Goal: Information Seeking & Learning: Learn about a topic

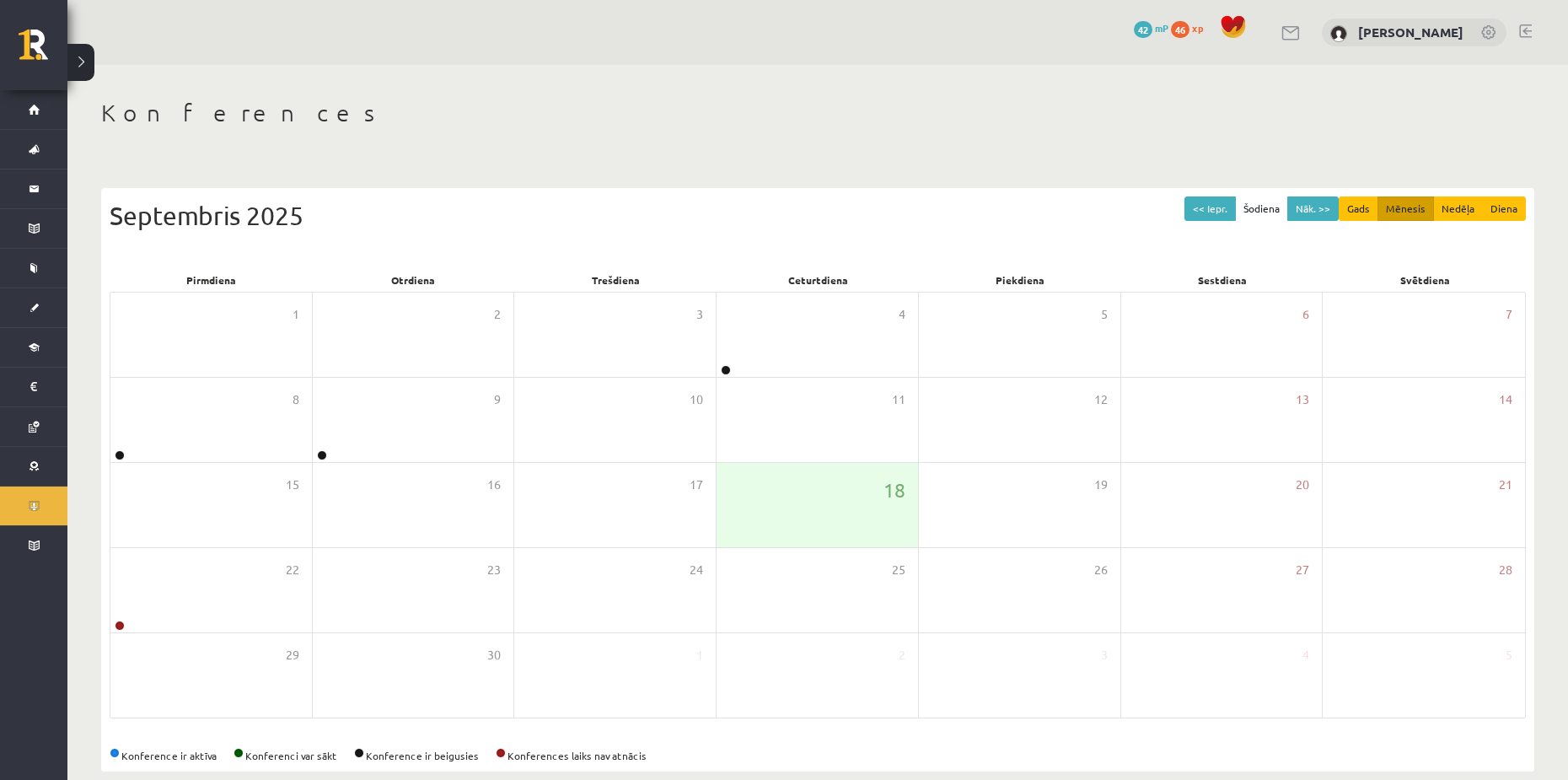
click at [1298, 27] on link at bounding box center [1291, 33] width 20 height 14
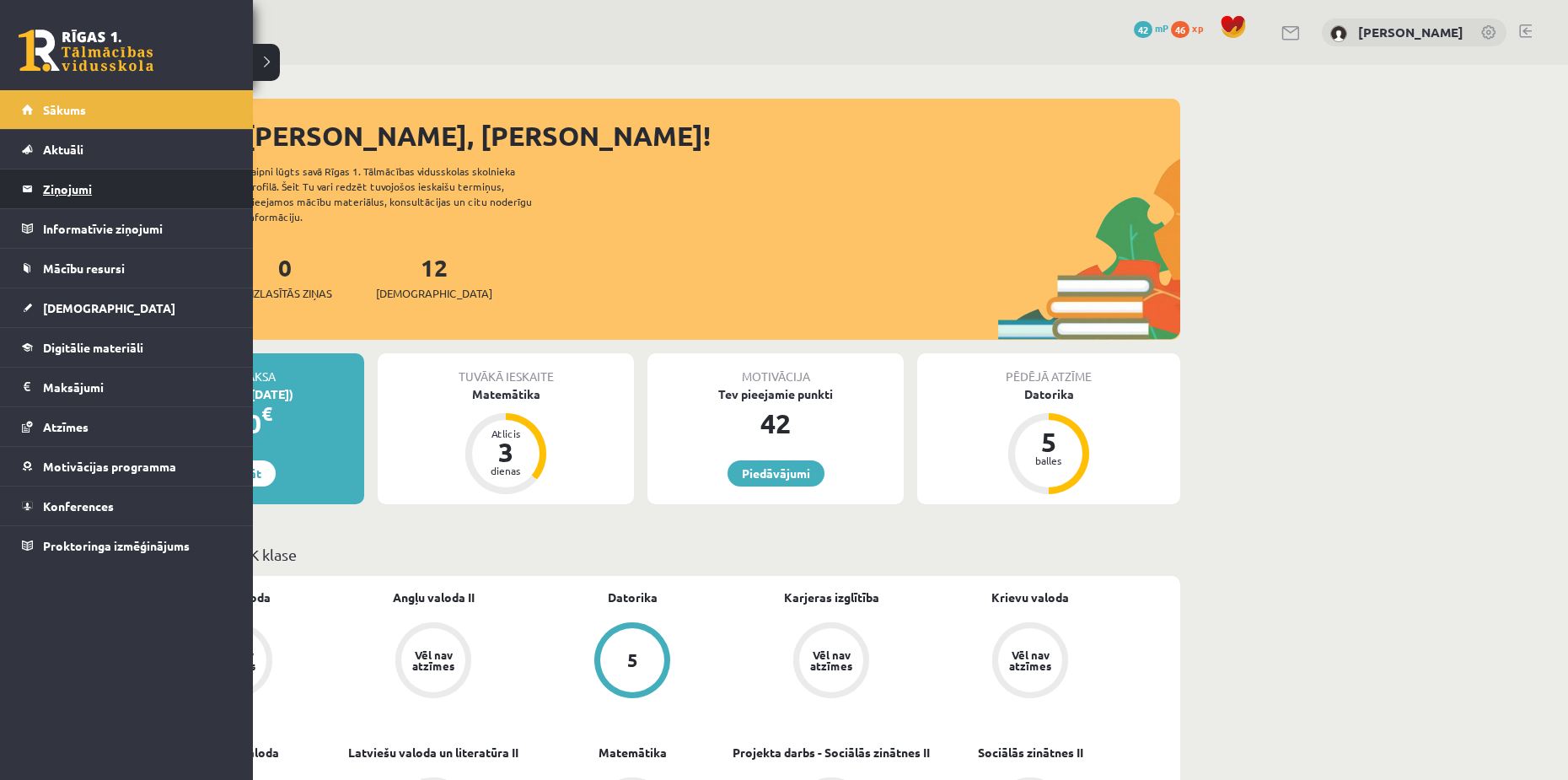
click at [76, 189] on legend "Ziņojumi 0" at bounding box center [138, 189] width 189 height 39
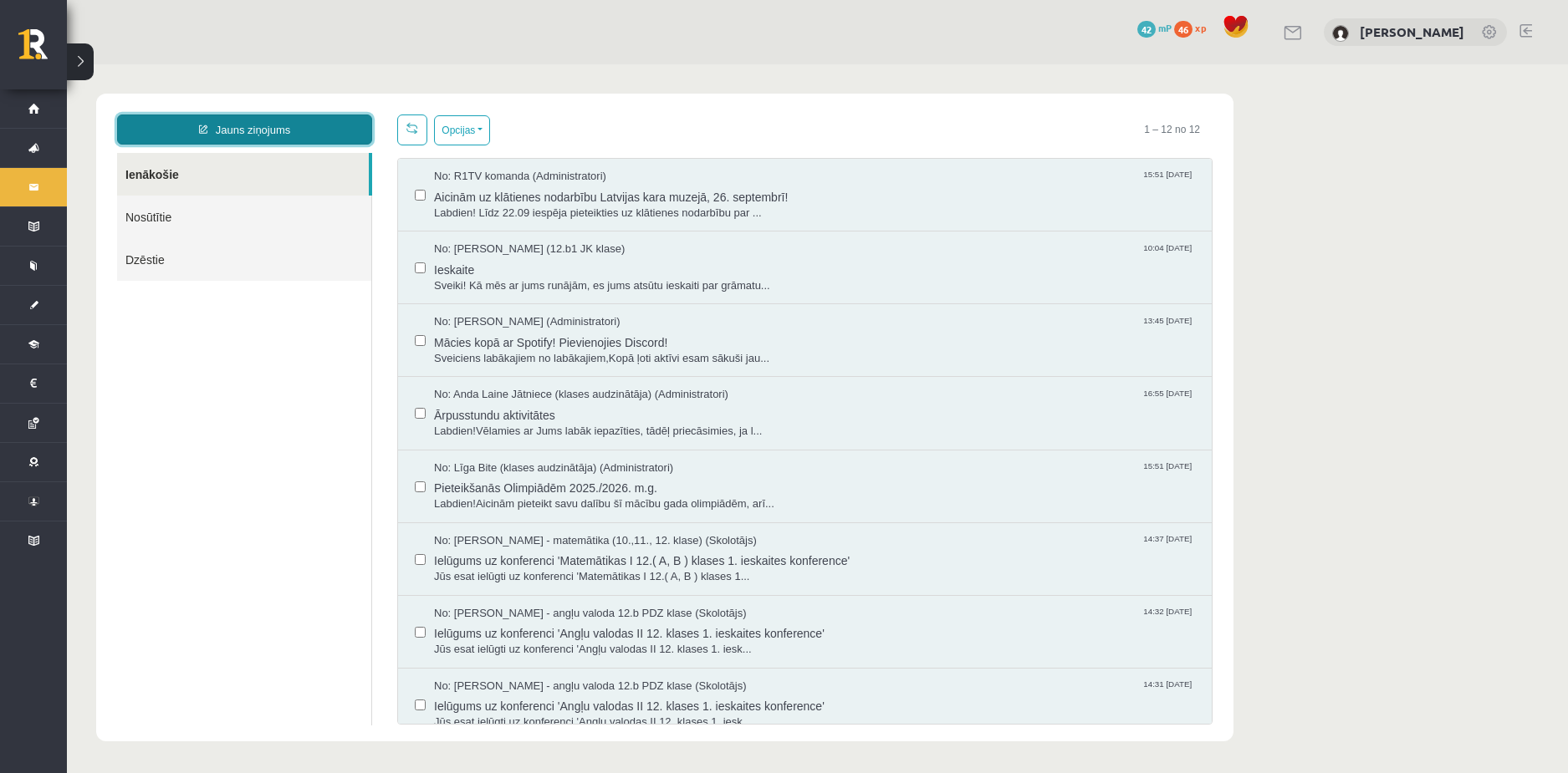
click at [231, 128] on link "Jauns ziņojums" at bounding box center [244, 129] width 255 height 30
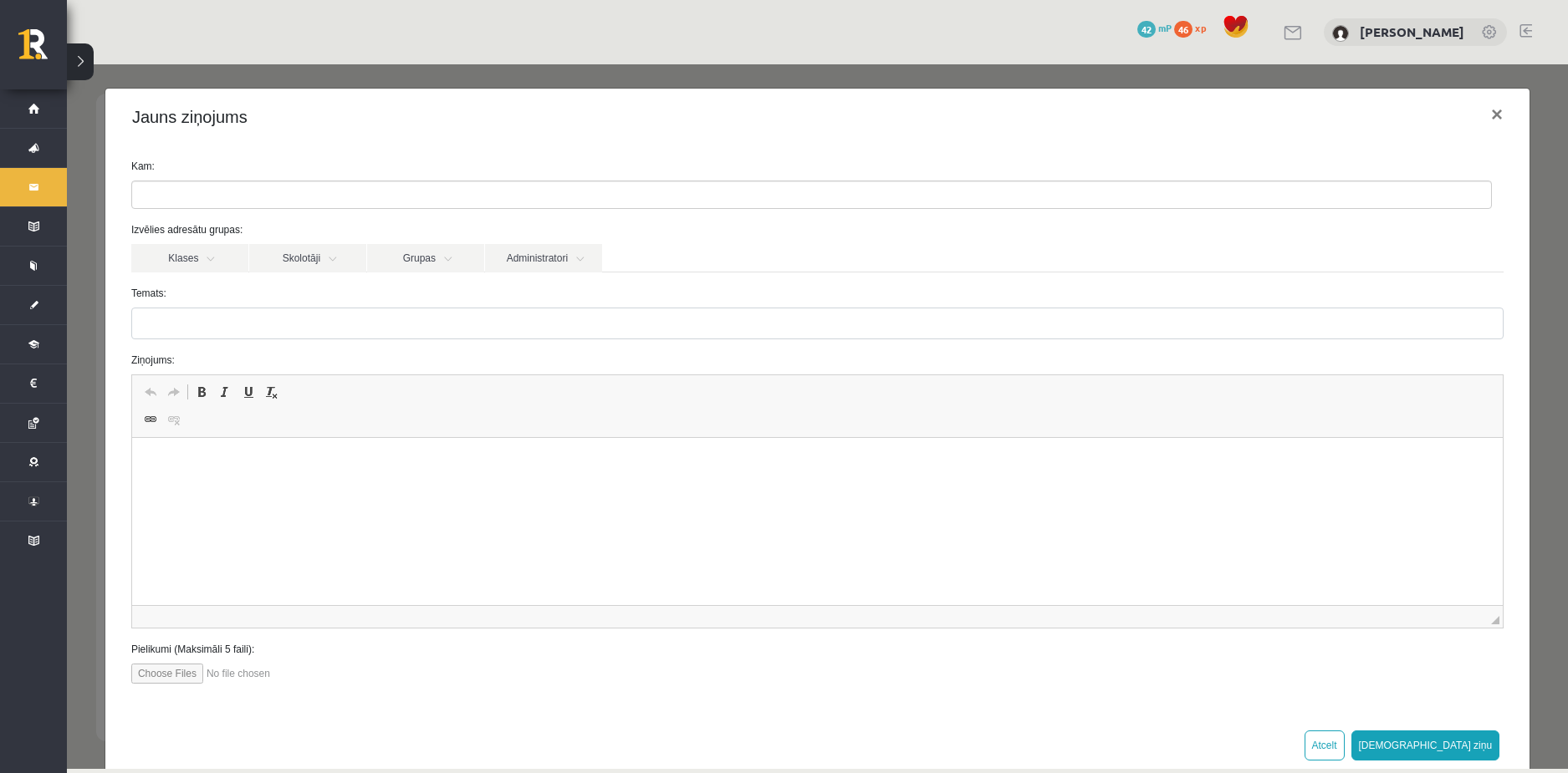
click at [262, 166] on label "Kam:" at bounding box center [817, 167] width 1397 height 15
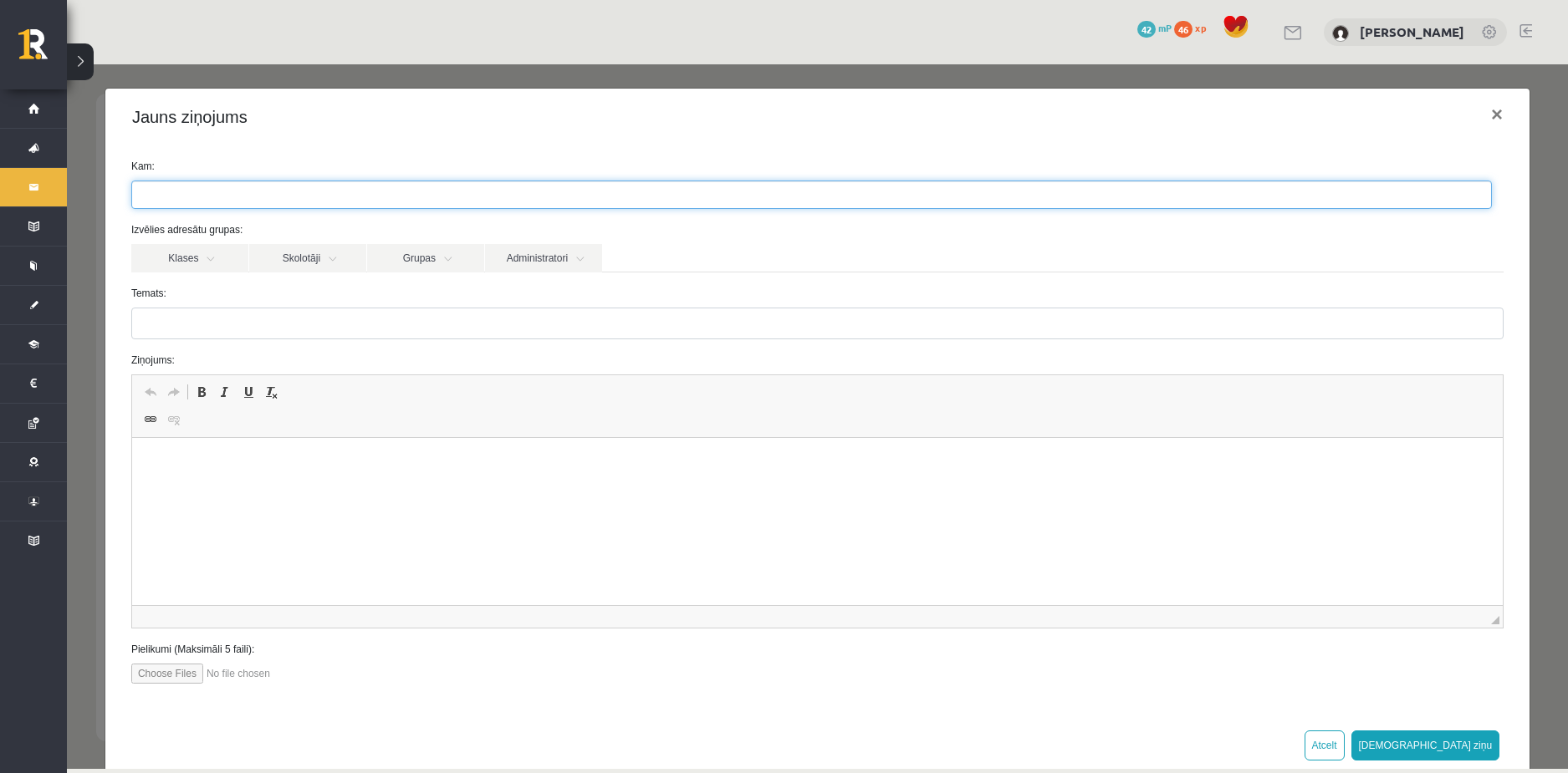
click at [265, 189] on ul at bounding box center [811, 195] width 1358 height 27
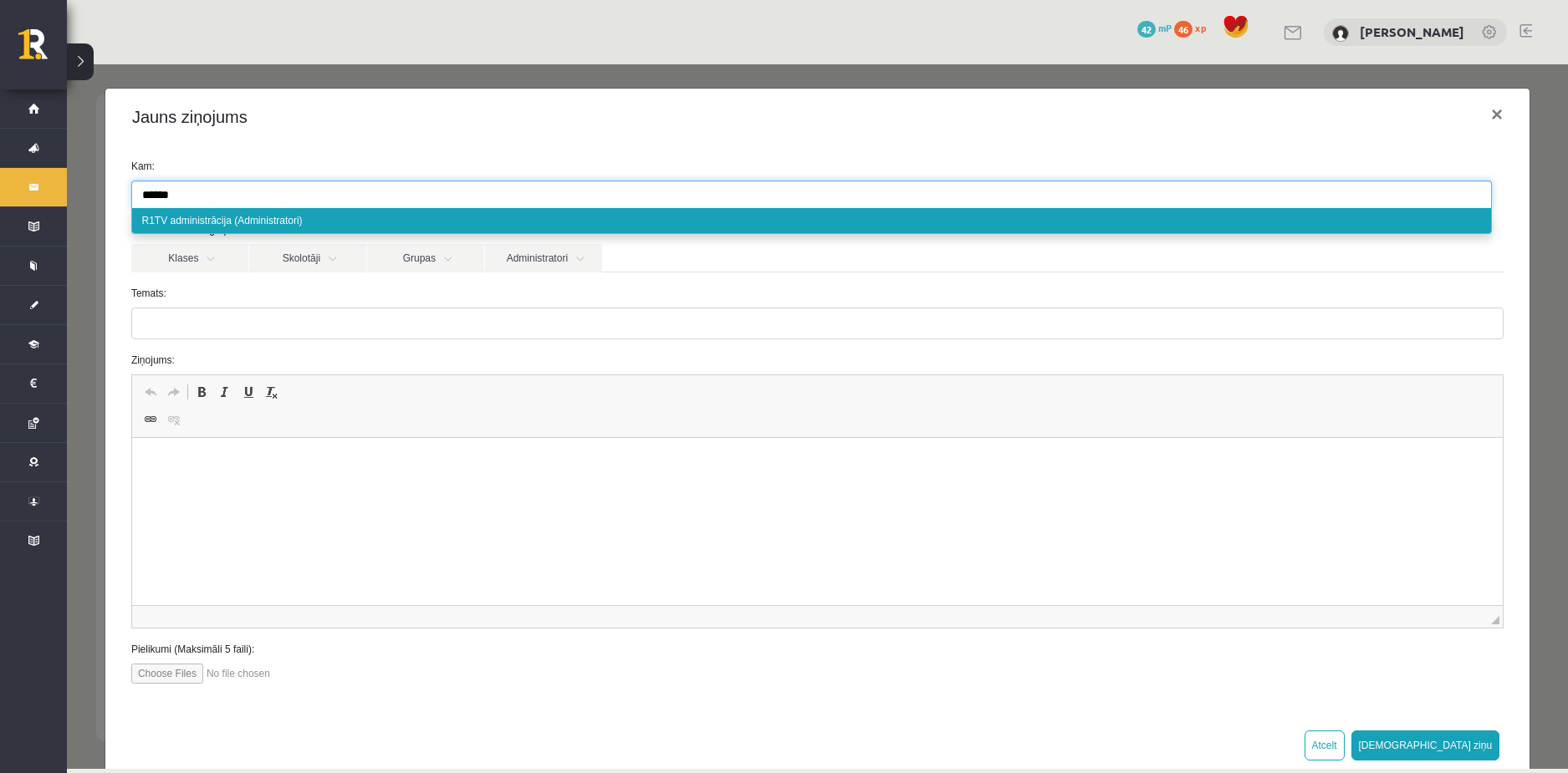
type input "******"
select select "*****"
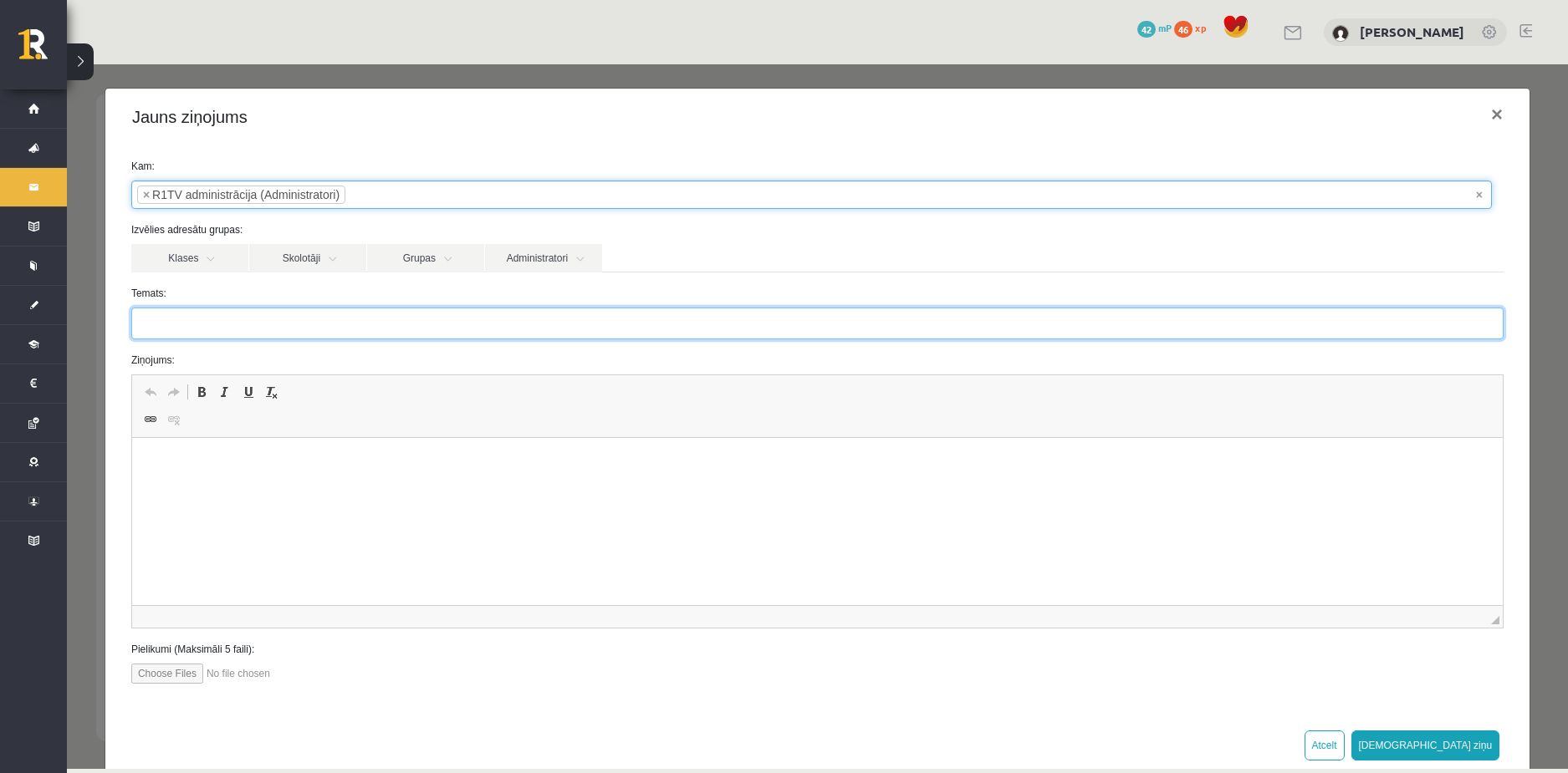
click at [234, 338] on input "Temats:" at bounding box center [817, 324] width 1372 height 32
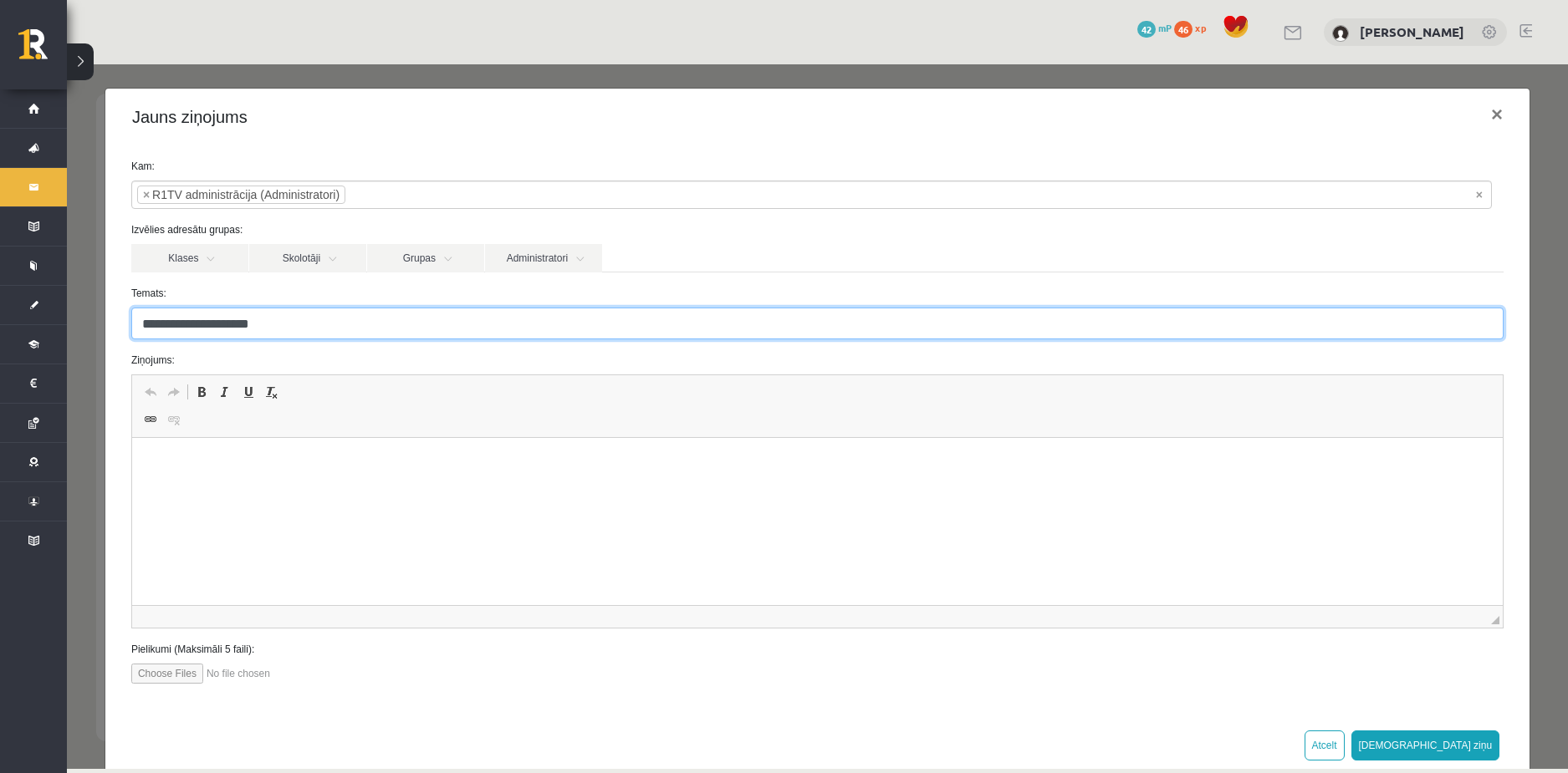
type input "**********"
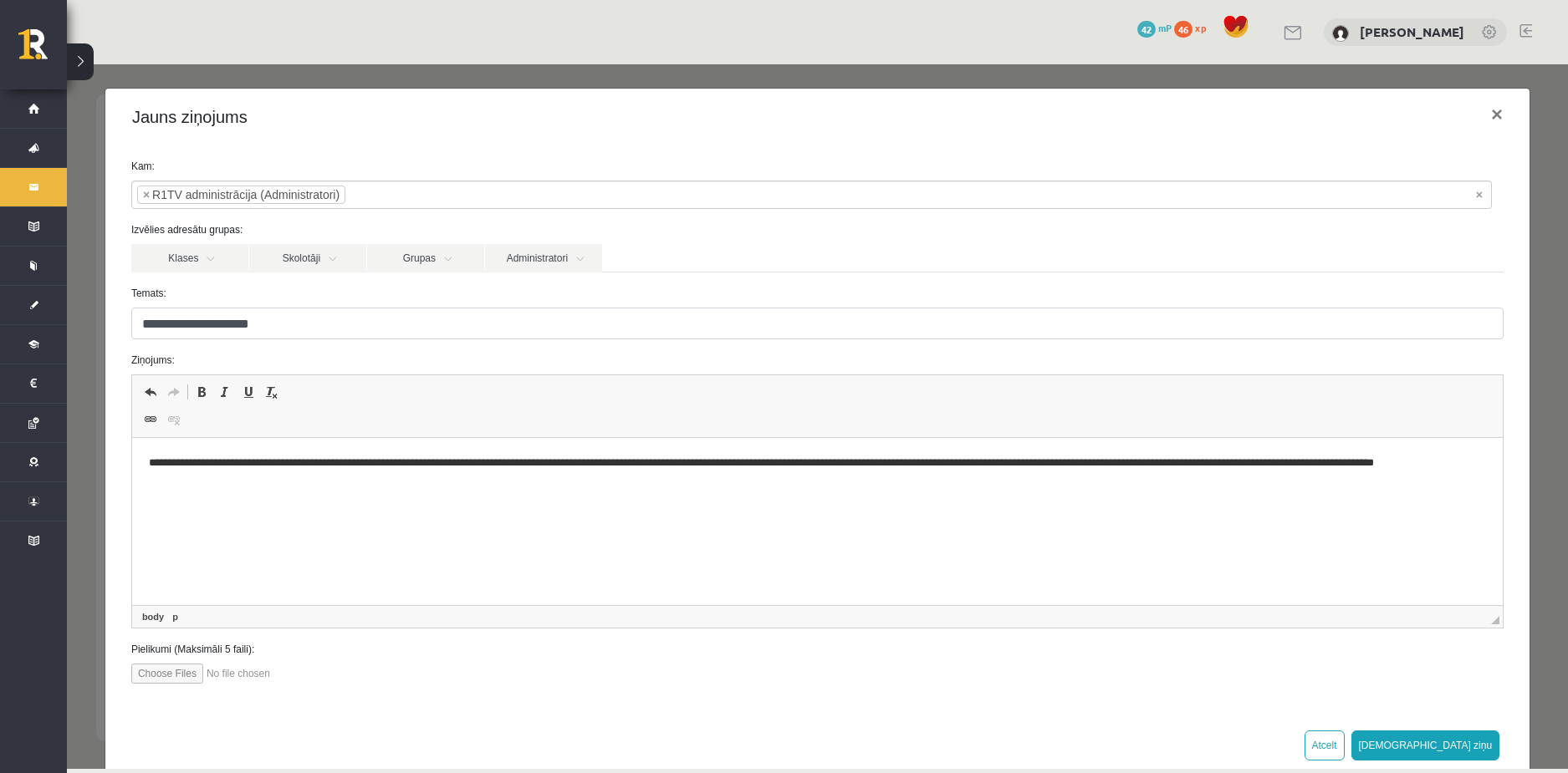
click at [1222, 458] on p "**********" at bounding box center [811, 473] width 1326 height 36
click at [1182, 458] on p "**********" at bounding box center [811, 473] width 1326 height 36
click at [264, 478] on p "**********" at bounding box center [811, 473] width 1326 height 36
click at [171, 482] on p "**********" at bounding box center [811, 473] width 1326 height 36
click at [169, 480] on p "**********" at bounding box center [811, 473] width 1326 height 36
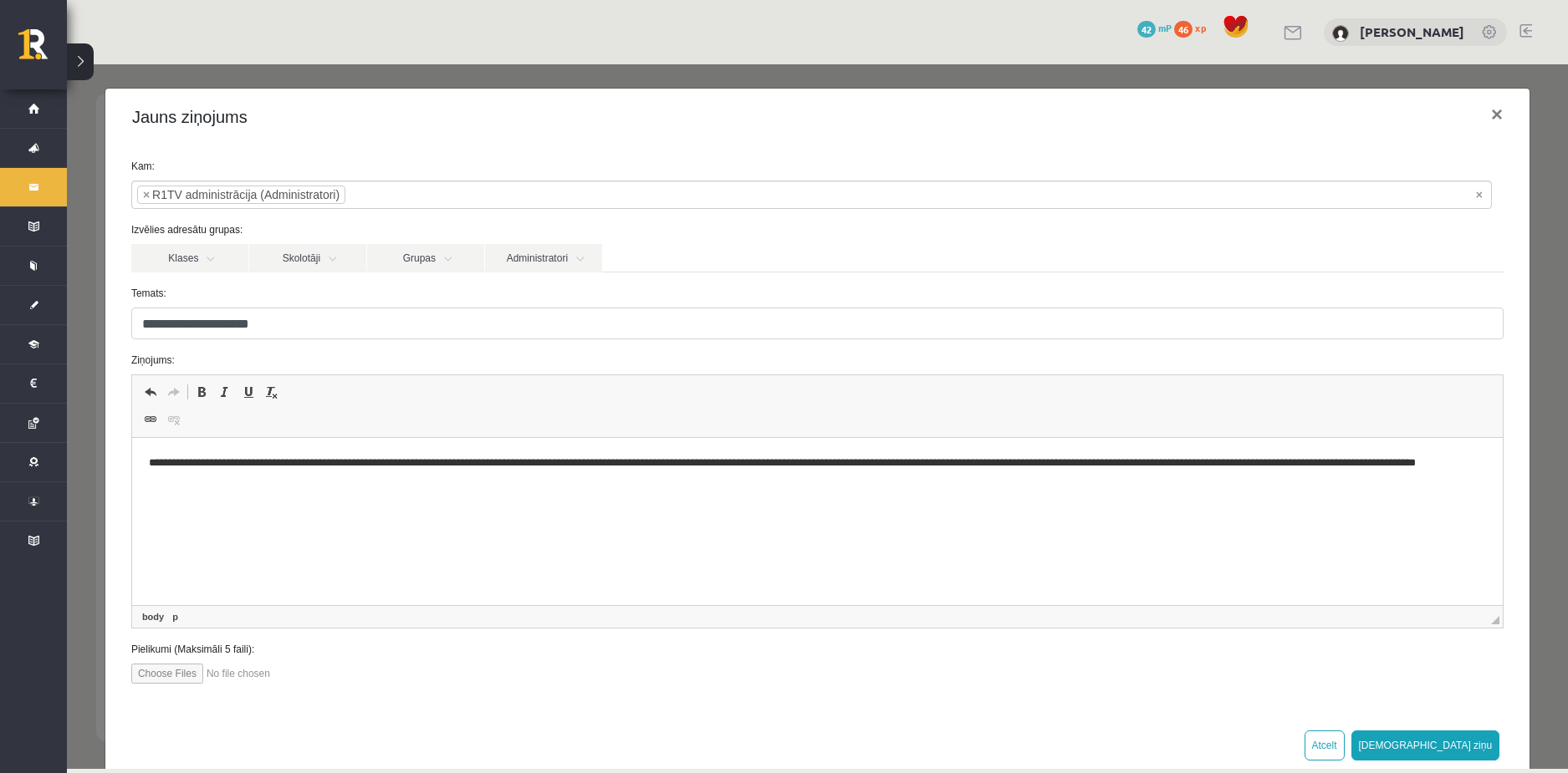
click at [236, 479] on p "**********" at bounding box center [811, 473] width 1326 height 36
click at [169, 664] on input "file" at bounding box center [226, 673] width 190 height 20
type input "**********"
click at [826, 484] on p "**********" at bounding box center [811, 473] width 1326 height 36
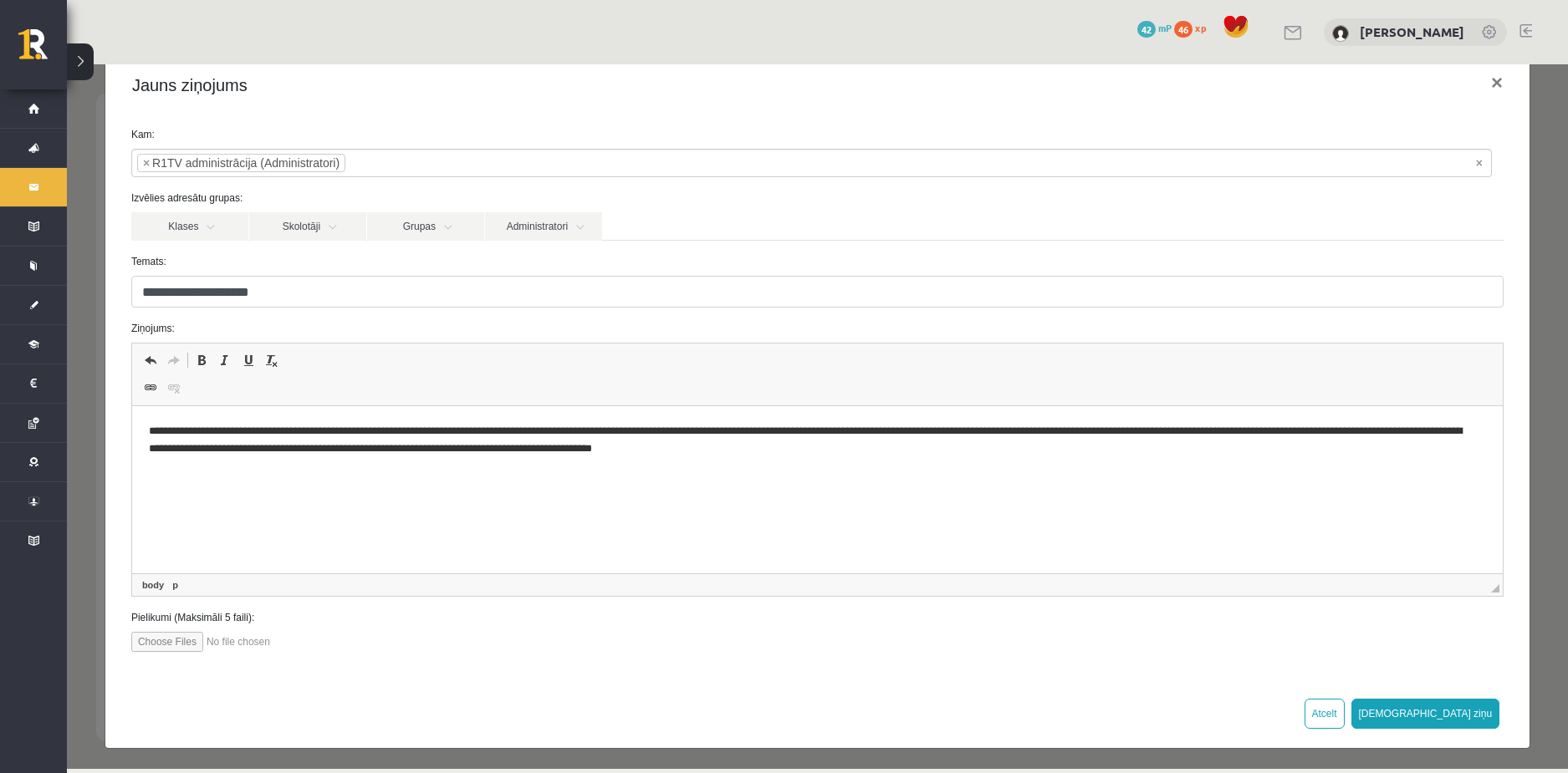
scroll to position [36, 0]
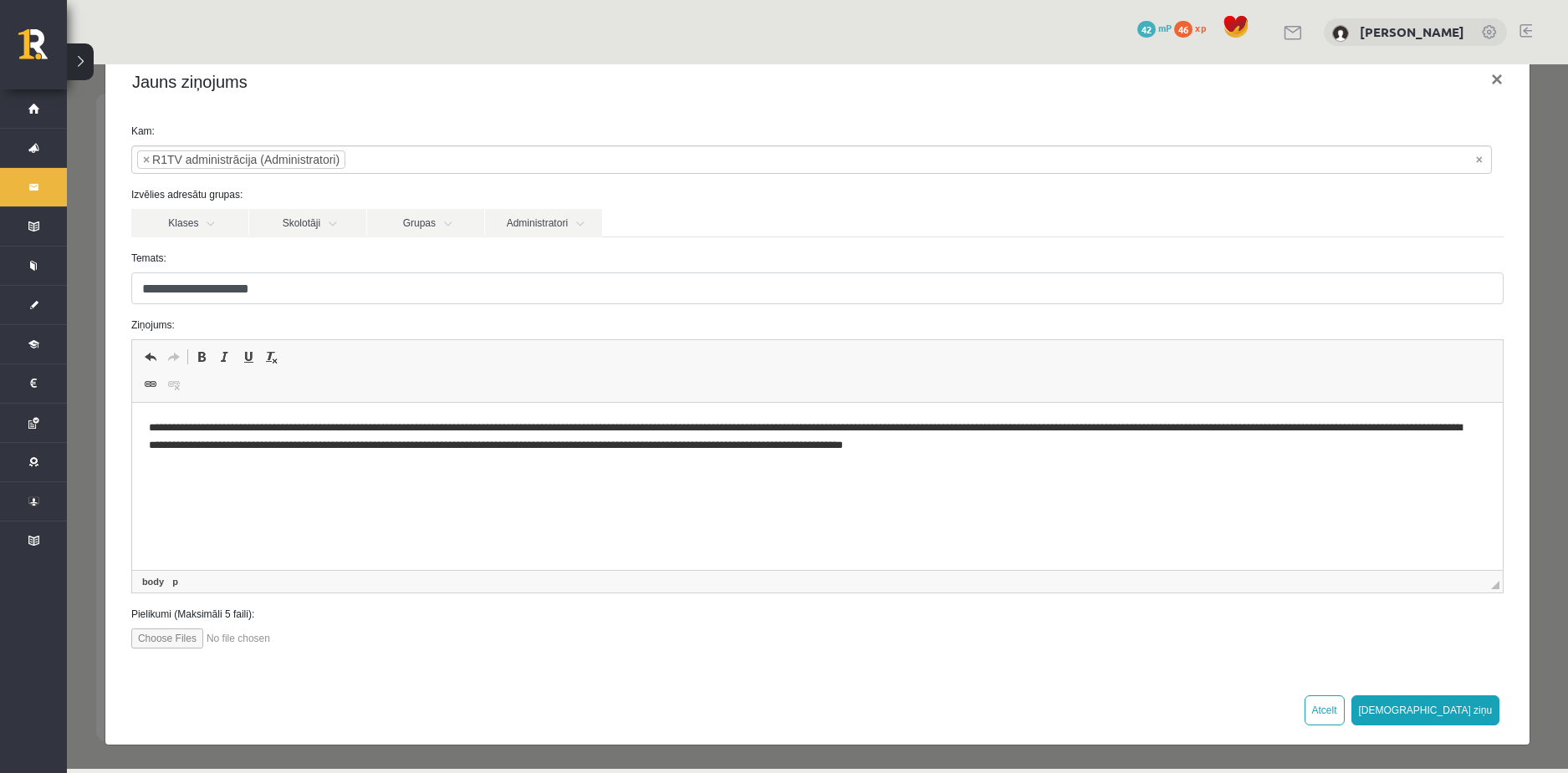
click at [774, 445] on p "**********" at bounding box center [811, 437] width 1326 height 36
click at [729, 442] on p "**********" at bounding box center [811, 437] width 1326 height 36
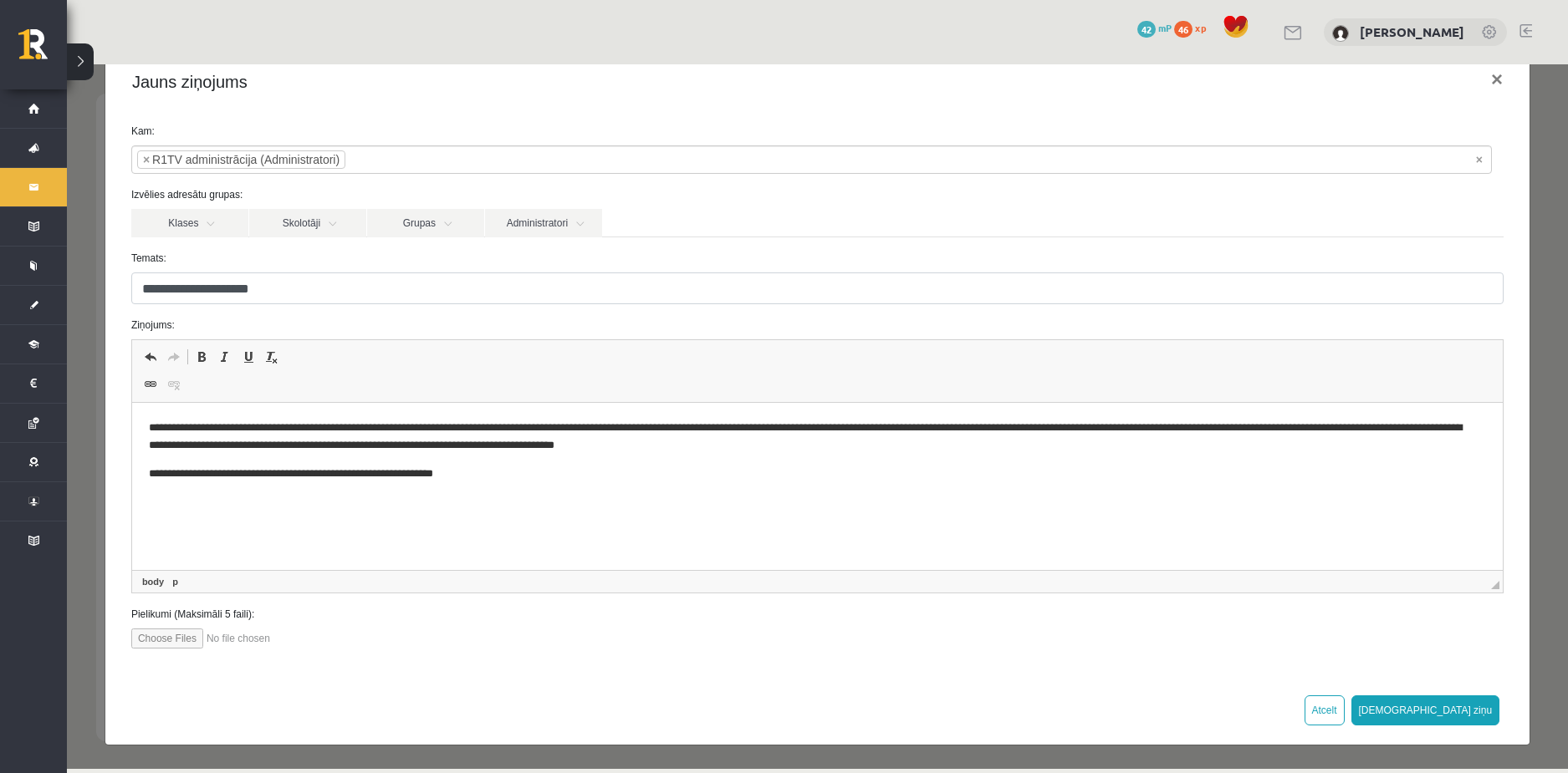
click at [191, 469] on p "**********" at bounding box center [811, 474] width 1326 height 18
click at [522, 494] on p "**********" at bounding box center [811, 502] width 1326 height 18
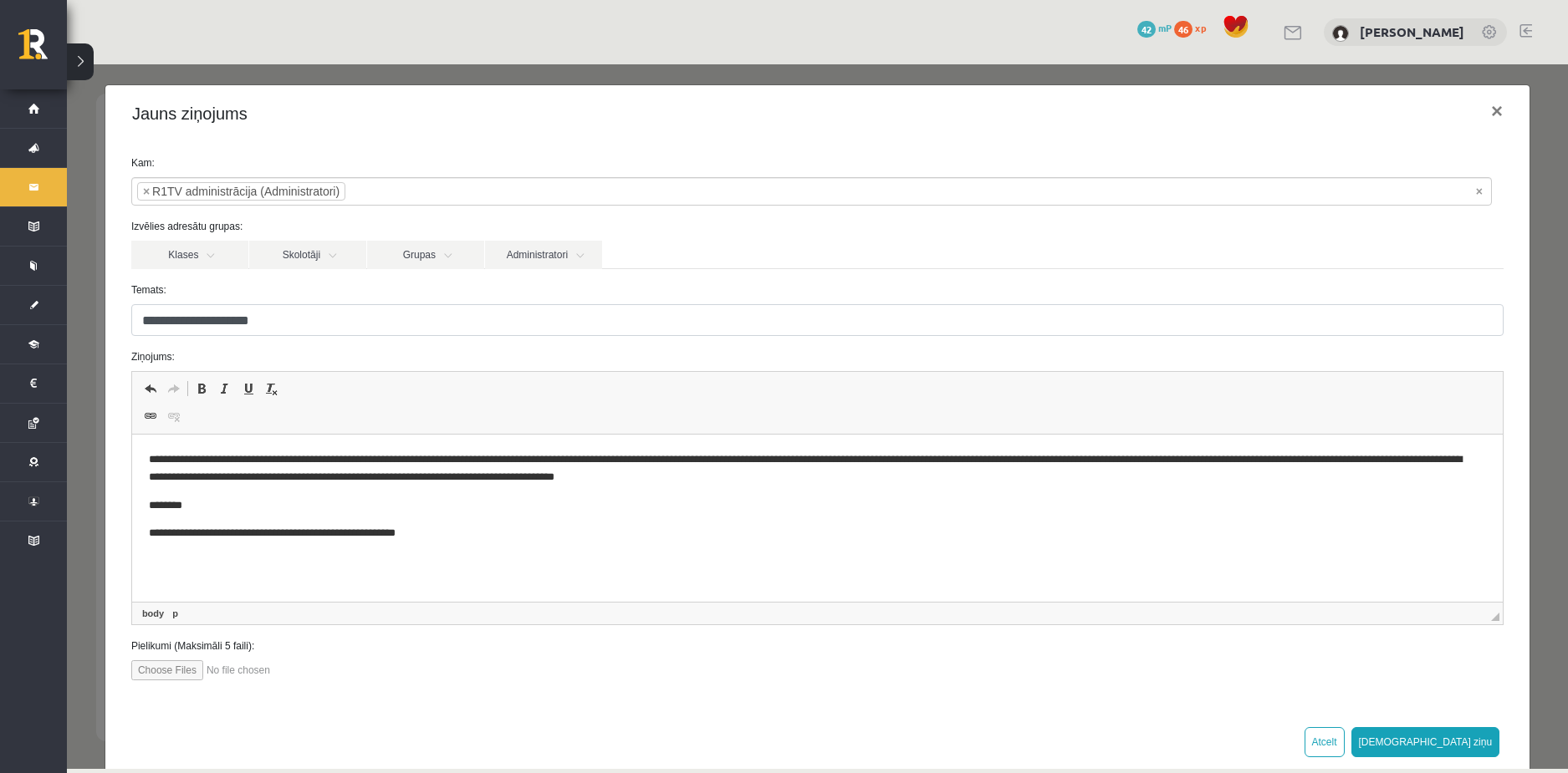
scroll to position [0, 0]
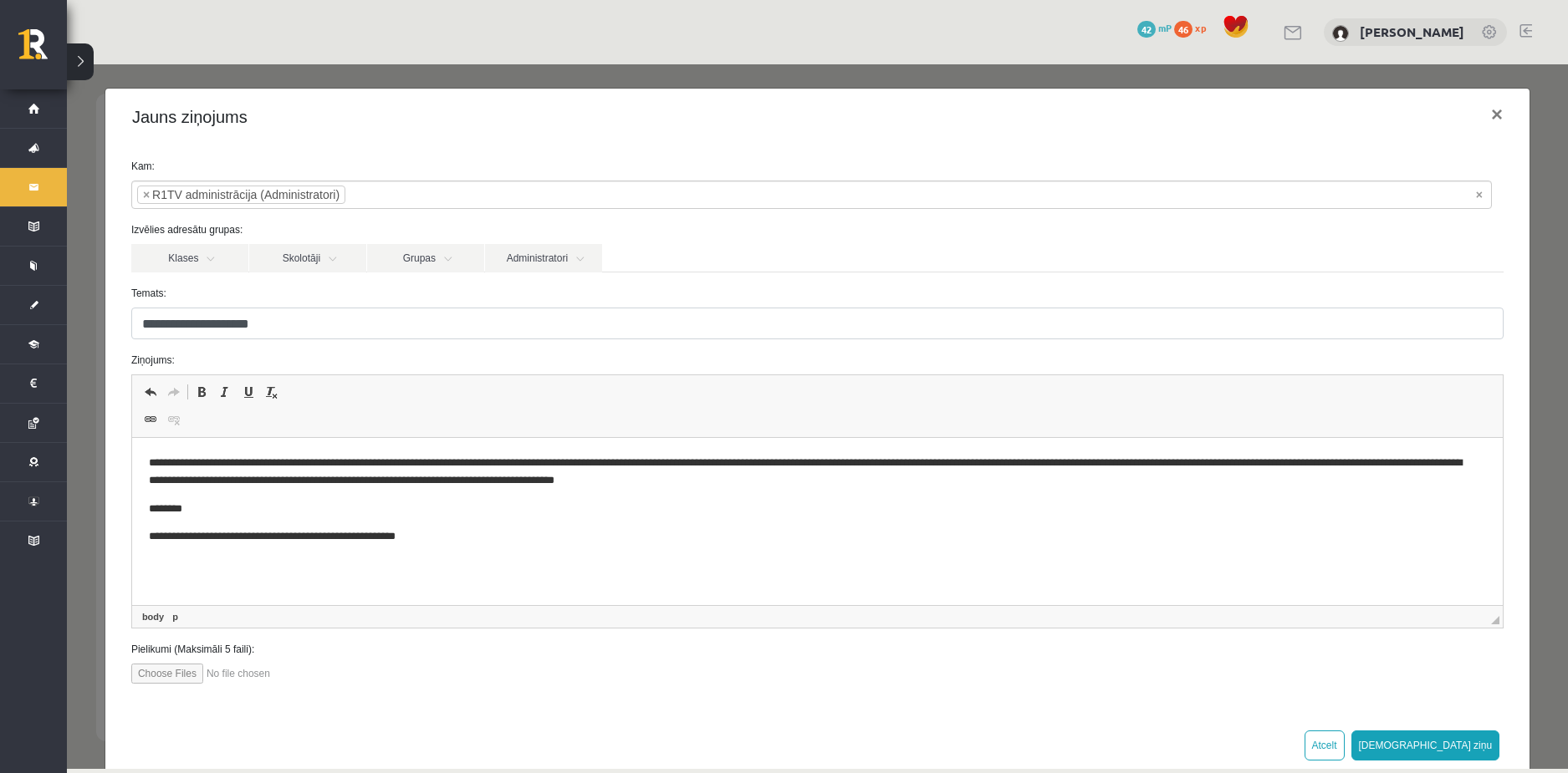
click at [753, 501] on p "********" at bounding box center [811, 509] width 1326 height 18
click at [757, 488] on p "**********" at bounding box center [811, 473] width 1326 height 36
click at [1458, 744] on button "Sūtīt ziņu" at bounding box center [1425, 746] width 149 height 30
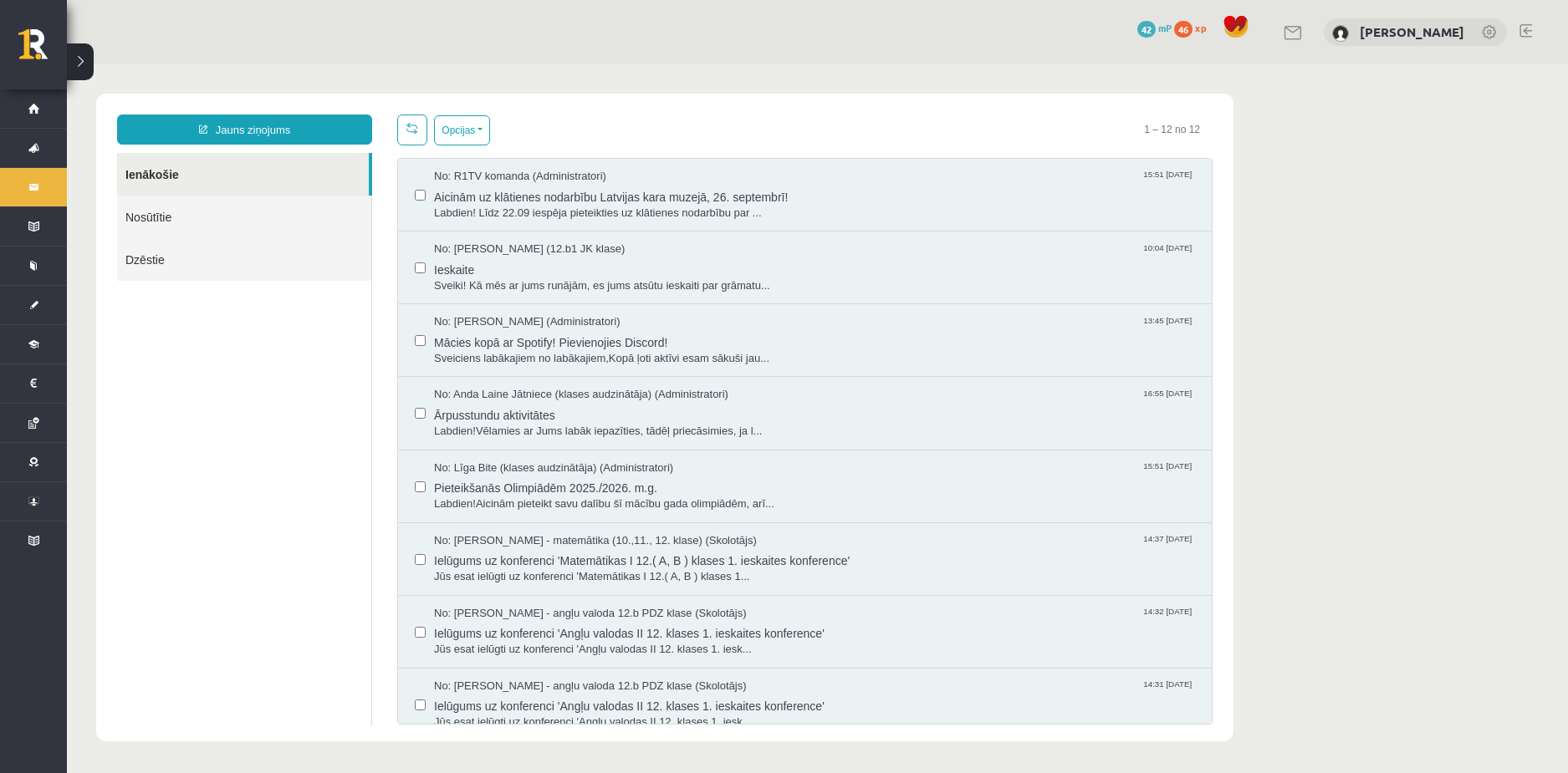
click at [142, 213] on link "Nosūtītie" at bounding box center [244, 217] width 255 height 43
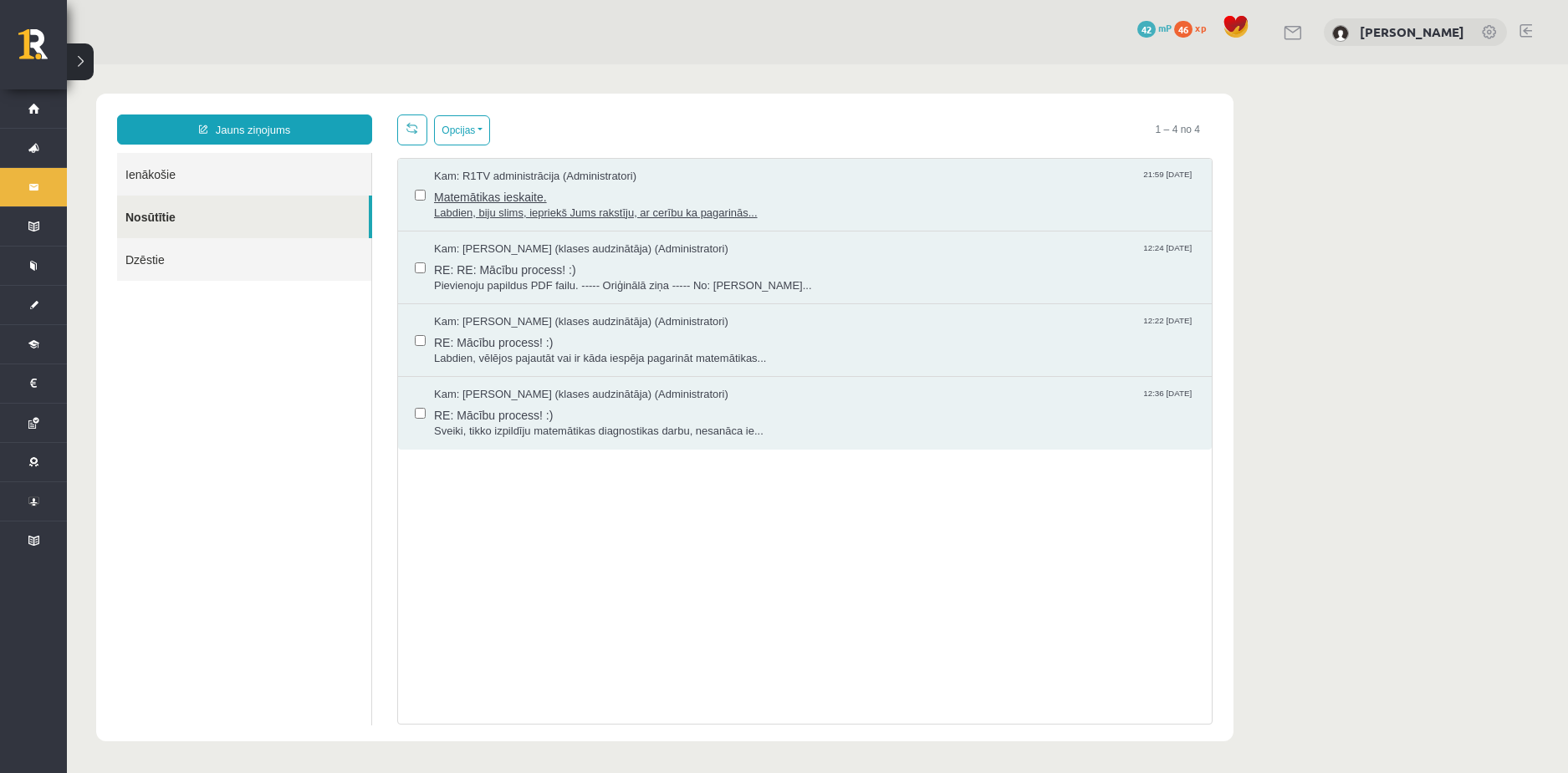
click at [530, 208] on span "Labdien, biju slims, iepriekš Jums rakstīju, ar cerību ka pagarinās..." at bounding box center [814, 213] width 761 height 16
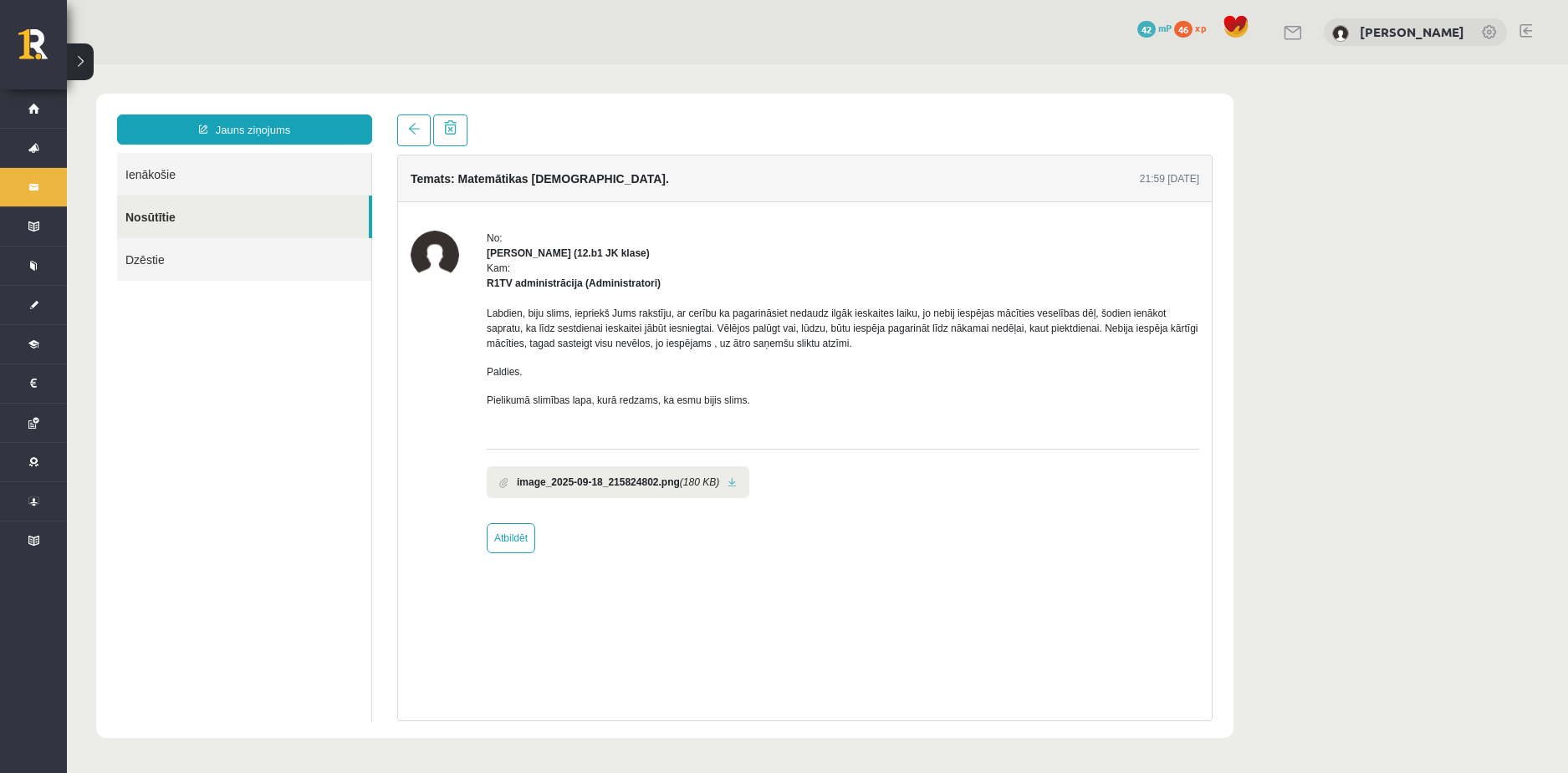
click at [680, 485] on b "image_2025-09-18_215824802.png" at bounding box center [598, 482] width 163 height 15
click at [739, 484] on li "image_2025-09-18_215824802.png (180 KB)" at bounding box center [618, 482] width 262 height 32
click at [728, 483] on link at bounding box center [732, 483] width 9 height 11
drag, startPoint x: 653, startPoint y: 409, endPoint x: 695, endPoint y: 472, distance: 75.7
click at [653, 409] on div "Labdien, biju slims, iepriekš Jums rakstīju, ar cerību ka pagarināsiet nedaudz …" at bounding box center [843, 363] width 712 height 145
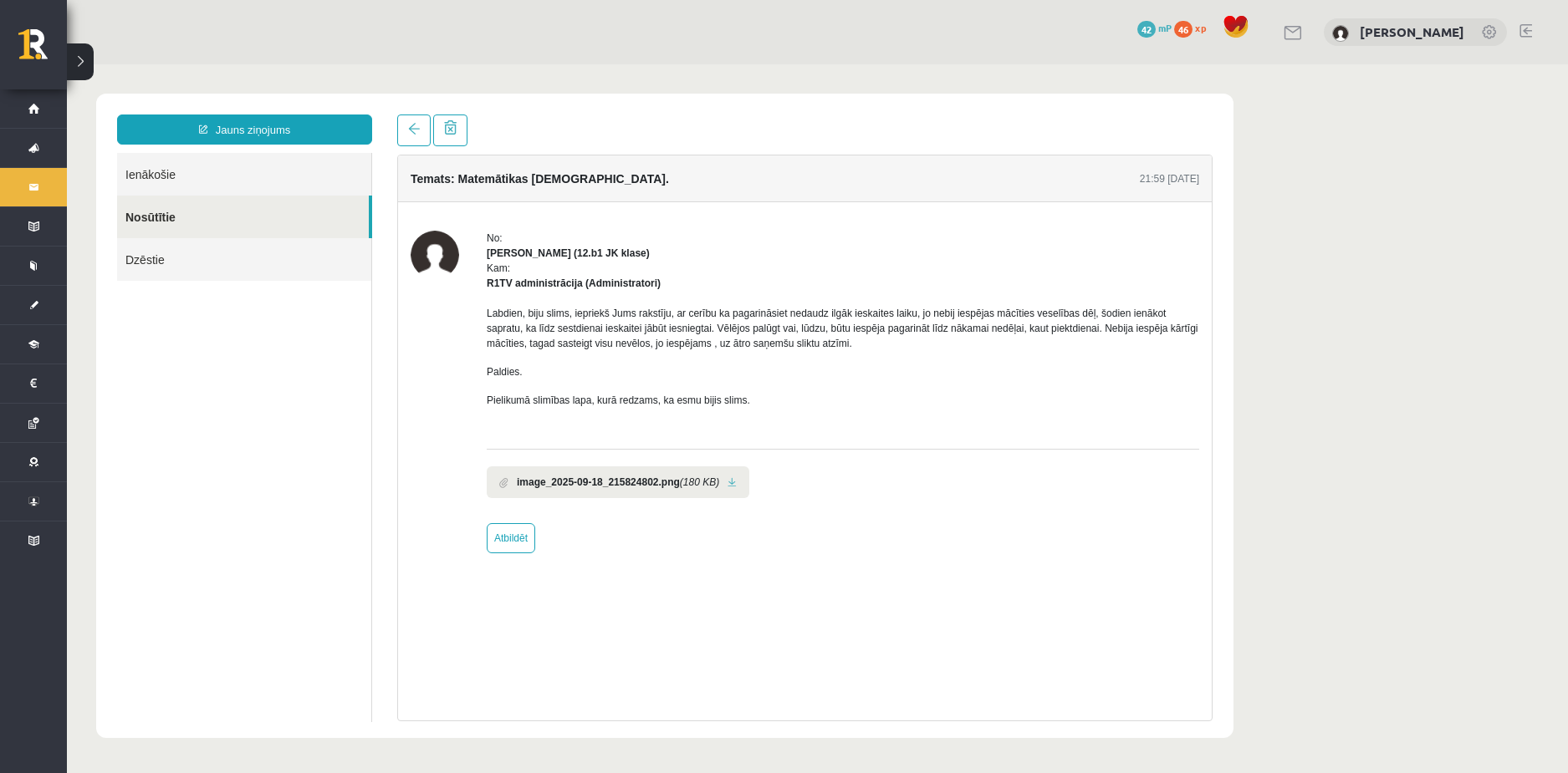
drag, startPoint x: 541, startPoint y: 487, endPoint x: 563, endPoint y: 258, distance: 230.1
click at [541, 487] on b "image_2025-09-18_215824802.png" at bounding box center [598, 482] width 163 height 15
click at [454, 127] on span at bounding box center [449, 127] width 12 height 14
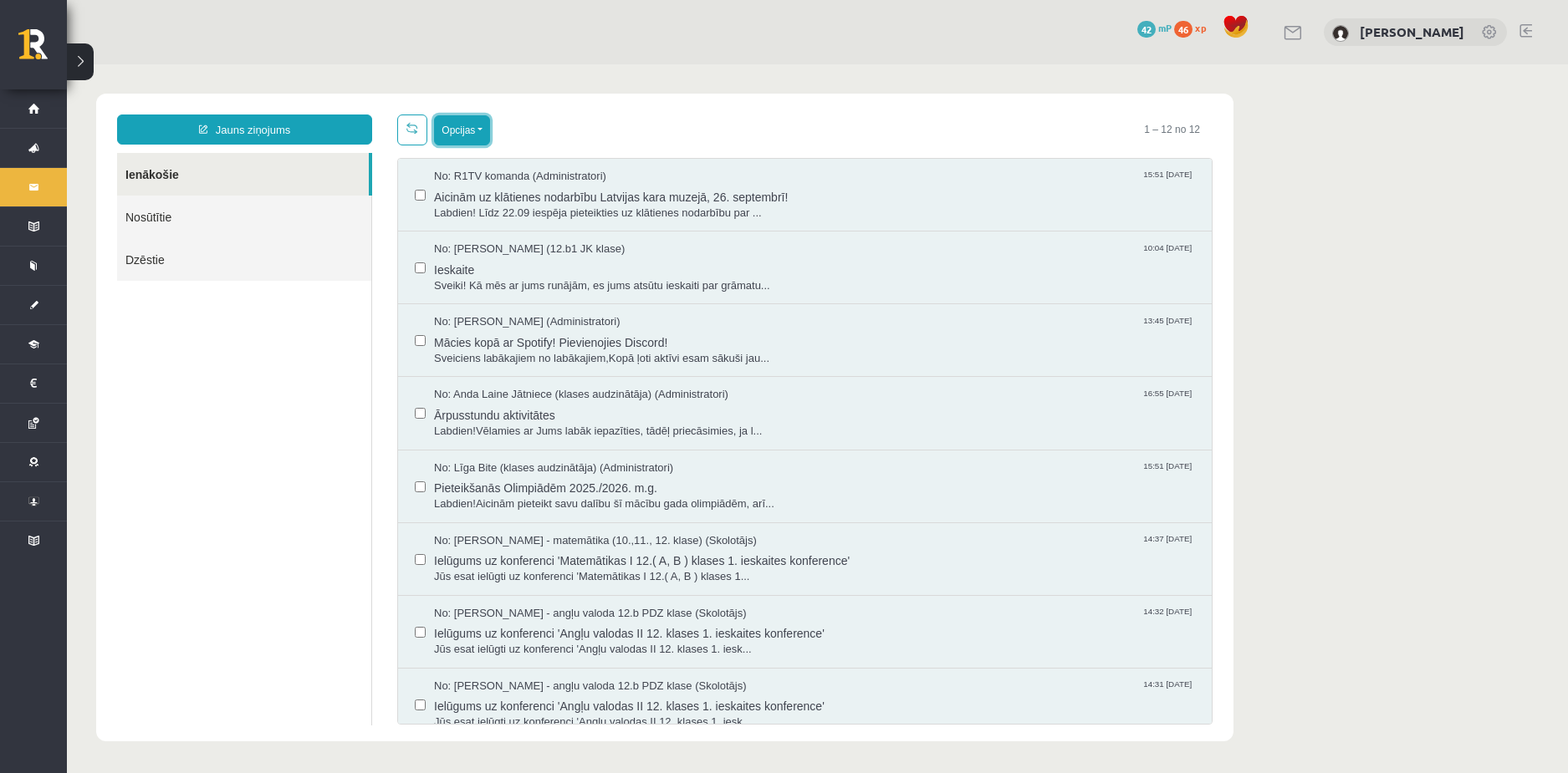
click at [452, 130] on button "Opcijas" at bounding box center [462, 130] width 56 height 30
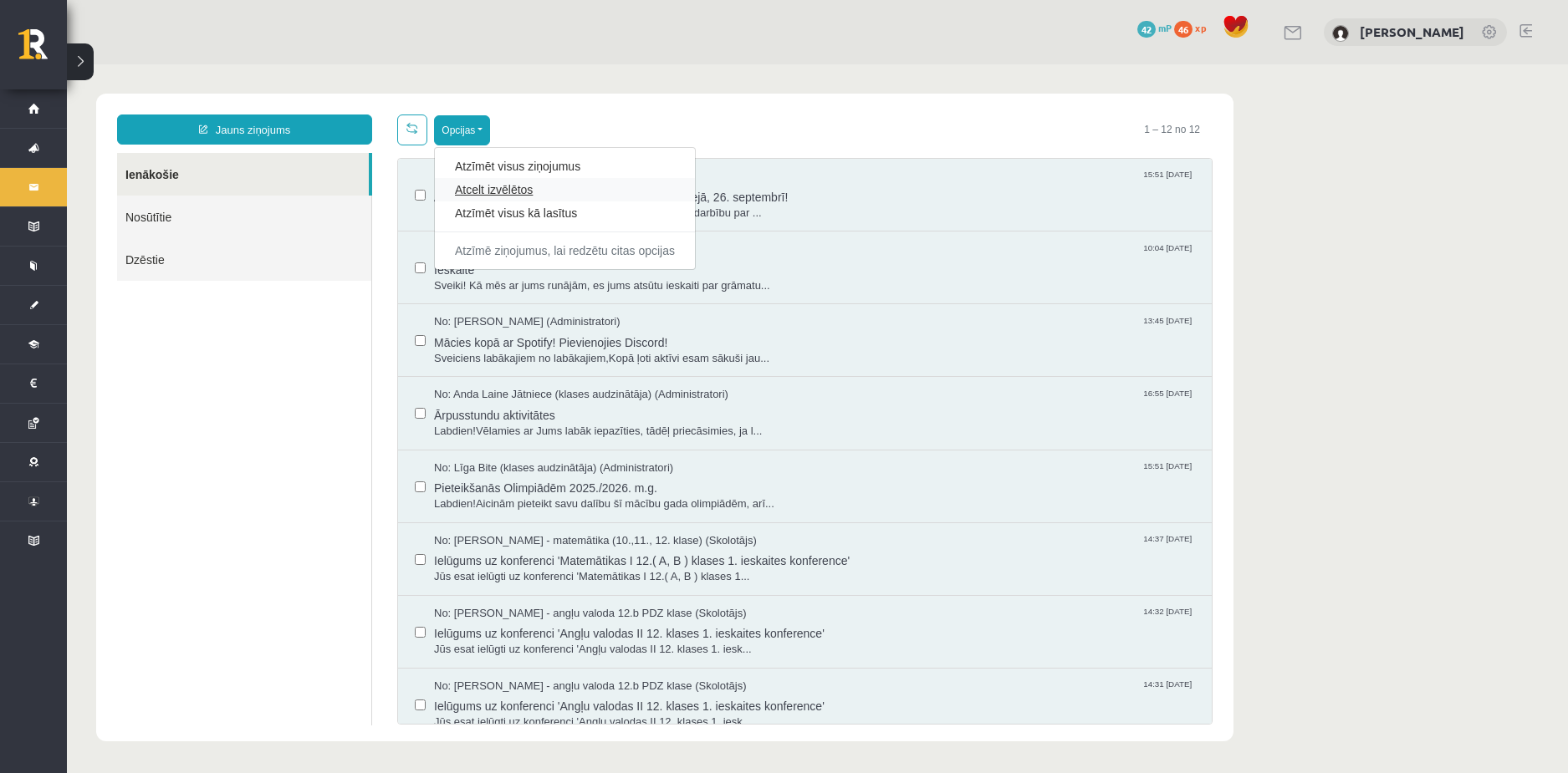
click at [462, 192] on link "Atcelt izvēlētos" at bounding box center [564, 190] width 220 height 17
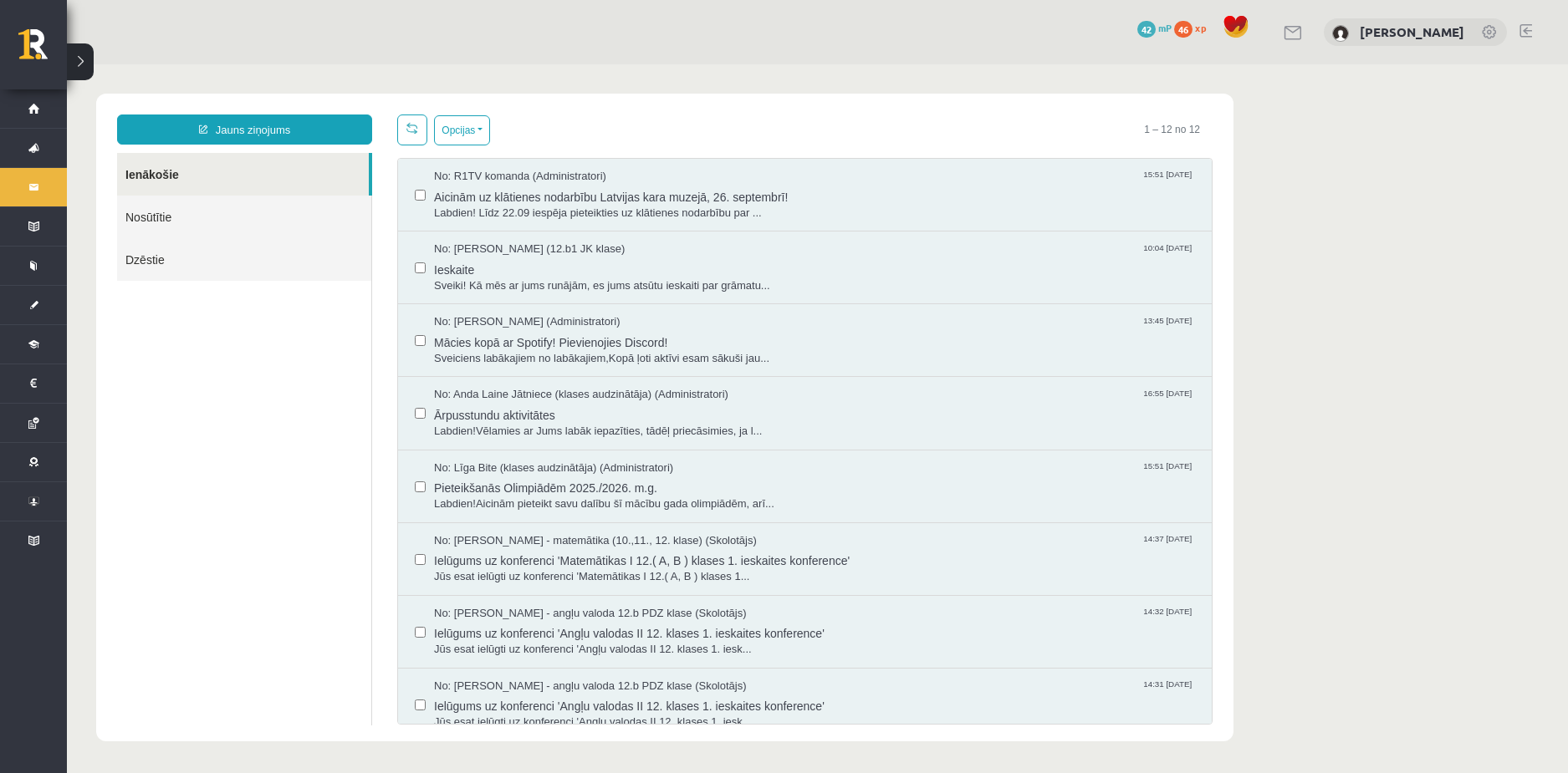
click at [160, 231] on link "Nosūtītie" at bounding box center [244, 217] width 255 height 43
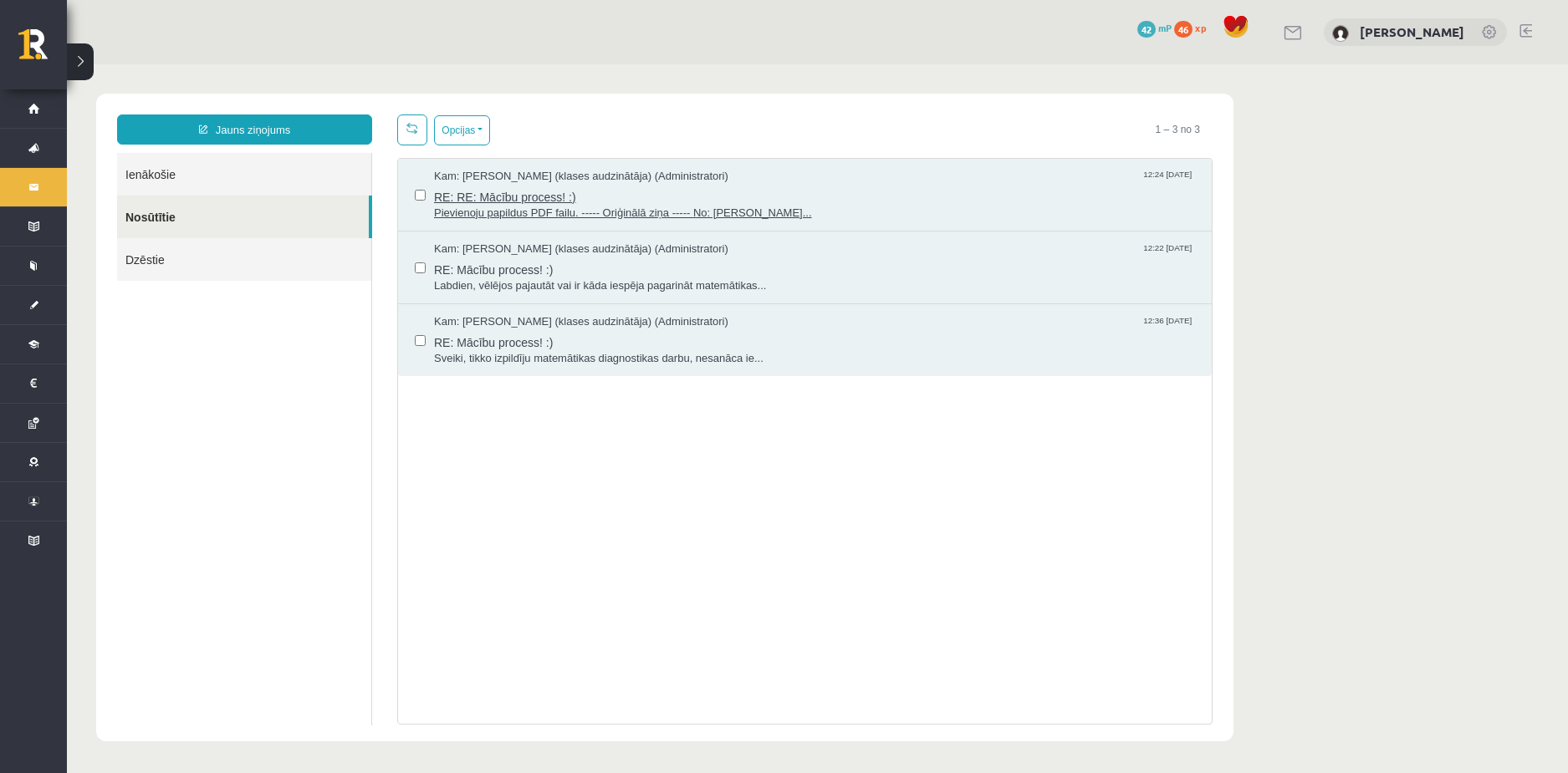
click at [647, 210] on span "Pievienoju papildus PDF failu. ----- Oriģinālā ziņa ----- No: edgar..." at bounding box center [814, 213] width 761 height 16
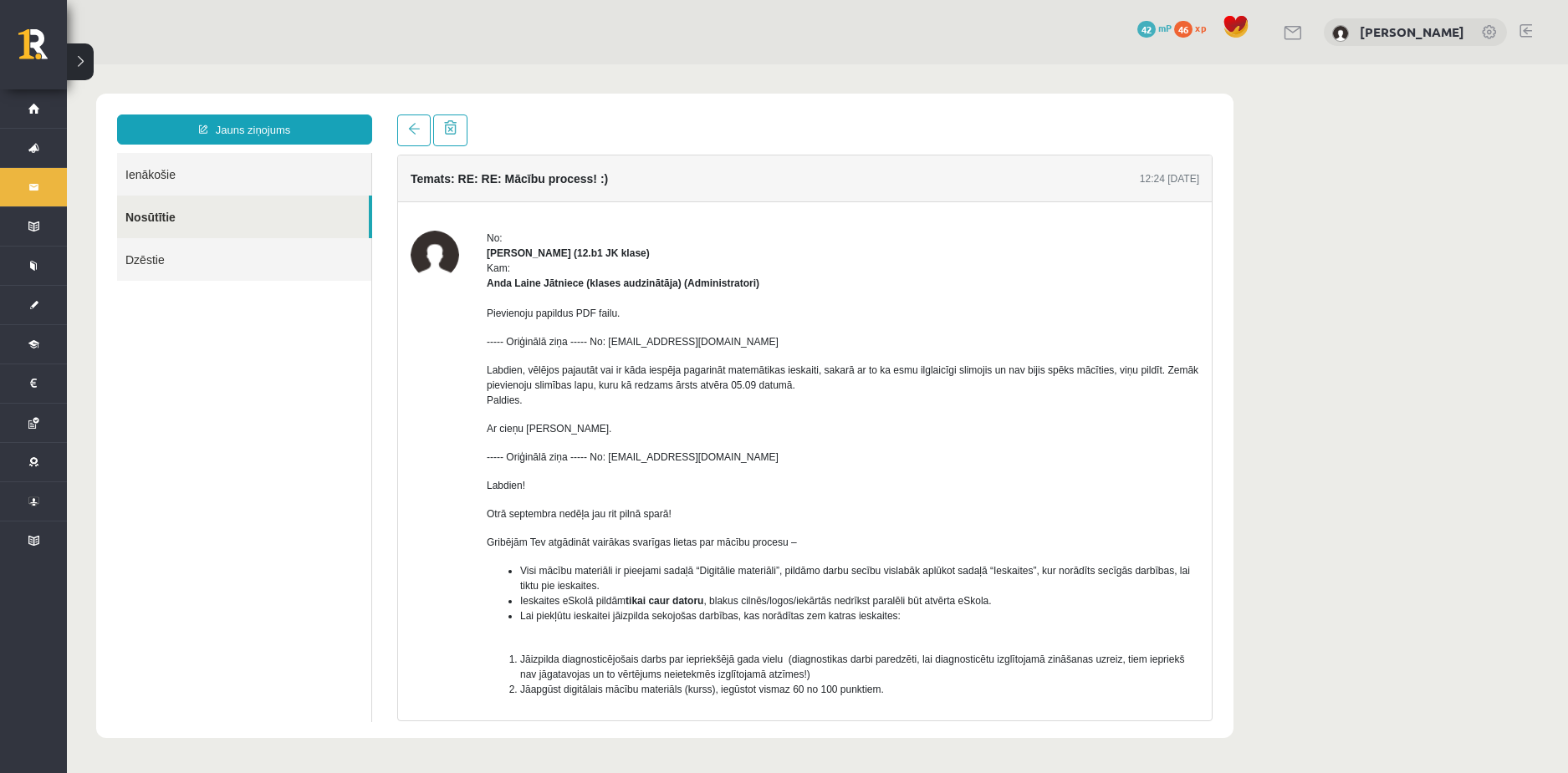
click at [129, 214] on link "Nosūtītie" at bounding box center [242, 217] width 252 height 43
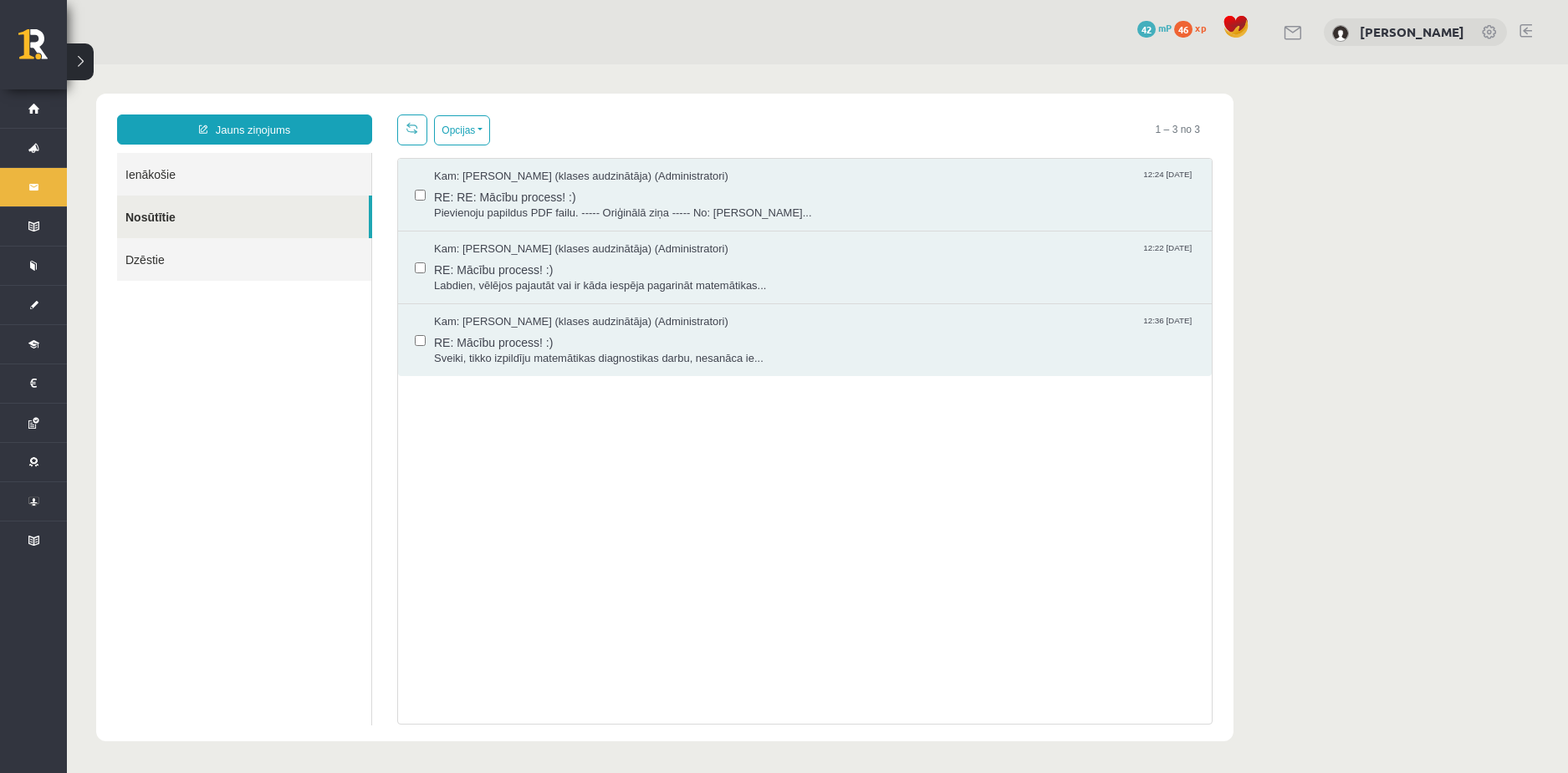
click at [169, 172] on link "Ienākošie" at bounding box center [244, 174] width 255 height 43
click at [180, 206] on link "Nosūtītie" at bounding box center [242, 217] width 252 height 43
click at [196, 182] on link "Ienākošie" at bounding box center [244, 174] width 255 height 43
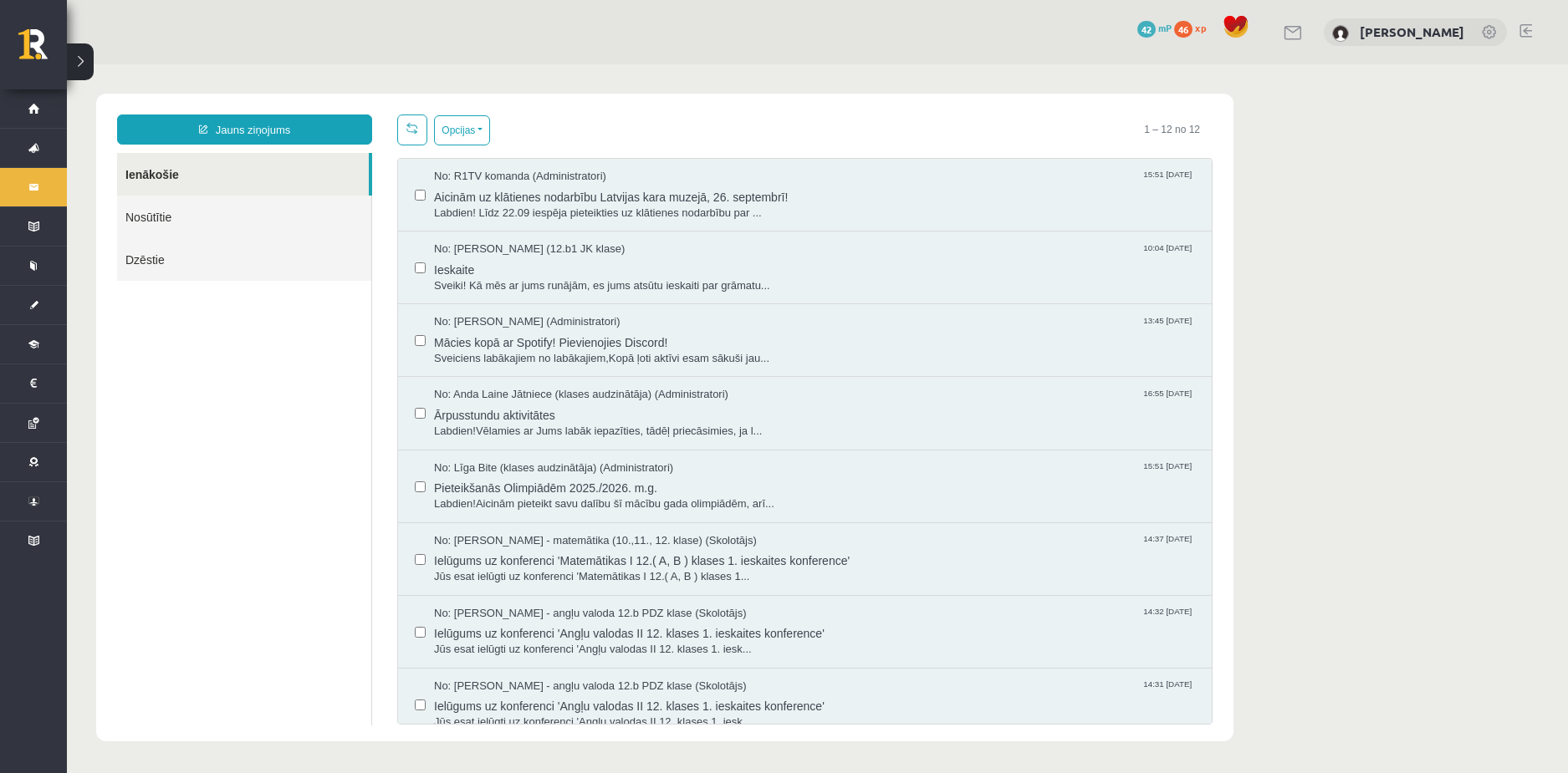
click at [233, 181] on link "Ienākošie" at bounding box center [242, 174] width 252 height 43
click at [219, 220] on link "Nosūtītie" at bounding box center [244, 217] width 255 height 43
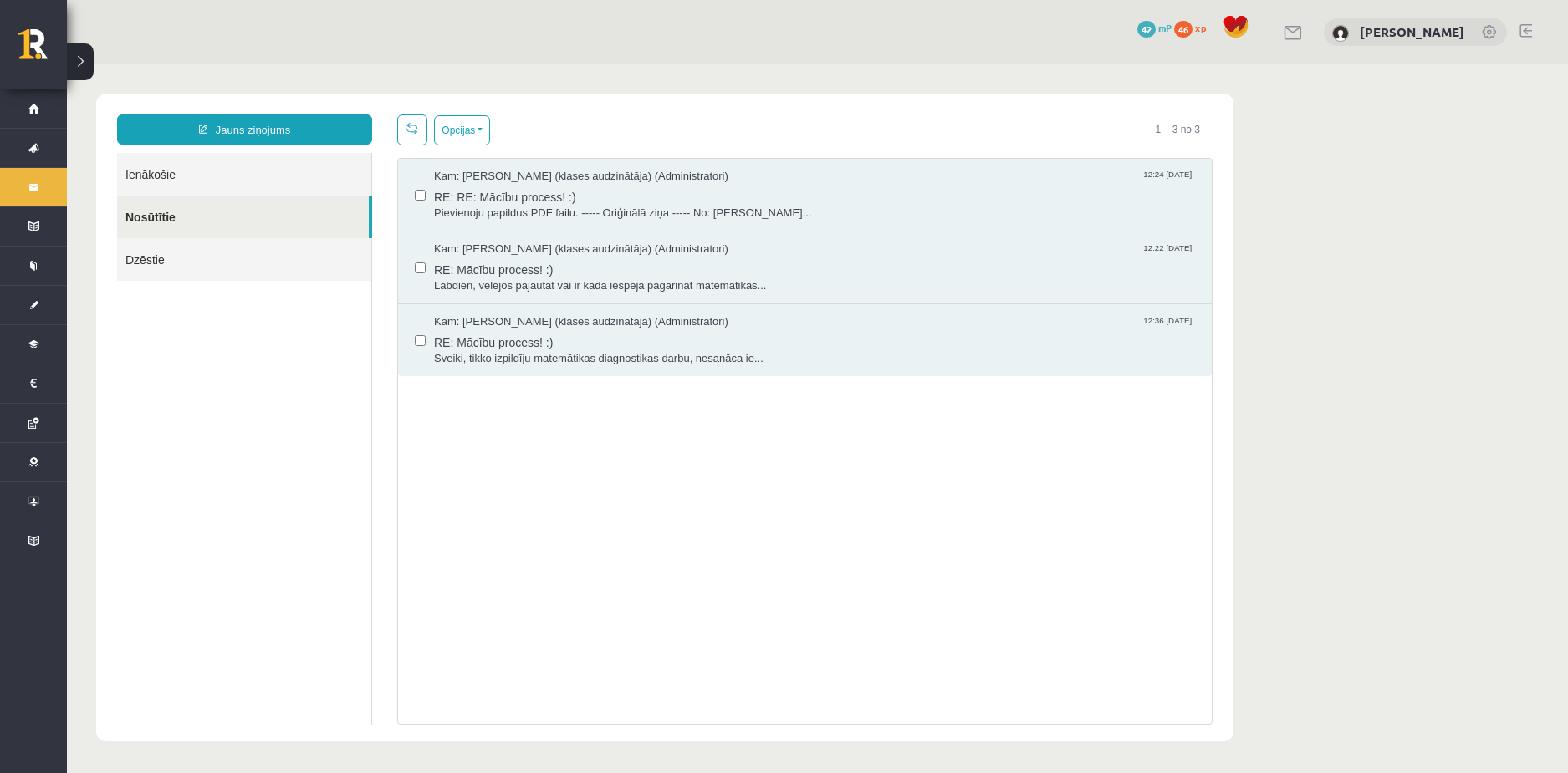
drag, startPoint x: 507, startPoint y: 131, endPoint x: 494, endPoint y: 130, distance: 13.0
click at [505, 130] on div "Opcijas Atzīmēt visus ziņojumus Atcelt izvēlētos Atzīmēt visus kā lasītus Atzīm…" at bounding box center [804, 129] width 815 height 31
click at [467, 139] on button "Opcijas" at bounding box center [462, 130] width 56 height 30
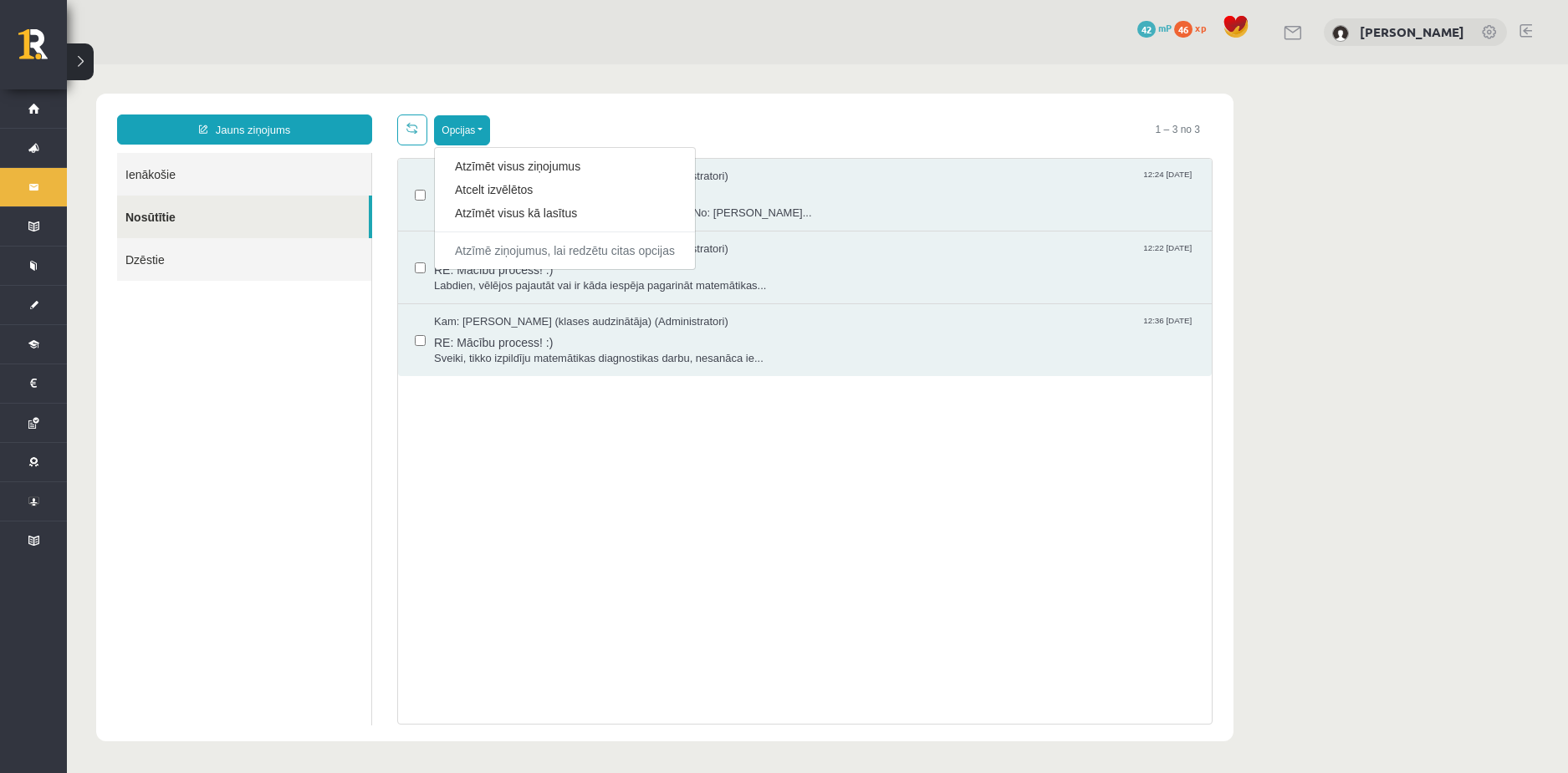
click at [470, 152] on div "Atzīmēt visus ziņojumus Atcelt izvēlētos Atzīmēt visus kā lasītus Atzīmē ziņoju…" at bounding box center [565, 208] width 262 height 123
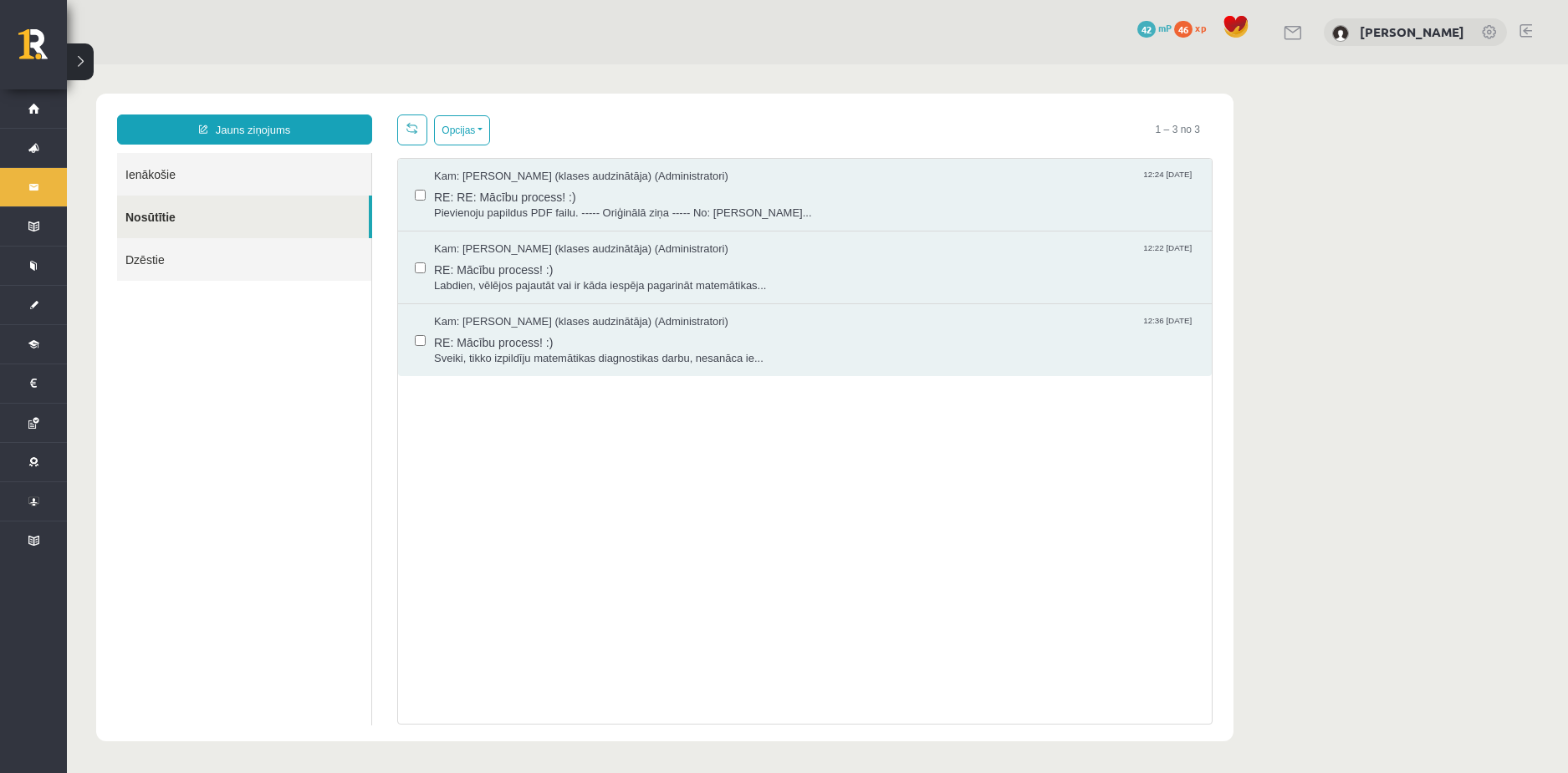
click at [378, 131] on div "Jauns ziņojums Ienākošie Nosūtītie Dzēstie ********* ********* *******" at bounding box center [244, 419] width 280 height 610
click at [395, 129] on div "Opcijas Atzīmēt visus ziņojumus Atcelt izvēlētos Atzīmēt visus kā lasītus Atzīm…" at bounding box center [805, 419] width 841 height 610
click at [262, 255] on link "Dzēstie" at bounding box center [244, 260] width 255 height 43
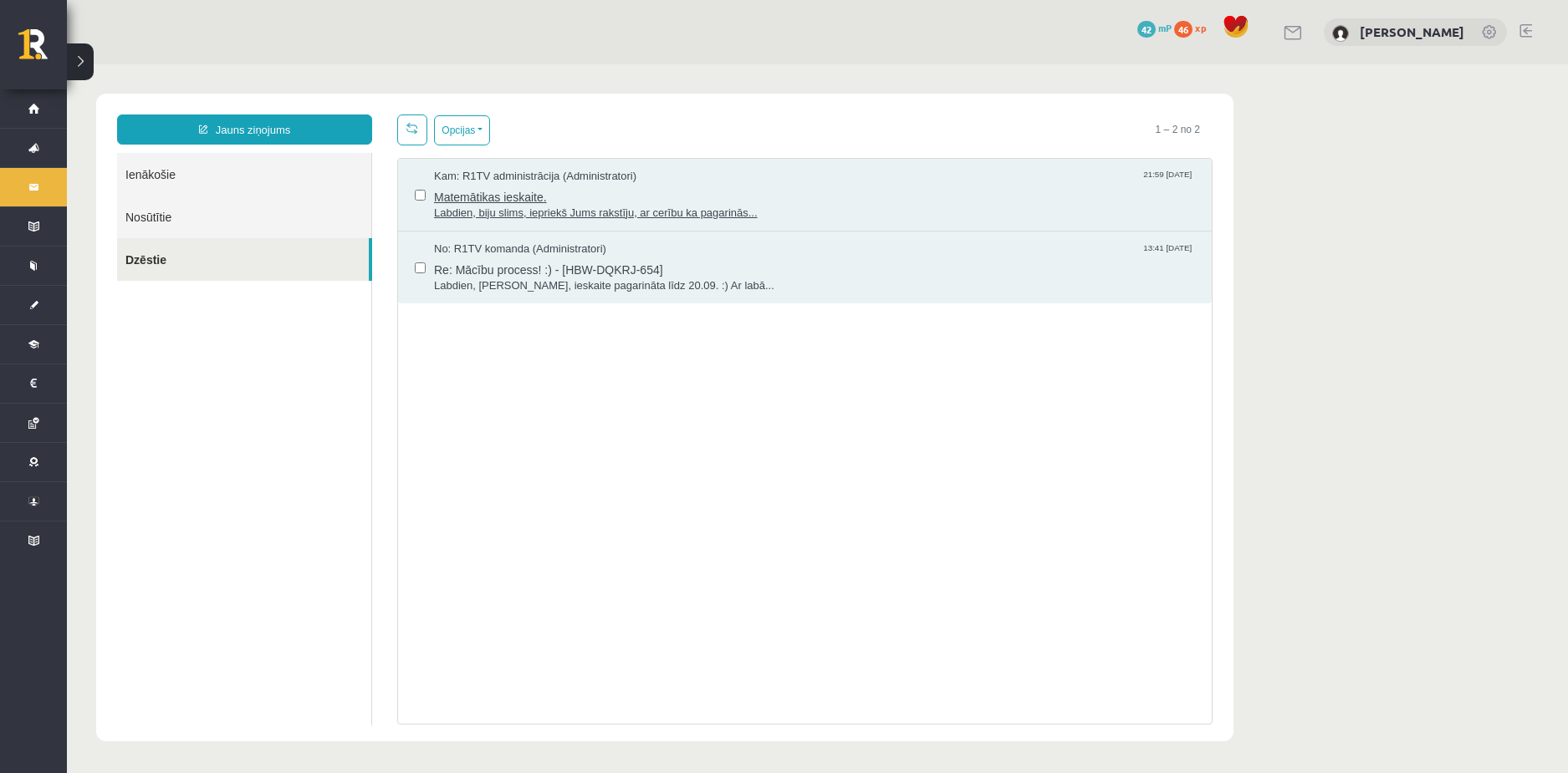
click at [614, 215] on span "Labdien, biju slims, iepriekš Jums rakstīju, ar cerību ka pagarinās..." at bounding box center [814, 213] width 761 height 16
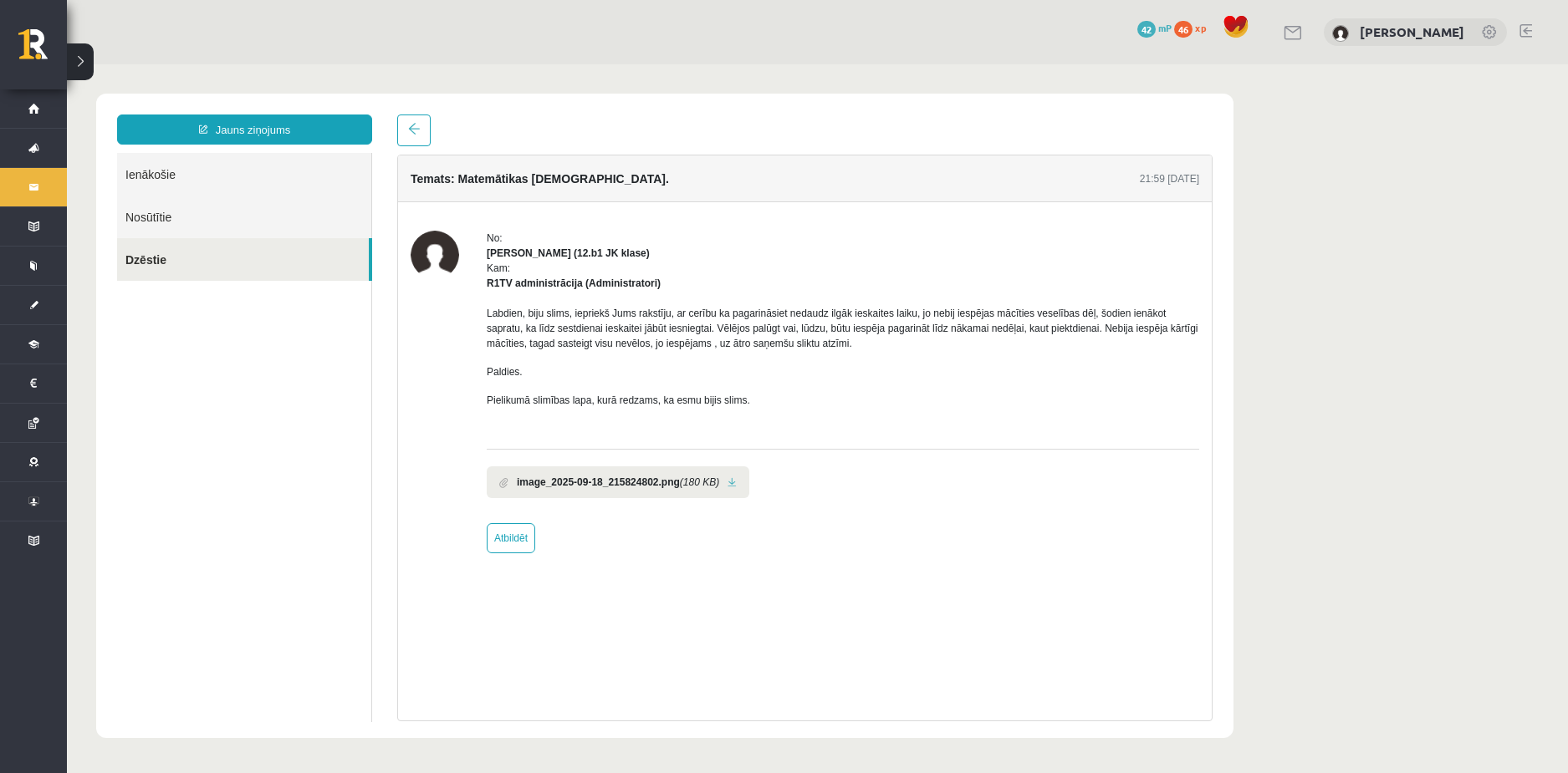
click at [500, 184] on h4 "Temats: Matemātikas ieskaite." at bounding box center [540, 179] width 258 height 13
drag, startPoint x: 604, startPoint y: 359, endPoint x: 631, endPoint y: 394, distance: 44.2
click at [604, 360] on div "Labdien, biju slims, iepriekš Jums rakstīju, ar cerību ka pagarināsiet nedaudz …" at bounding box center [843, 363] width 712 height 145
click at [637, 398] on p "Pielikumā slimības lapa, kurā redzams, ka esmu bijis slims." at bounding box center [843, 401] width 712 height 15
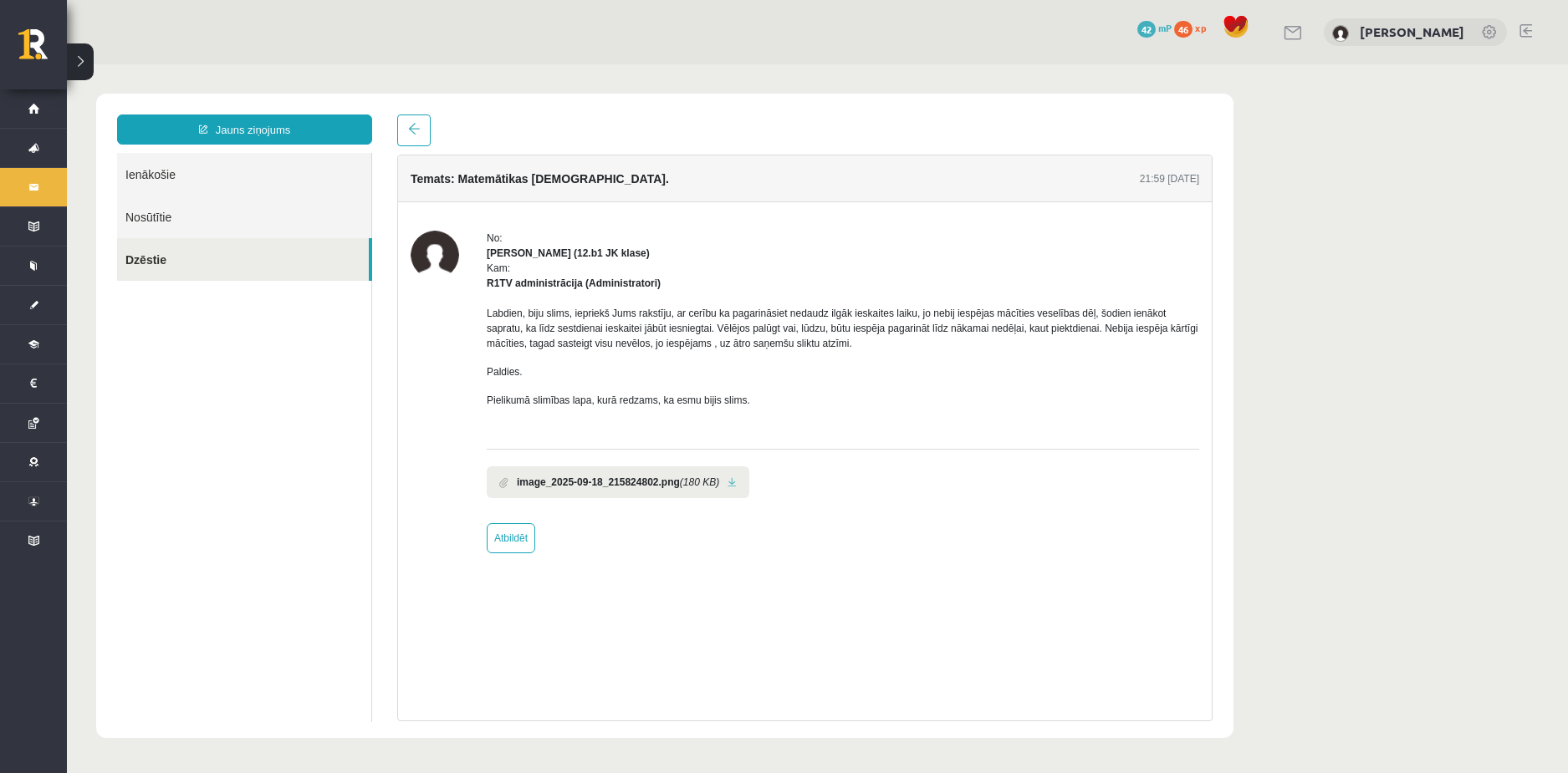
click at [442, 403] on div at bounding box center [435, 392] width 49 height 323
click at [179, 180] on link "Ienākošie" at bounding box center [244, 174] width 255 height 43
click at [193, 226] on link "Nosūtītie" at bounding box center [244, 217] width 255 height 43
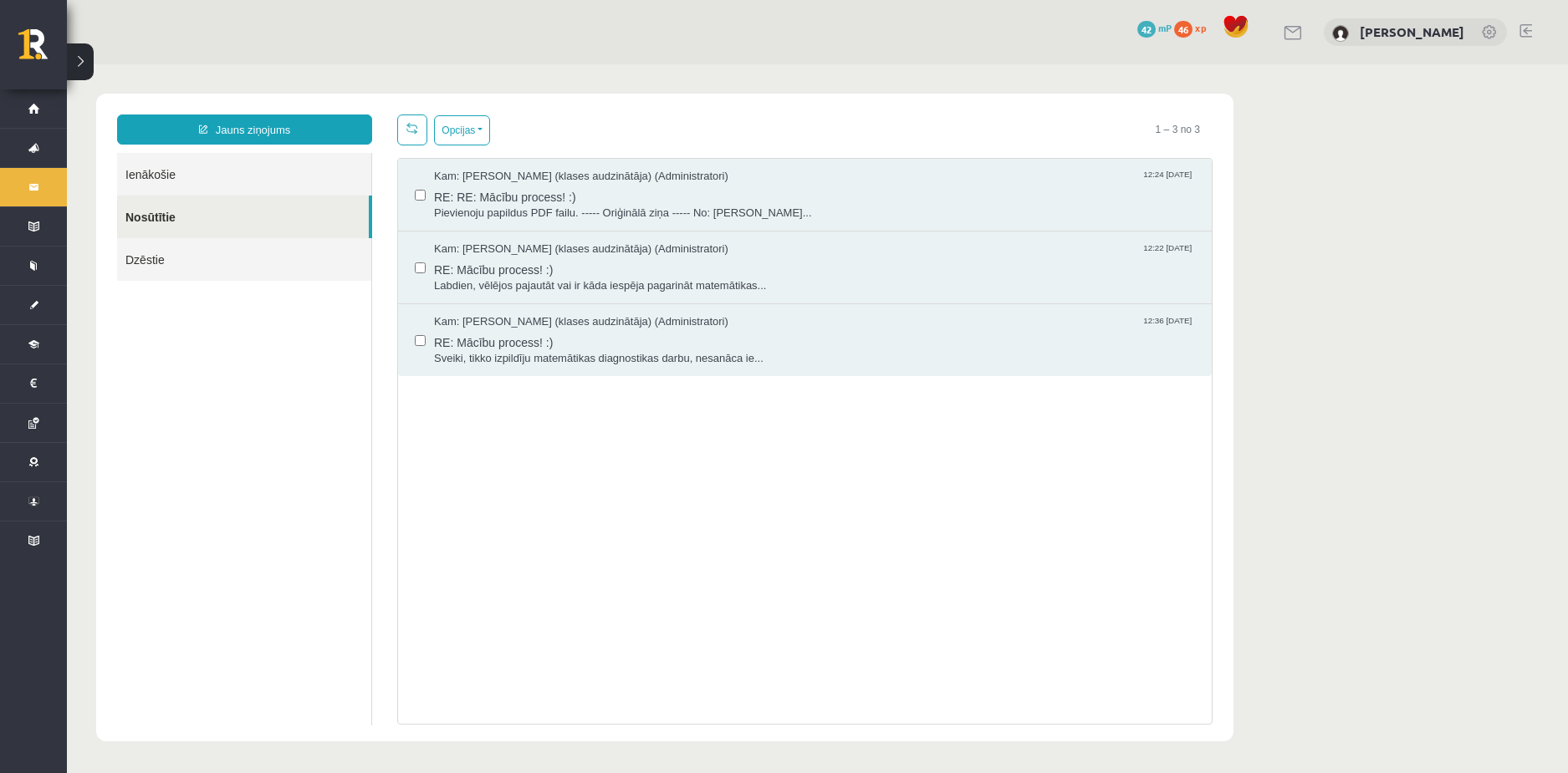
click at [224, 178] on link "Ienākošie" at bounding box center [244, 174] width 255 height 43
click at [231, 184] on link "Ienākošie" at bounding box center [244, 174] width 255 height 43
click at [206, 176] on link "Ienākošie" at bounding box center [244, 174] width 255 height 43
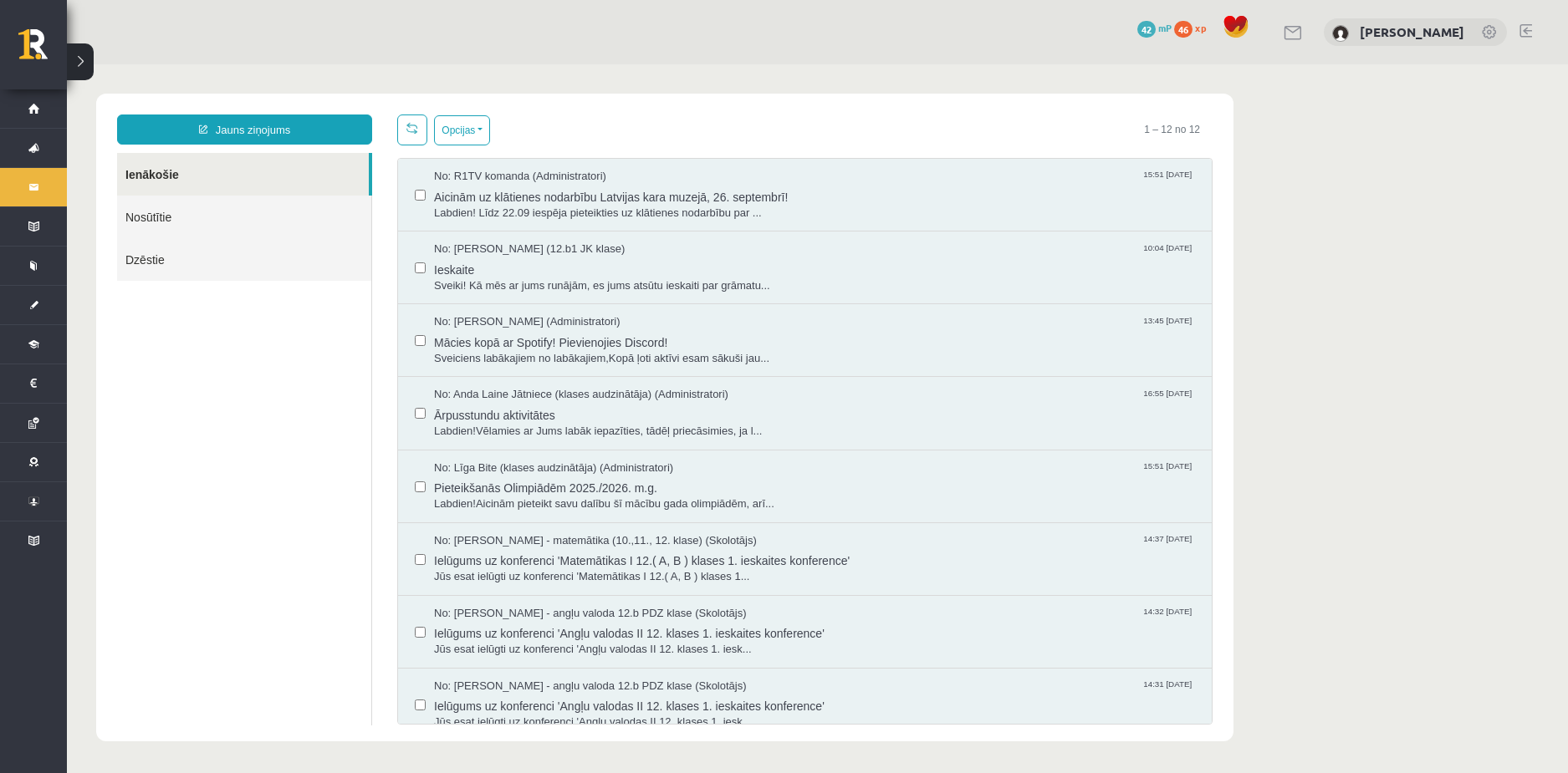
click at [195, 231] on link "Nosūtītie" at bounding box center [244, 217] width 255 height 43
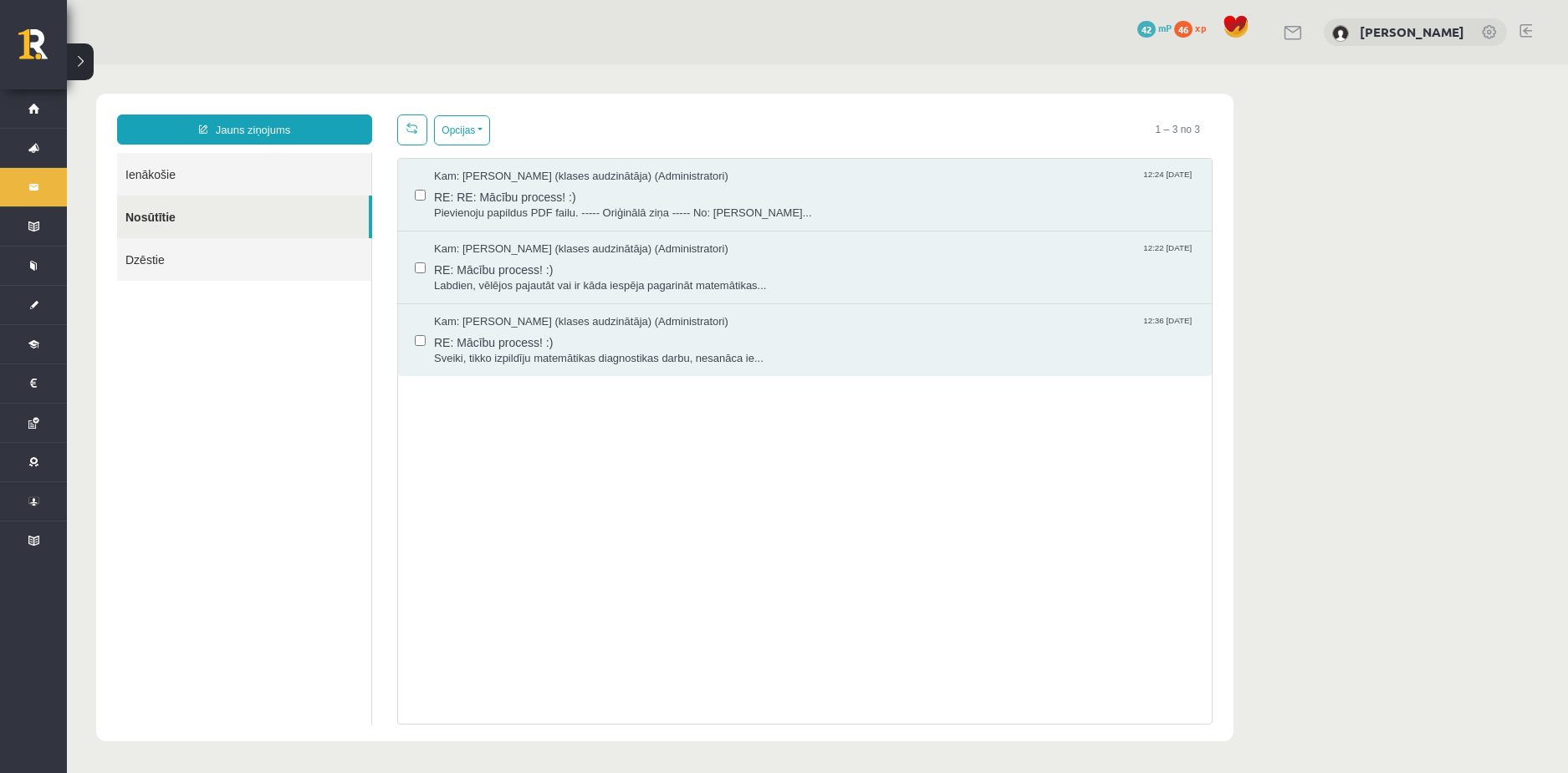
click at [207, 257] on link "Dzēstie" at bounding box center [244, 260] width 255 height 43
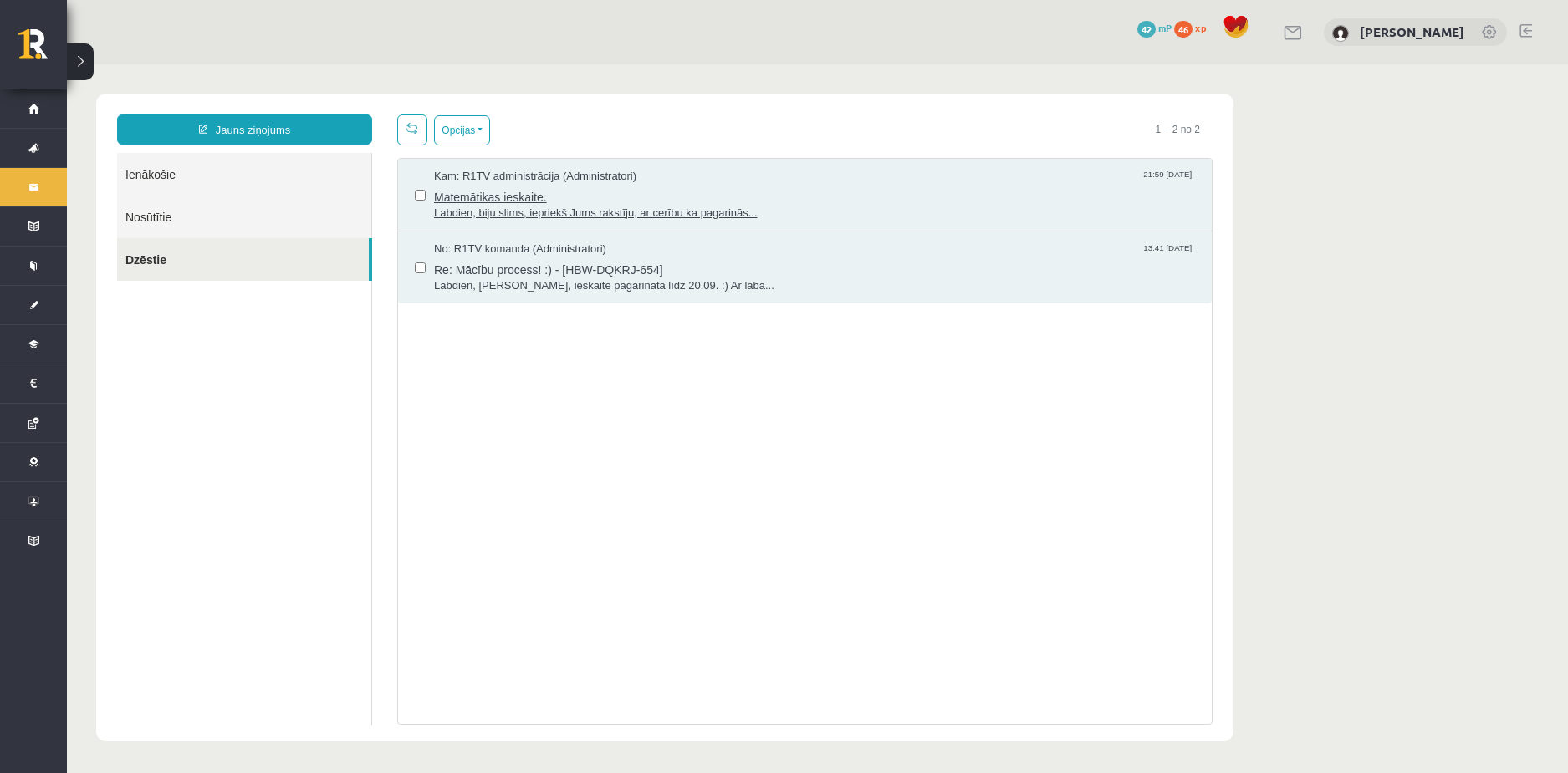
click at [496, 202] on span "Matemātikas ieskaite." at bounding box center [814, 195] width 761 height 21
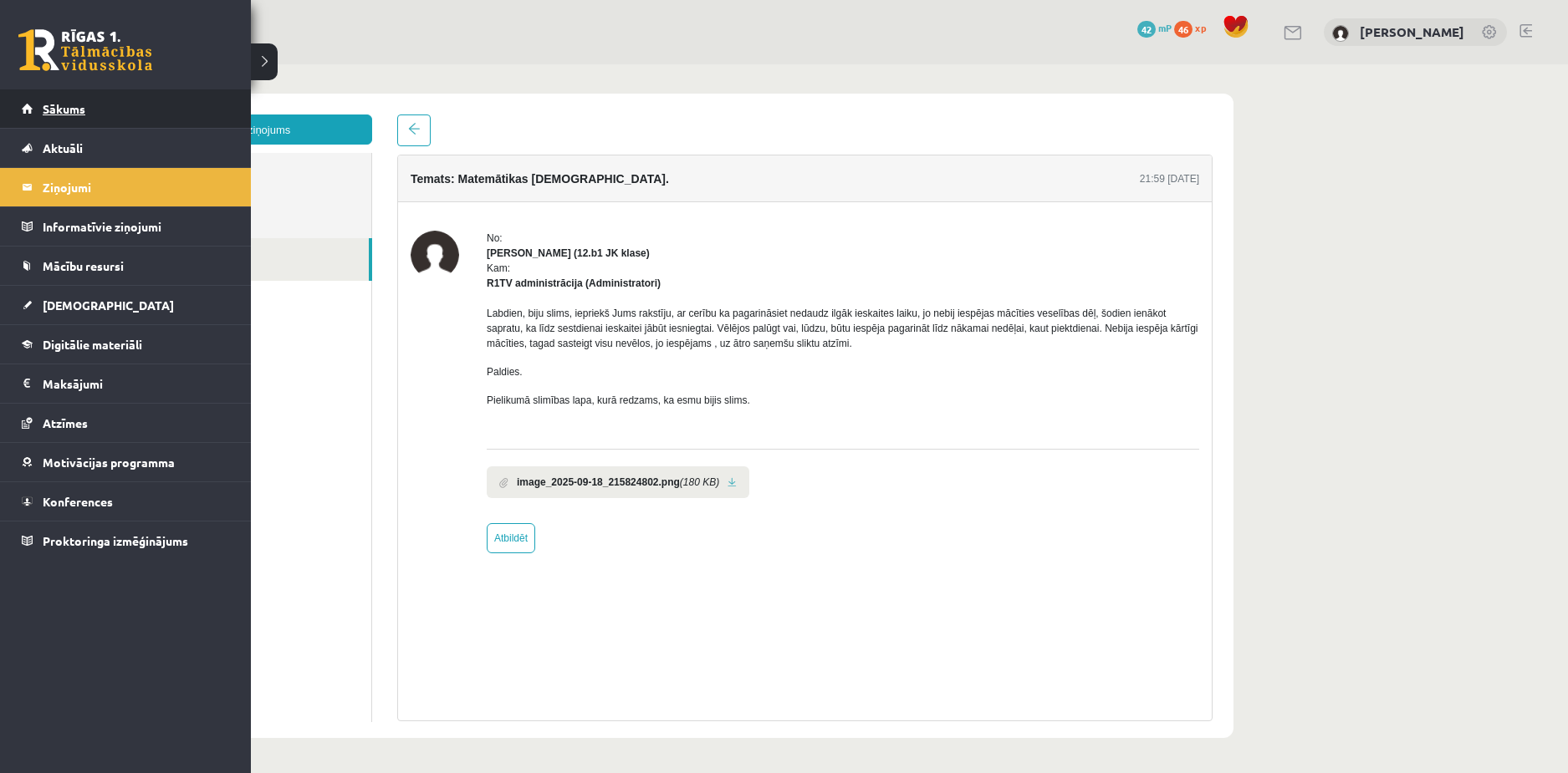
click at [82, 96] on link "Sākums" at bounding box center [125, 109] width 208 height 38
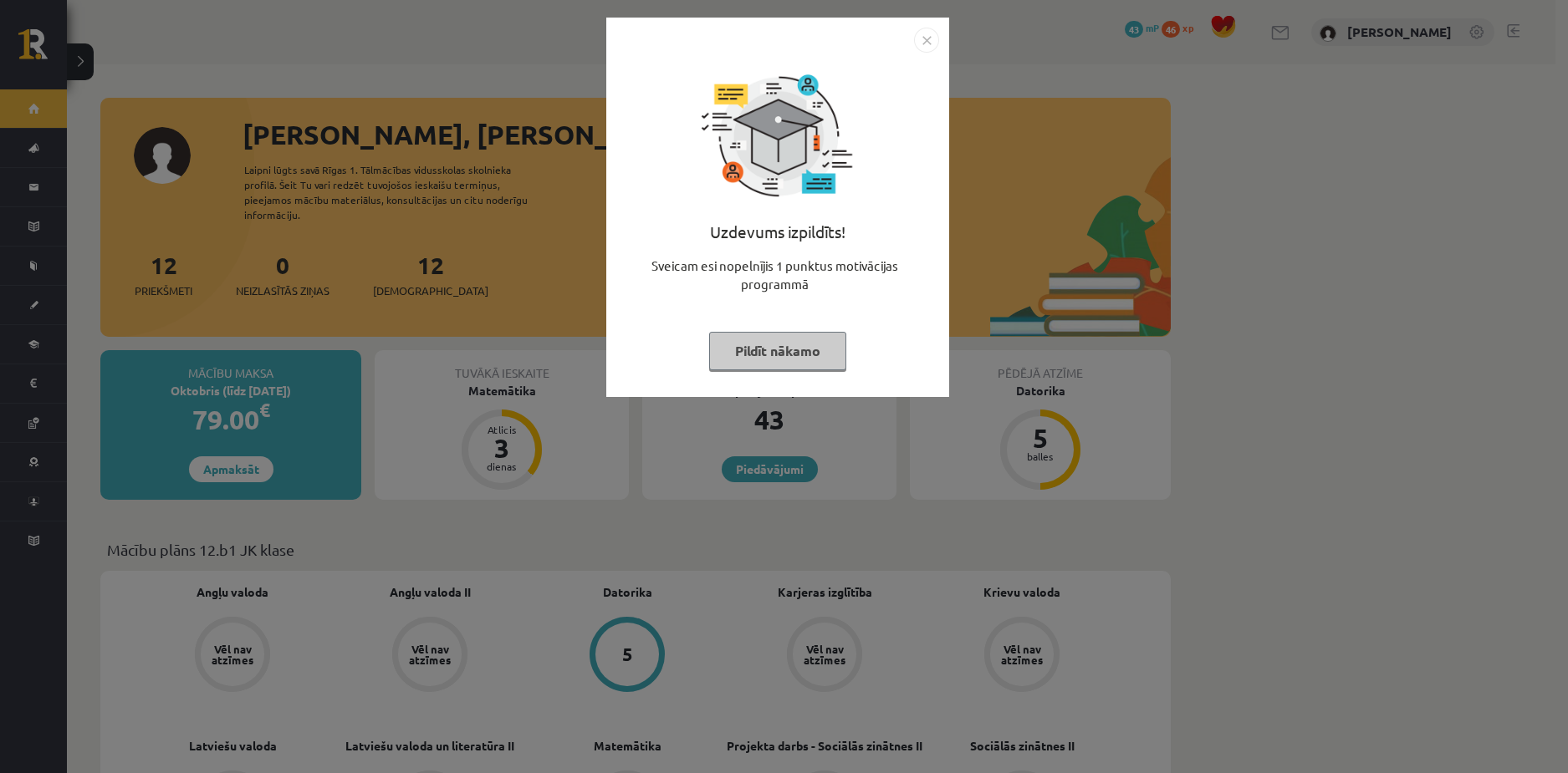
click at [776, 342] on button "Pildīt nākamo" at bounding box center [777, 351] width 137 height 38
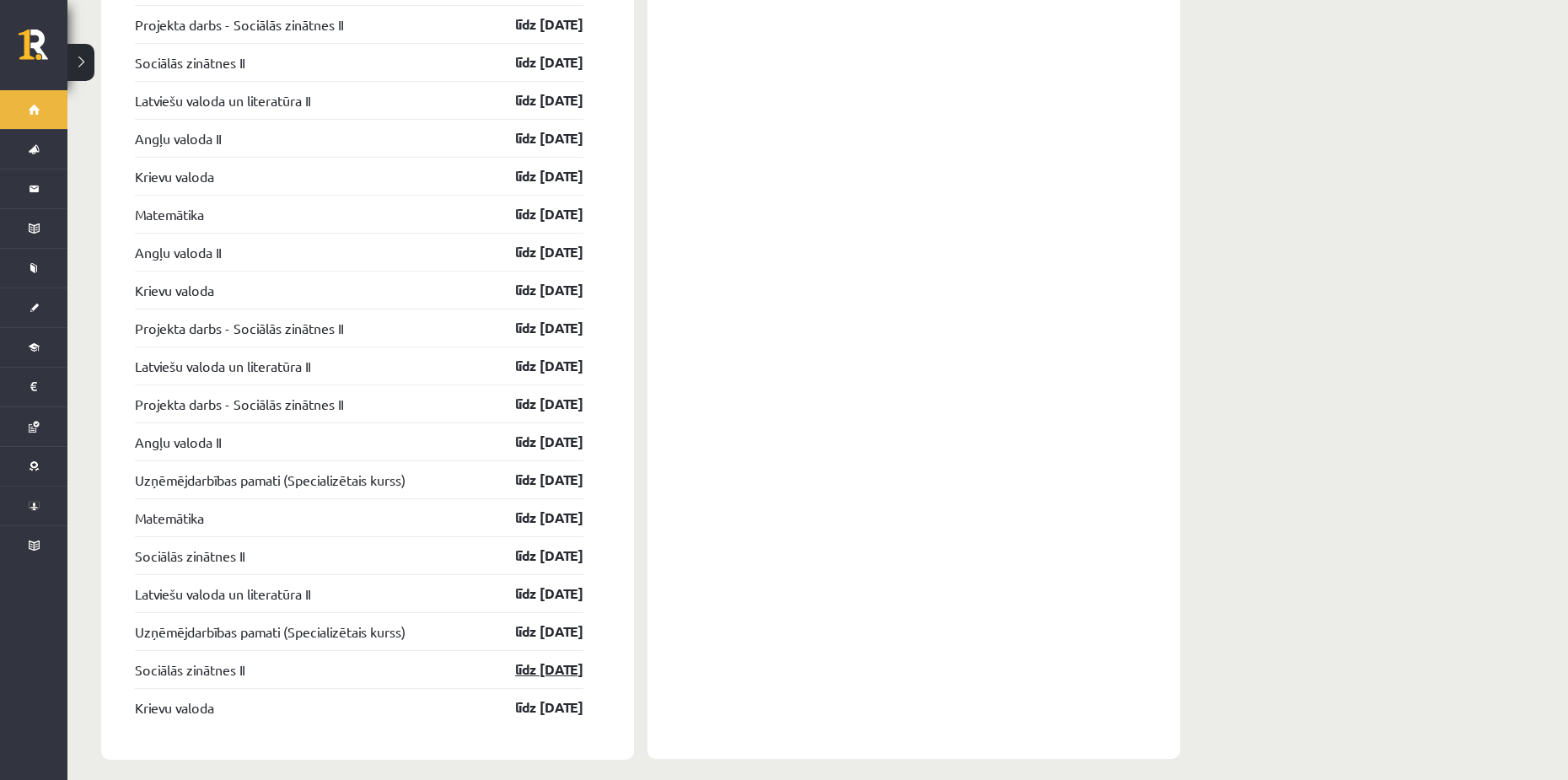
scroll to position [2387, 0]
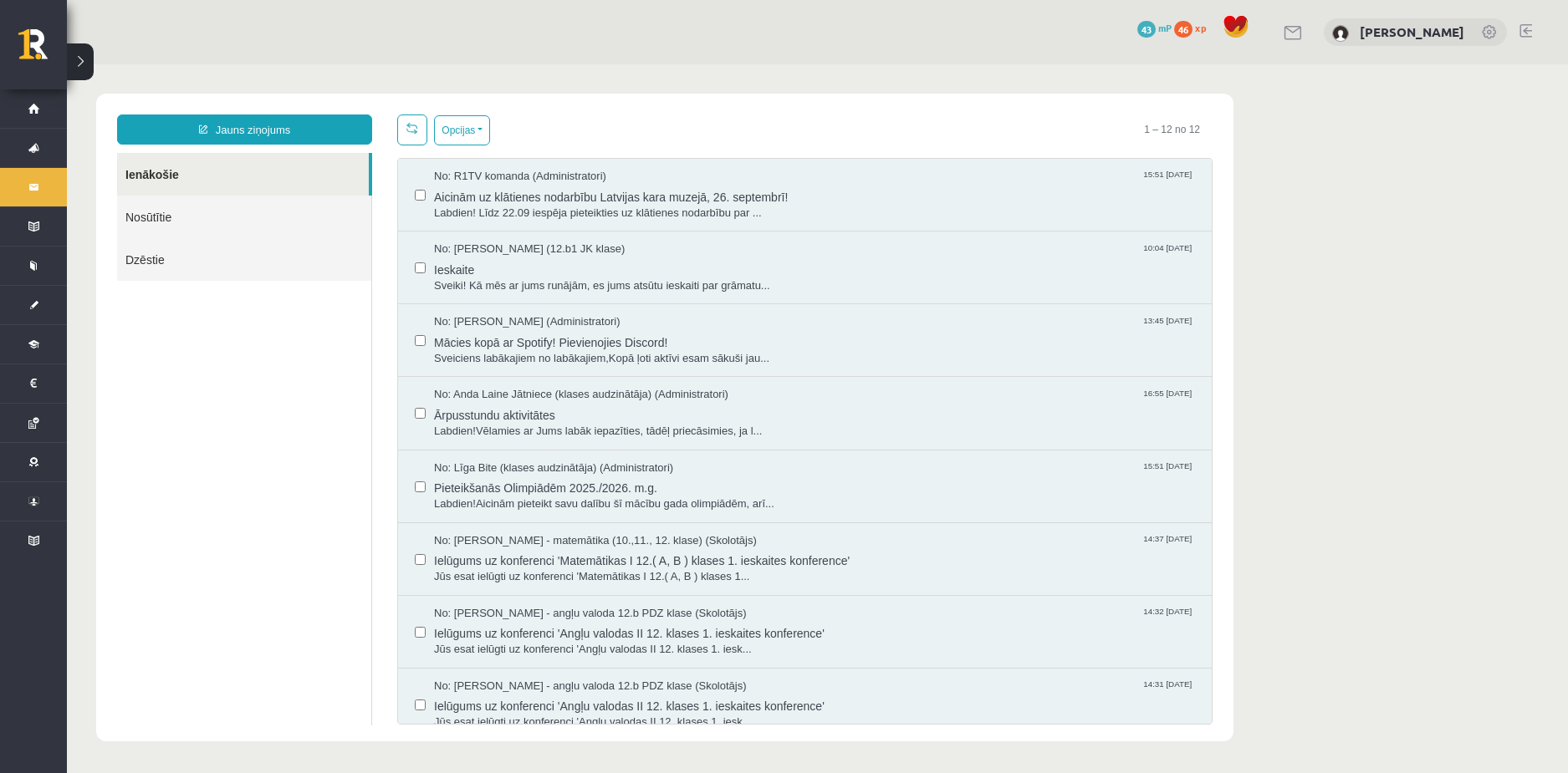
click at [181, 218] on link "Nosūtītie" at bounding box center [244, 217] width 255 height 43
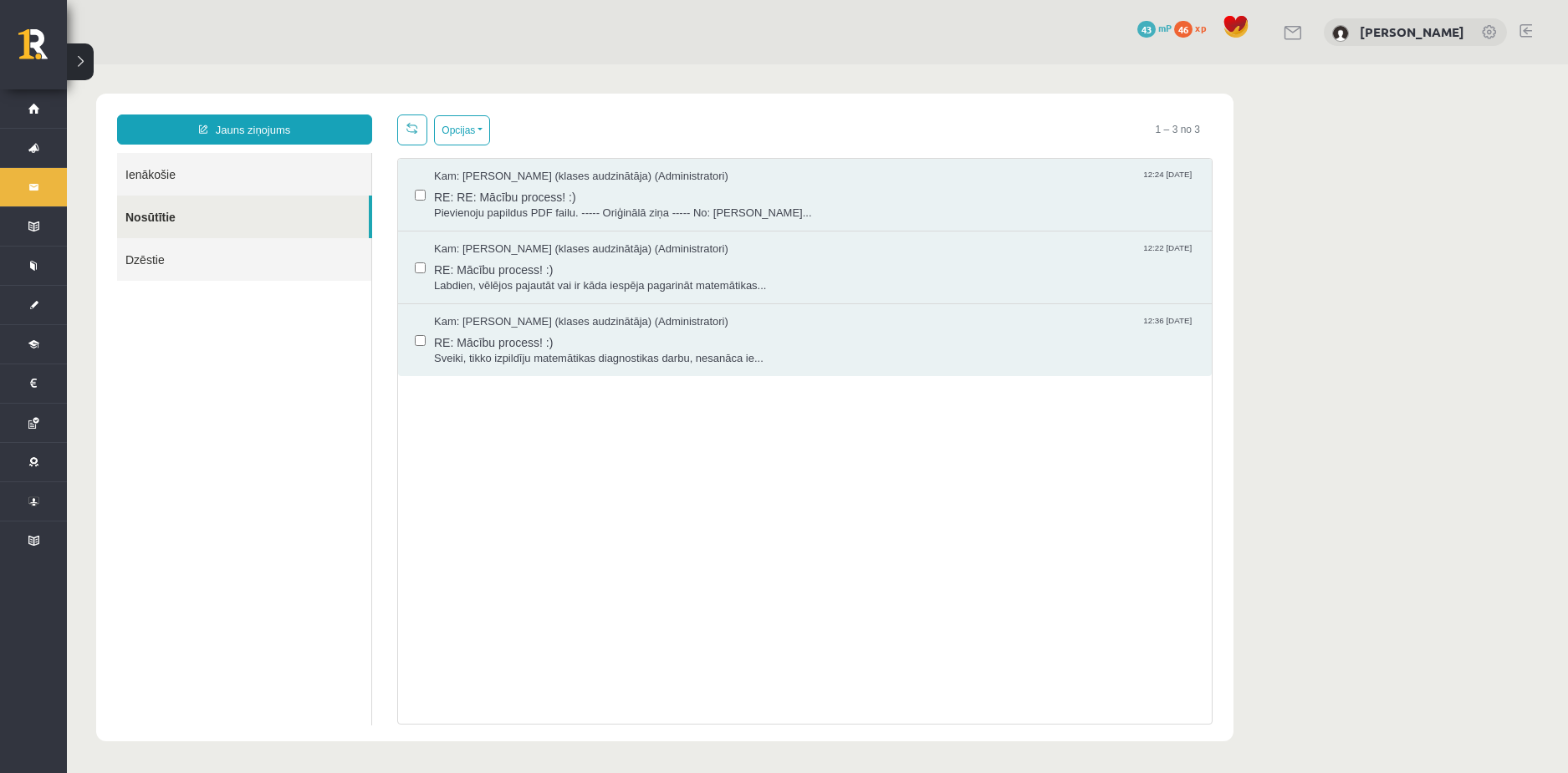
click at [182, 263] on link "Dzēstie" at bounding box center [244, 260] width 255 height 43
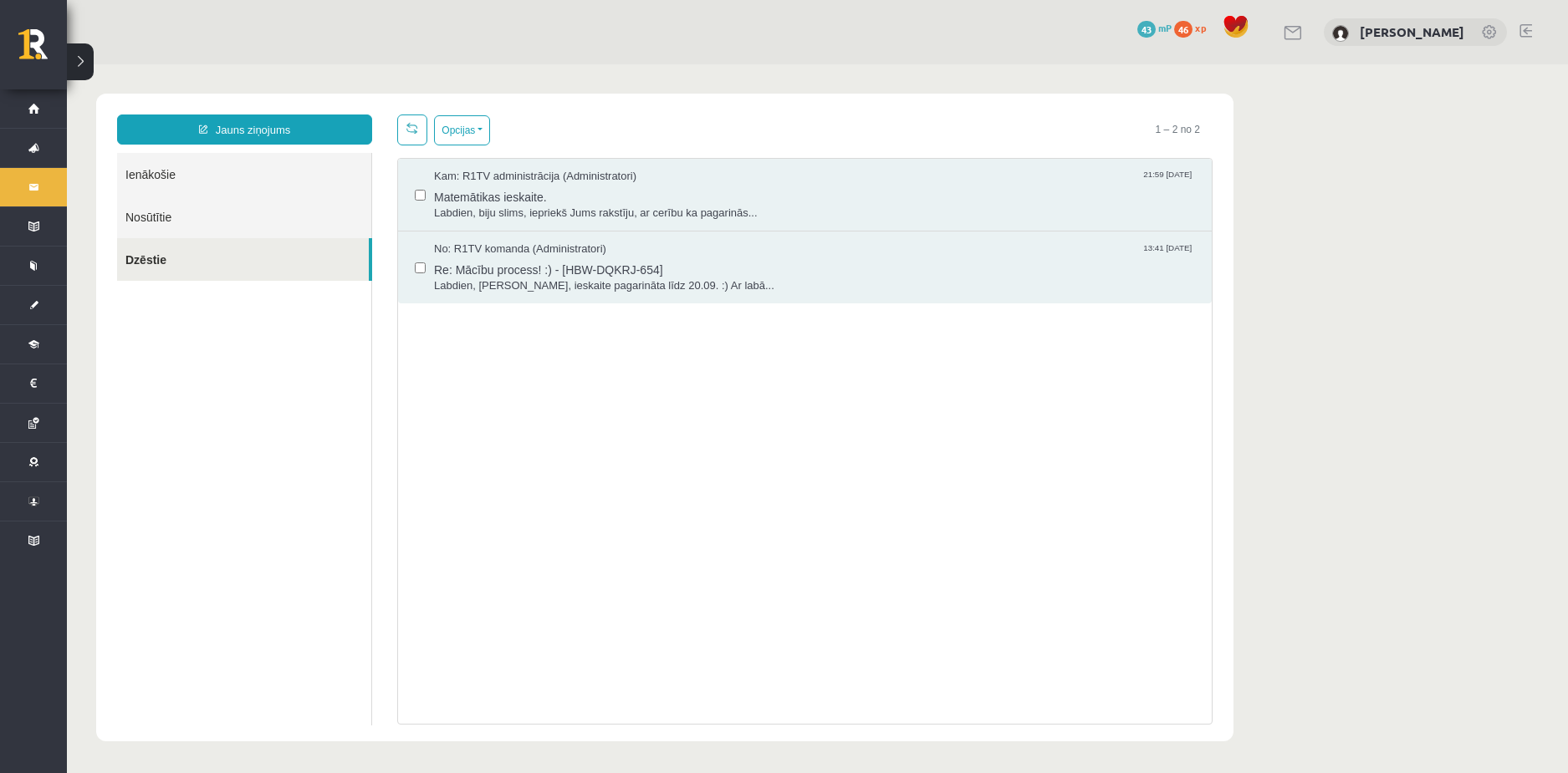
click at [224, 160] on link "Ienākošie" at bounding box center [244, 174] width 255 height 43
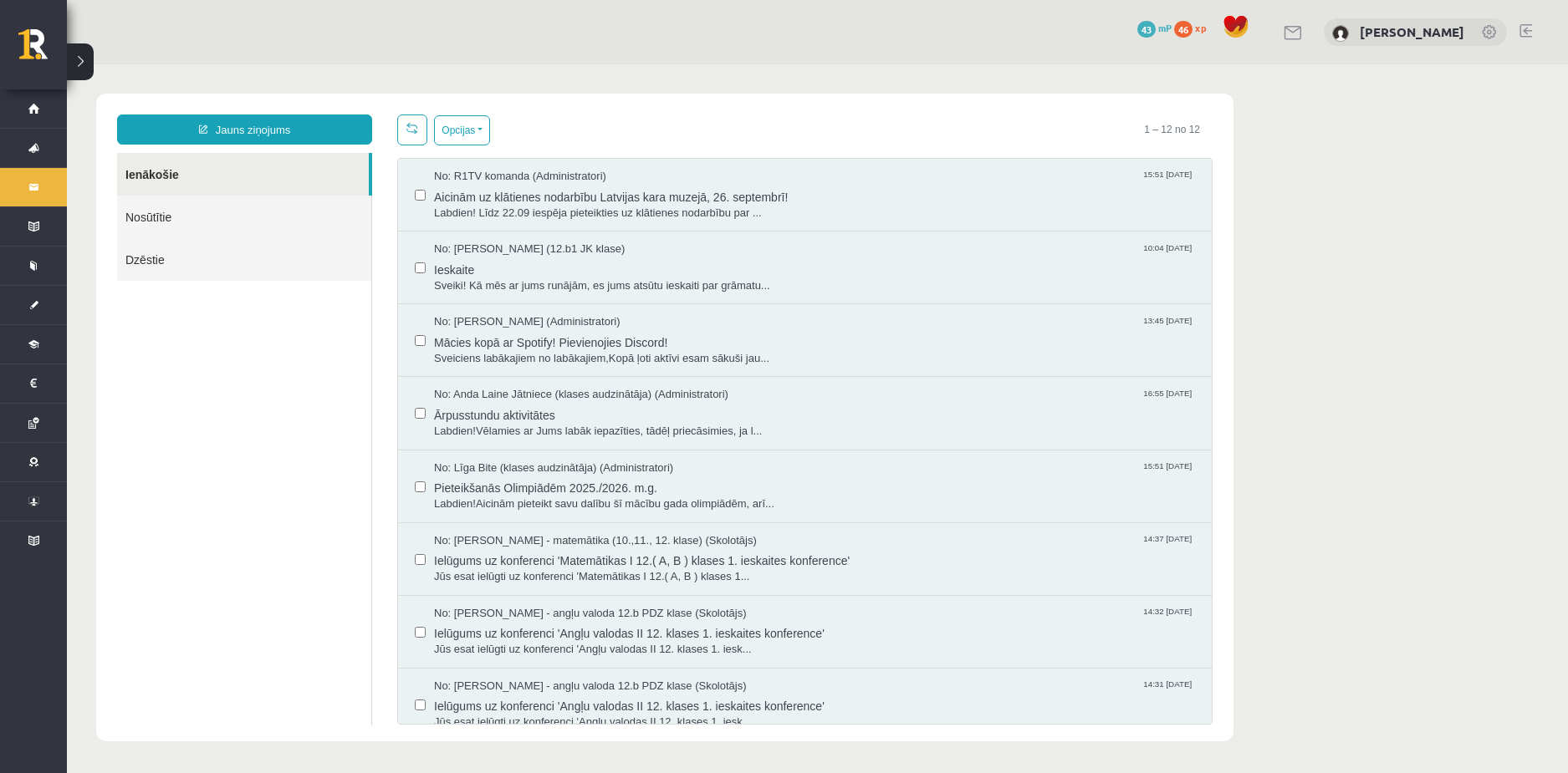
click at [227, 176] on link "Ienākošie" at bounding box center [242, 174] width 252 height 43
click at [293, 116] on link "Jauns ziņojums" at bounding box center [244, 129] width 255 height 30
click at [429, 197] on html "Jauns ziņojums Ienākošie Nosūtītie Dzēstie ********* ********* ******* Opcijas …" at bounding box center [816, 417] width 1501 height 707
click at [262, 122] on link "Jauns ziņojums" at bounding box center [244, 129] width 255 height 30
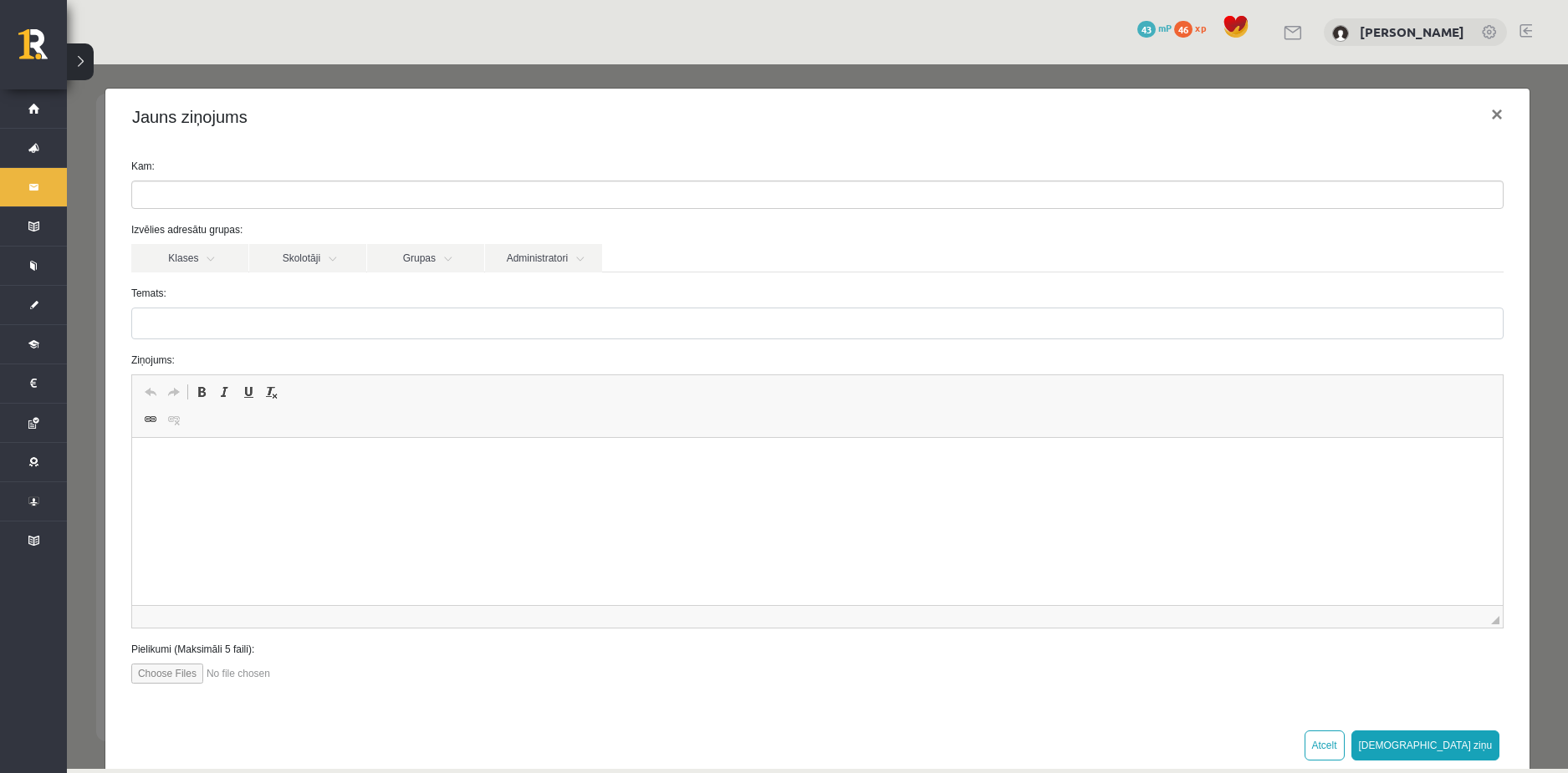
click at [368, 207] on ul at bounding box center [817, 195] width 1370 height 27
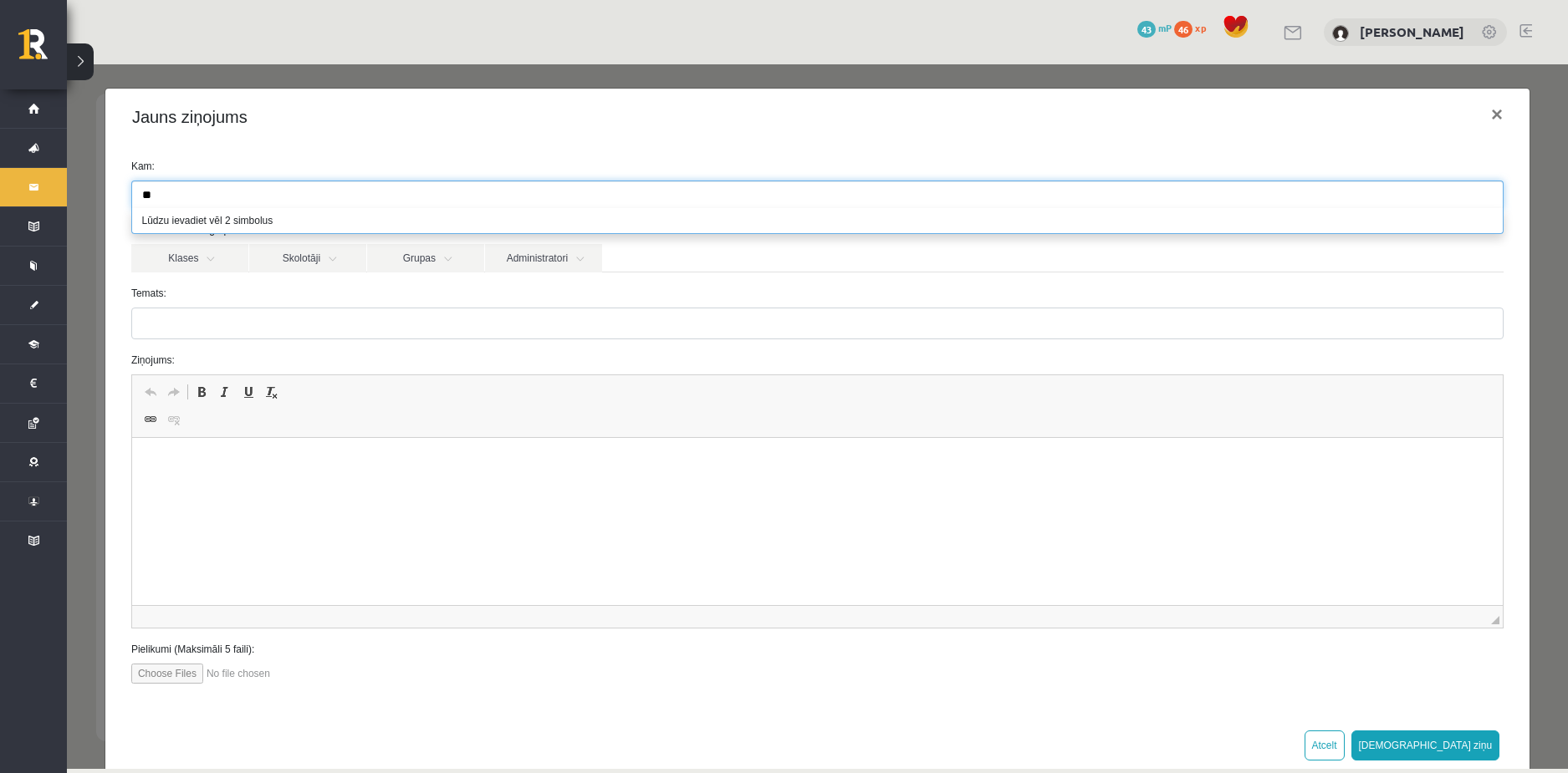
type input "*"
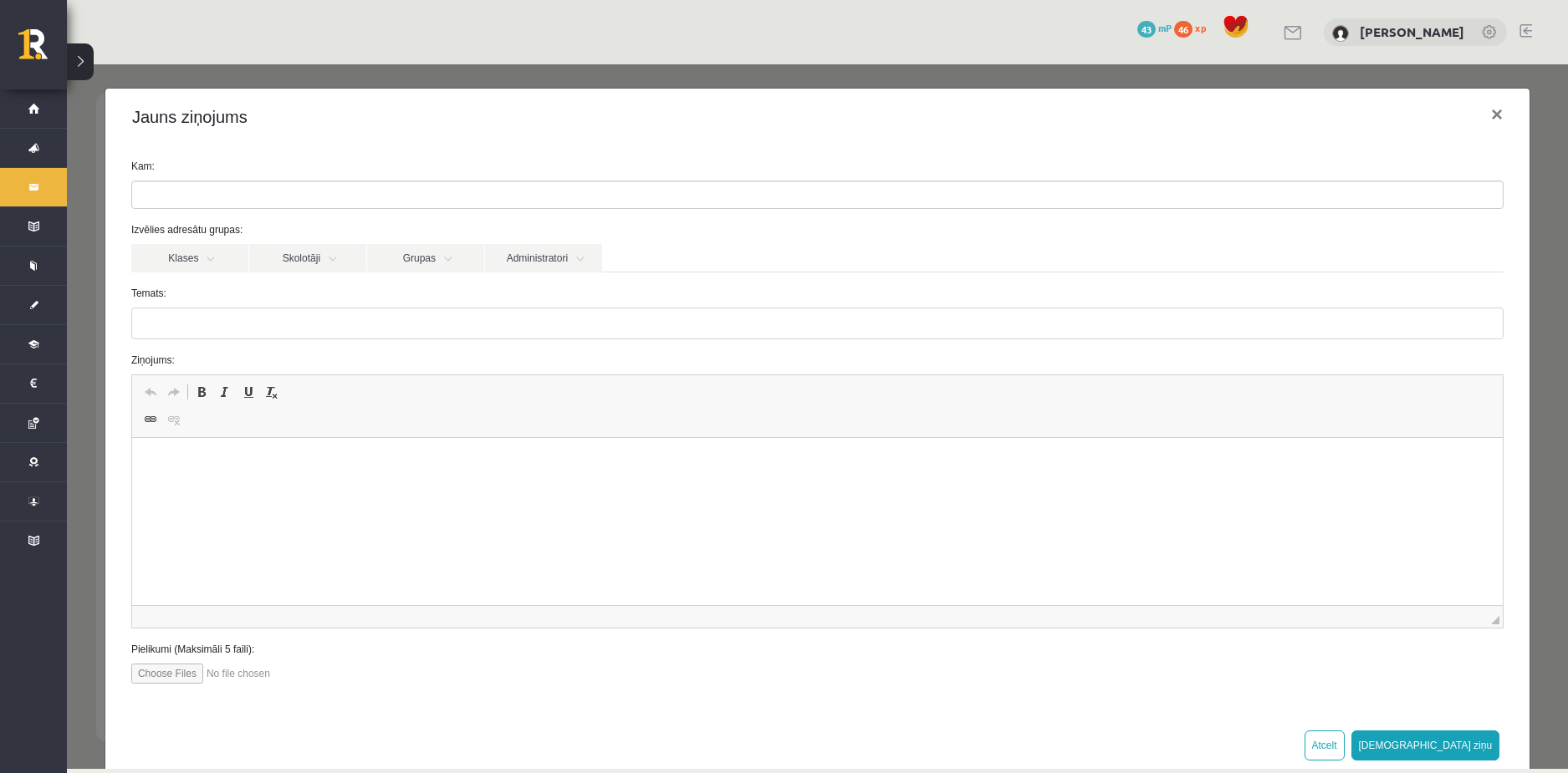
click at [300, 131] on div "Jauns ziņojums ×" at bounding box center [817, 117] width 1424 height 57
click at [193, 262] on link "Klases" at bounding box center [189, 258] width 117 height 28
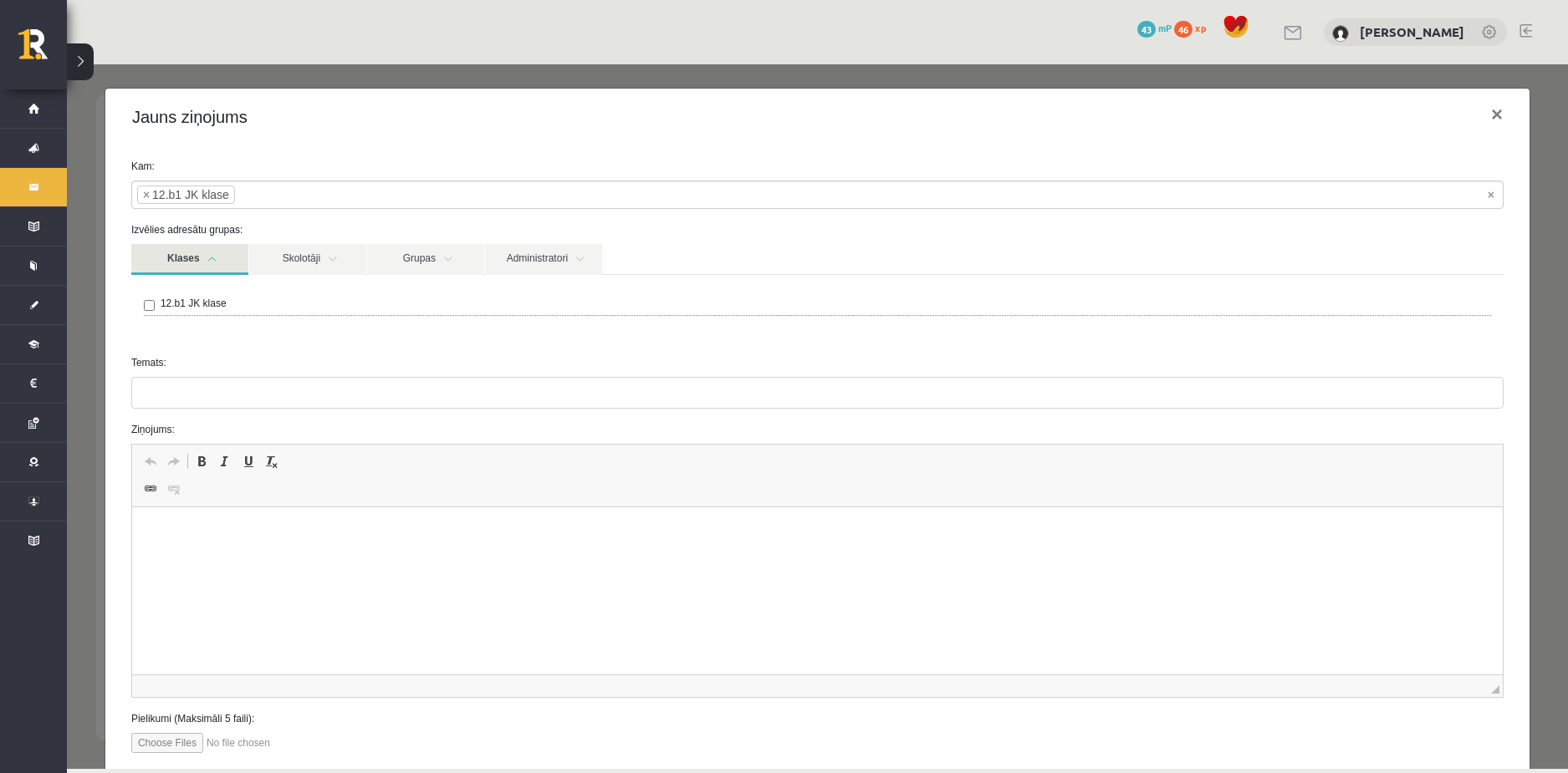
click at [134, 171] on label "Kam:" at bounding box center [817, 167] width 1397 height 15
click at [144, 191] on span "×" at bounding box center [146, 195] width 7 height 17
click at [538, 270] on link "Administratori" at bounding box center [543, 259] width 117 height 31
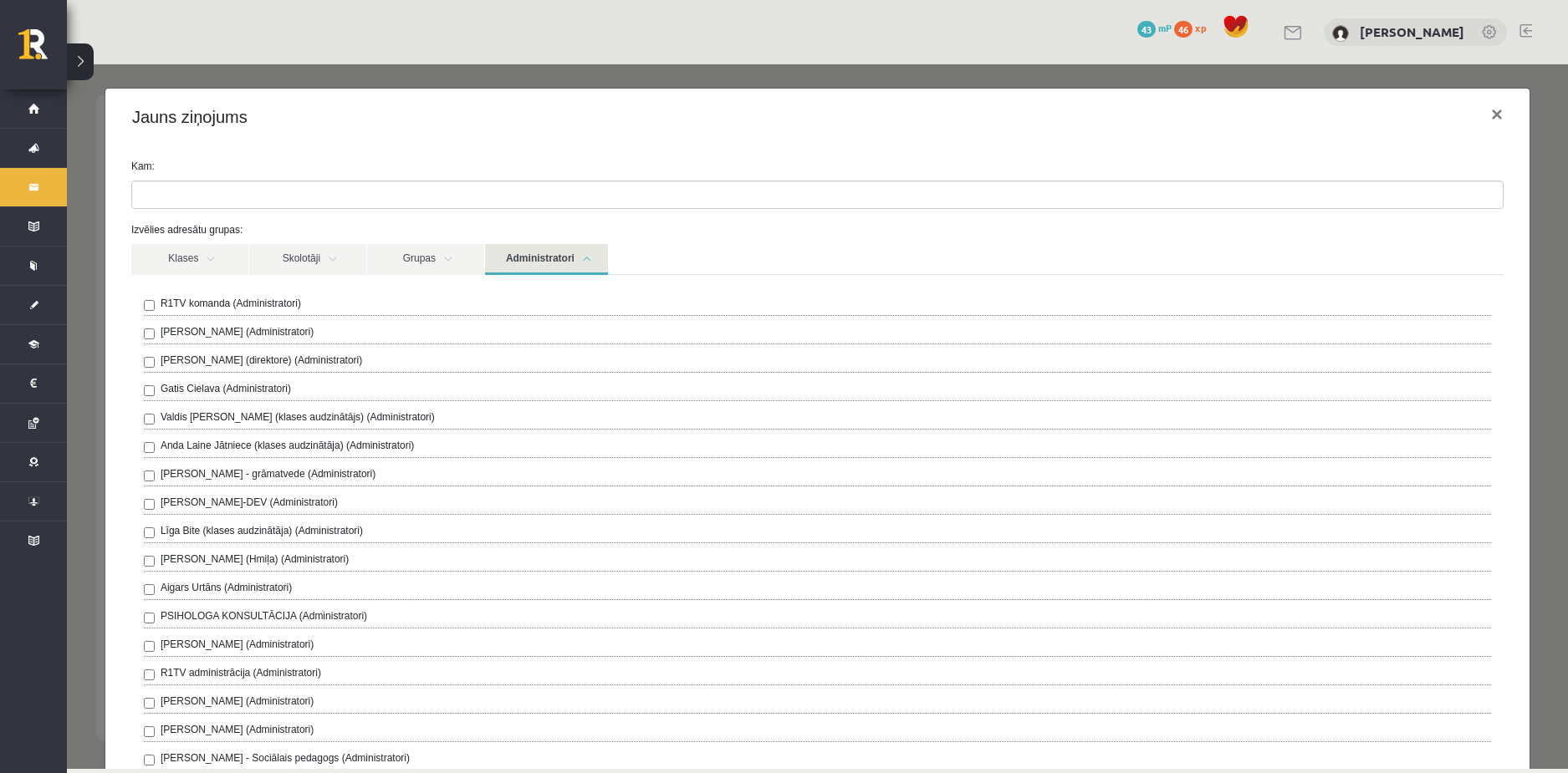
click at [548, 253] on link "Administratori" at bounding box center [546, 259] width 123 height 31
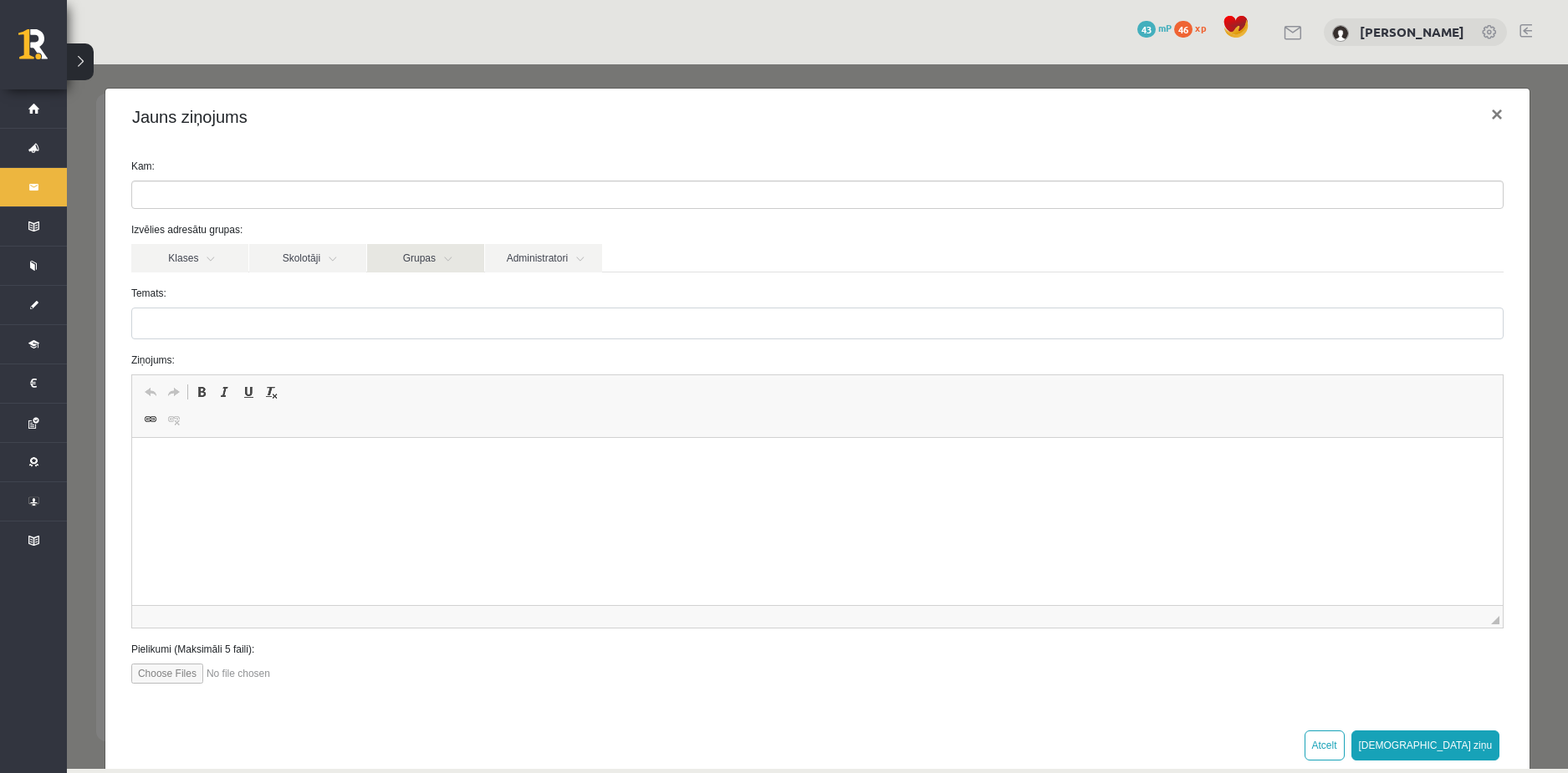
click at [453, 260] on link "Grupas" at bounding box center [425, 258] width 117 height 28
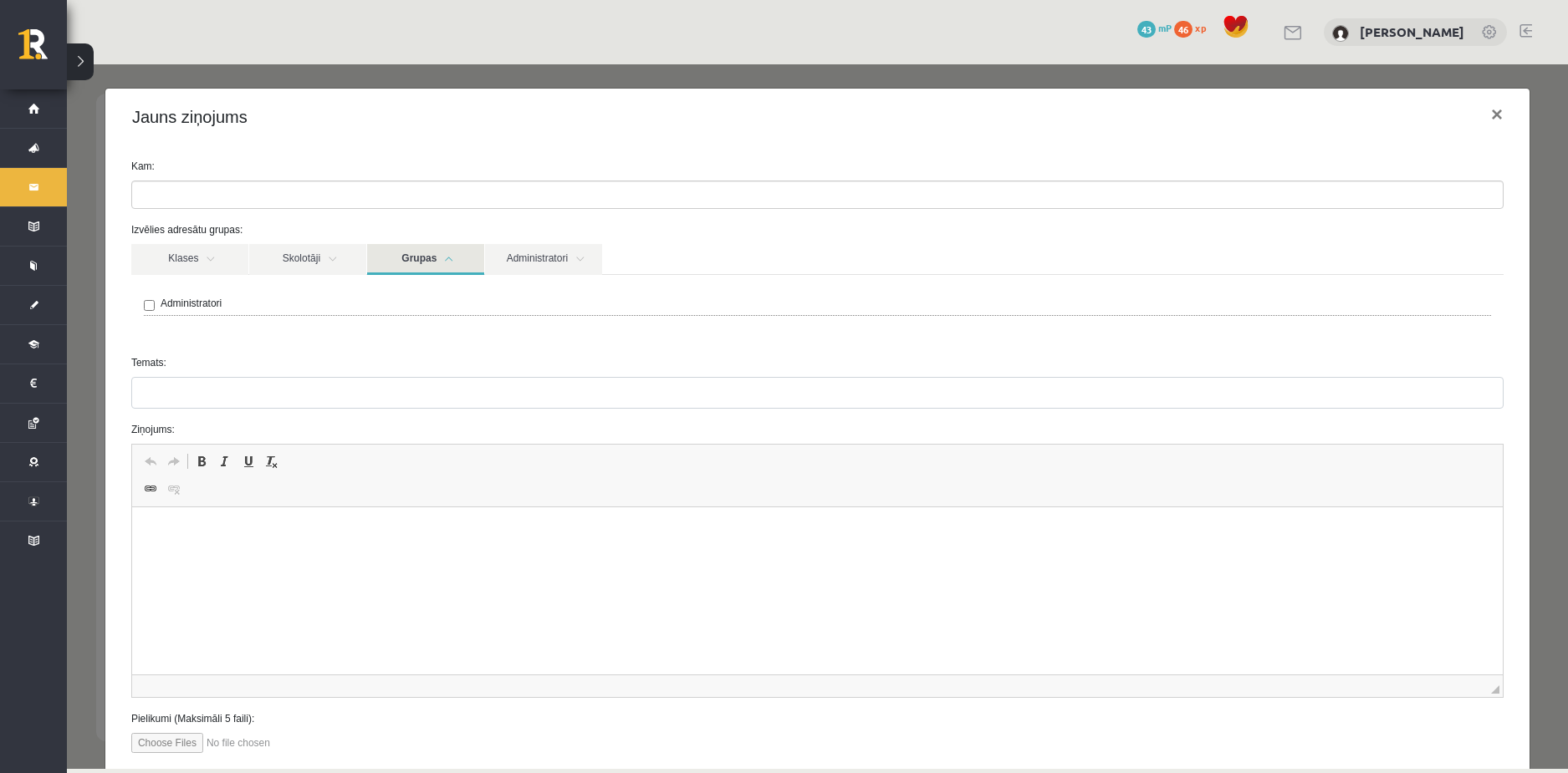
click at [453, 260] on link "Grupas" at bounding box center [425, 259] width 117 height 31
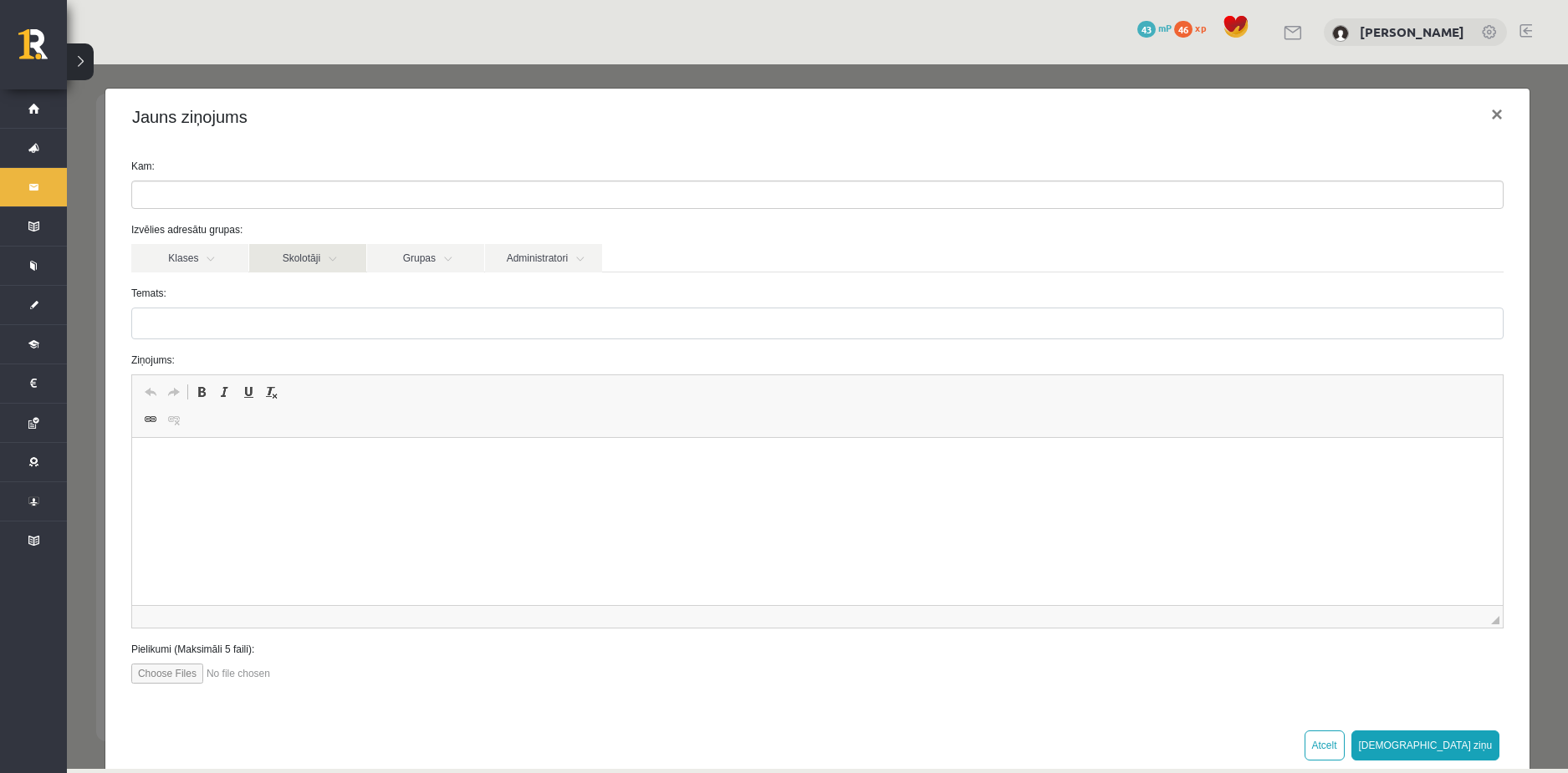
click at [309, 255] on link "Skolotāji" at bounding box center [307, 258] width 117 height 28
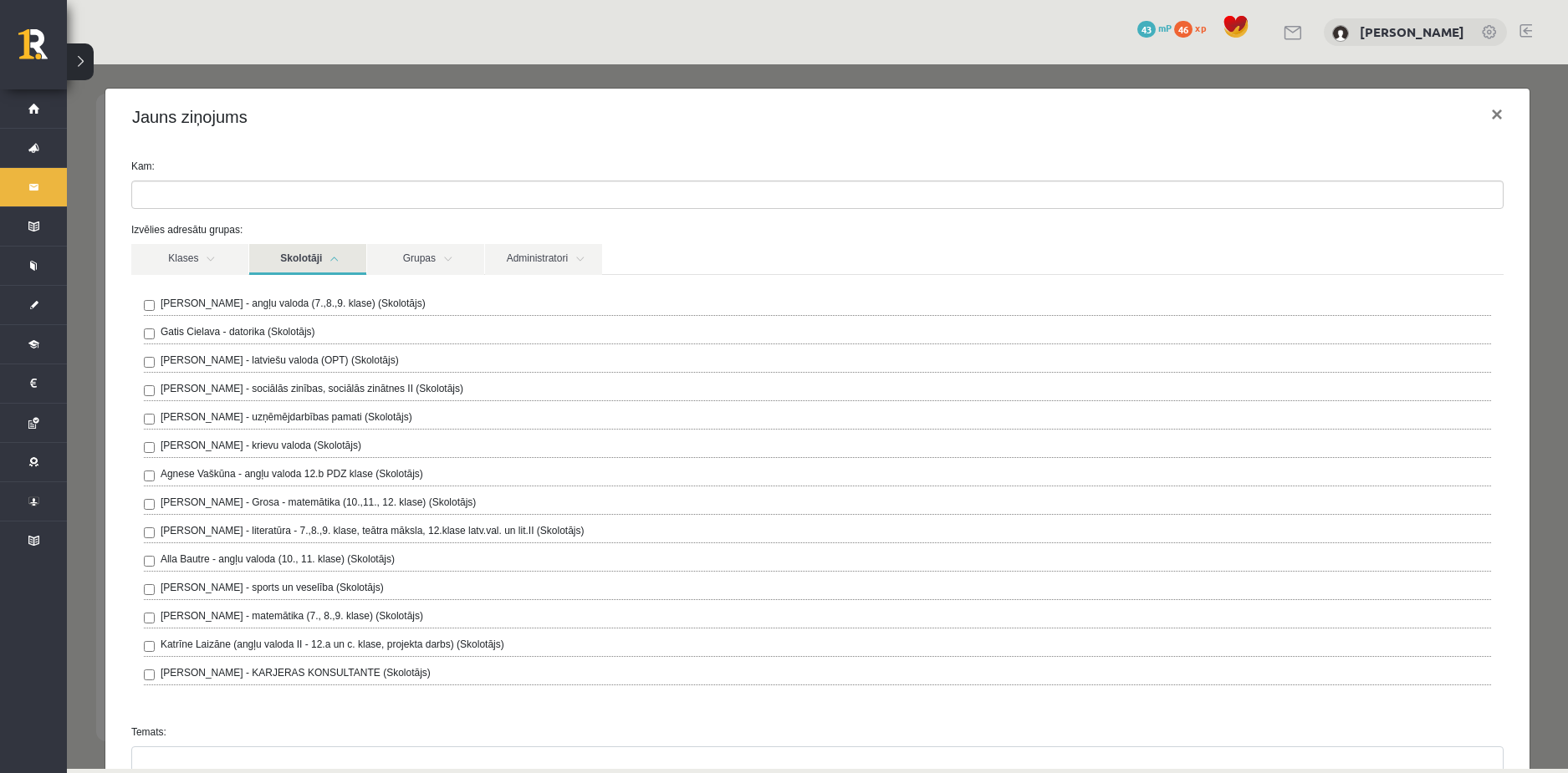
click at [299, 254] on link "Skolotāji" at bounding box center [307, 259] width 117 height 31
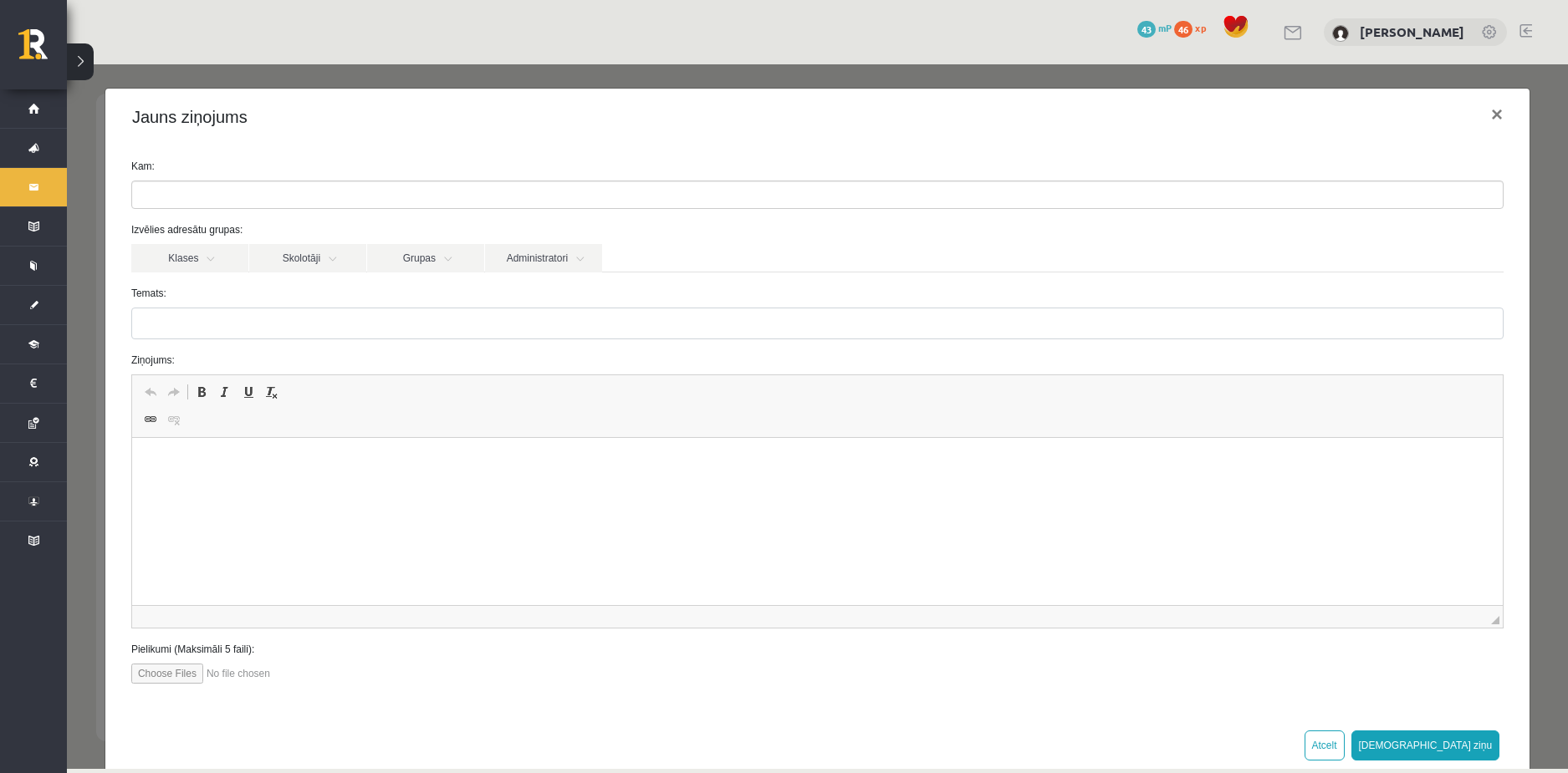
click at [116, 65] on div "**********" at bounding box center [816, 416] width 1501 height 705
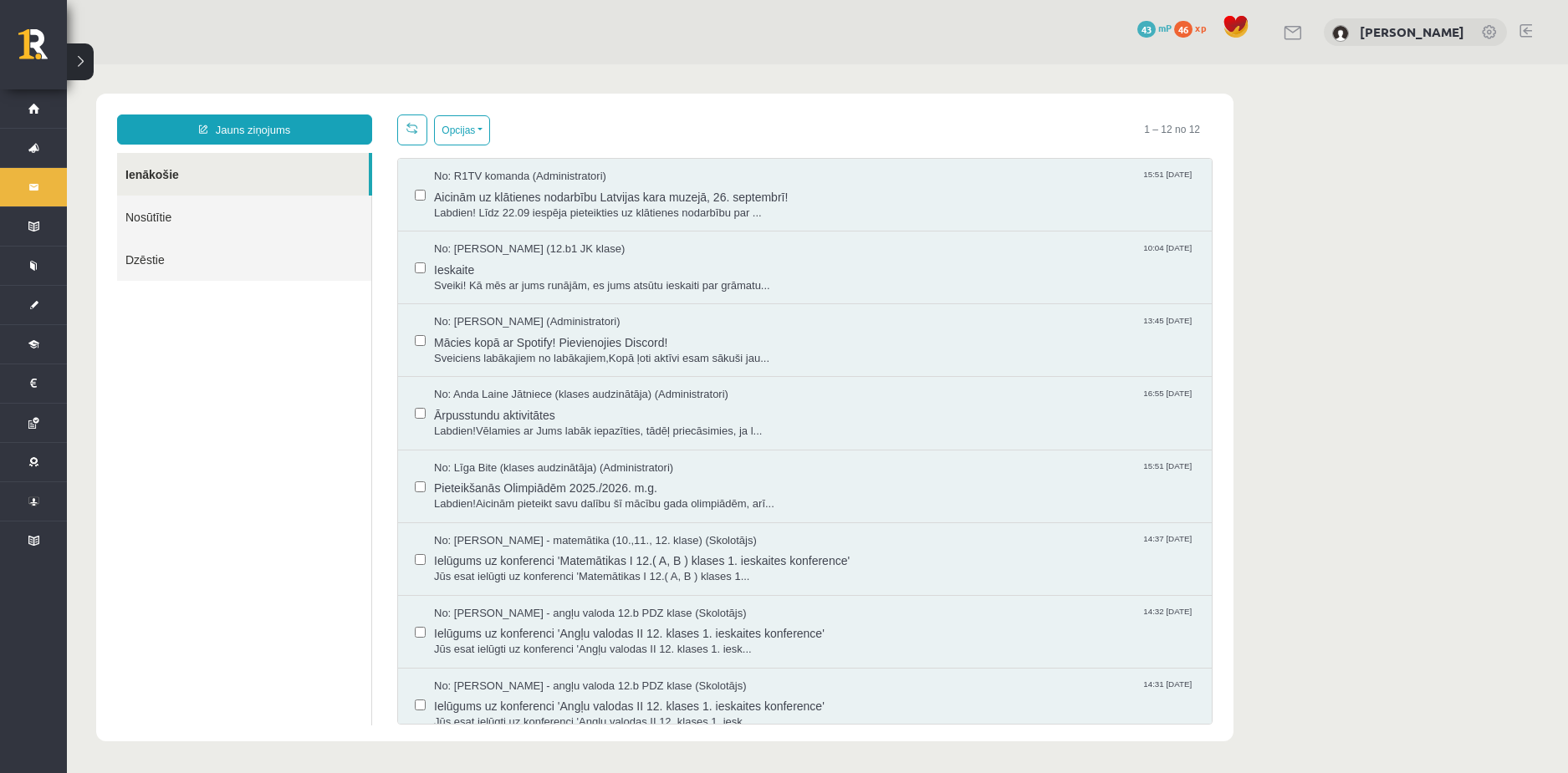
click at [169, 216] on link "Nosūtītie" at bounding box center [244, 217] width 255 height 43
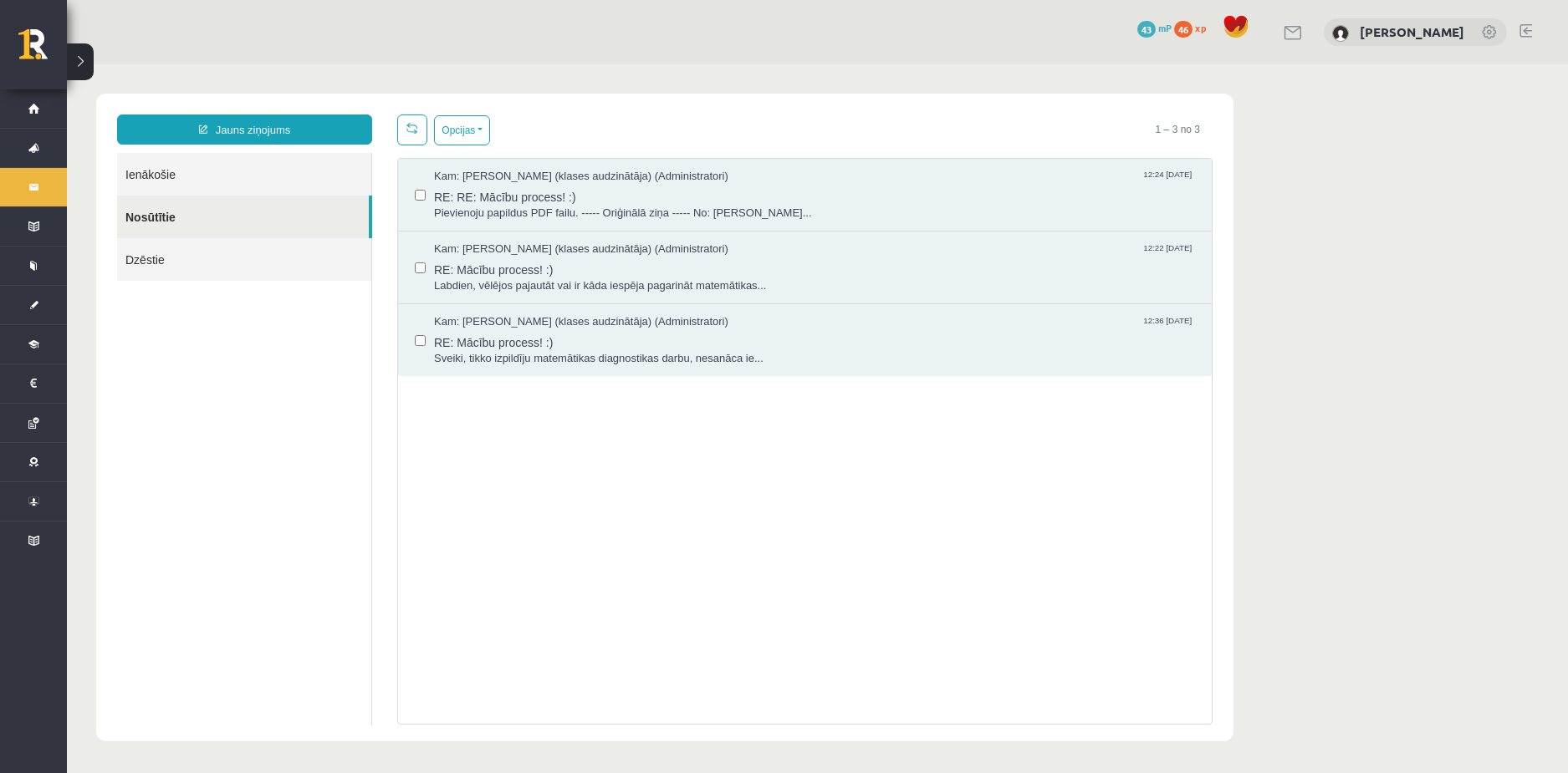
click at [239, 182] on link "Ienākošie" at bounding box center [244, 174] width 255 height 43
click at [312, 192] on link "Ienākošie" at bounding box center [244, 174] width 255 height 43
click at [300, 166] on link "Ienākošie" at bounding box center [244, 174] width 255 height 43
click at [266, 171] on link "Ienākošie" at bounding box center [244, 174] width 255 height 43
click at [160, 187] on link "Ienākošie" at bounding box center [244, 174] width 255 height 43
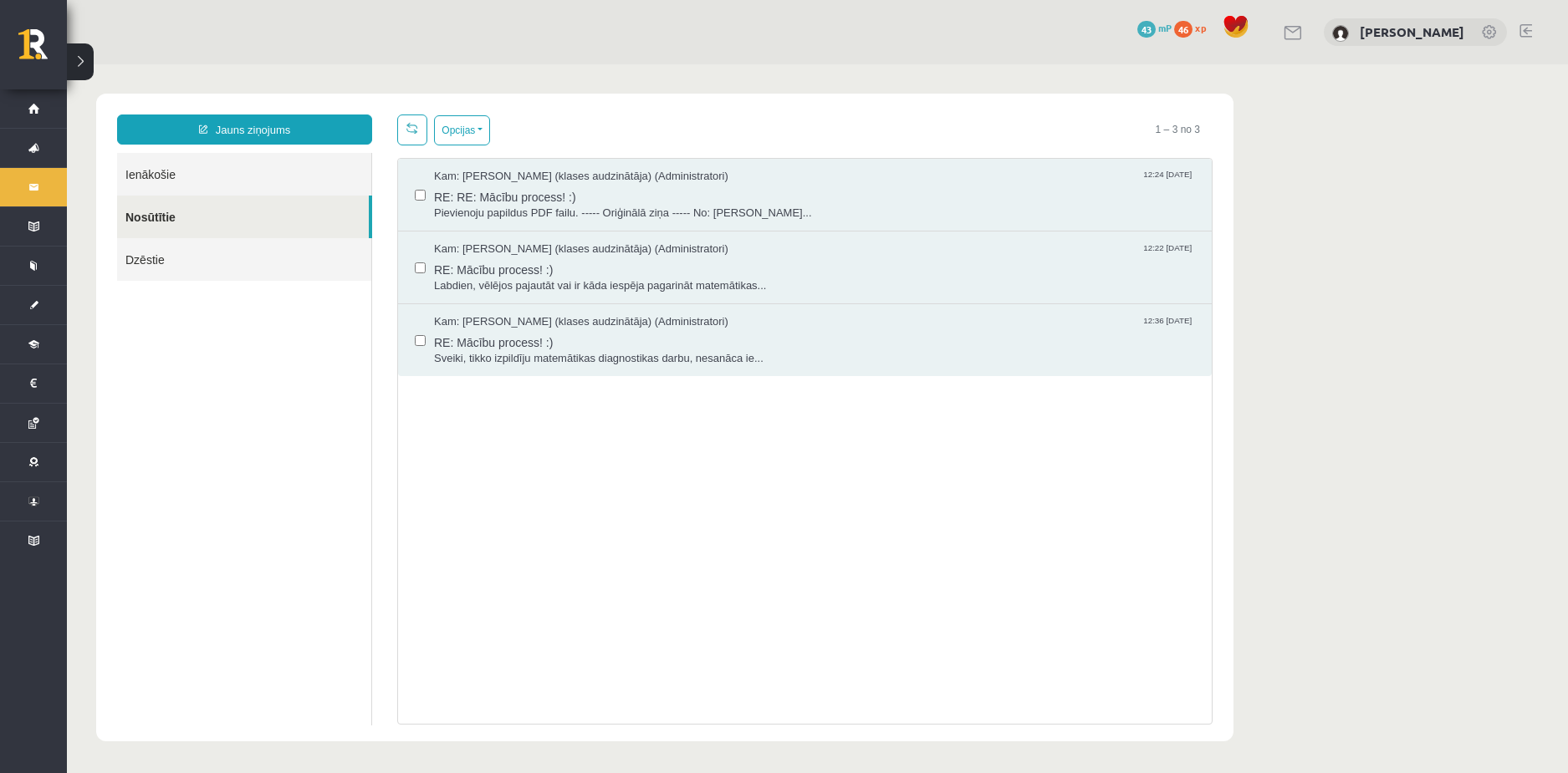
click at [165, 153] on link "Ienākošie" at bounding box center [244, 174] width 255 height 43
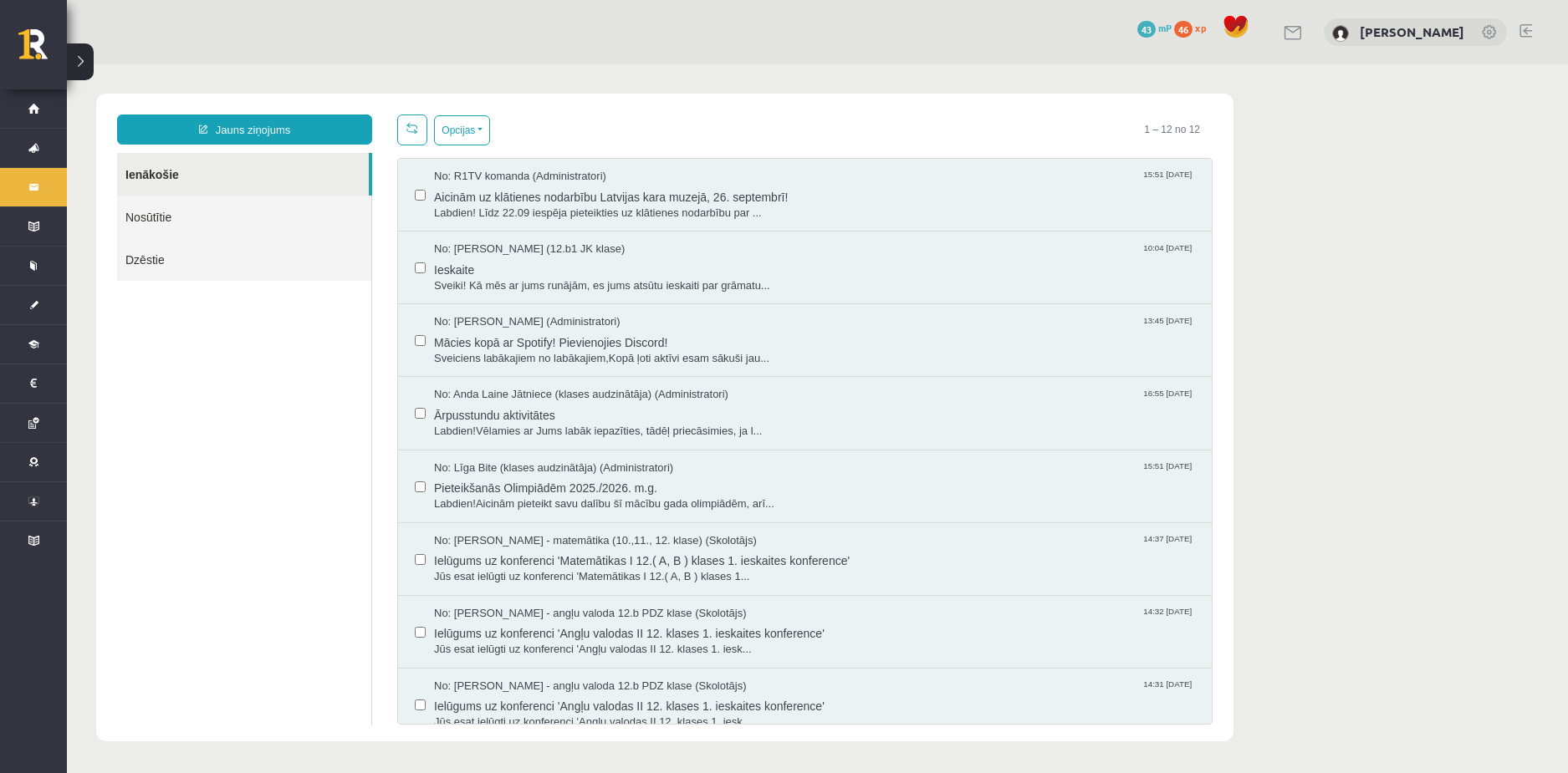
click at [185, 225] on link "Nosūtītie" at bounding box center [244, 217] width 255 height 43
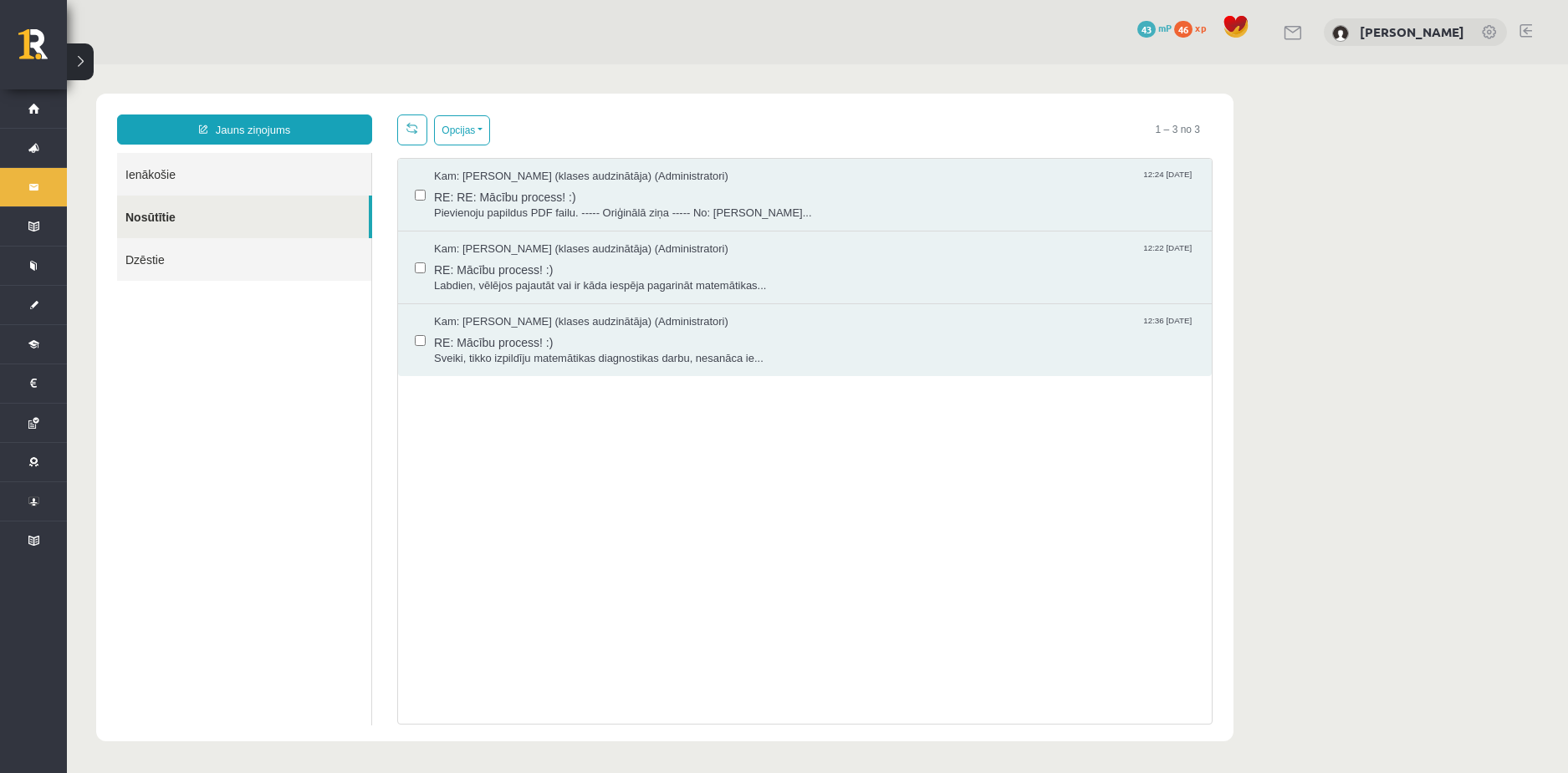
click at [232, 171] on link "Ienākošie" at bounding box center [244, 174] width 255 height 43
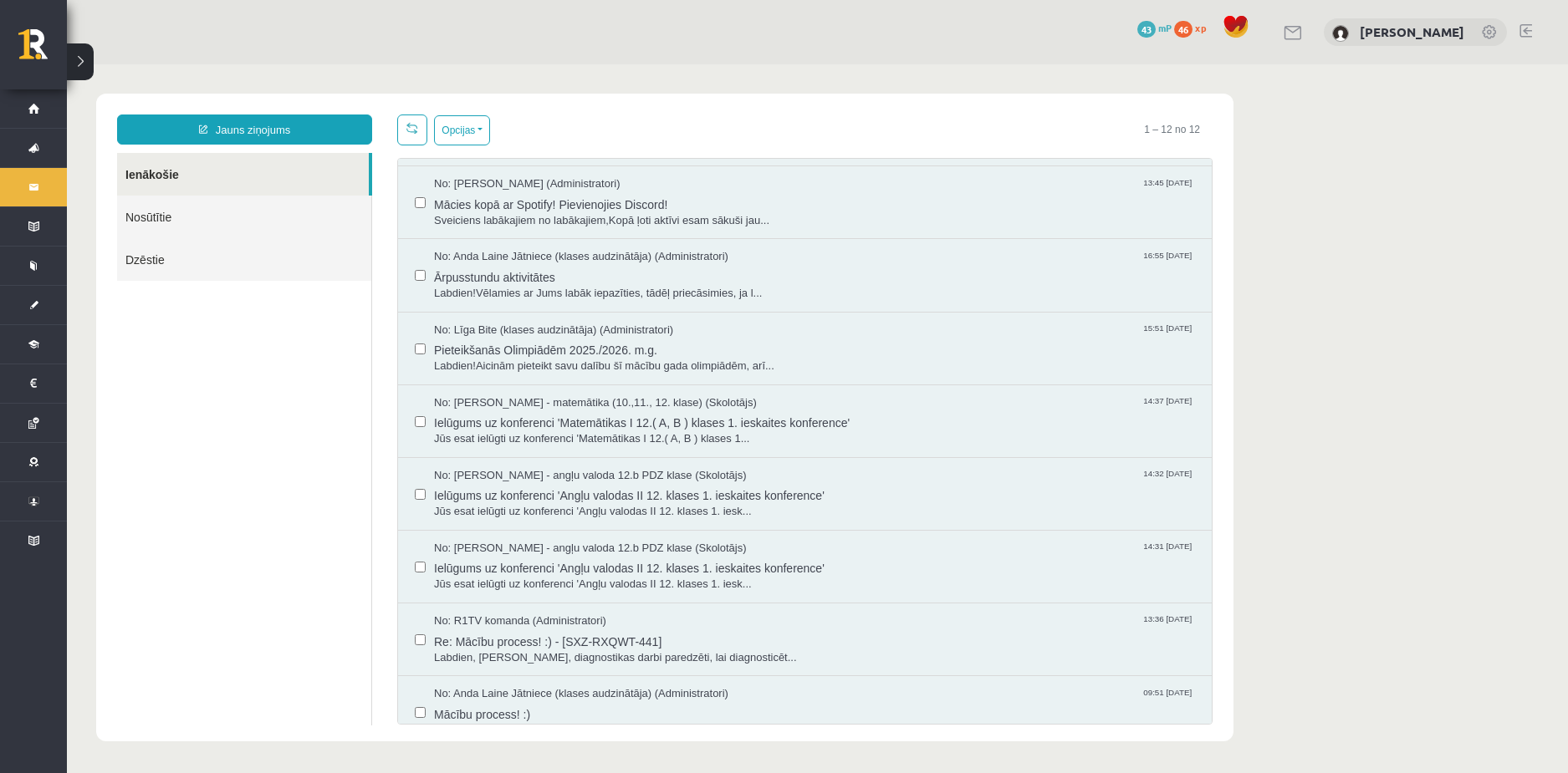
scroll to position [309, 0]
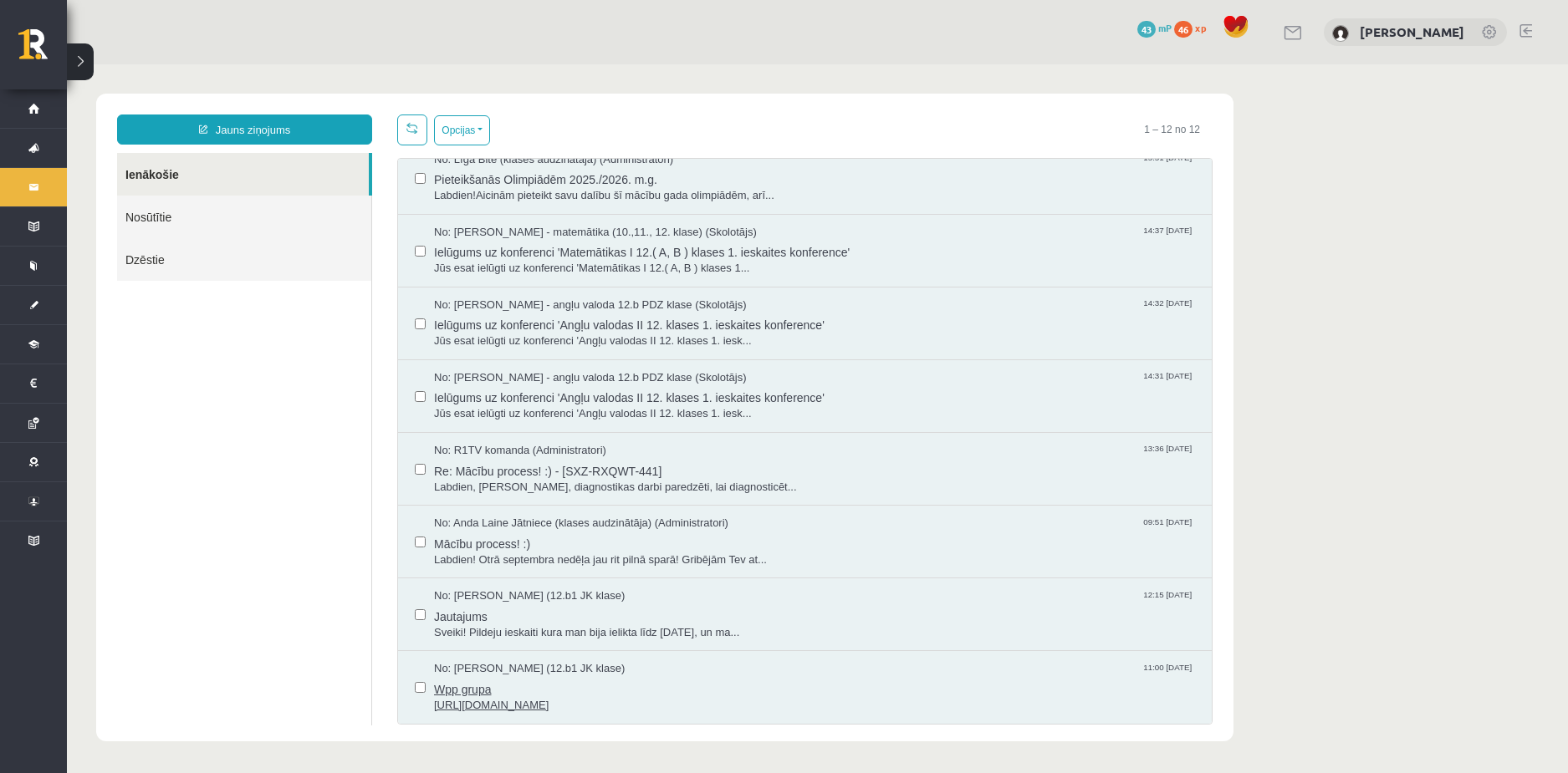
click at [579, 665] on span "No: Megija Balabkina (12.b1 JK klase)" at bounding box center [530, 668] width 191 height 16
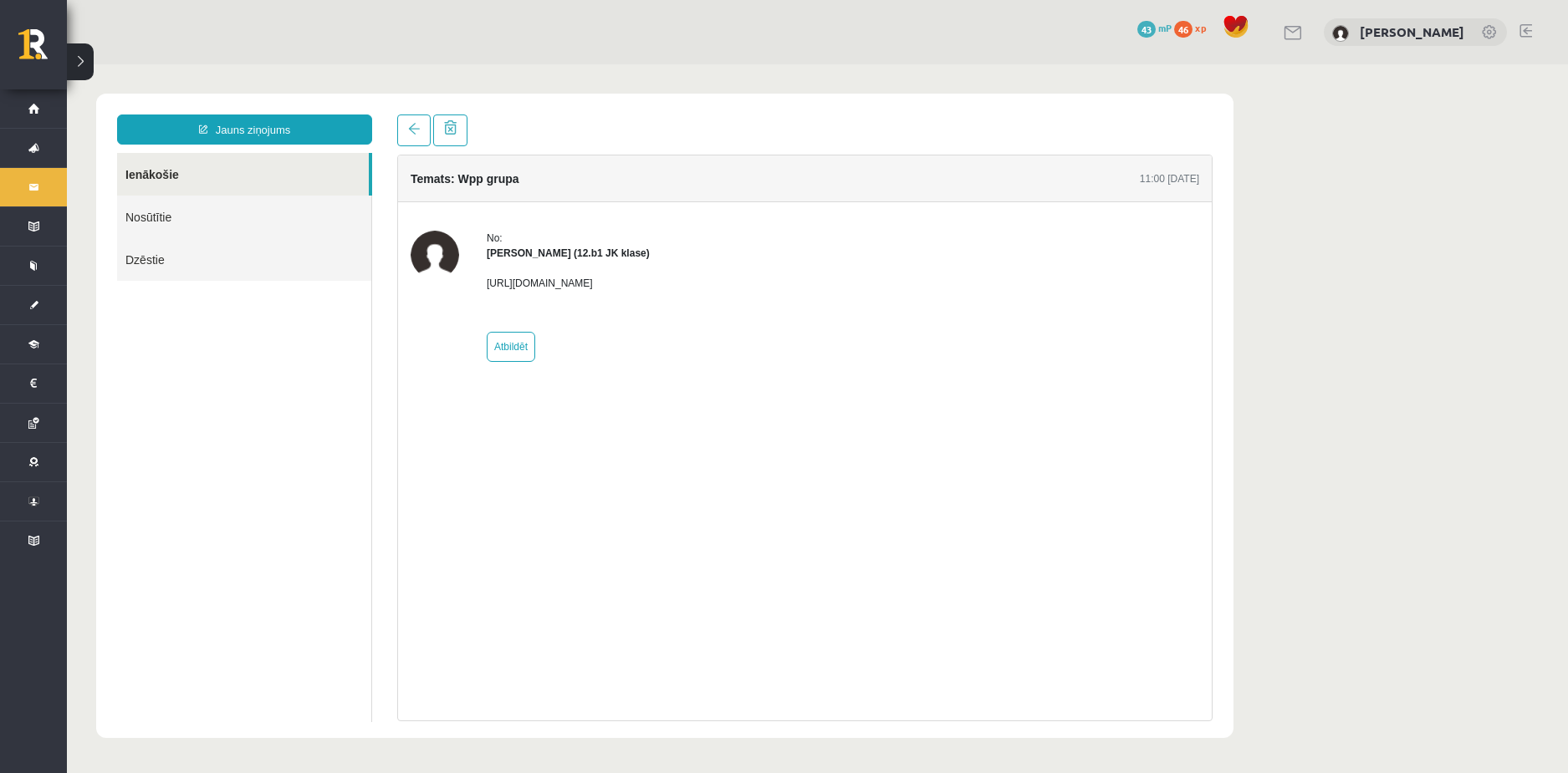
scroll to position [0, 0]
drag, startPoint x: 395, startPoint y: 108, endPoint x: 403, endPoint y: 117, distance: 12.0
click at [395, 108] on div "Jauns ziņojums Ienākošie Nosūtītie Dzēstie ********* ********* ******* Temats: …" at bounding box center [665, 416] width 1137 height 645
click at [403, 118] on link at bounding box center [414, 130] width 34 height 32
click at [212, 220] on link "Nosūtītie" at bounding box center [244, 217] width 255 height 43
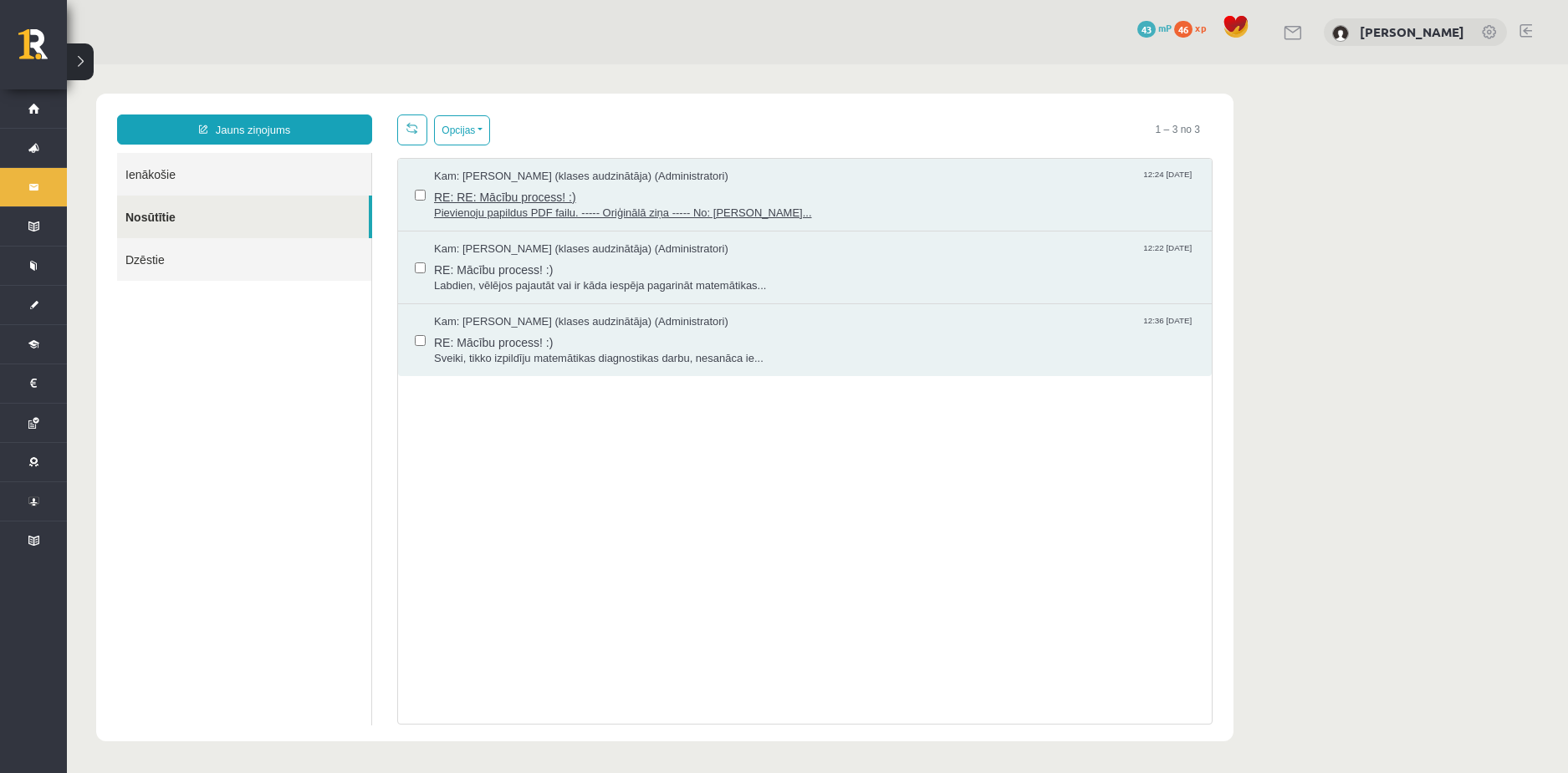
click at [495, 178] on span "Kam: Anda Laine Jātniece (klases audzinātāja) (Administratori)" at bounding box center [581, 176] width 294 height 16
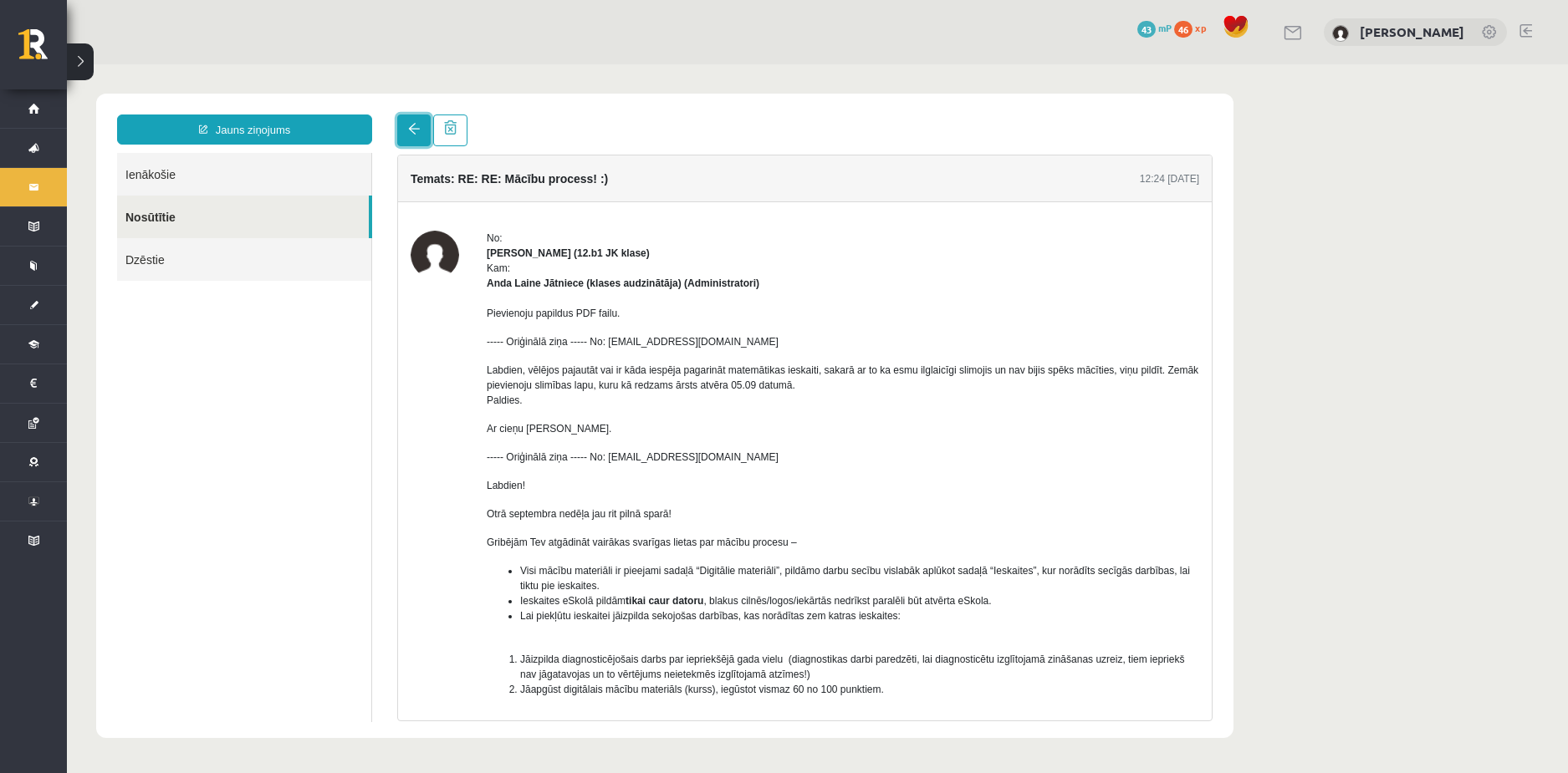
click at [410, 128] on span at bounding box center [414, 128] width 12 height 12
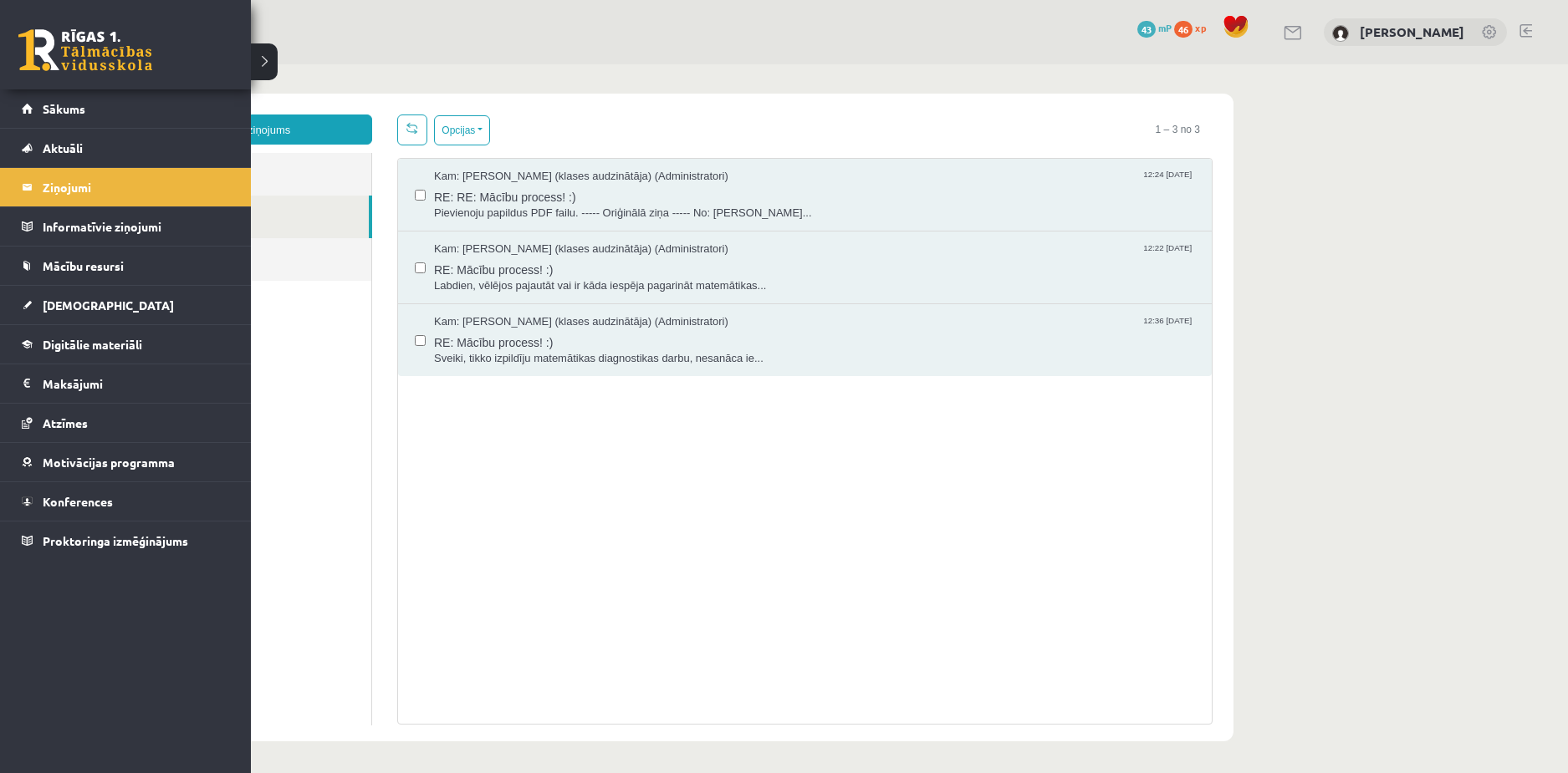
click at [36, 29] on link at bounding box center [85, 50] width 134 height 42
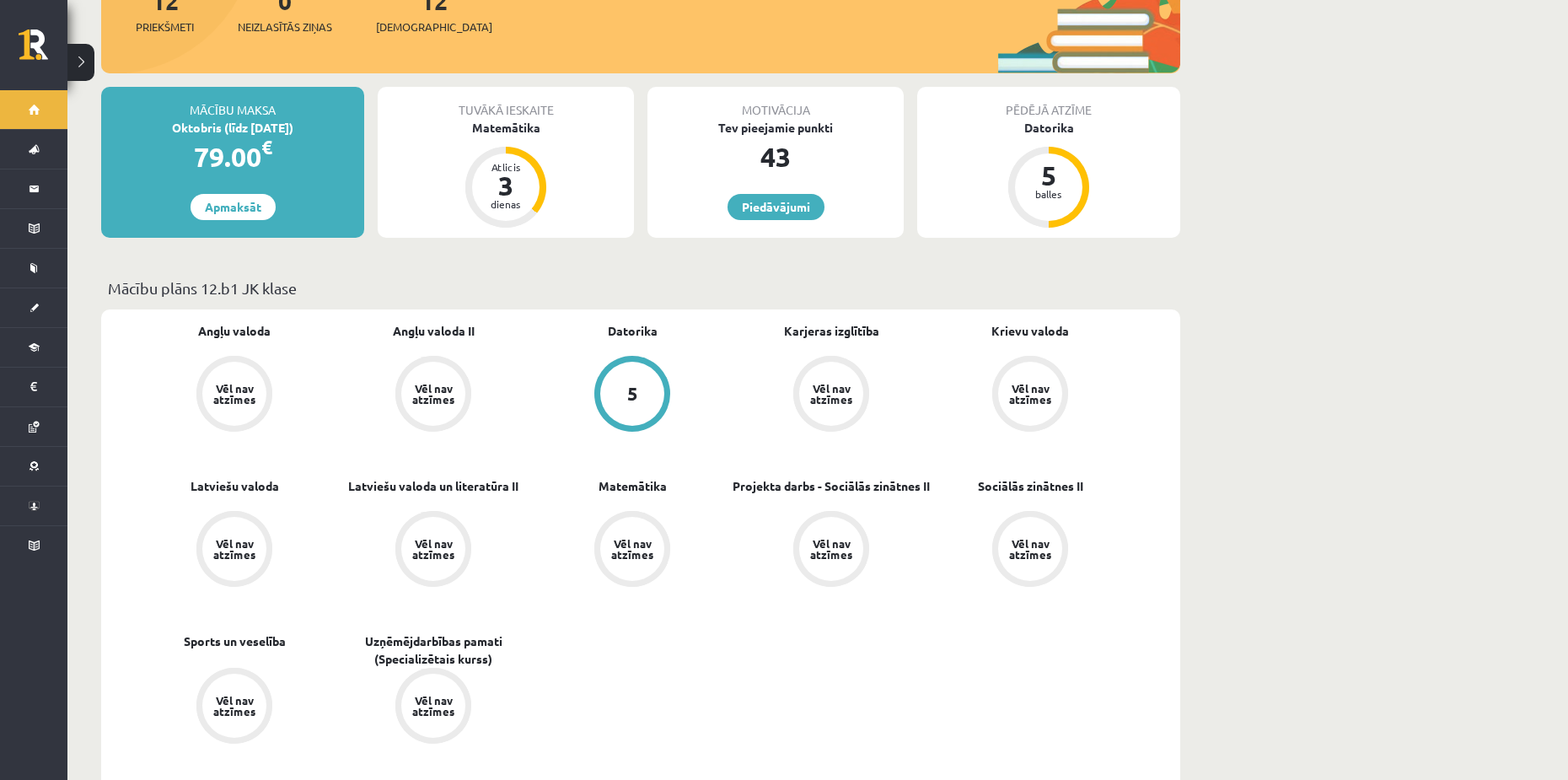
scroll to position [253, 0]
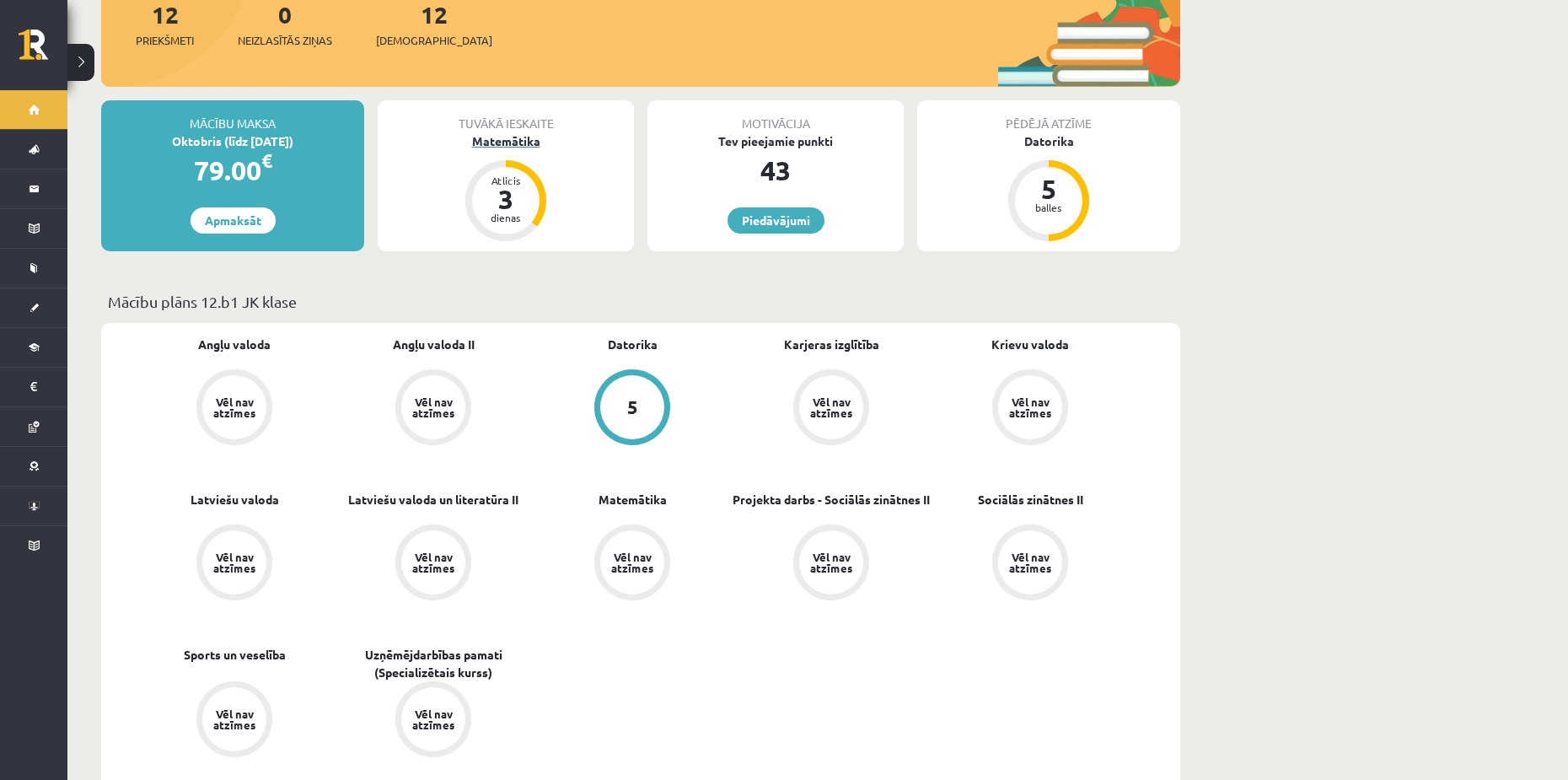
click at [504, 132] on div "Matemātika" at bounding box center [506, 141] width 257 height 18
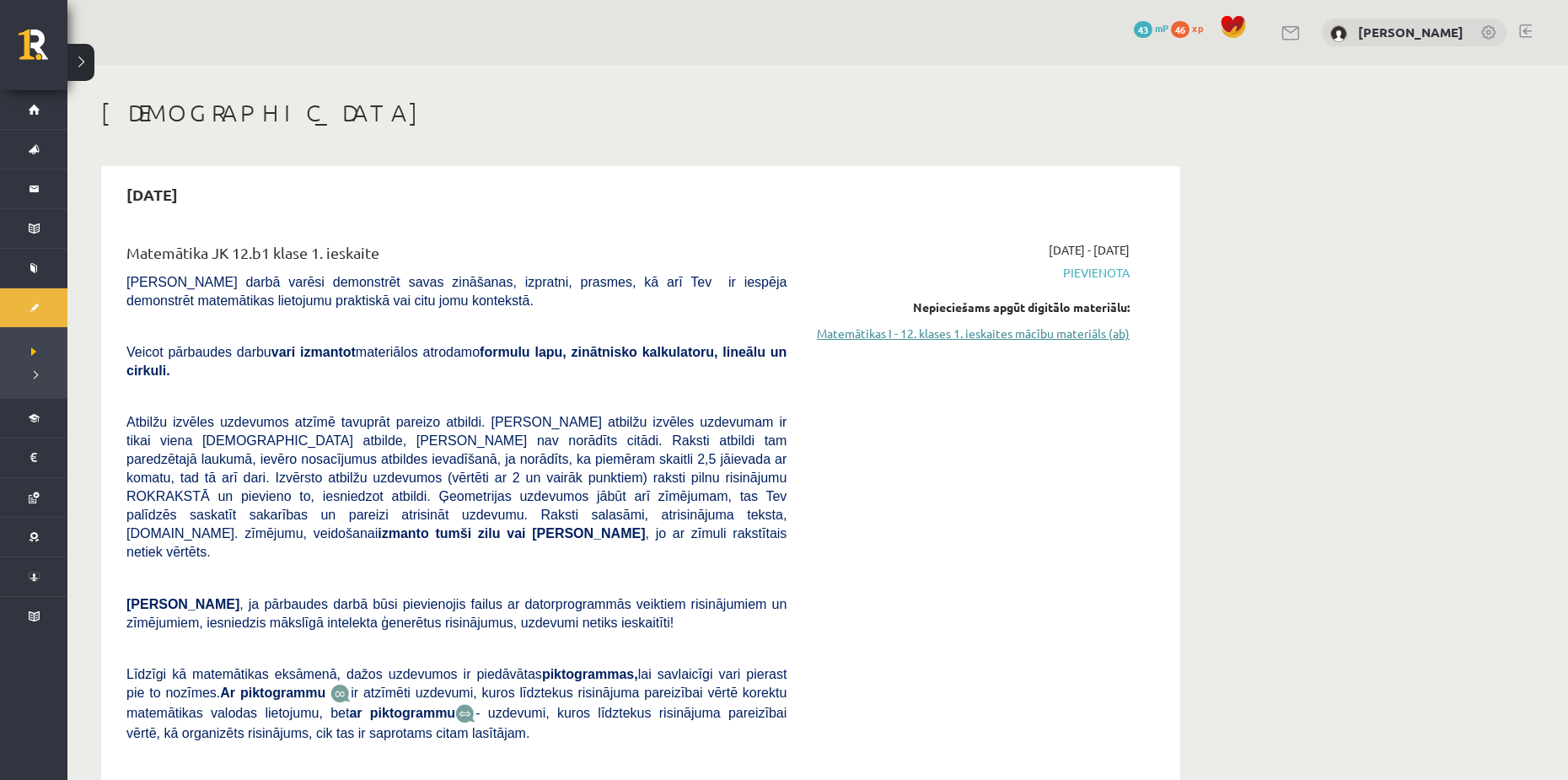
click at [988, 338] on link "Matemātikas I - 12. klases 1. ieskaites mācību materiāls (ab)" at bounding box center [970, 333] width 318 height 18
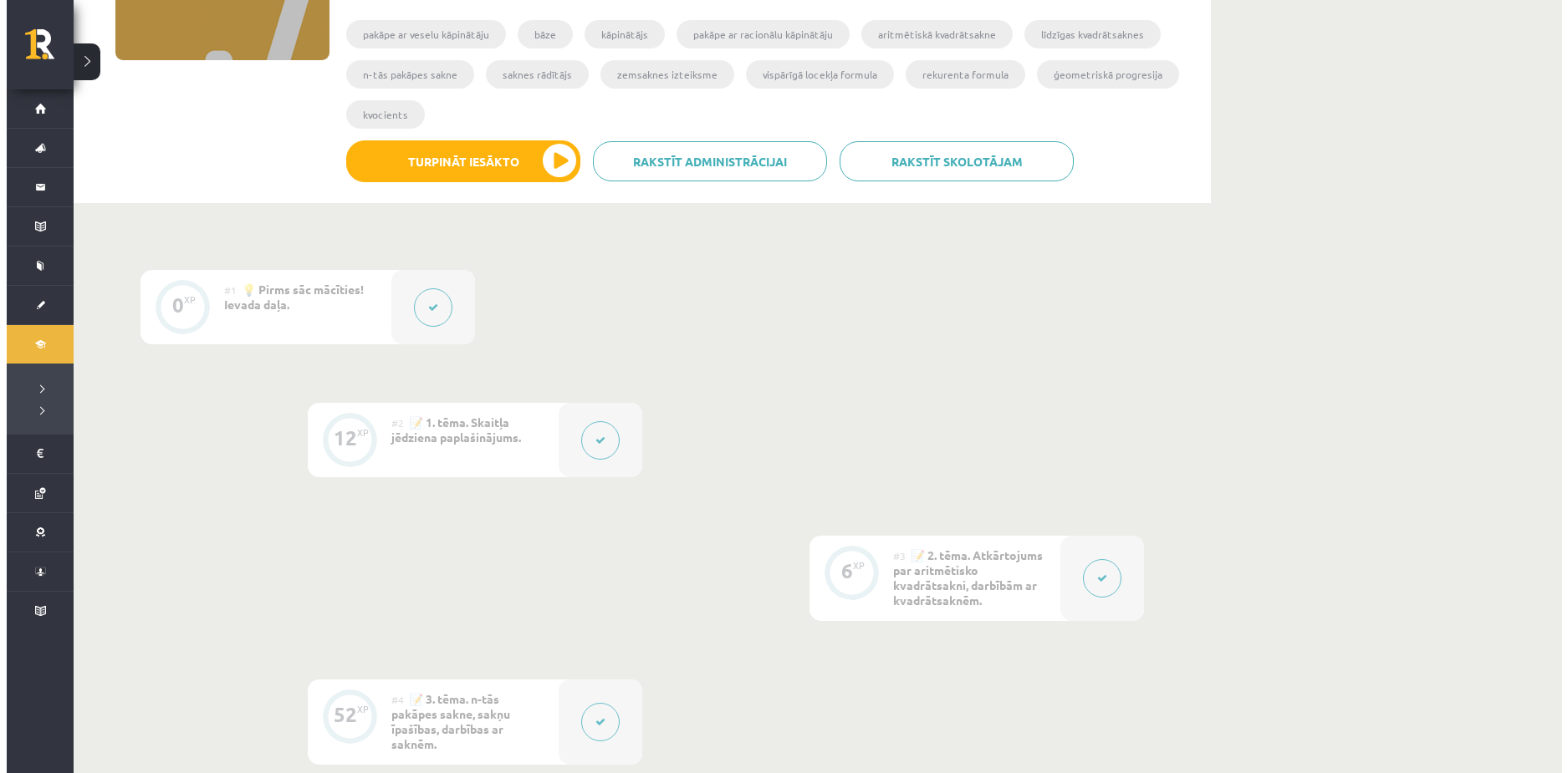
scroll to position [83, 0]
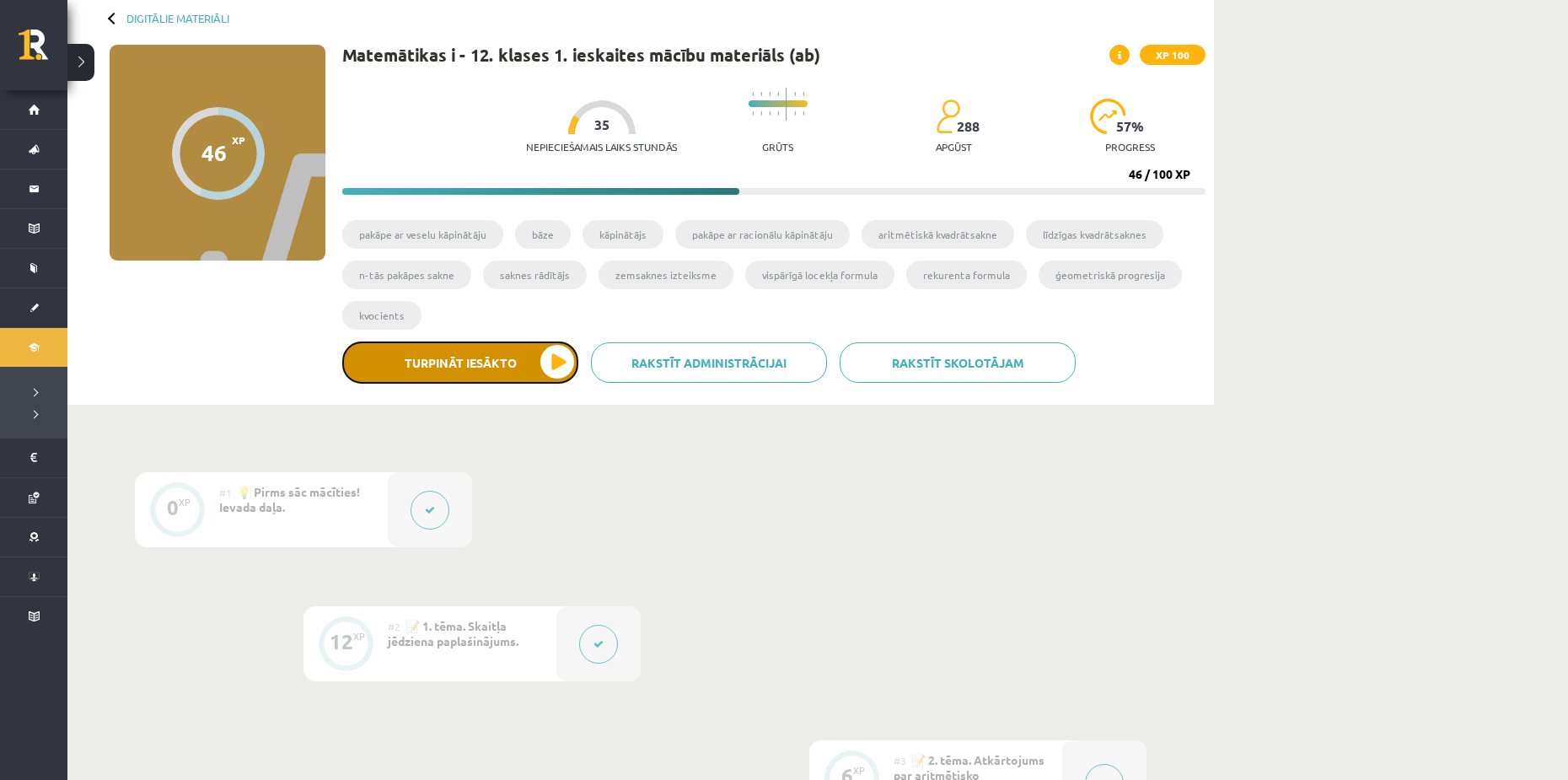
click at [448, 358] on button "Turpināt iesākto" at bounding box center [461, 363] width 236 height 42
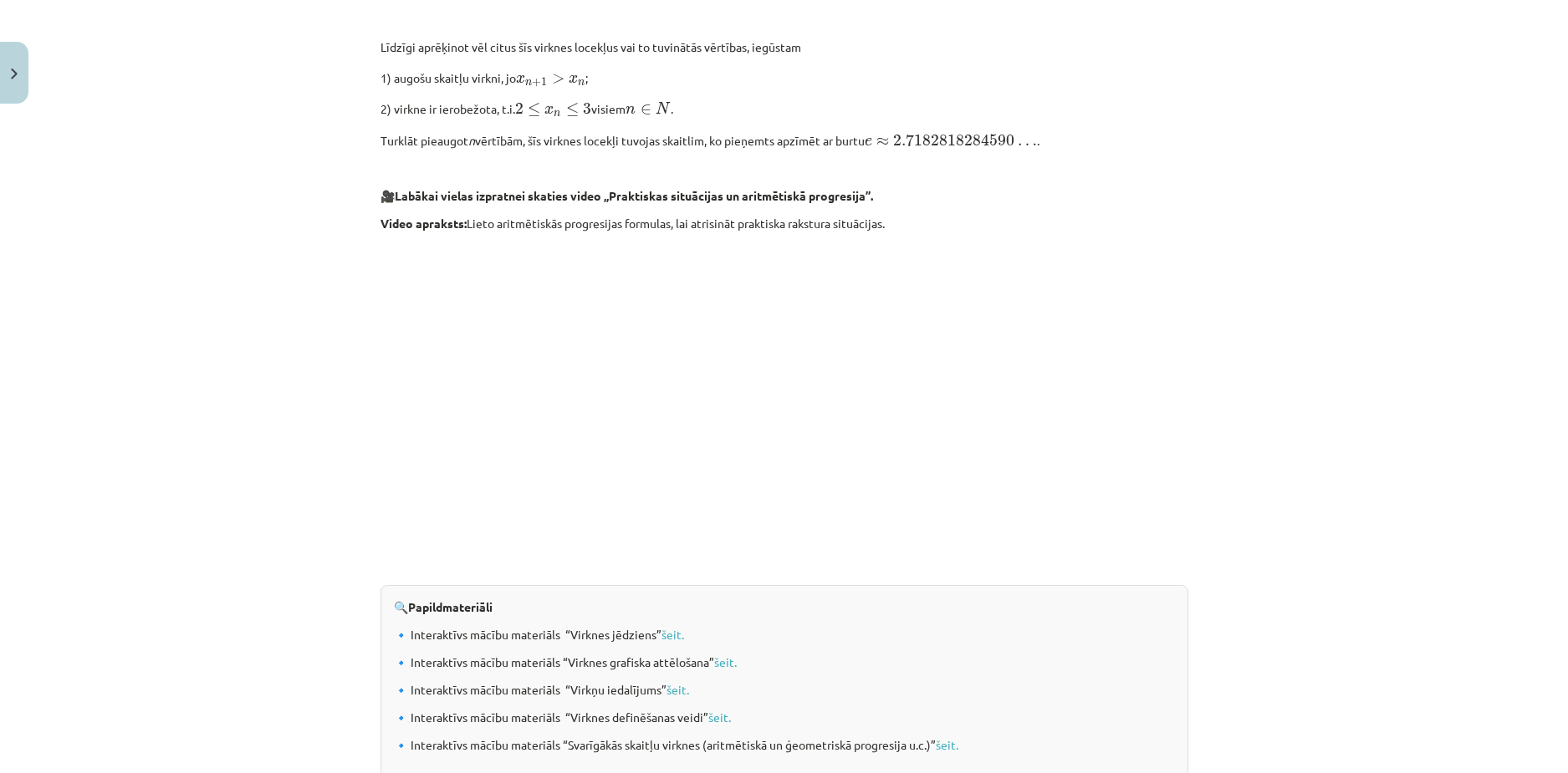
scroll to position [1569, 0]
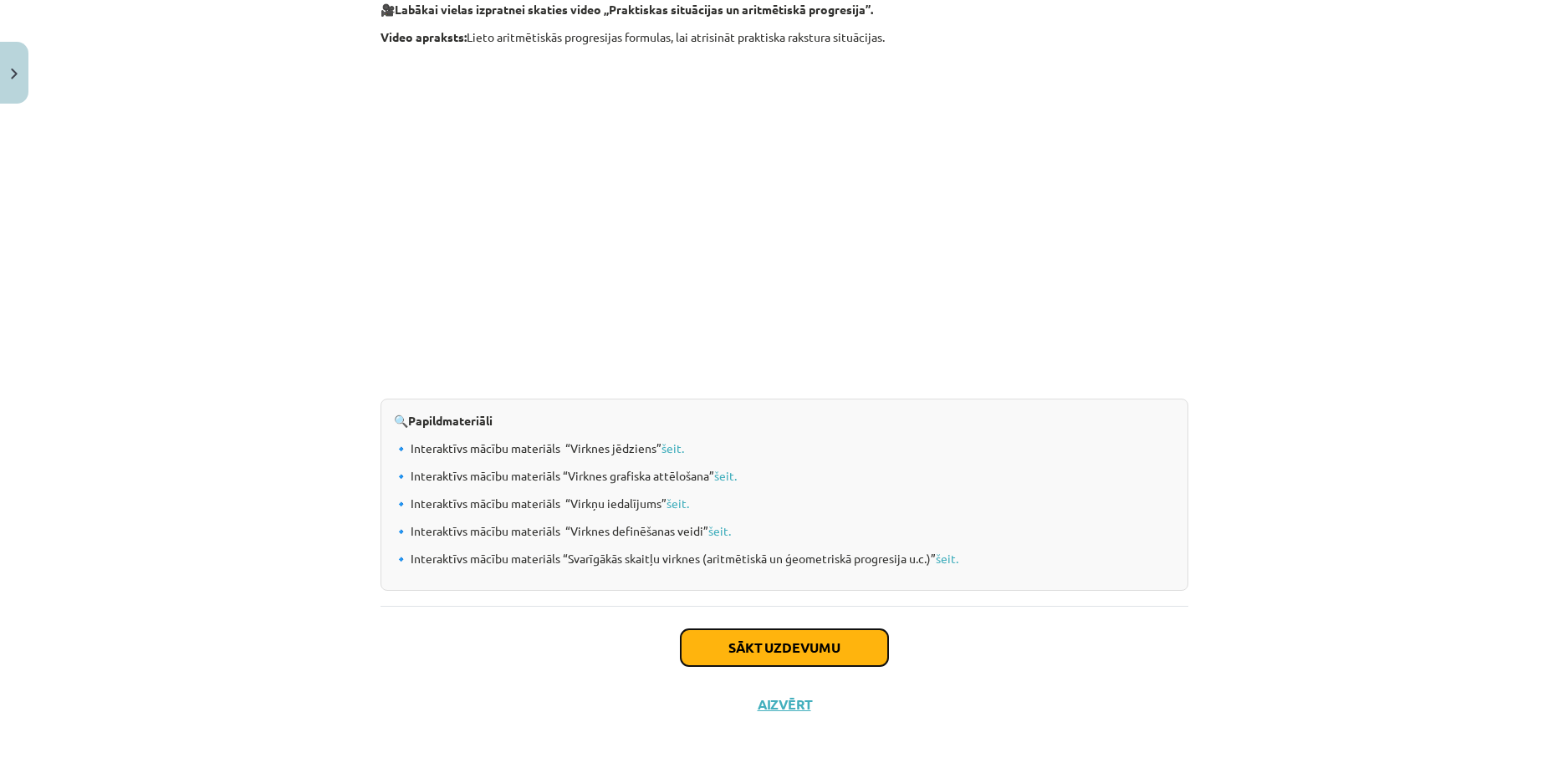
click at [740, 641] on button "Sākt uzdevumu" at bounding box center [784, 648] width 207 height 36
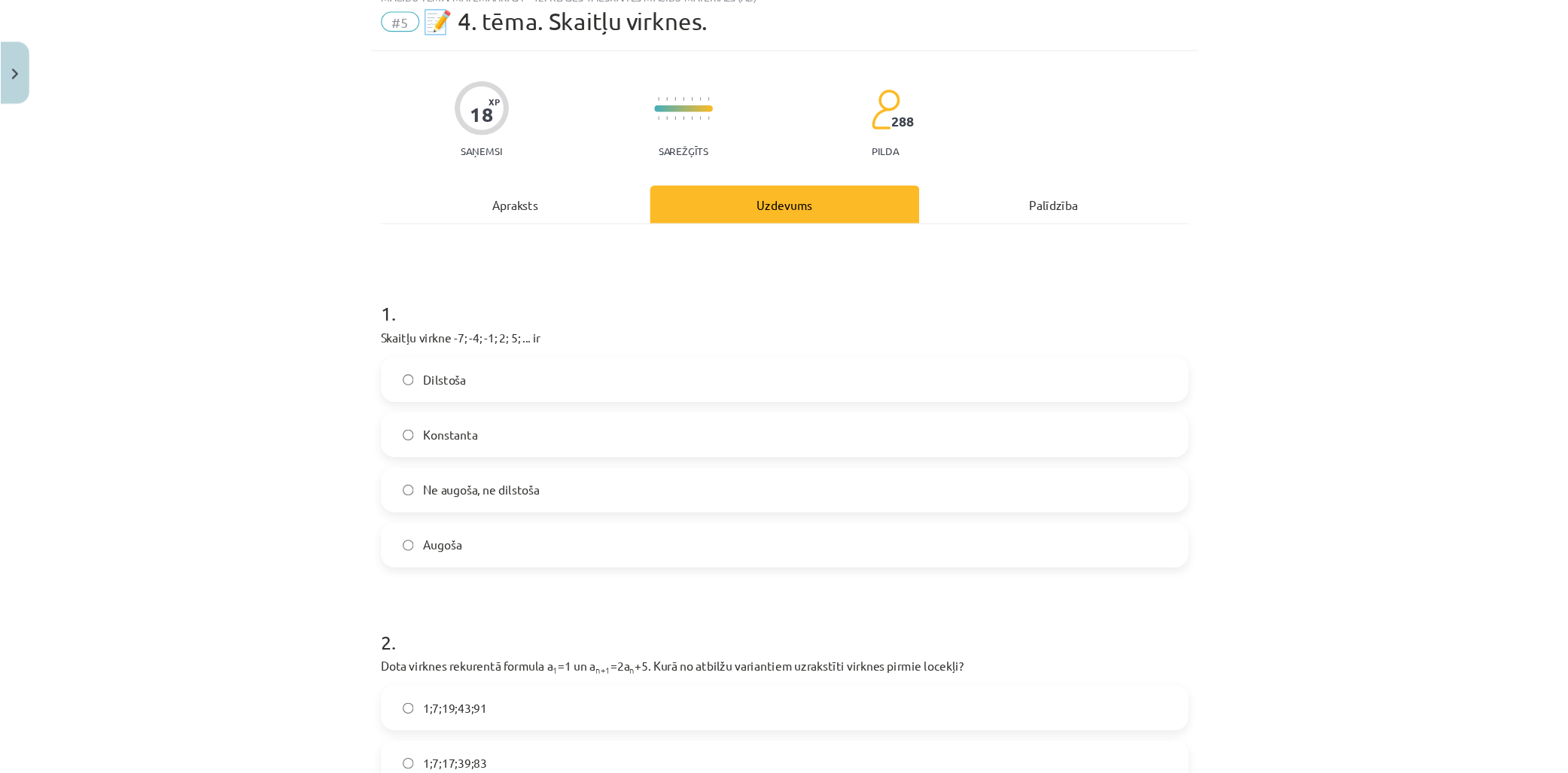
scroll to position [38, 0]
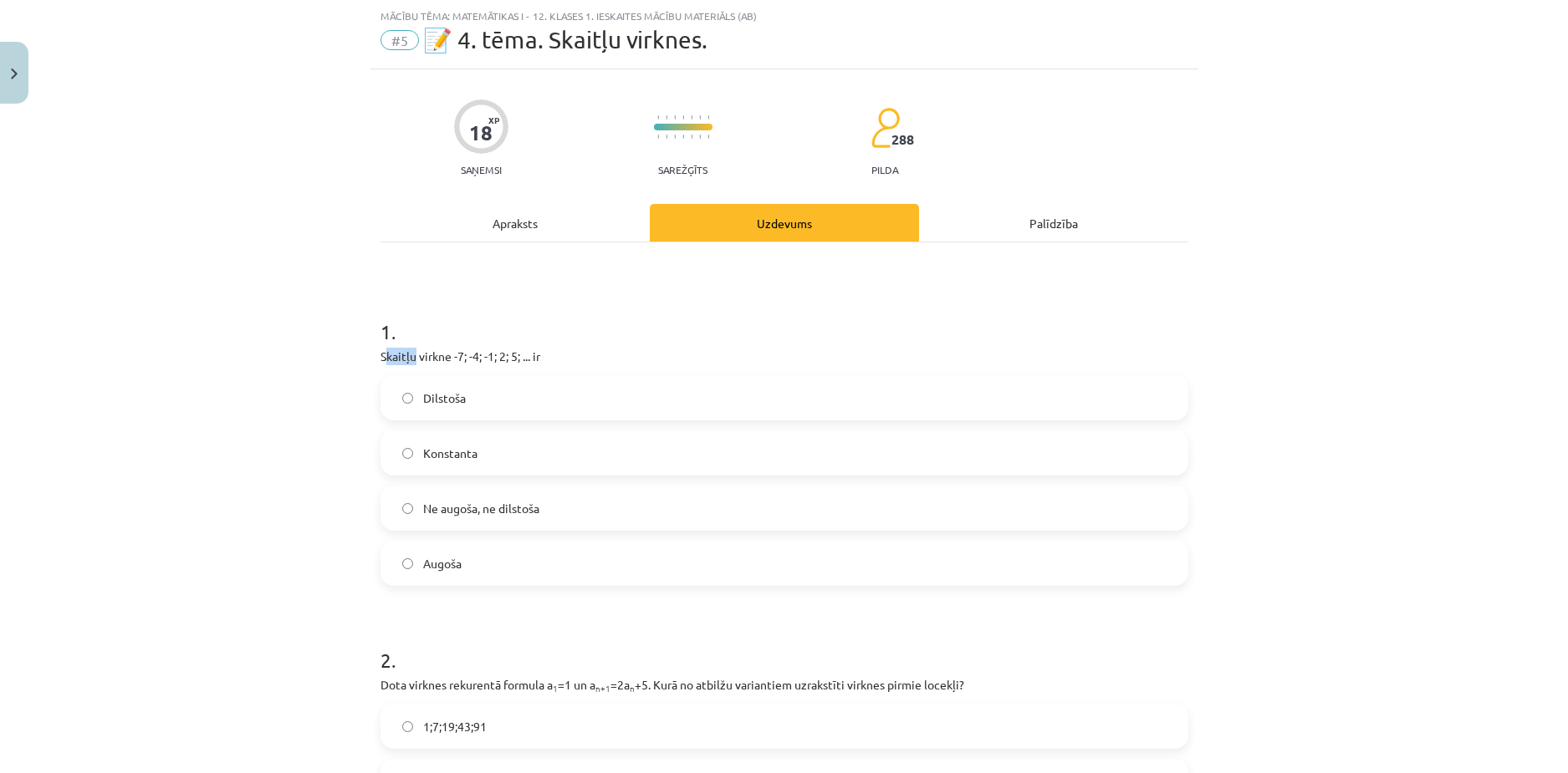
drag, startPoint x: 383, startPoint y: 349, endPoint x: 417, endPoint y: 355, distance: 34.5
click at [409, 353] on p "Skaitļu virkne -7; -4; -1; 2; 5; ... ir" at bounding box center [784, 357] width 808 height 18
click at [418, 355] on p "Skaitļu virkne -7; -4; -1; 2; 5; ... ir" at bounding box center [784, 357] width 808 height 18
drag, startPoint x: 372, startPoint y: 352, endPoint x: 429, endPoint y: 341, distance: 58.1
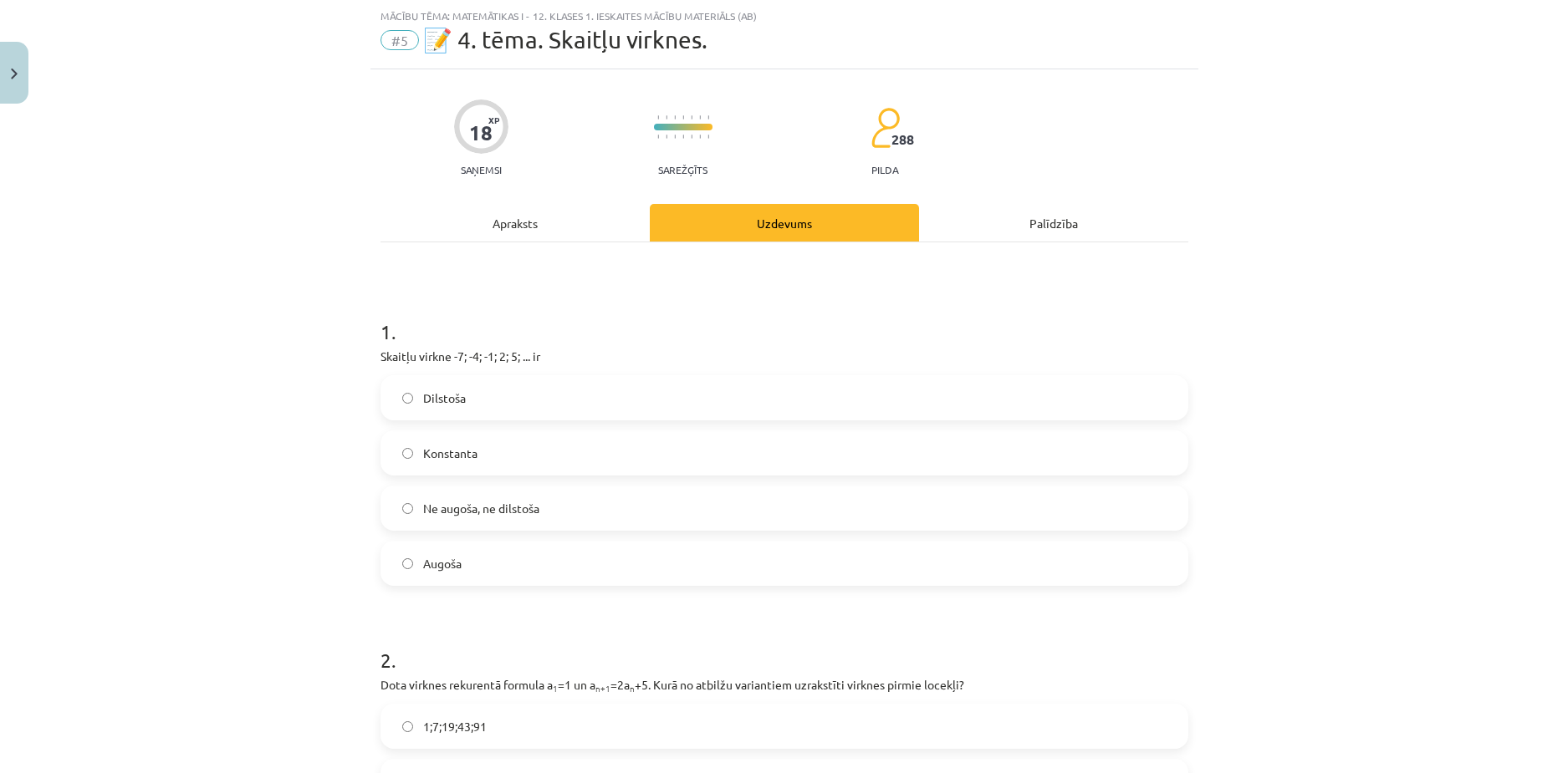
click at [225, 296] on div "Mācību tēma: Matemātikas i - 12. klases 1. ieskaites mācību materiāls (ab) #5 📝…" at bounding box center [784, 386] width 1568 height 773
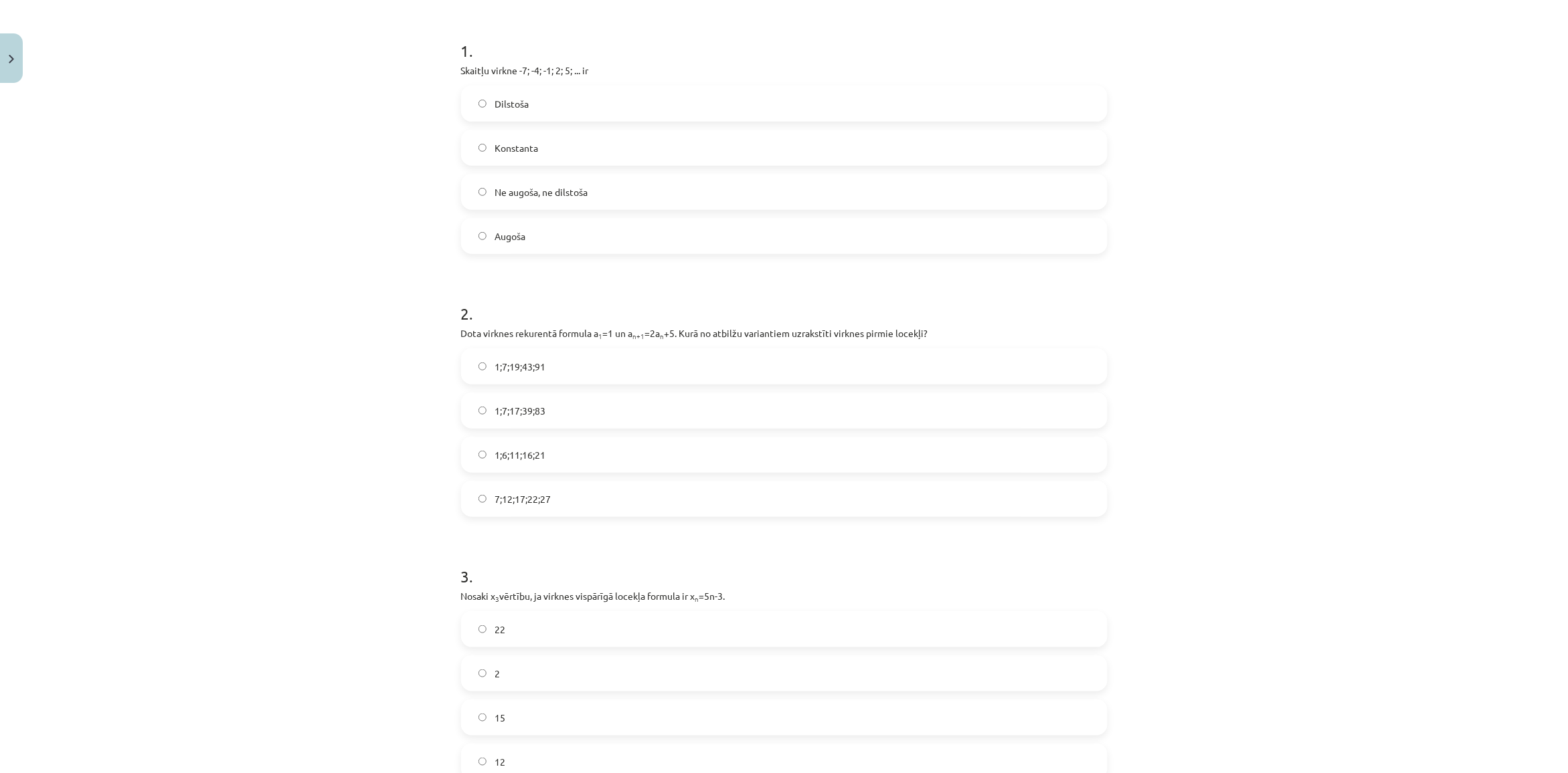
scroll to position [192, 0]
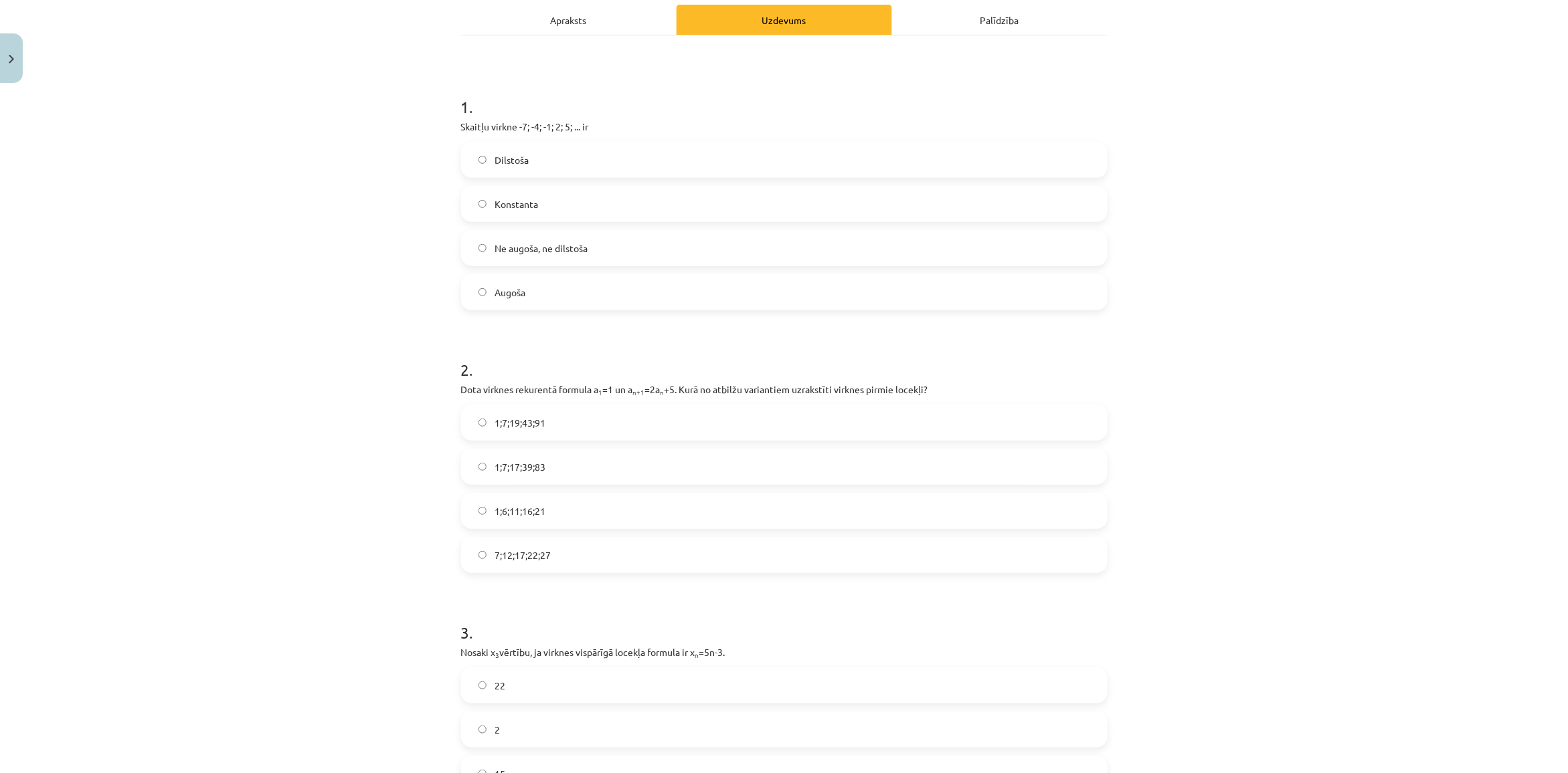
click at [500, 300] on label "Augoša" at bounding box center [784, 292] width 644 height 34
drag, startPoint x: 668, startPoint y: 389, endPoint x: 447, endPoint y: 384, distance: 221.1
copy p "Dota virknes rekurentā formula a 1 =1 un a n+1 =2a n +5"
click at [1254, 458] on div "Mācību tēma: Matemātikas i - 12. klases 1. ieskaites mācību materiāls (ab) #5 📝…" at bounding box center [784, 386] width 1568 height 773
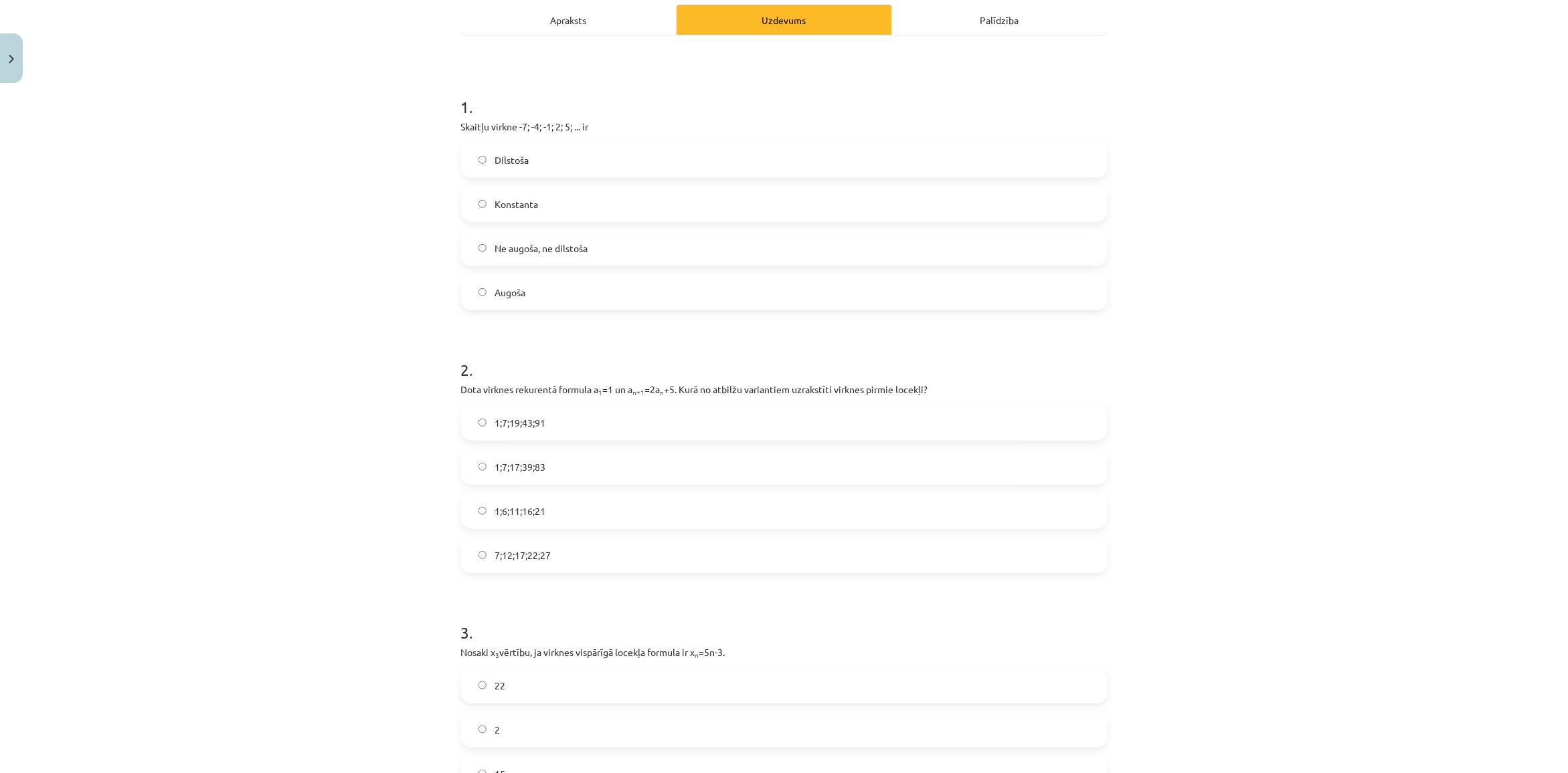
click at [512, 422] on span "1;7;19;43;91" at bounding box center [520, 423] width 51 height 14
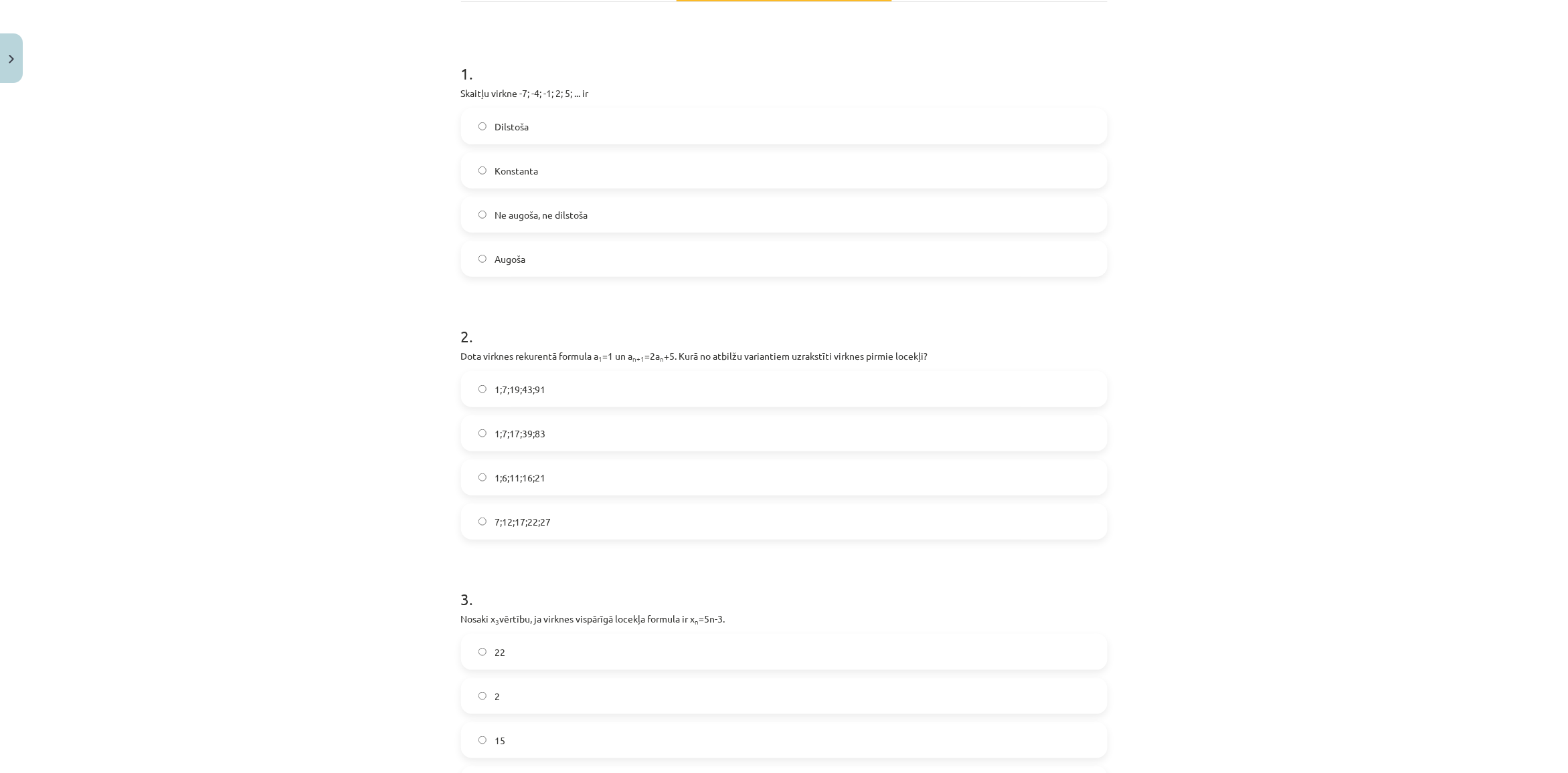
scroll to position [360, 0]
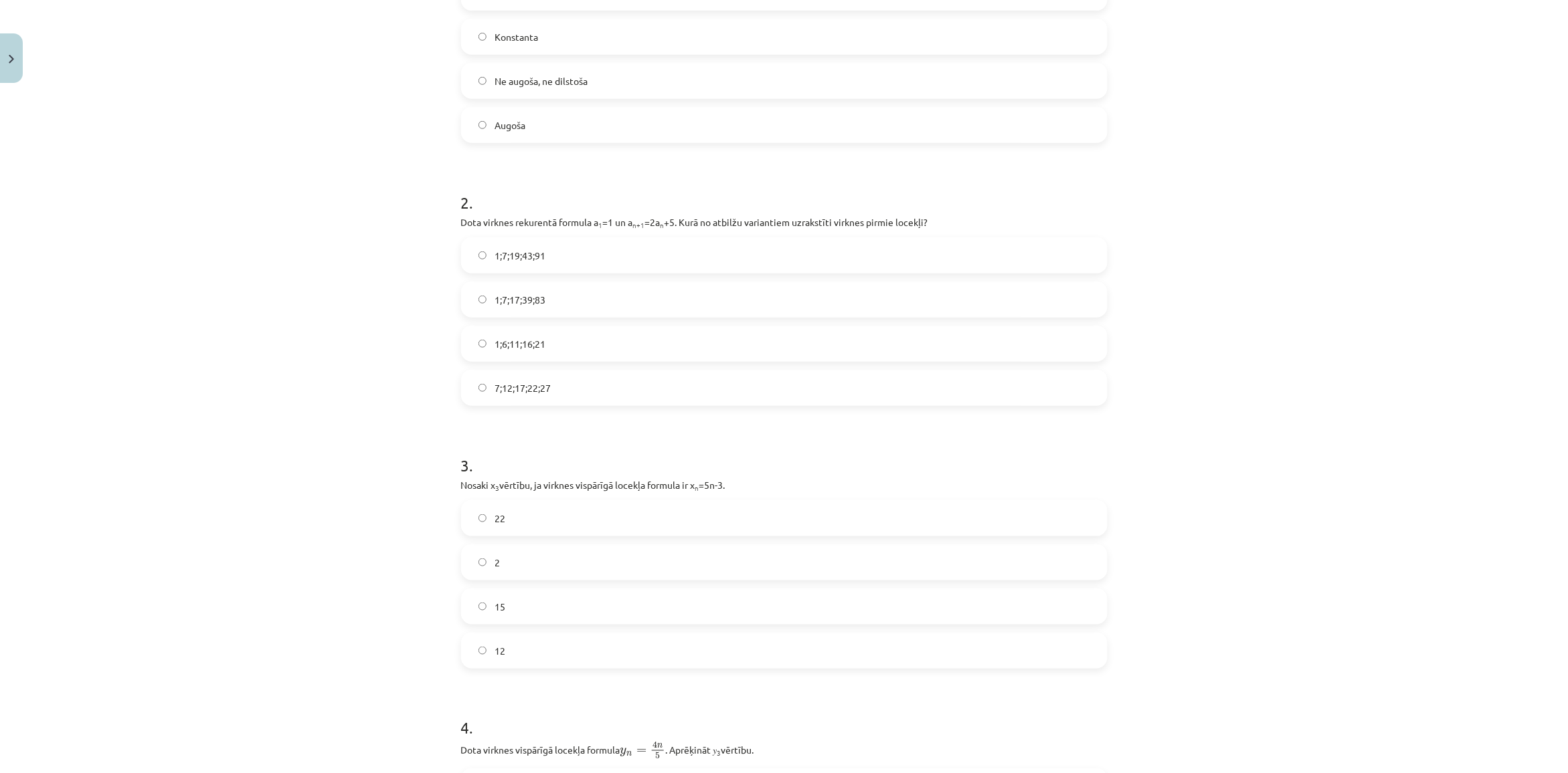
click at [519, 618] on label "12" at bounding box center [784, 651] width 644 height 34
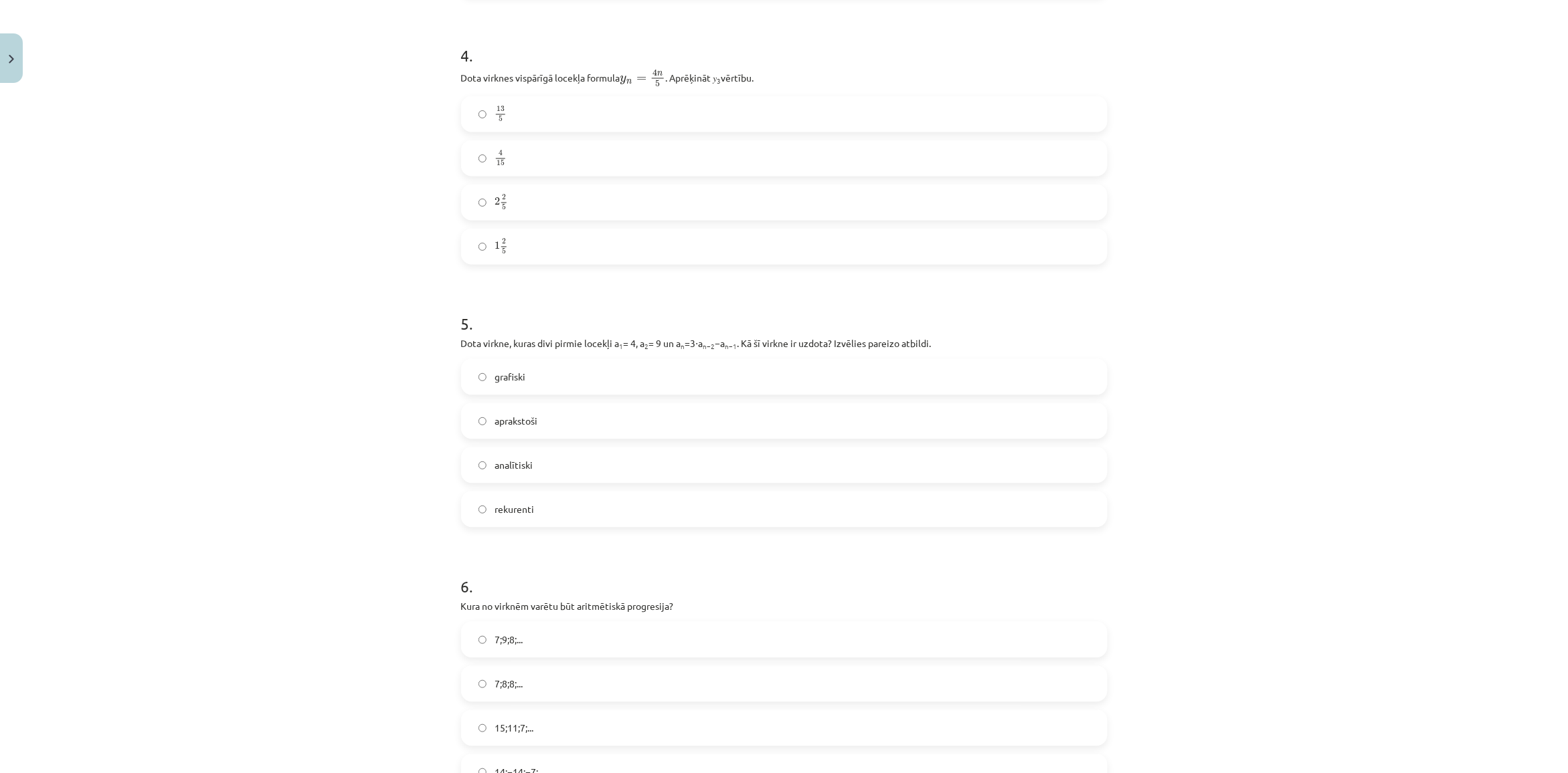
scroll to position [1028, 0]
click at [1254, 347] on div "Mācību tēma: Matemātikas i - 12. klases 1. ieskaites mācību materiāls (ab) #5 📝…" at bounding box center [784, 386] width 1568 height 773
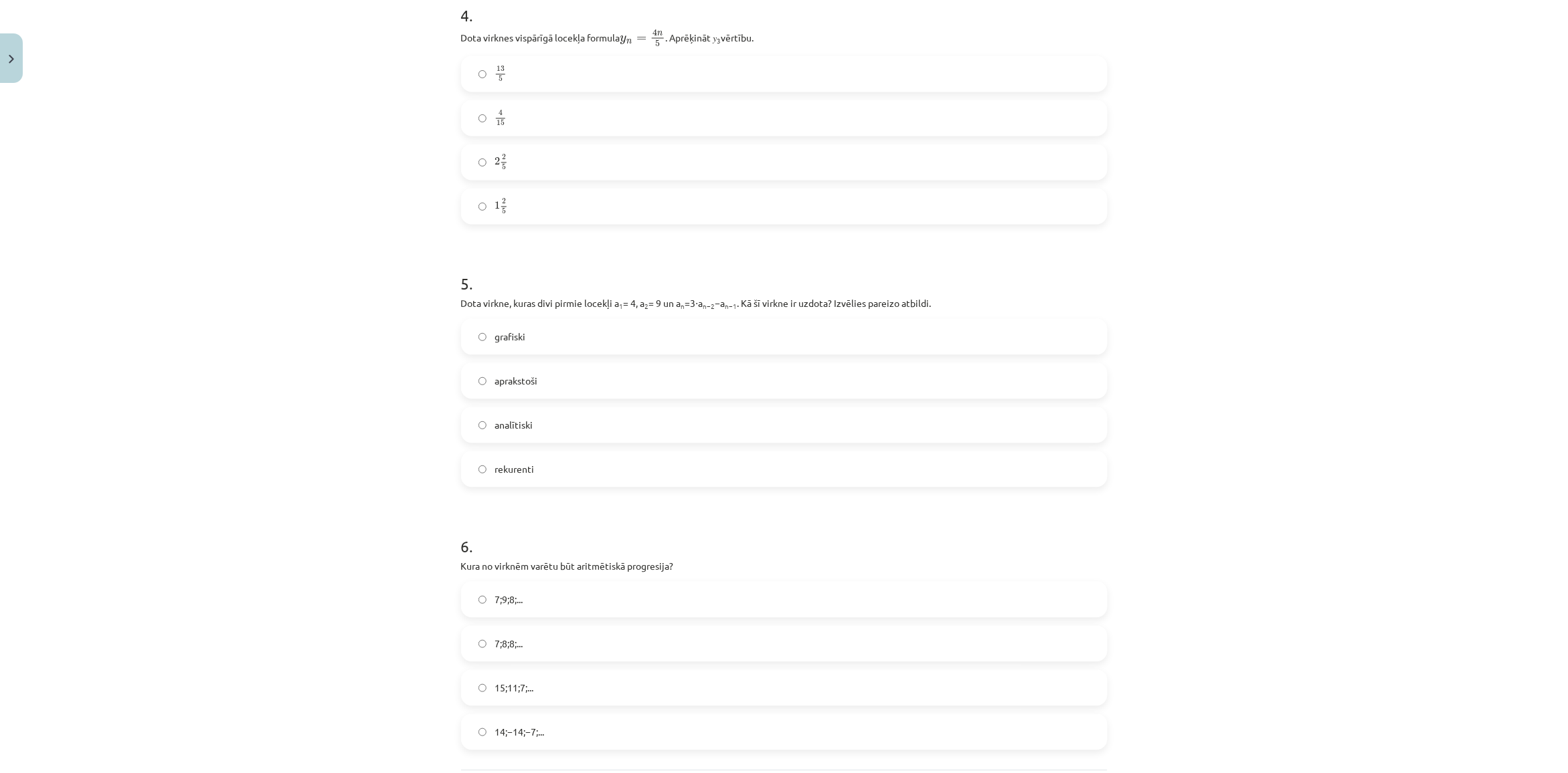
scroll to position [1081, 0]
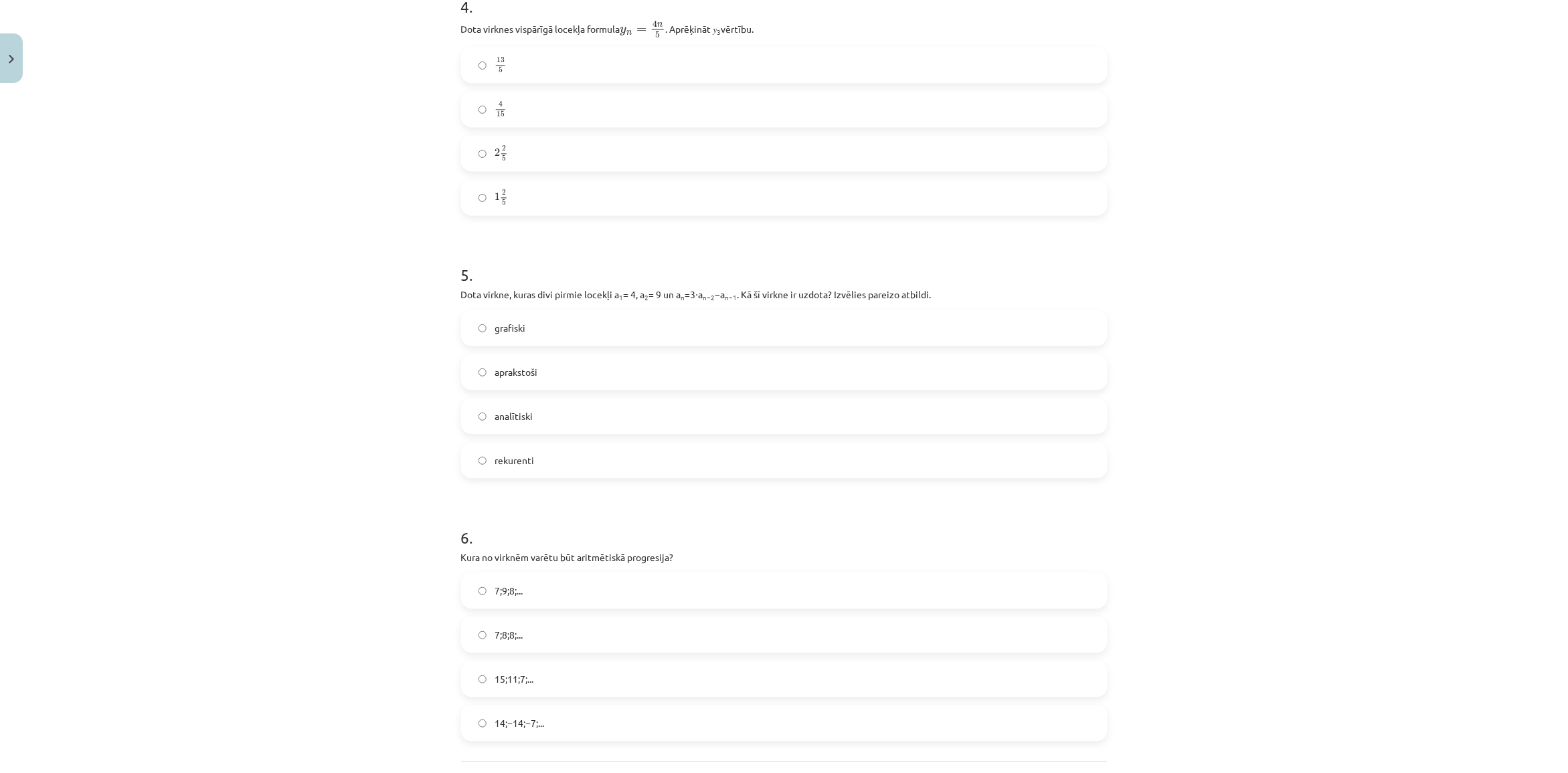
click at [1254, 372] on div "Mācību tēma: Matemātikas i - 12. klases 1. ieskaites mācību materiāls (ab) #5 📝…" at bounding box center [784, 386] width 1568 height 773
click at [521, 142] on label "2 2 5 2 2 5" at bounding box center [784, 153] width 644 height 34
click at [537, 460] on label "rekurenti" at bounding box center [784, 460] width 644 height 34
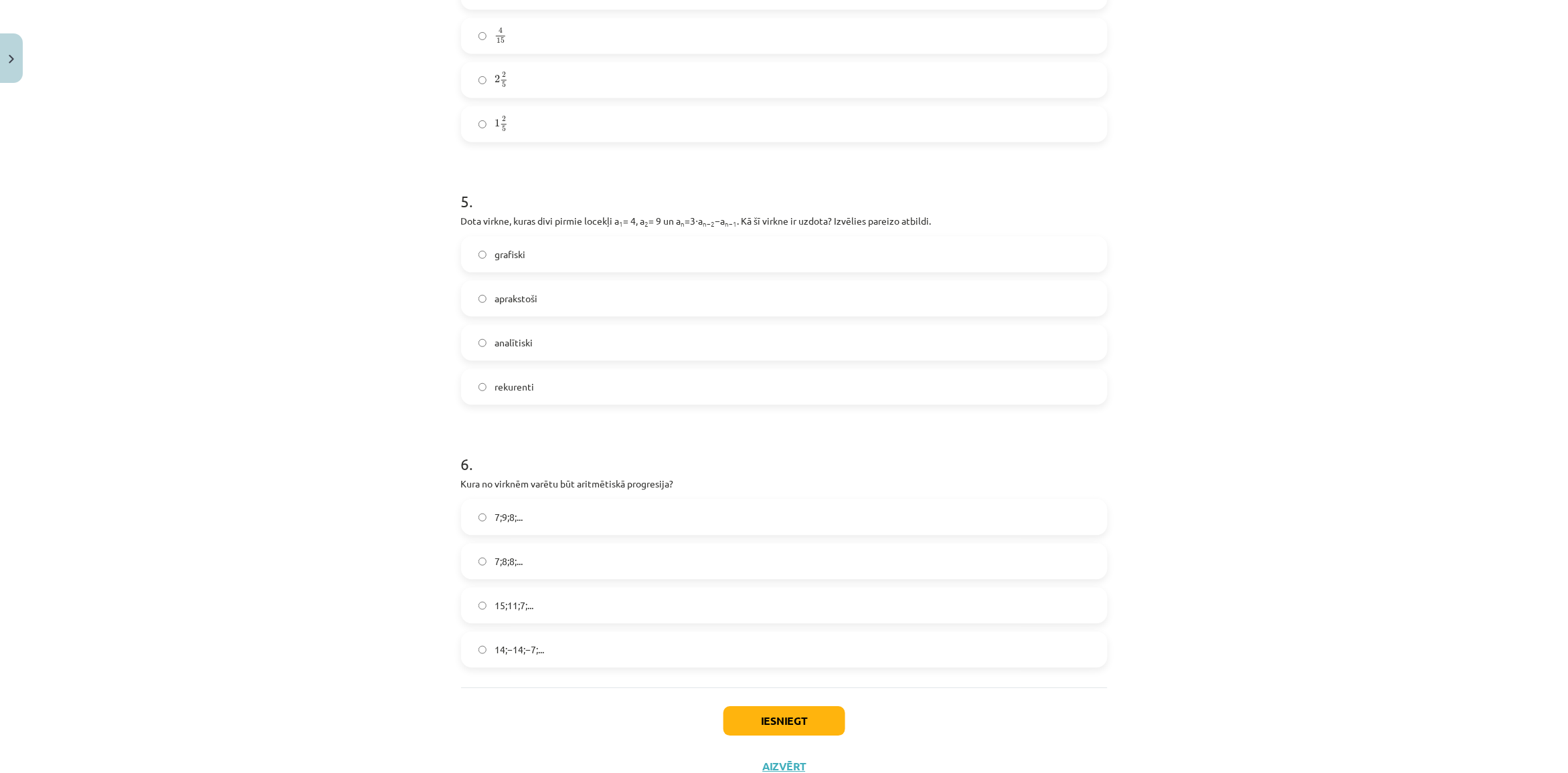
scroll to position [1165, 0]
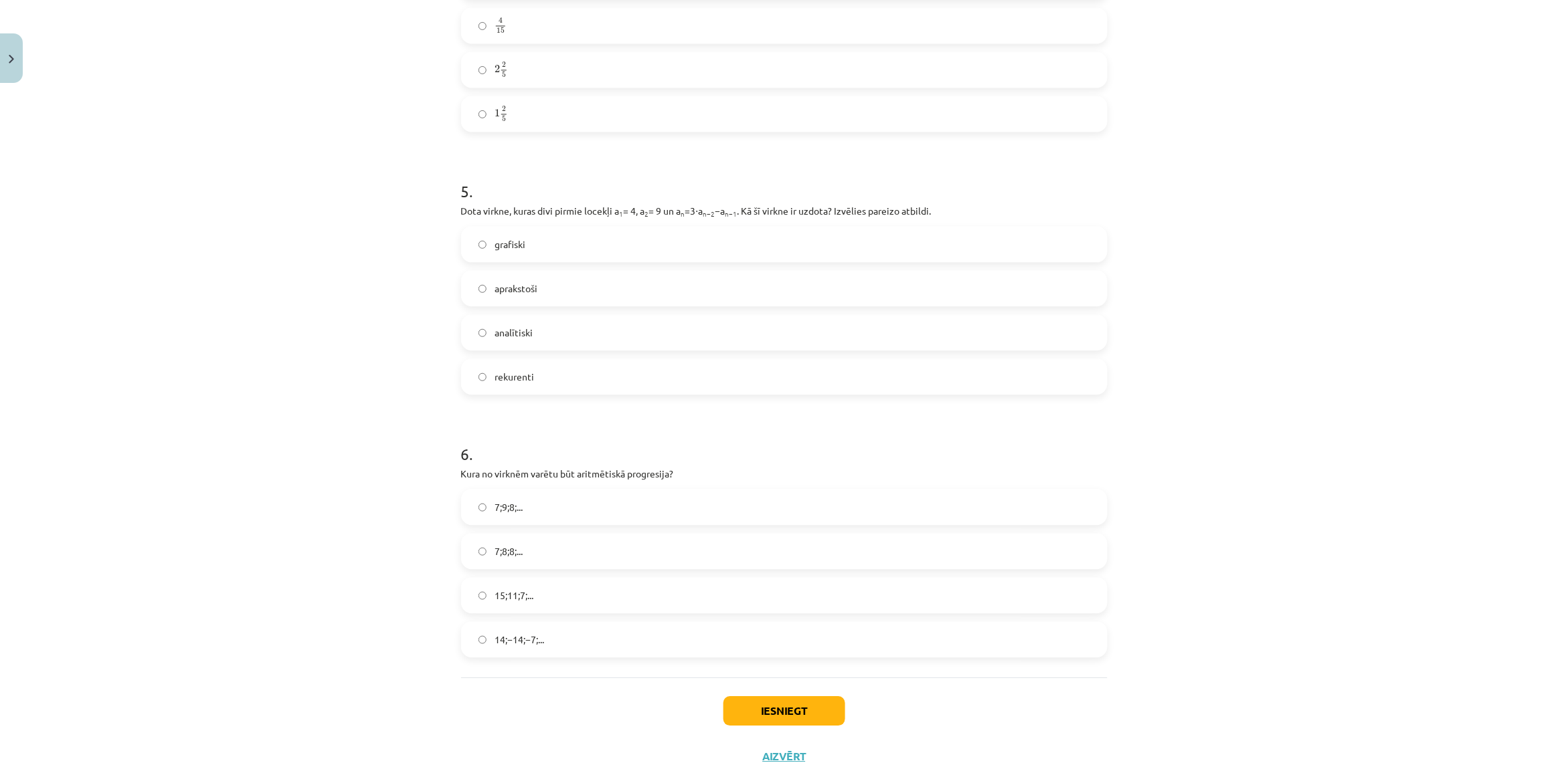
click at [509, 507] on span "7;9;8;..." at bounding box center [509, 507] width 28 height 14
click at [502, 586] on label "15;11;7;..." at bounding box center [784, 595] width 644 height 34
click at [498, 557] on label "7;8;8;..." at bounding box center [784, 551] width 644 height 34
click at [510, 513] on span "7;9;8;..." at bounding box center [509, 507] width 28 height 14
click at [779, 618] on button "Iesniegt" at bounding box center [784, 711] width 122 height 29
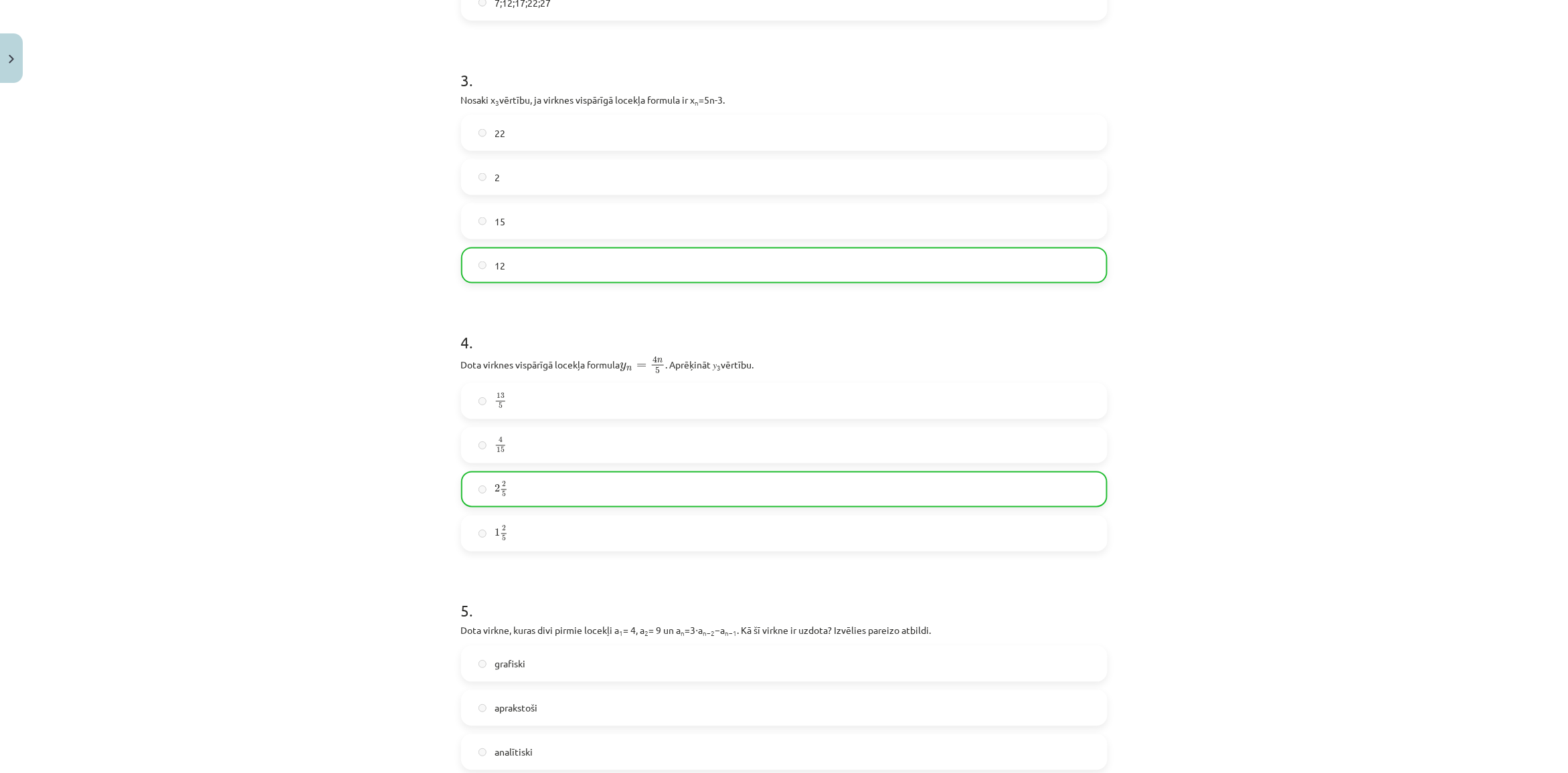
scroll to position [1246, 0]
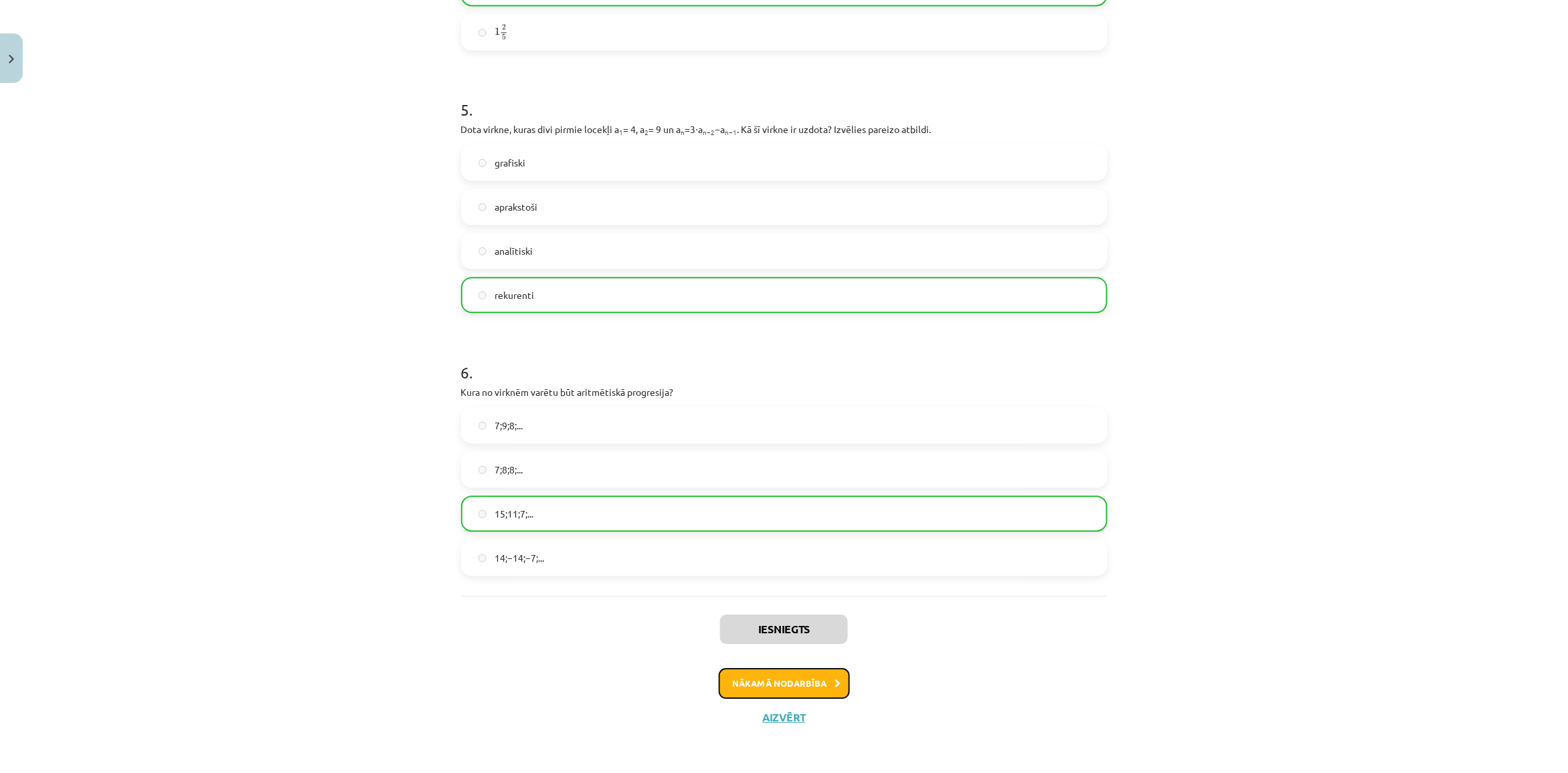
click at [779, 618] on button "Nākamā nodarbība" at bounding box center [784, 683] width 131 height 31
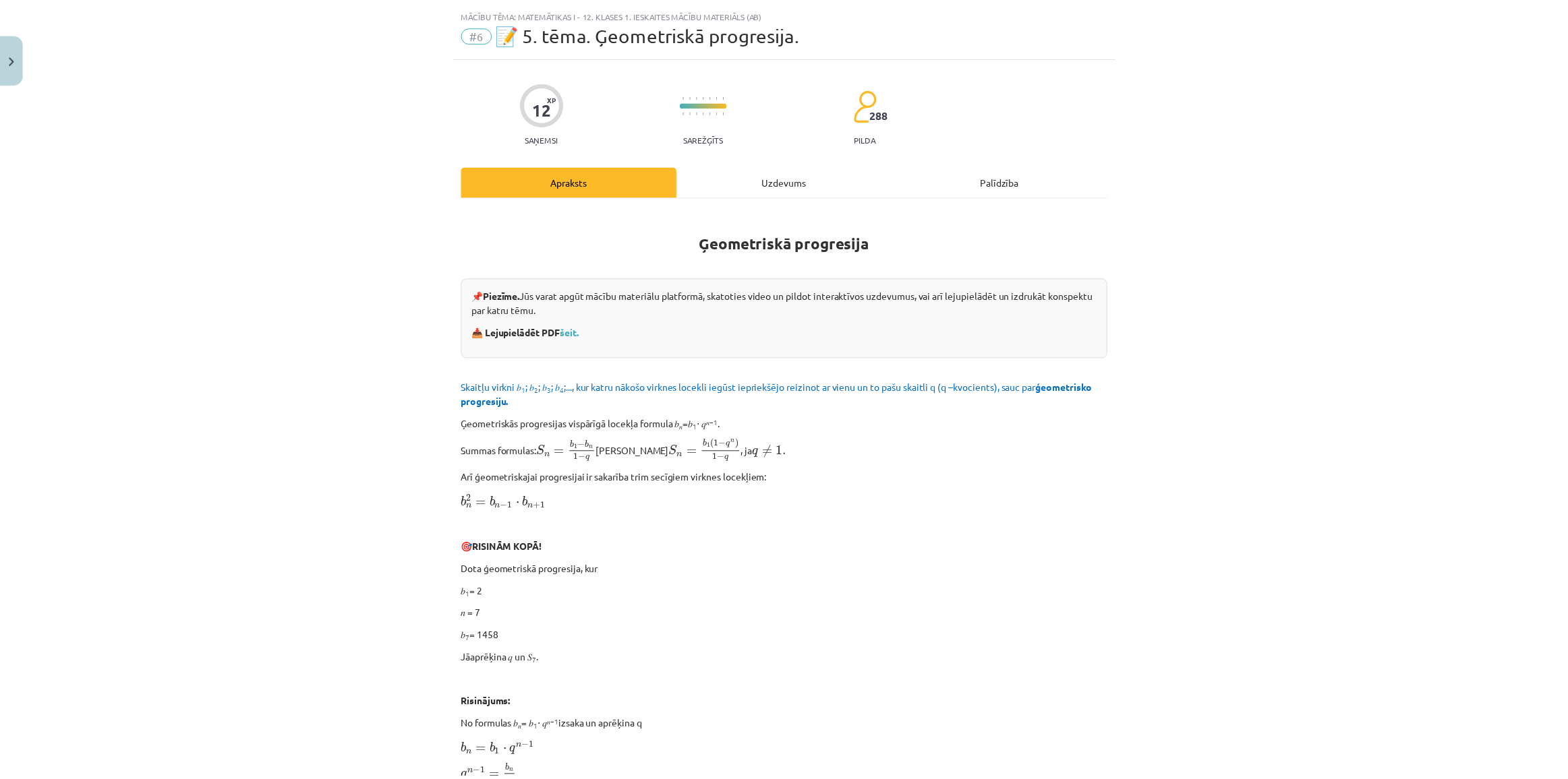
scroll to position [0, 0]
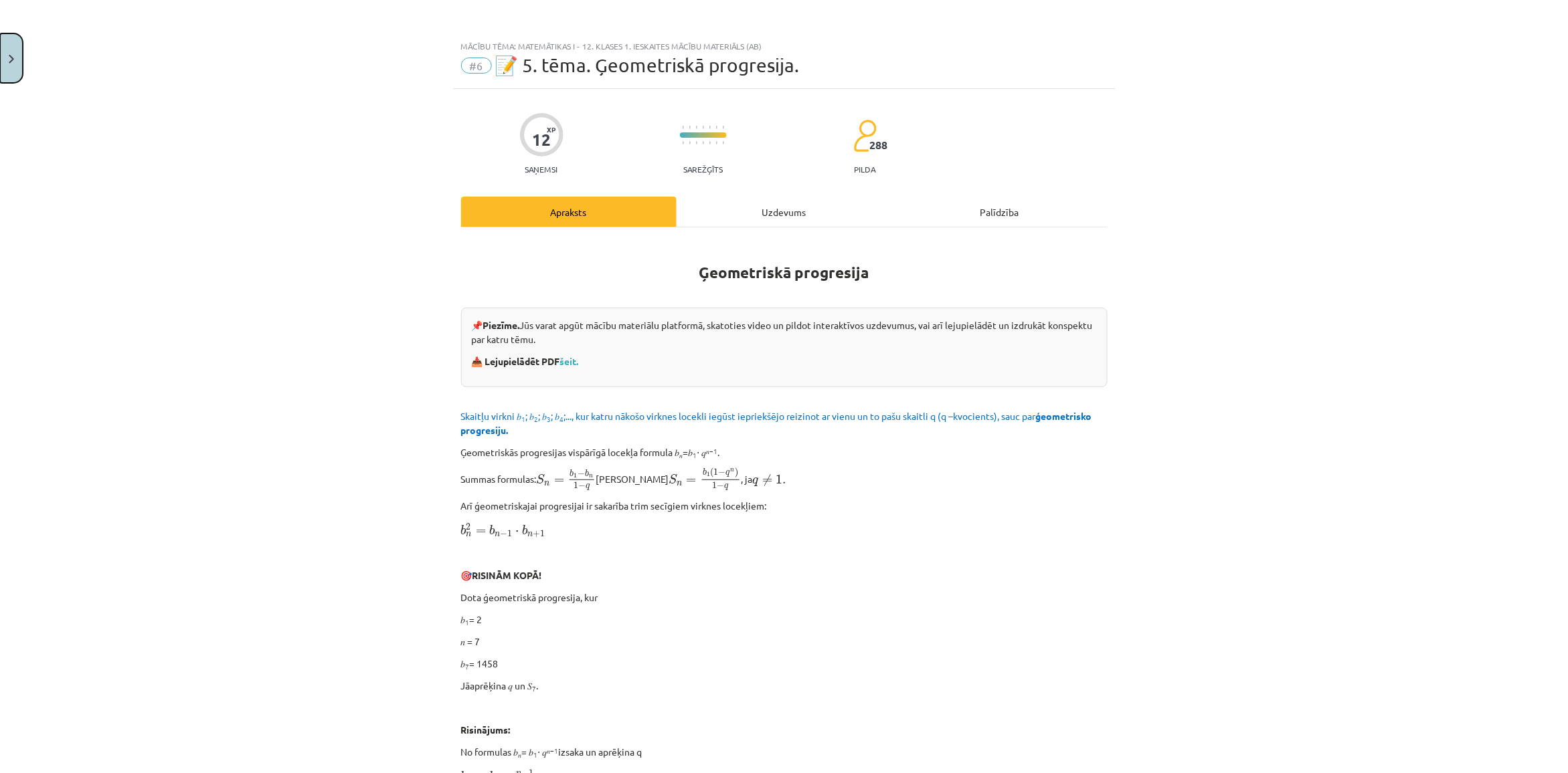
click at [14, 58] on button "Close" at bounding box center [11, 58] width 22 height 49
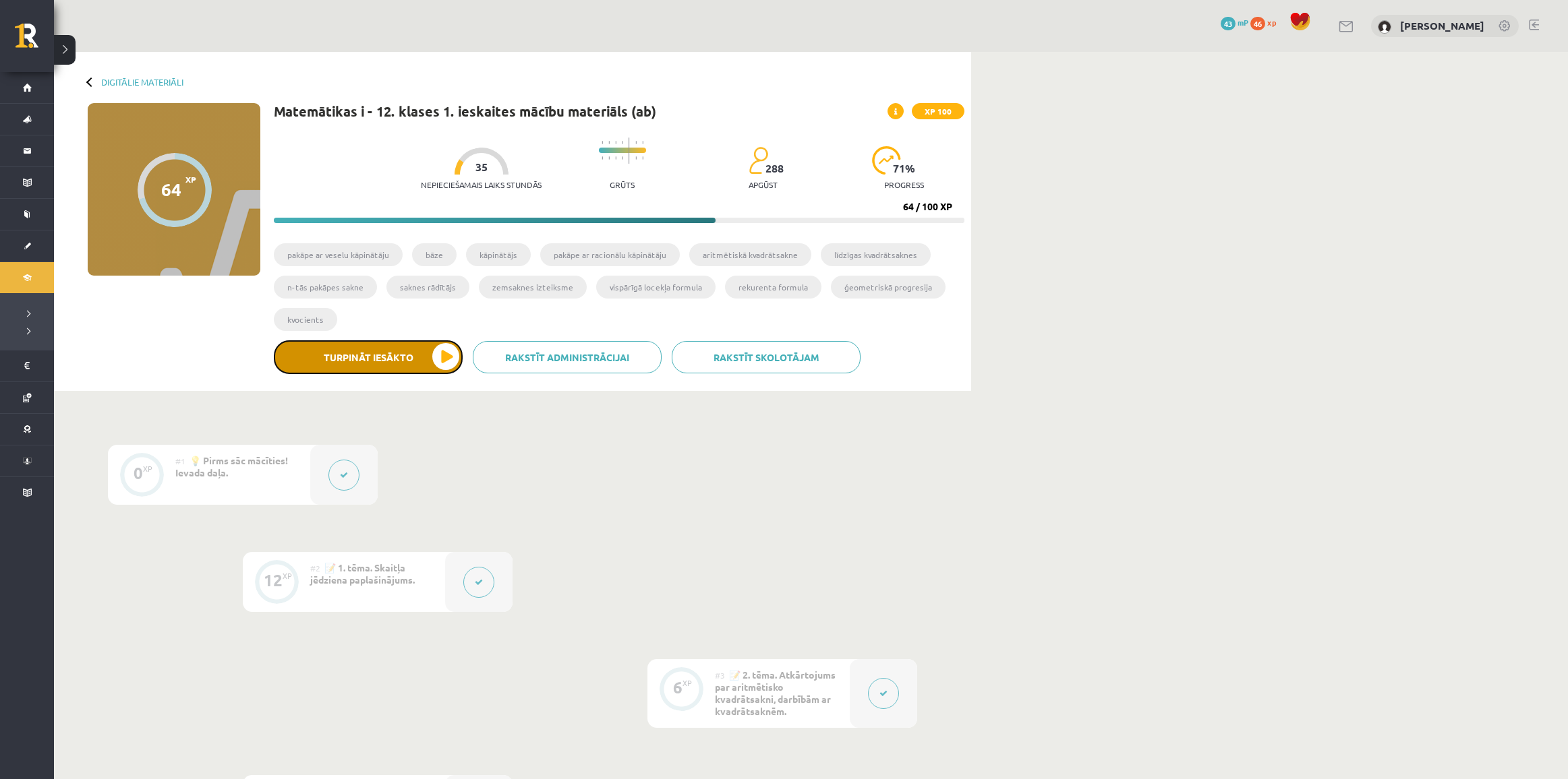
click at [409, 356] on button "Turpināt iesākto" at bounding box center [368, 357] width 189 height 34
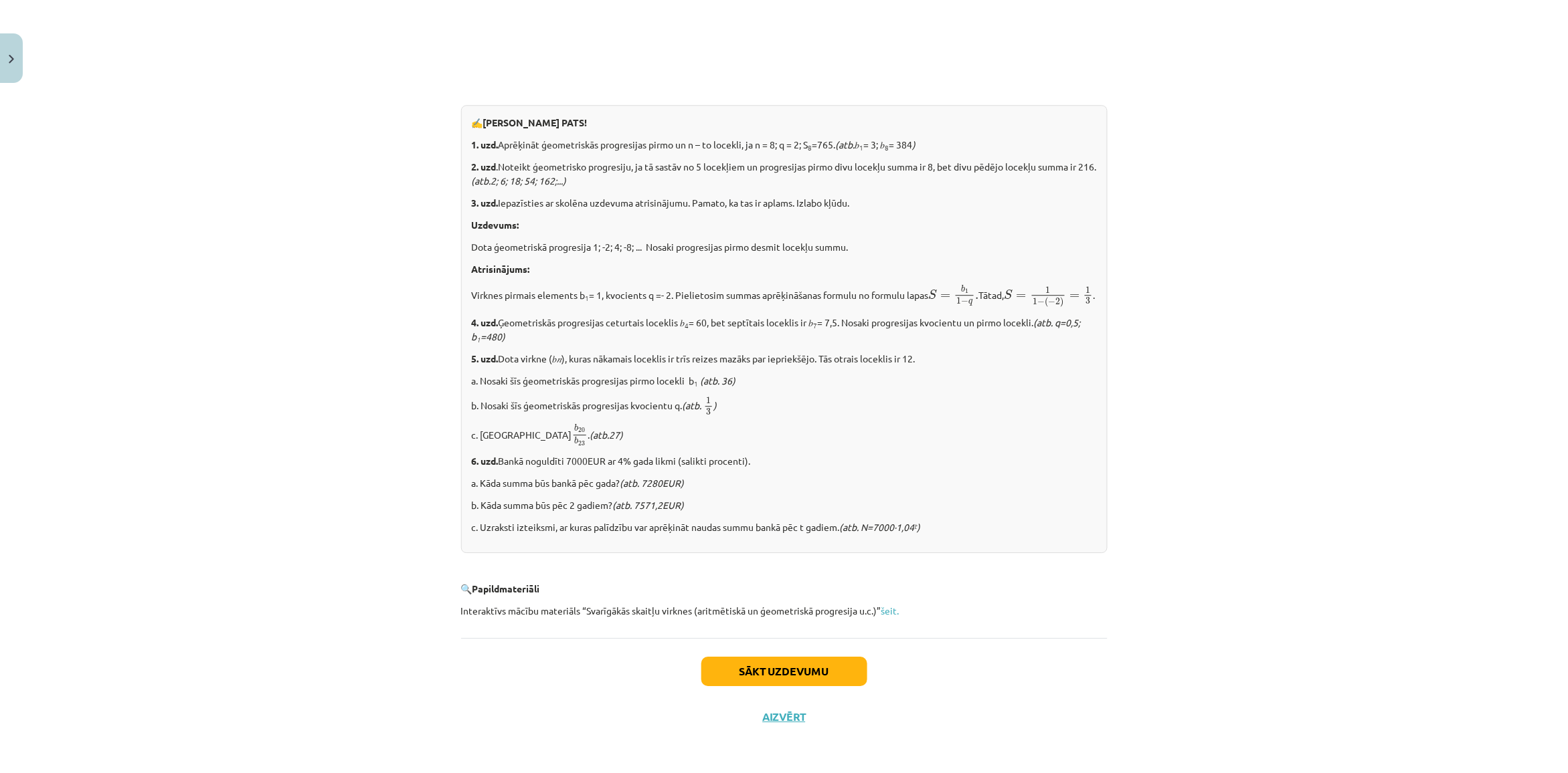
scroll to position [1396, 0]
click at [753, 618] on button "Sākt uzdevumu" at bounding box center [784, 671] width 166 height 29
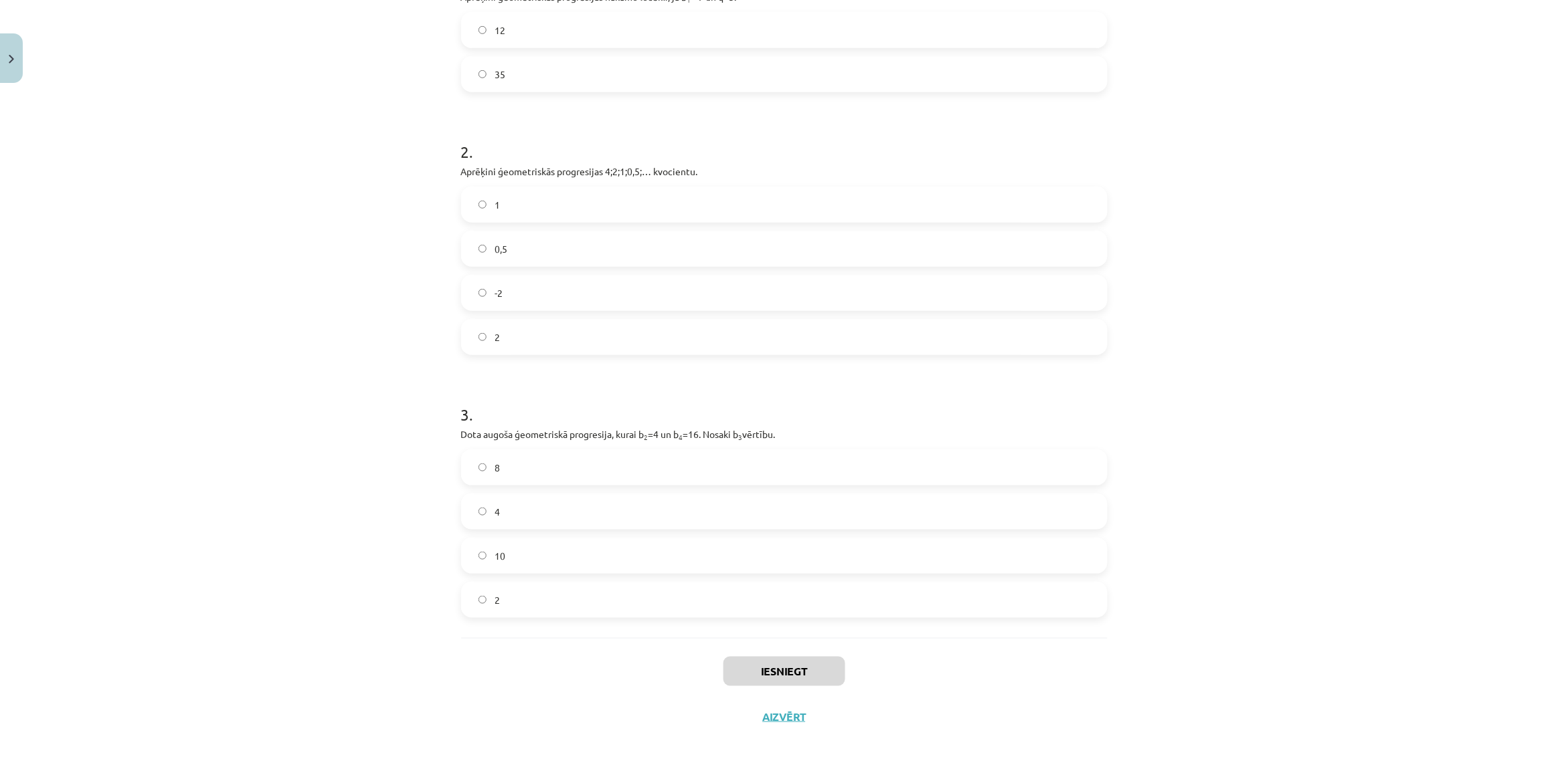
scroll to position [238, 0]
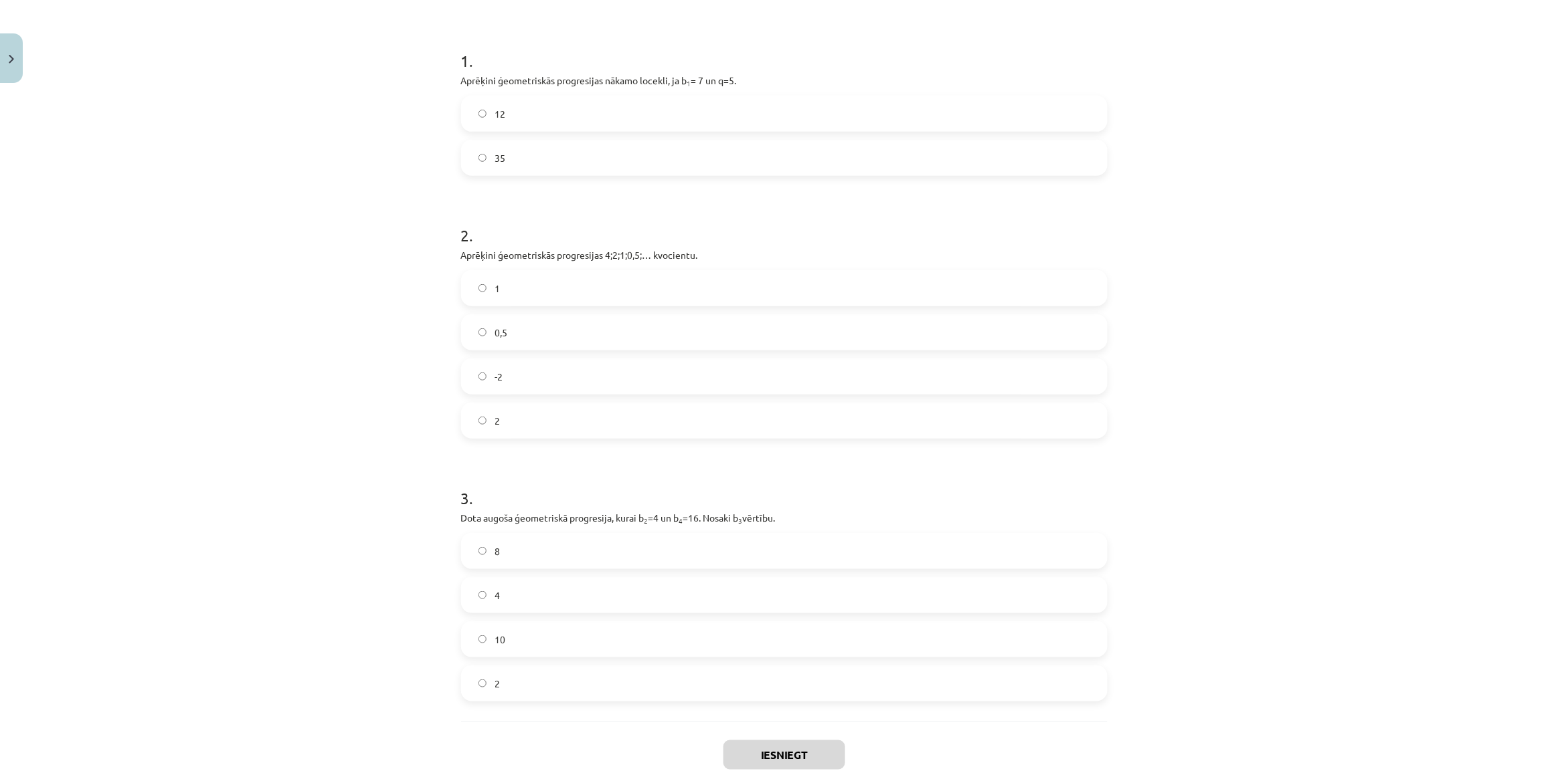
click at [506, 157] on label "35" at bounding box center [784, 157] width 644 height 34
click at [507, 335] on label "0,5" at bounding box center [784, 333] width 644 height 34
click at [513, 549] on label "8" at bounding box center [784, 551] width 644 height 34
click at [231, 447] on div "Mācību tēma: Matemātikas i - 12. klases 1. ieskaites mācību materiāls (ab) #6 📝…" at bounding box center [784, 386] width 1568 height 773
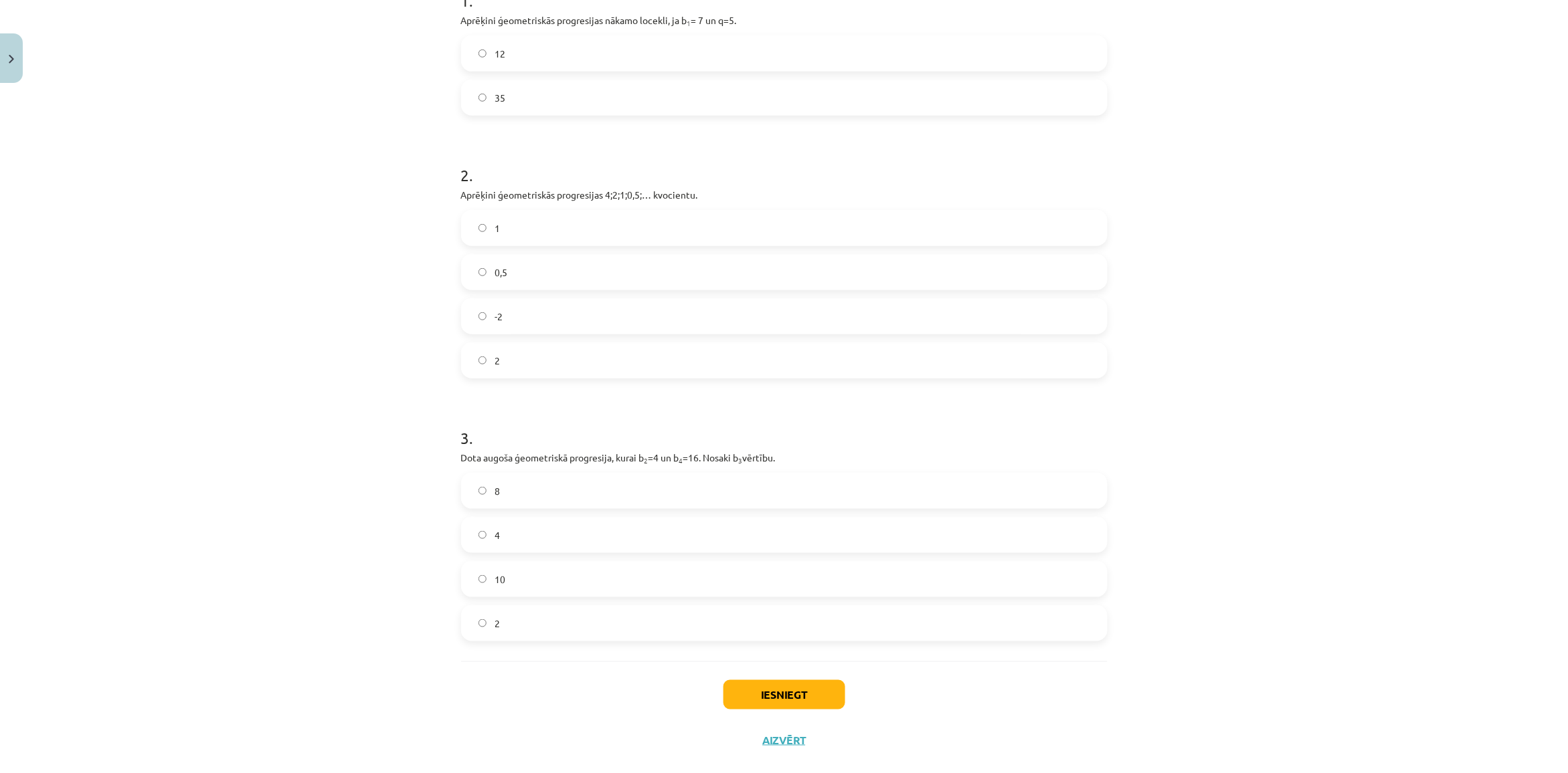
scroll to position [322, 0]
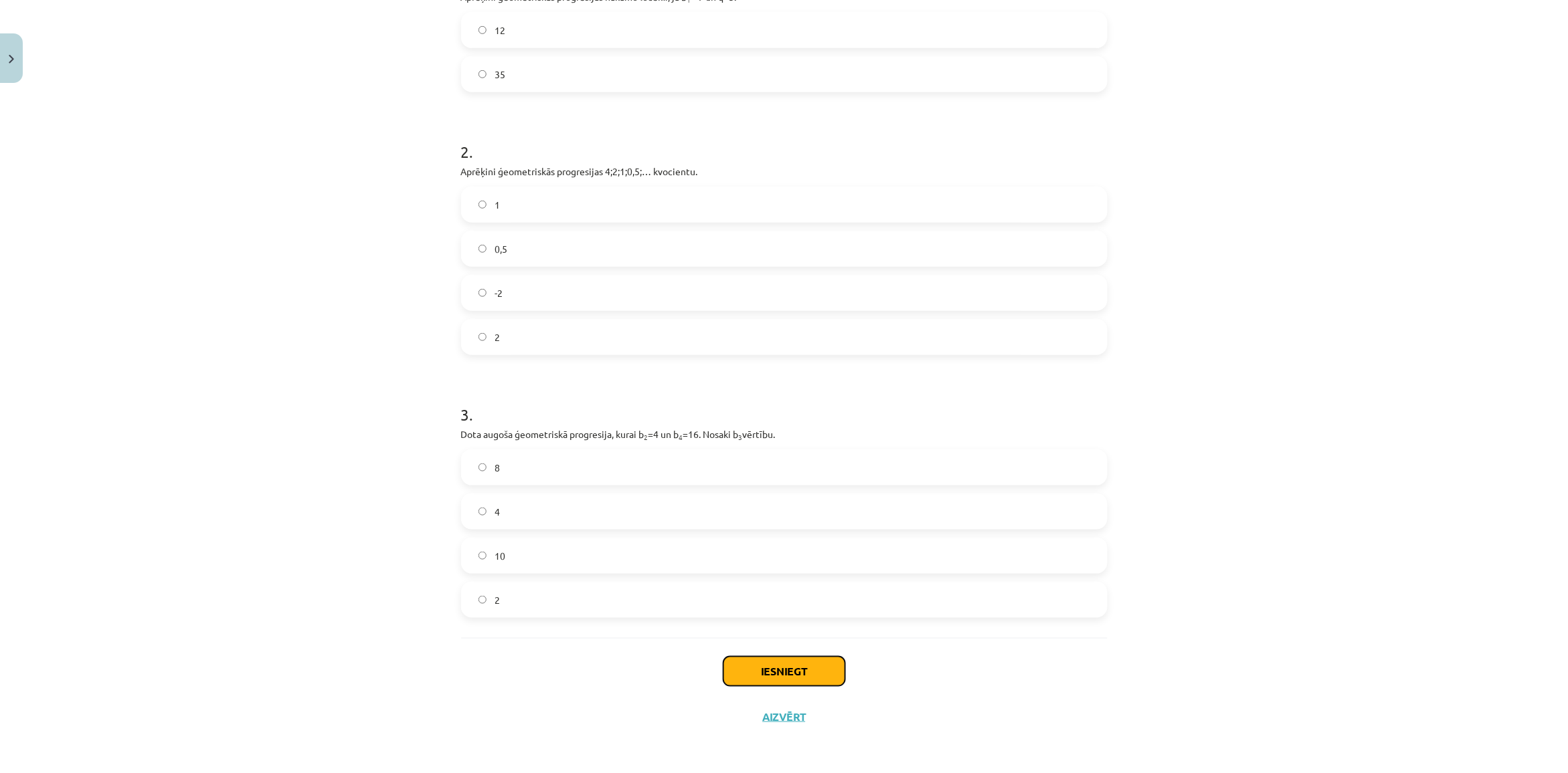
click at [800, 618] on button "Iesniegt" at bounding box center [784, 671] width 122 height 29
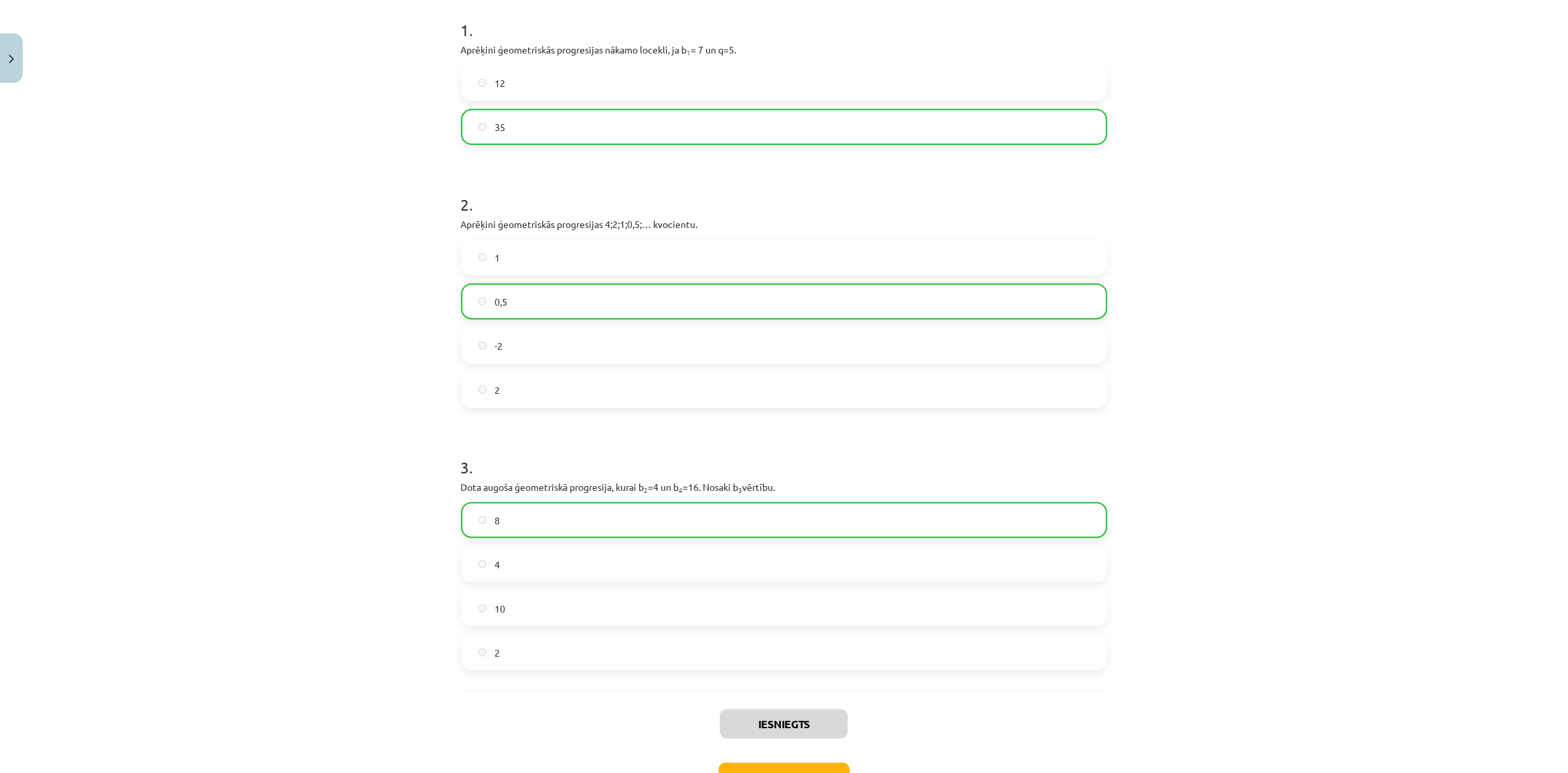
scroll to position [365, 0]
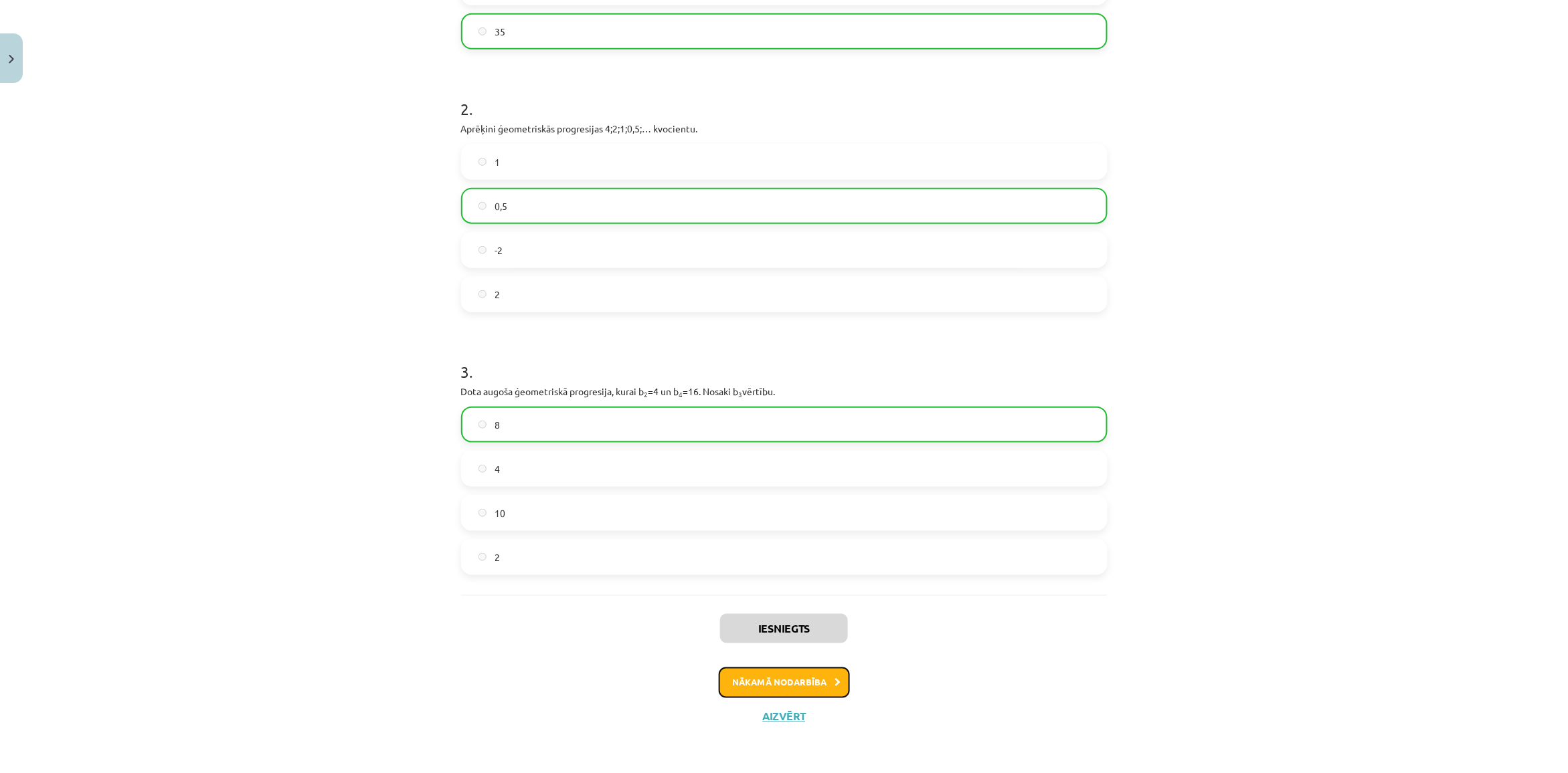
click at [808, 618] on button "Nākamā nodarbība" at bounding box center [784, 682] width 131 height 31
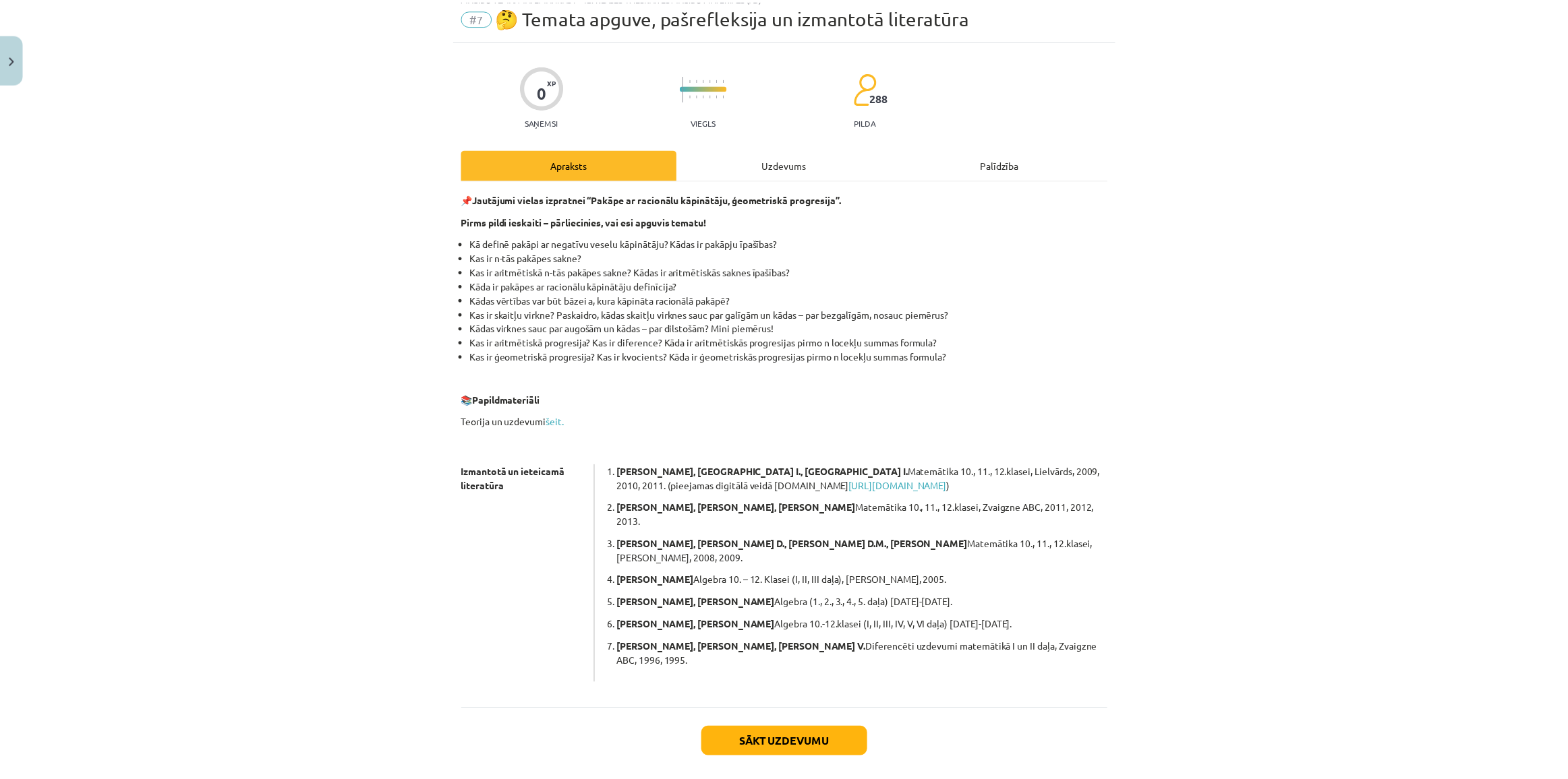
scroll to position [0, 0]
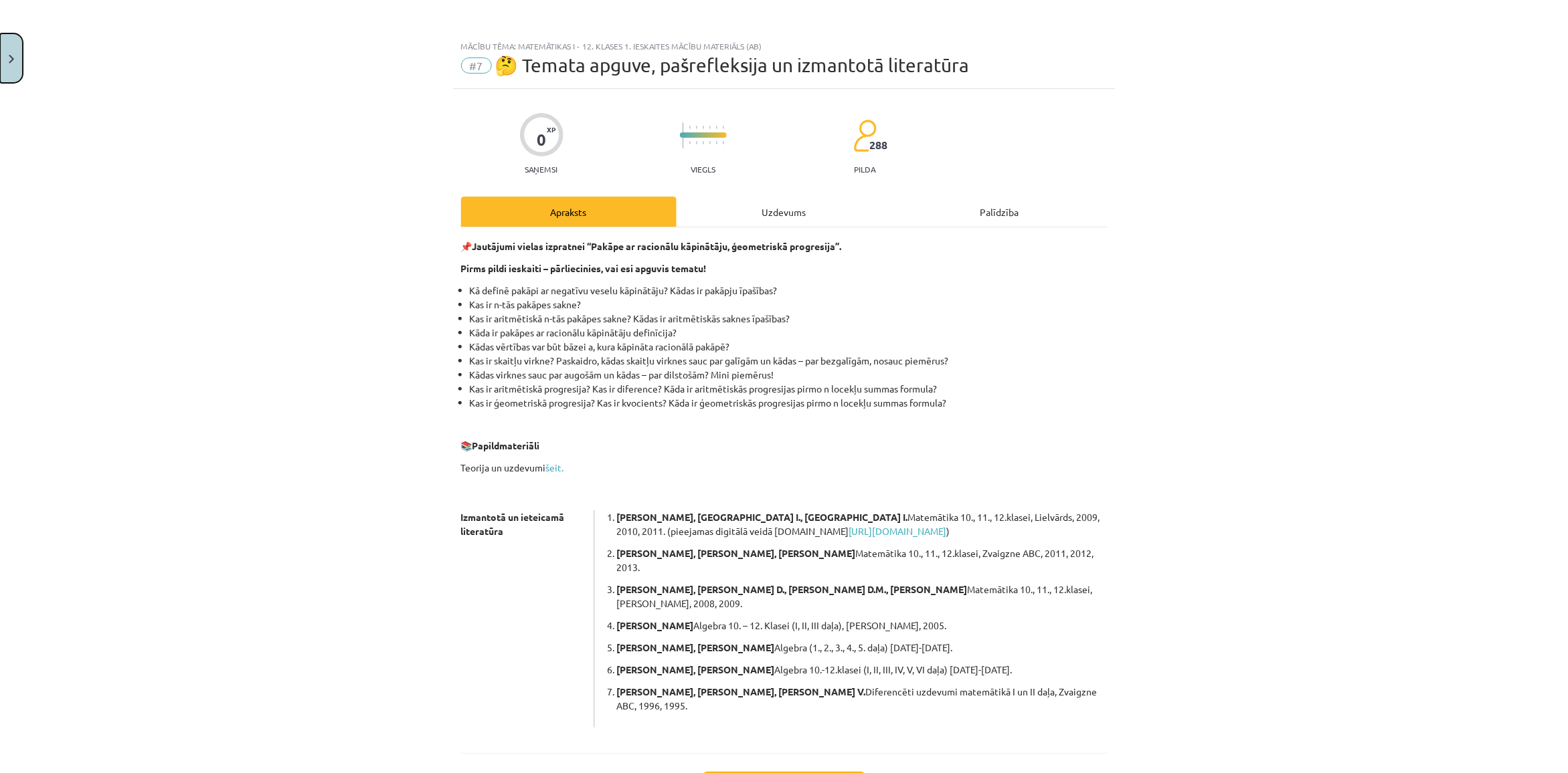
click at [9, 61] on img "Close" at bounding box center [11, 59] width 5 height 9
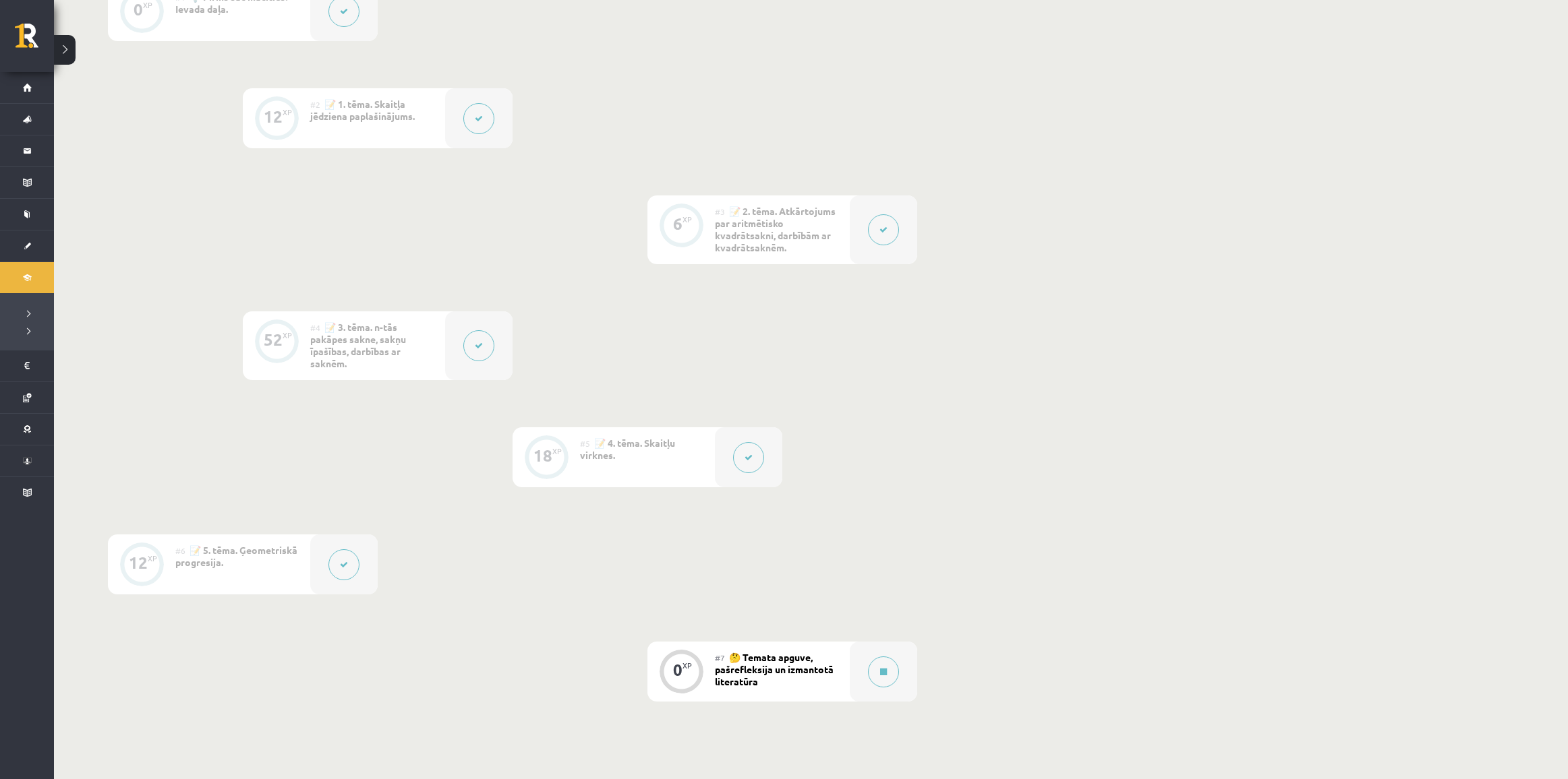
scroll to position [622, 0]
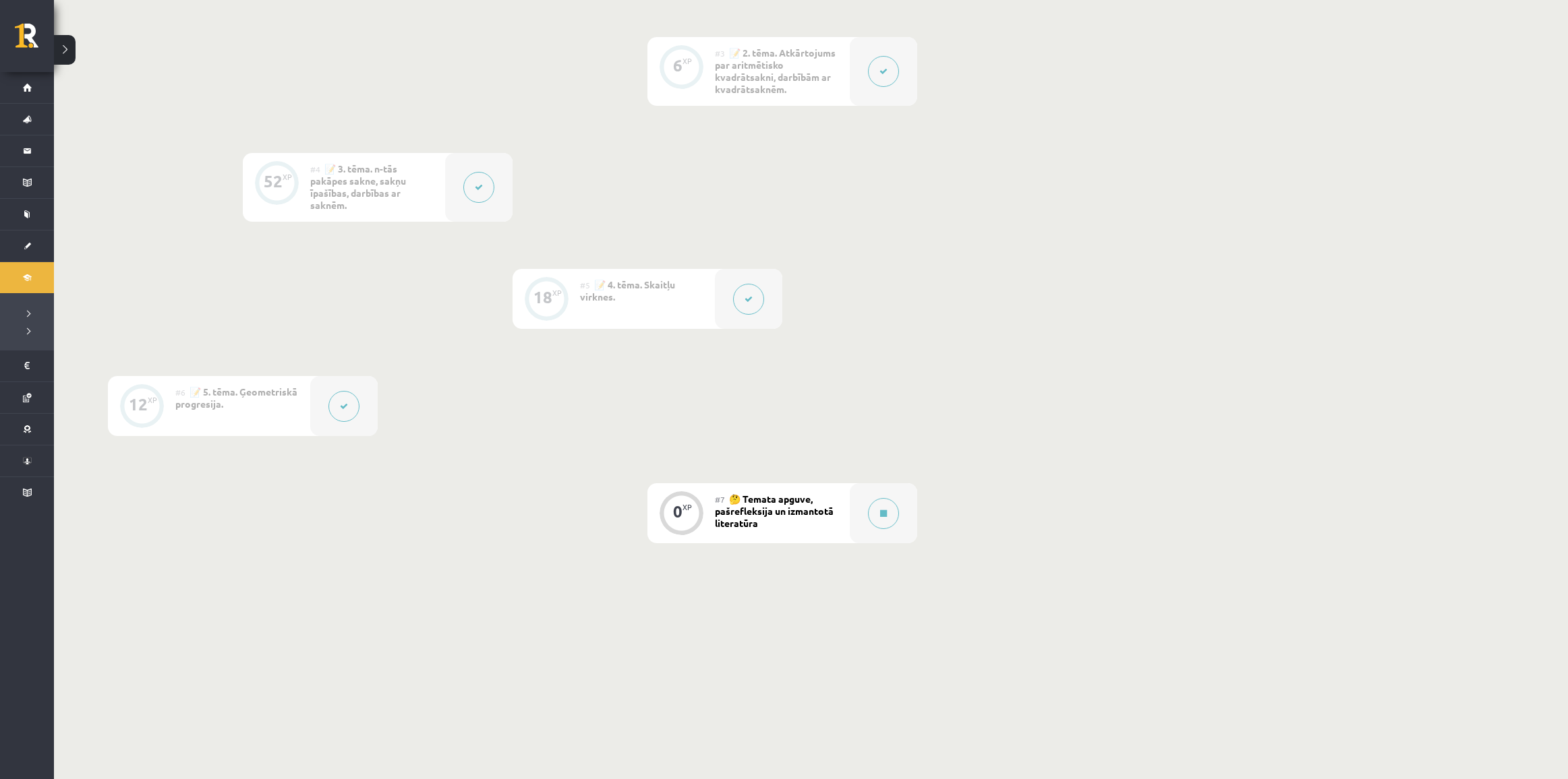
click at [811, 403] on div "0 XP #1 💡 Pirms sāc mācīties! Ievada daļa. 12 XP #2 📝 1. tēma. Skaitļa jēdziena…" at bounding box center [513, 183] width 809 height 721
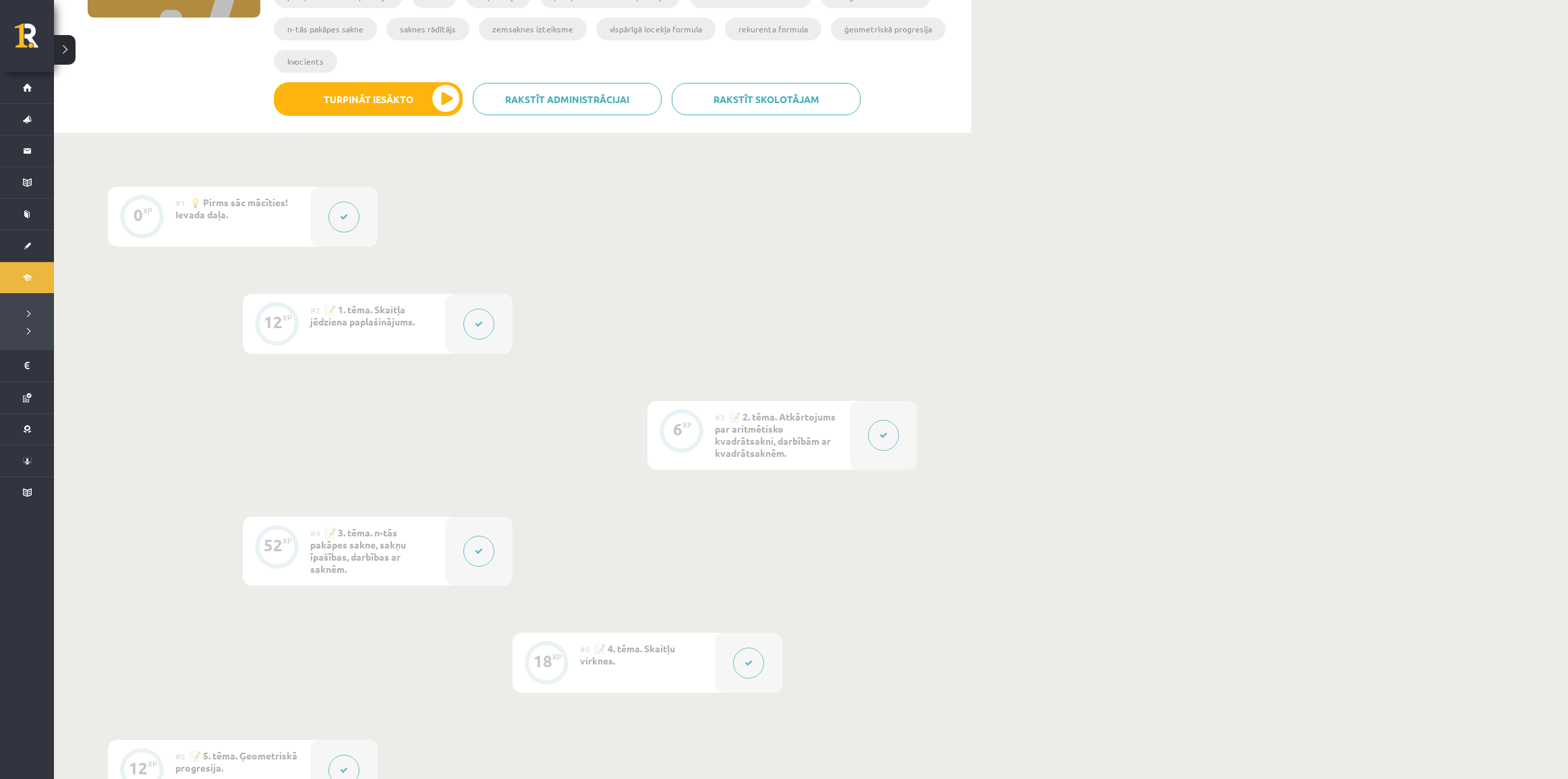
scroll to position [201, 0]
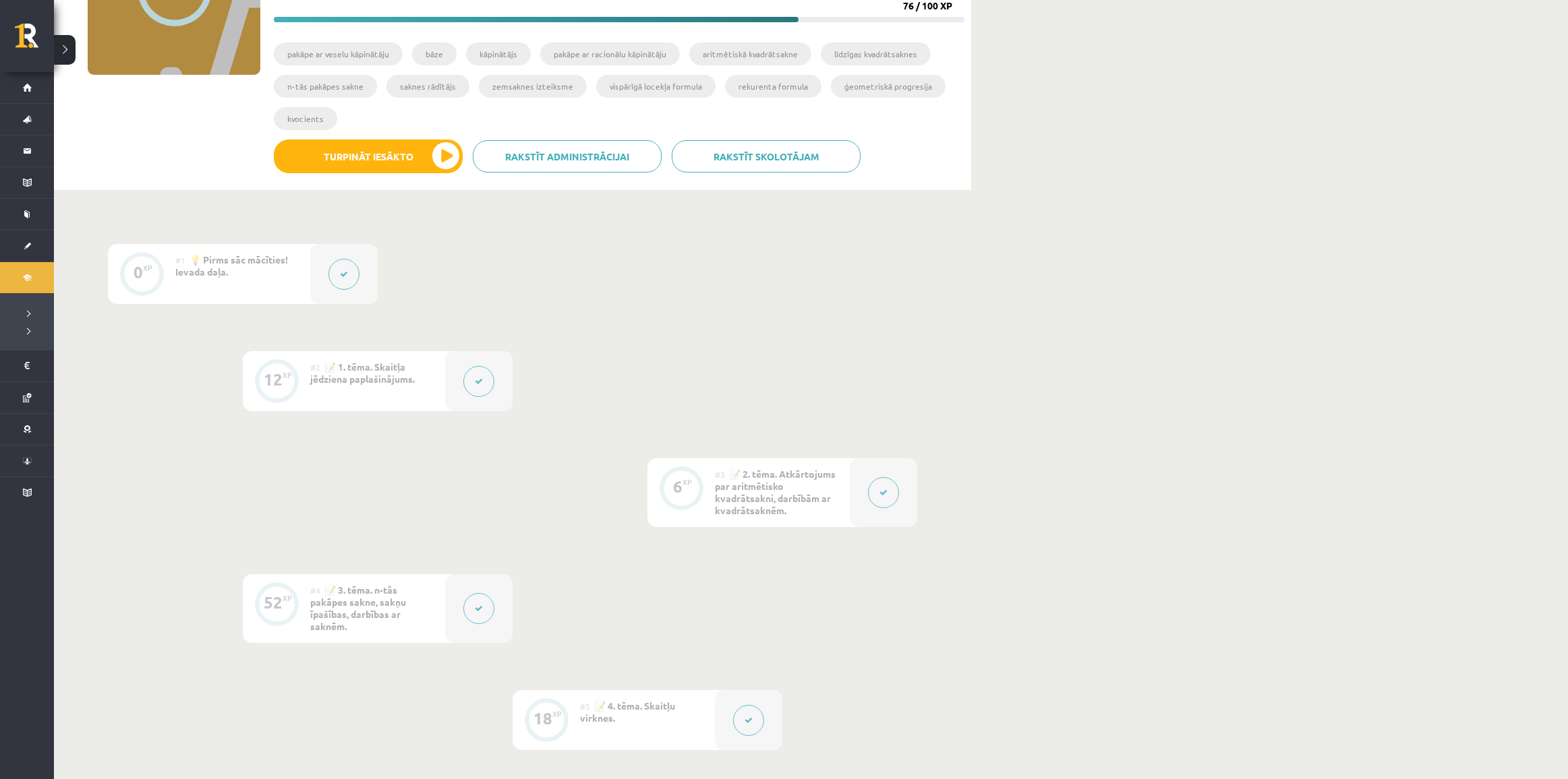
click at [331, 263] on button at bounding box center [343, 274] width 31 height 31
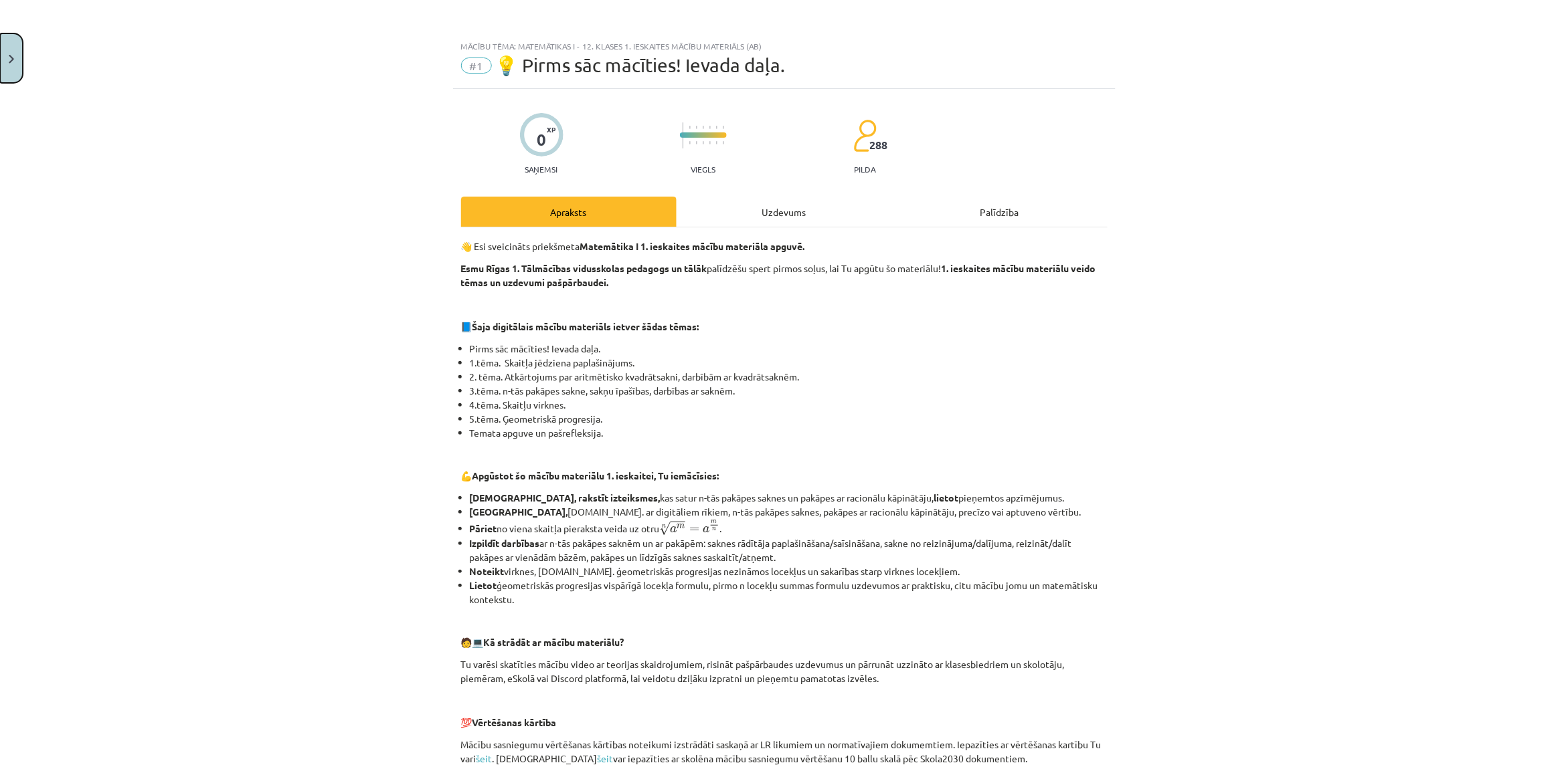
click at [19, 64] on button "Close" at bounding box center [11, 58] width 22 height 49
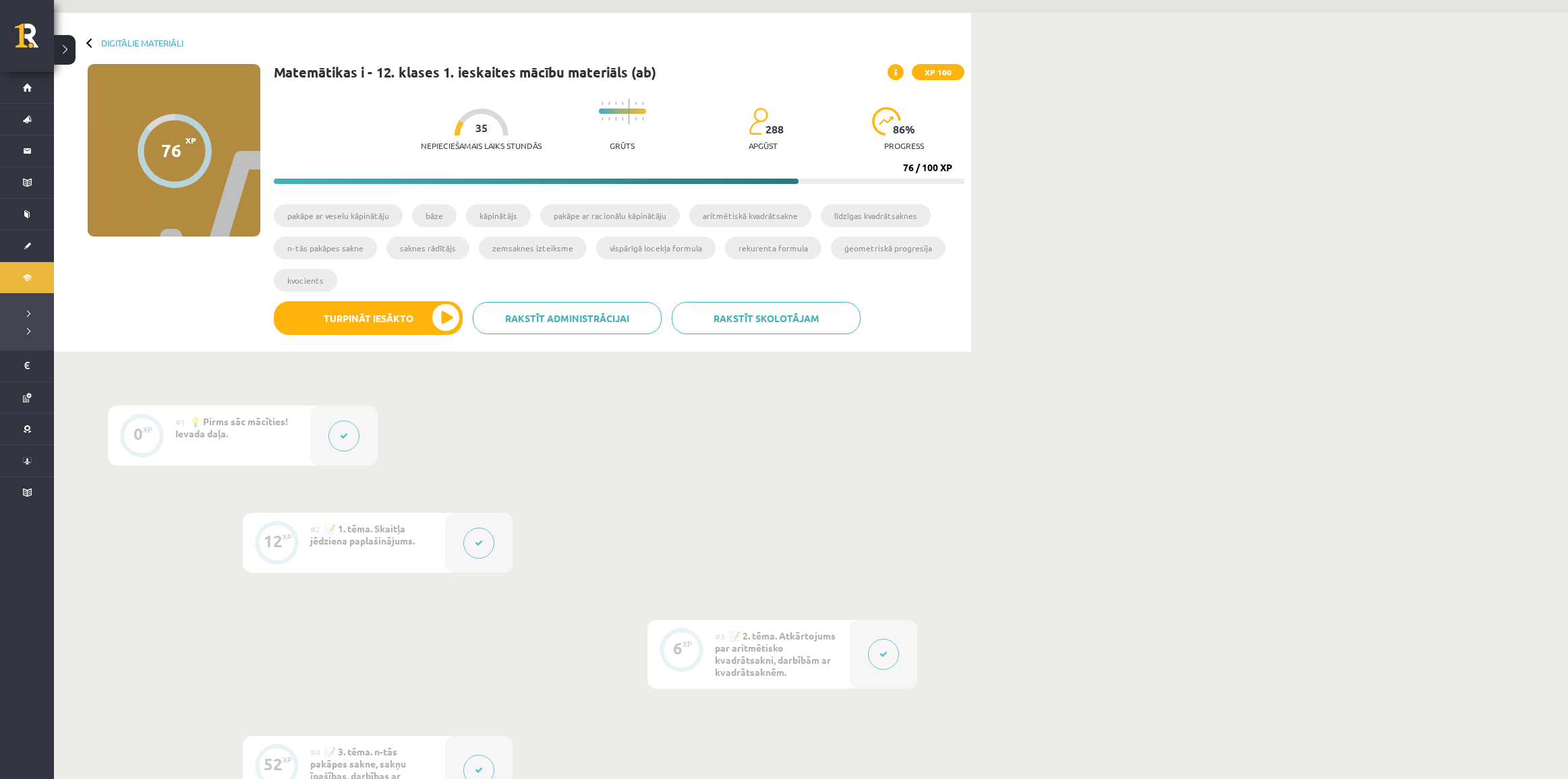
scroll to position [32, 0]
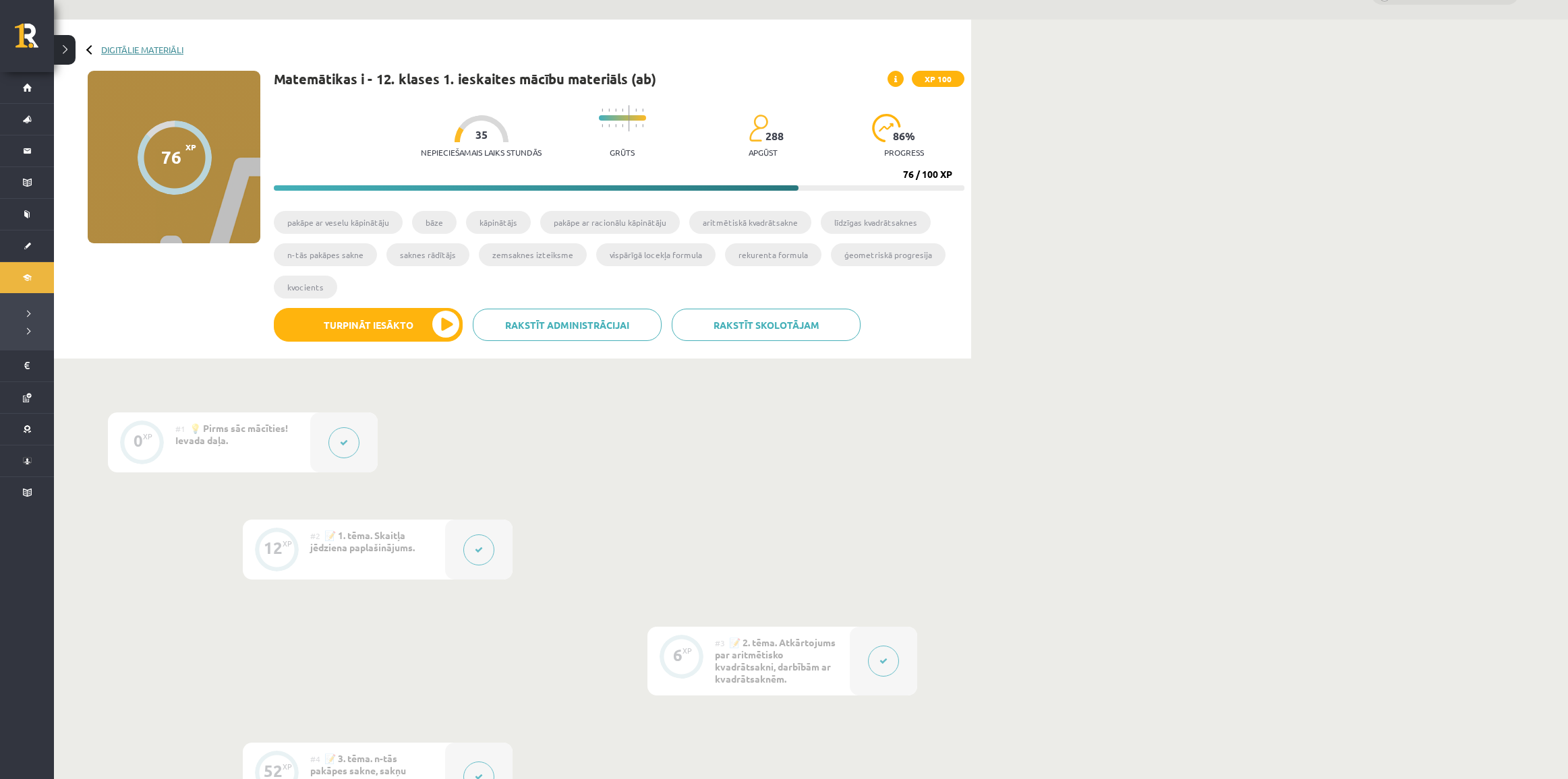
click at [135, 53] on link "Digitālie materiāli" at bounding box center [142, 49] width 82 height 10
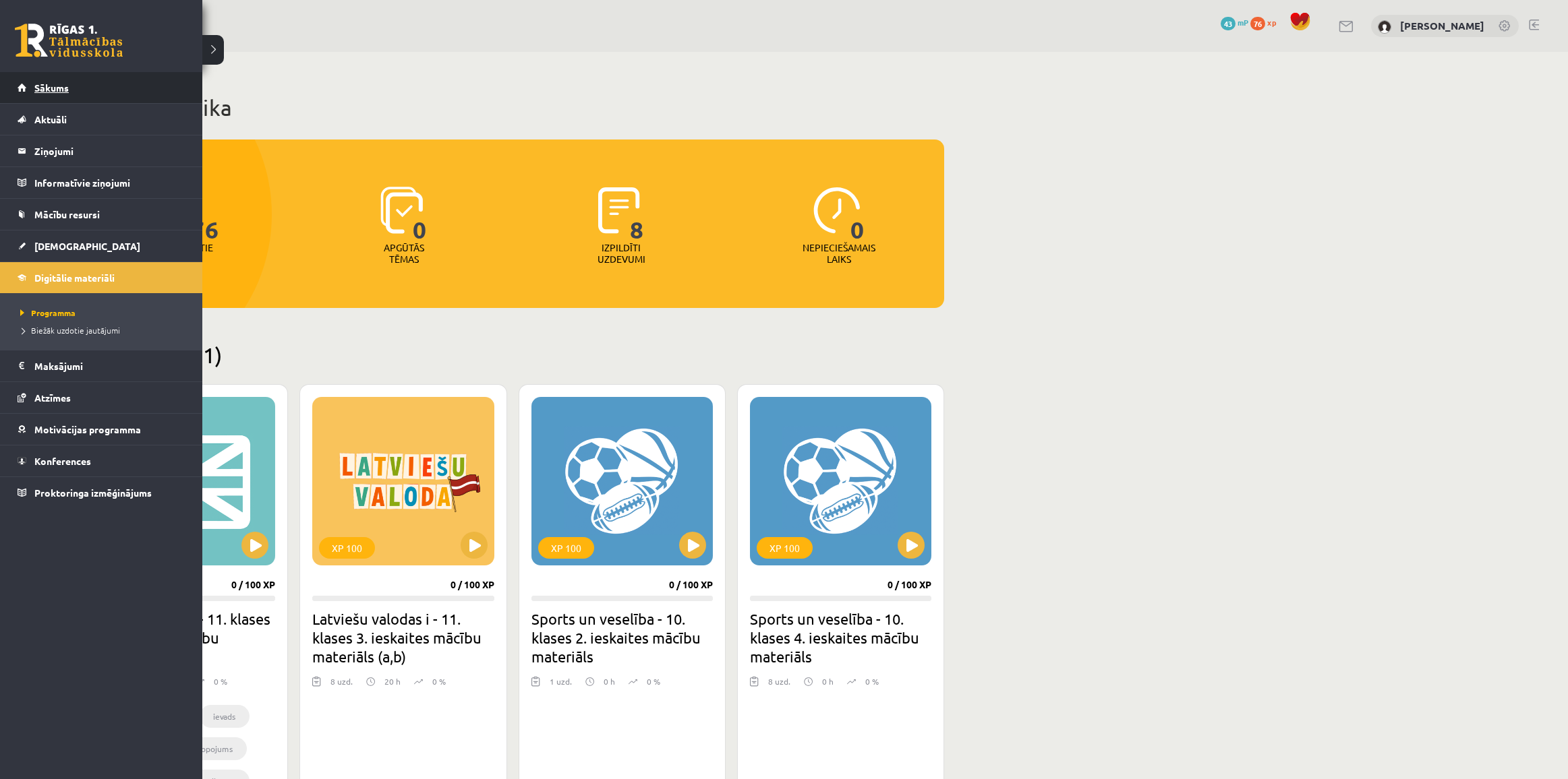
click at [72, 96] on link "Sākums" at bounding box center [101, 88] width 168 height 31
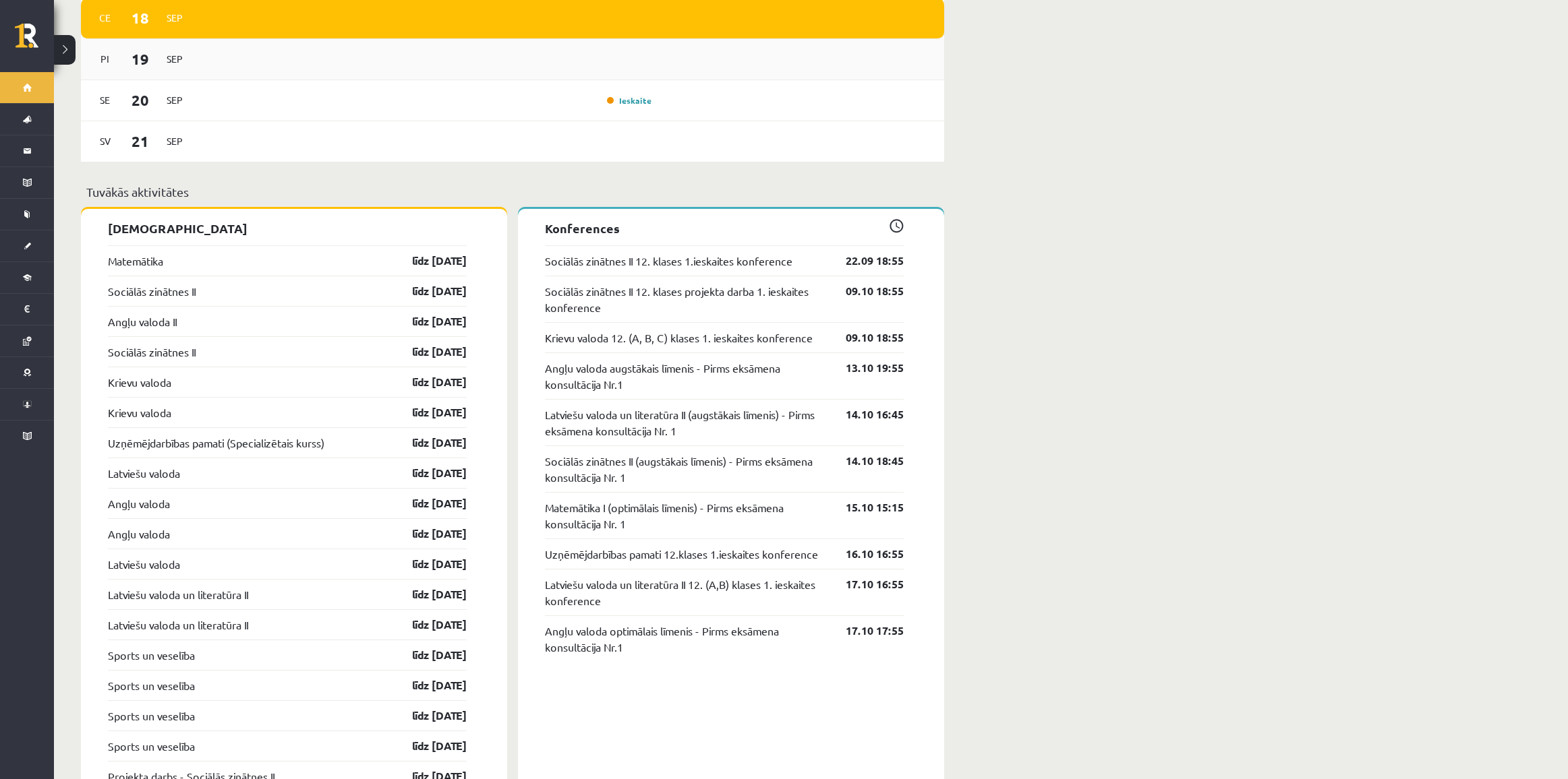
scroll to position [1180, 0]
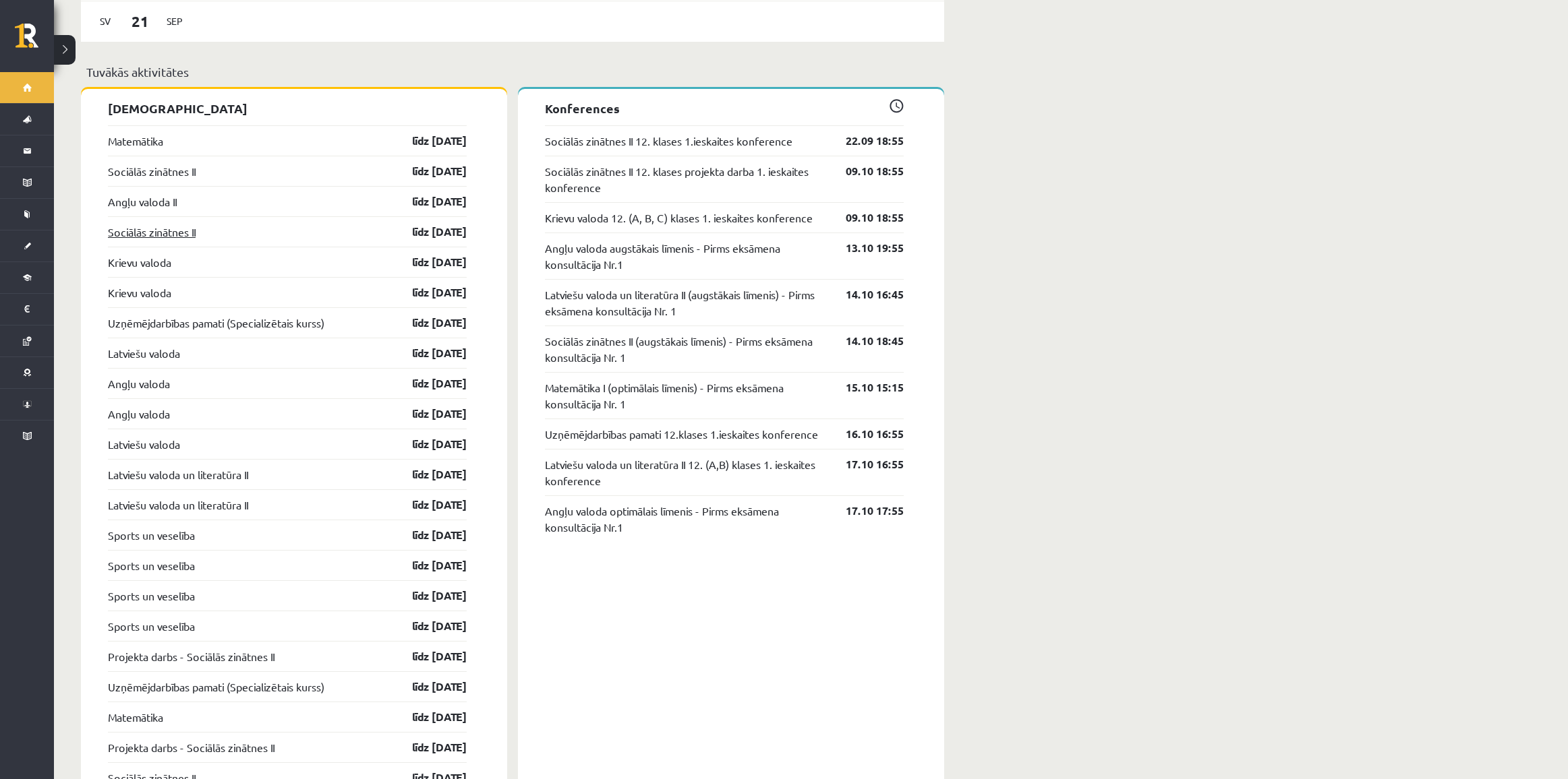
click at [183, 224] on link "Sociālās zinātnes II" at bounding box center [152, 232] width 88 height 16
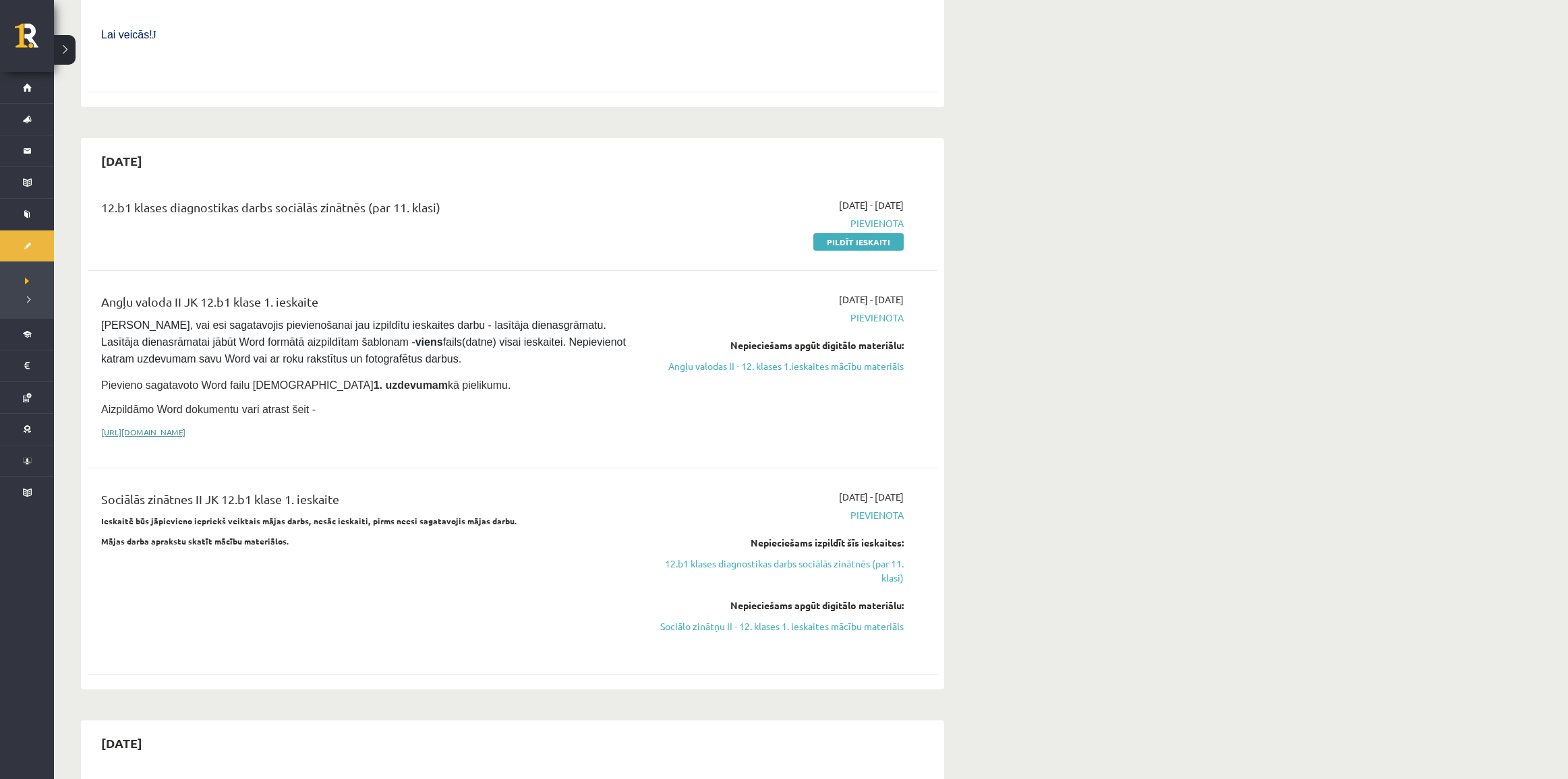
scroll to position [590, 0]
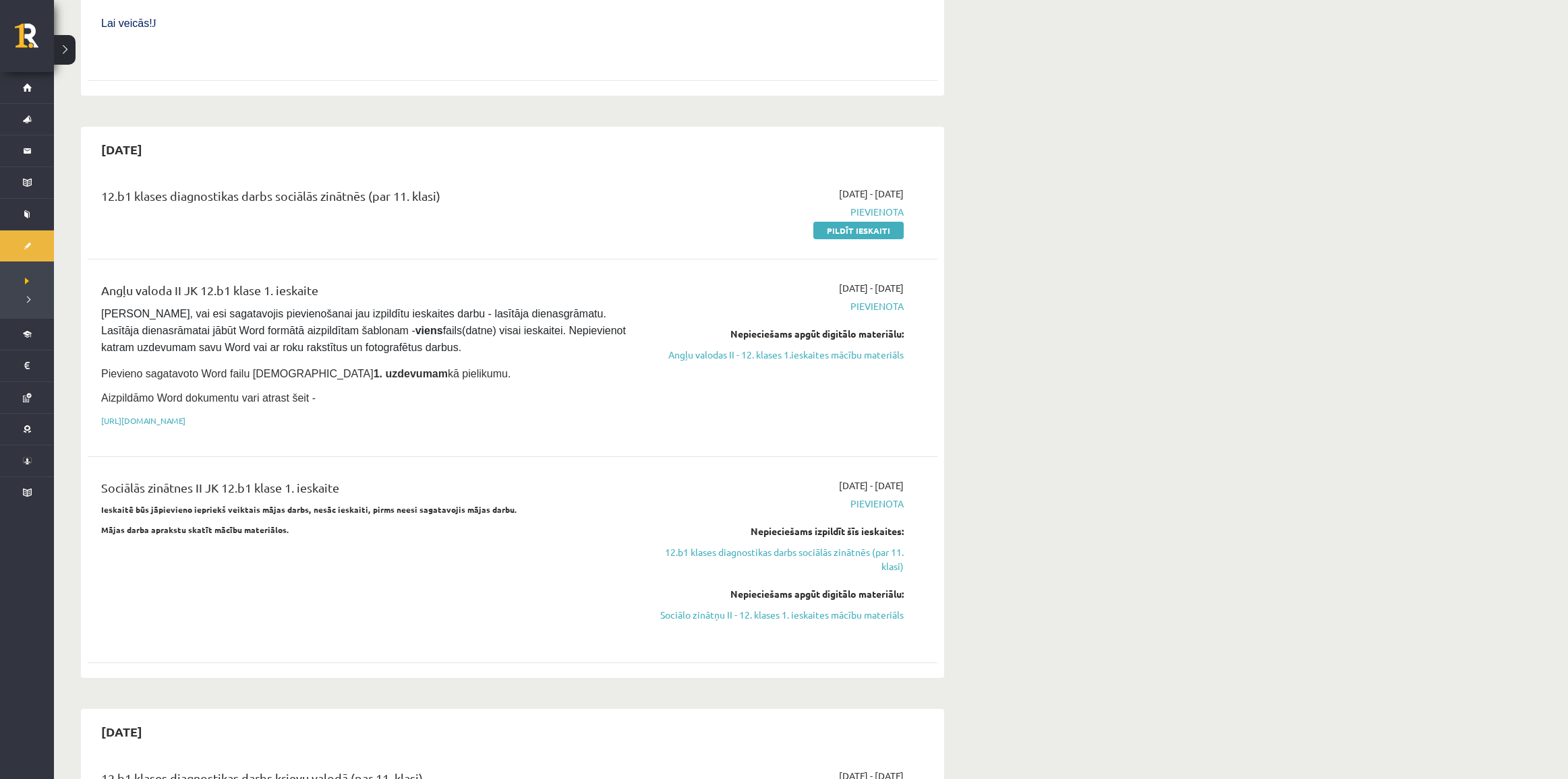
click at [393, 186] on div "12.b1 klases diagnostikas darbs sociālās zinātnēs (par 11. klasi)" at bounding box center [365, 199] width 528 height 25
click at [824, 348] on link "Angļu valodas II - 12. klases 1.ieskaites mācību materiāls" at bounding box center [776, 355] width 254 height 14
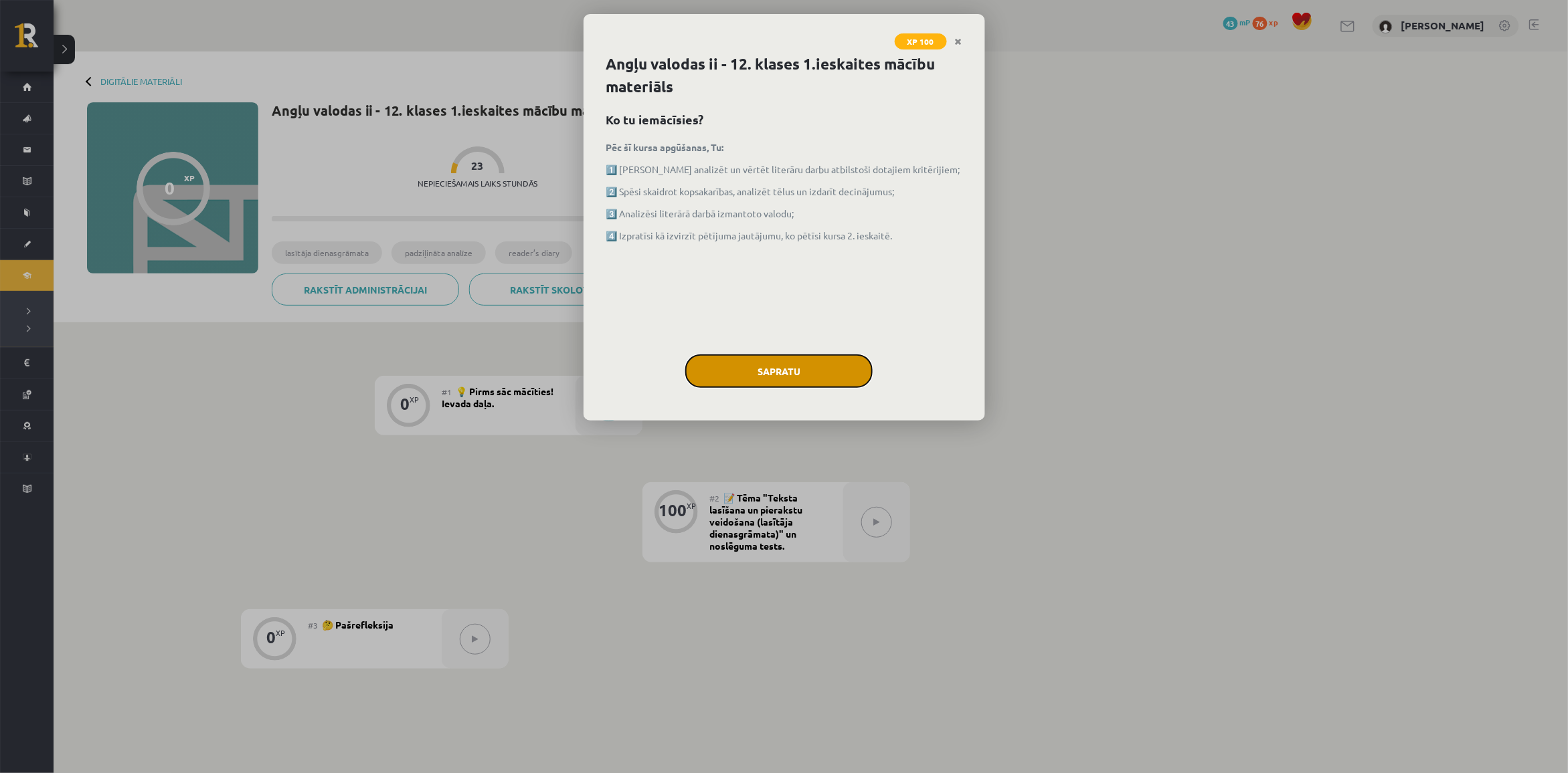
click at [805, 363] on button "Sapratu" at bounding box center [779, 371] width 187 height 34
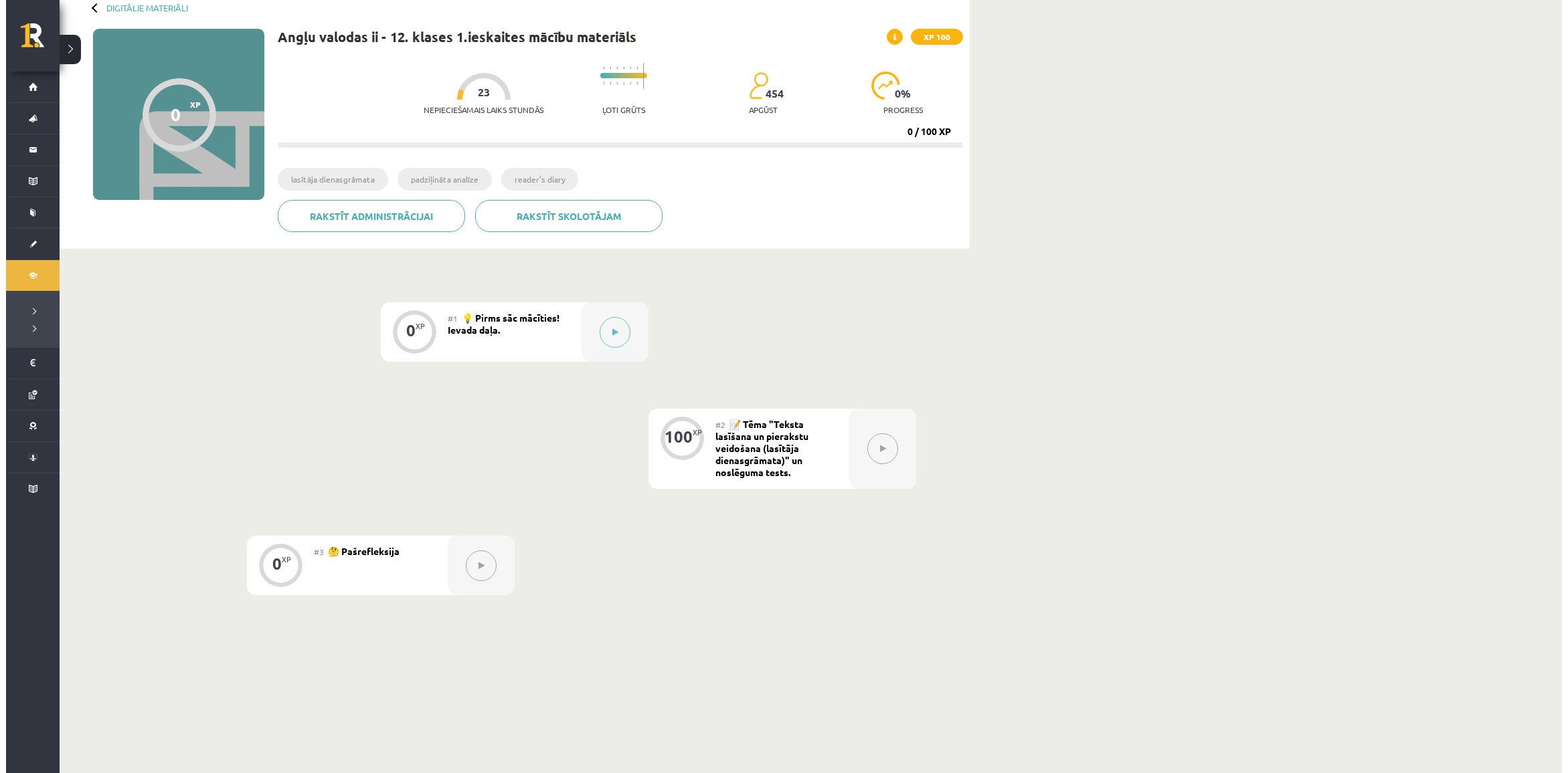
scroll to position [84, 0]
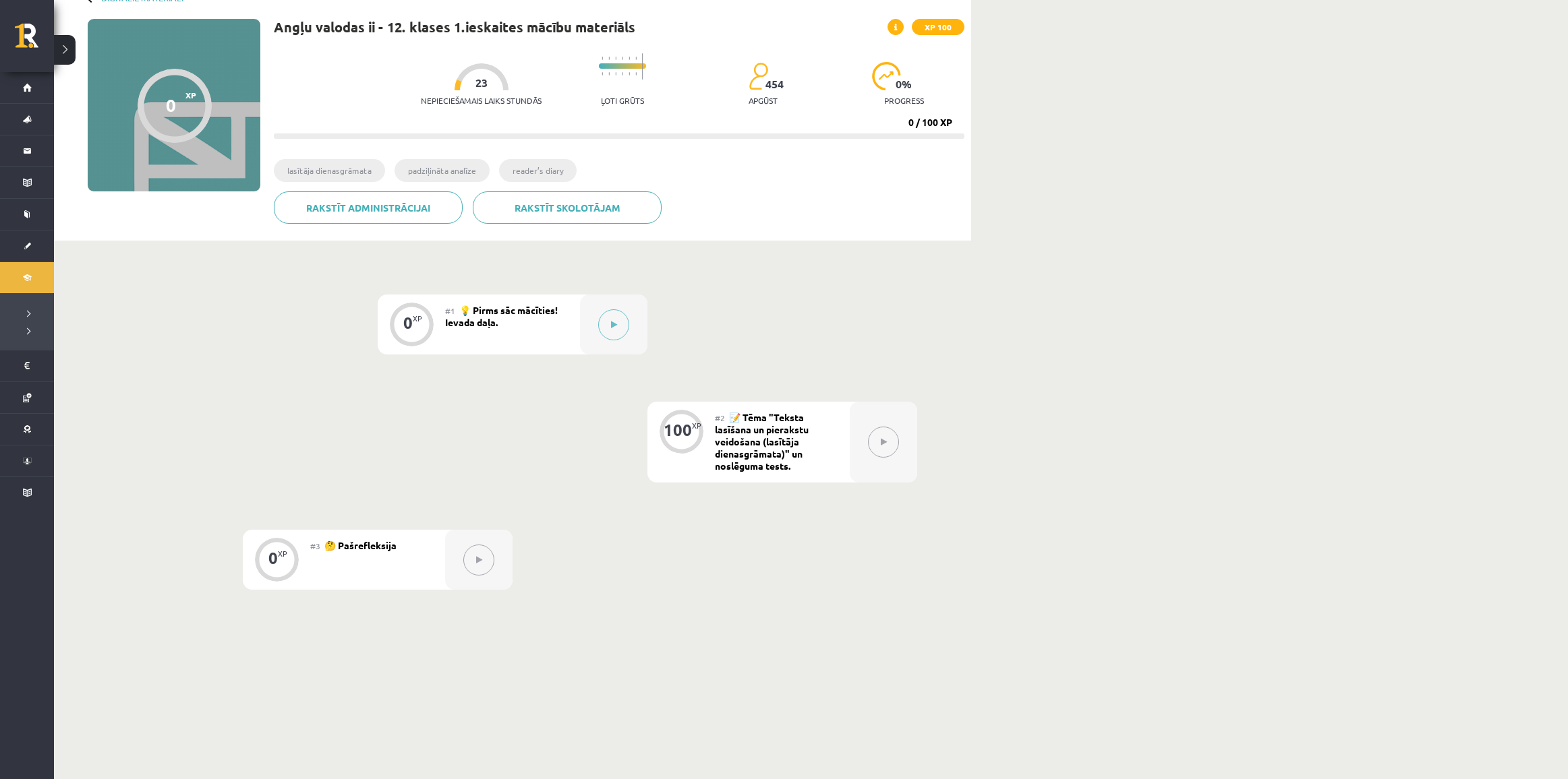
click at [490, 329] on div "#1 💡 Pirms sāc mācīties! Ievada daļa." at bounding box center [512, 324] width 135 height 60
click at [607, 325] on button at bounding box center [613, 325] width 31 height 31
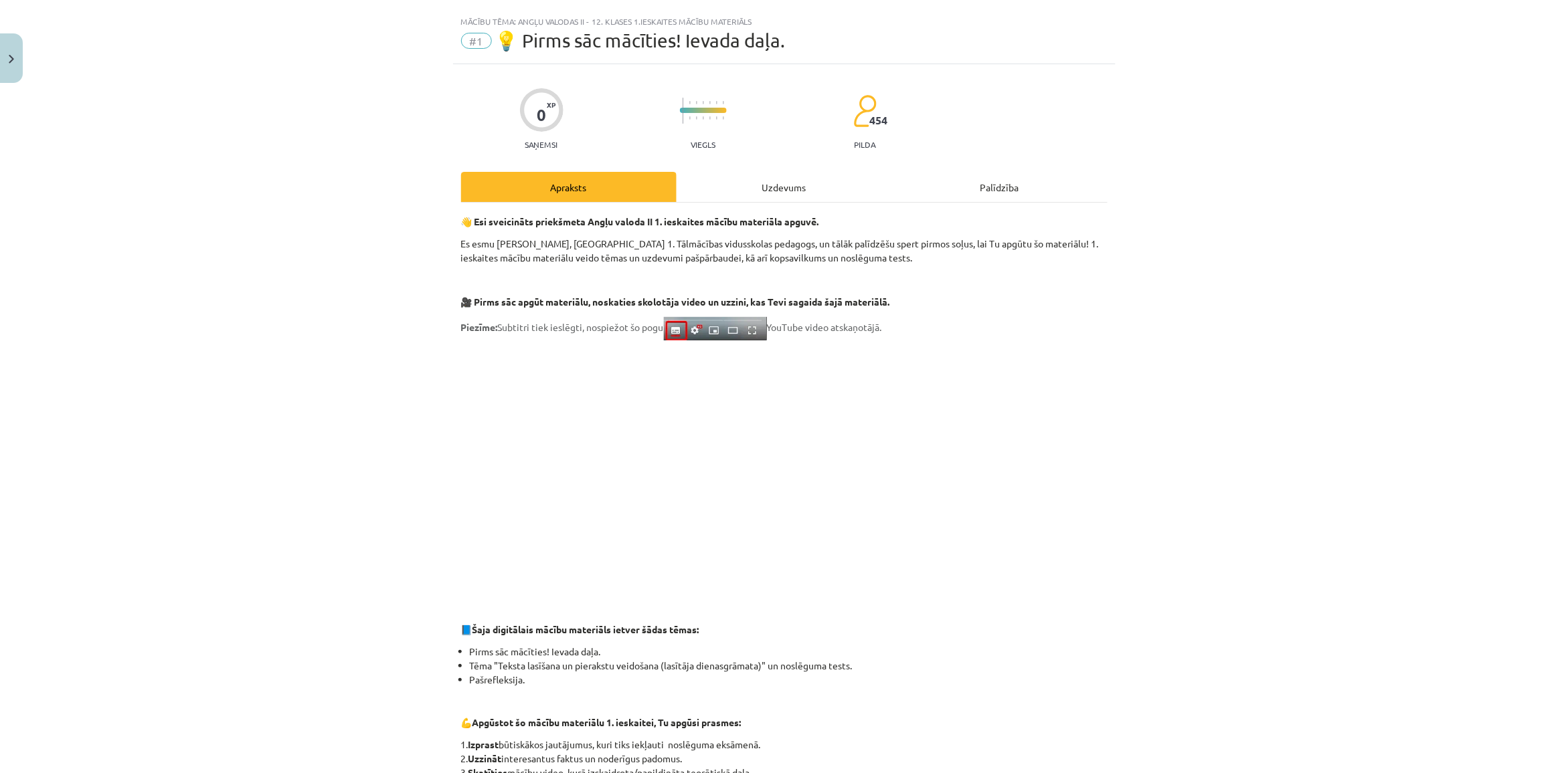
scroll to position [0, 0]
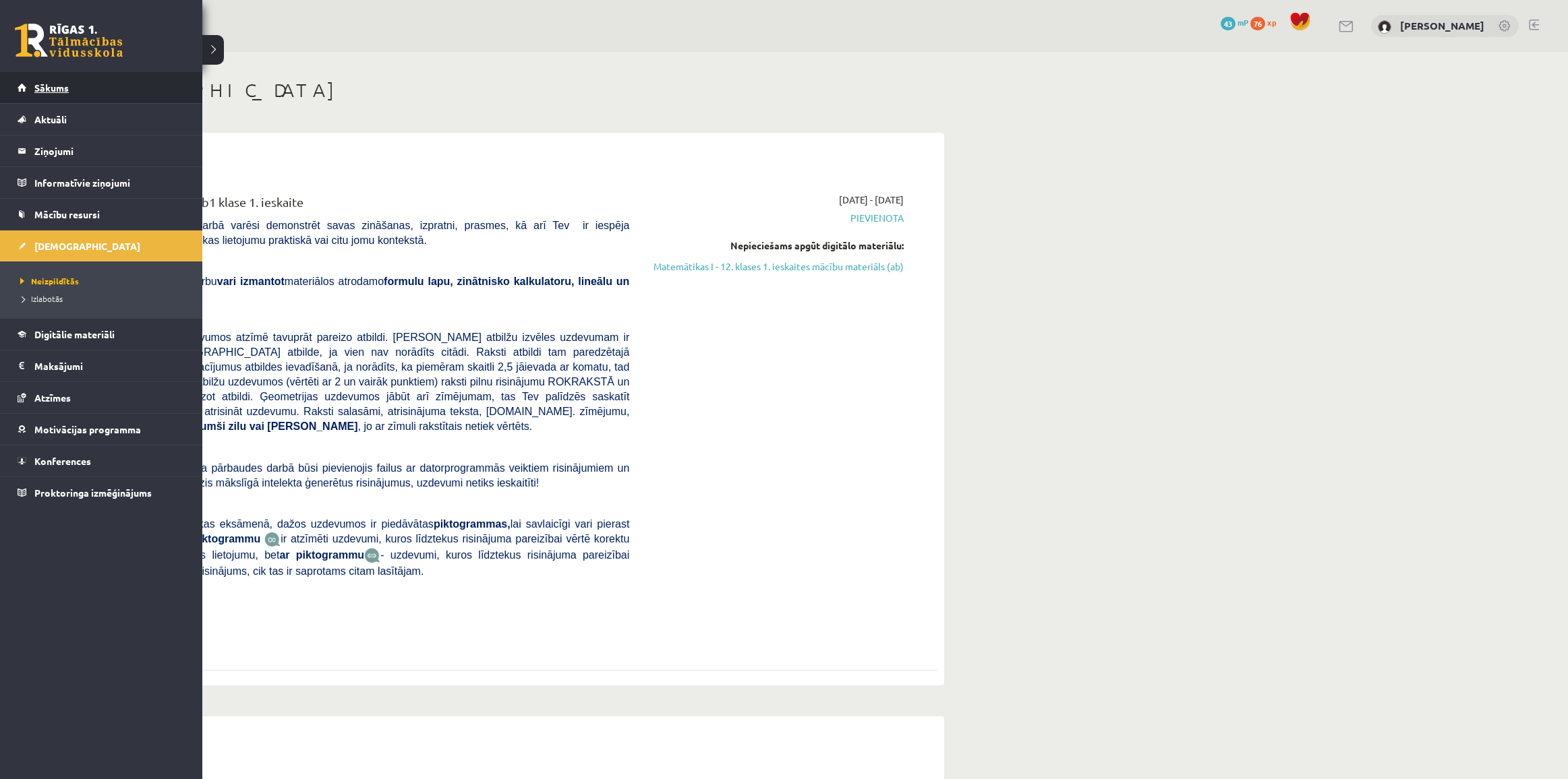
click at [35, 85] on span "Sākums" at bounding box center [52, 88] width 35 height 12
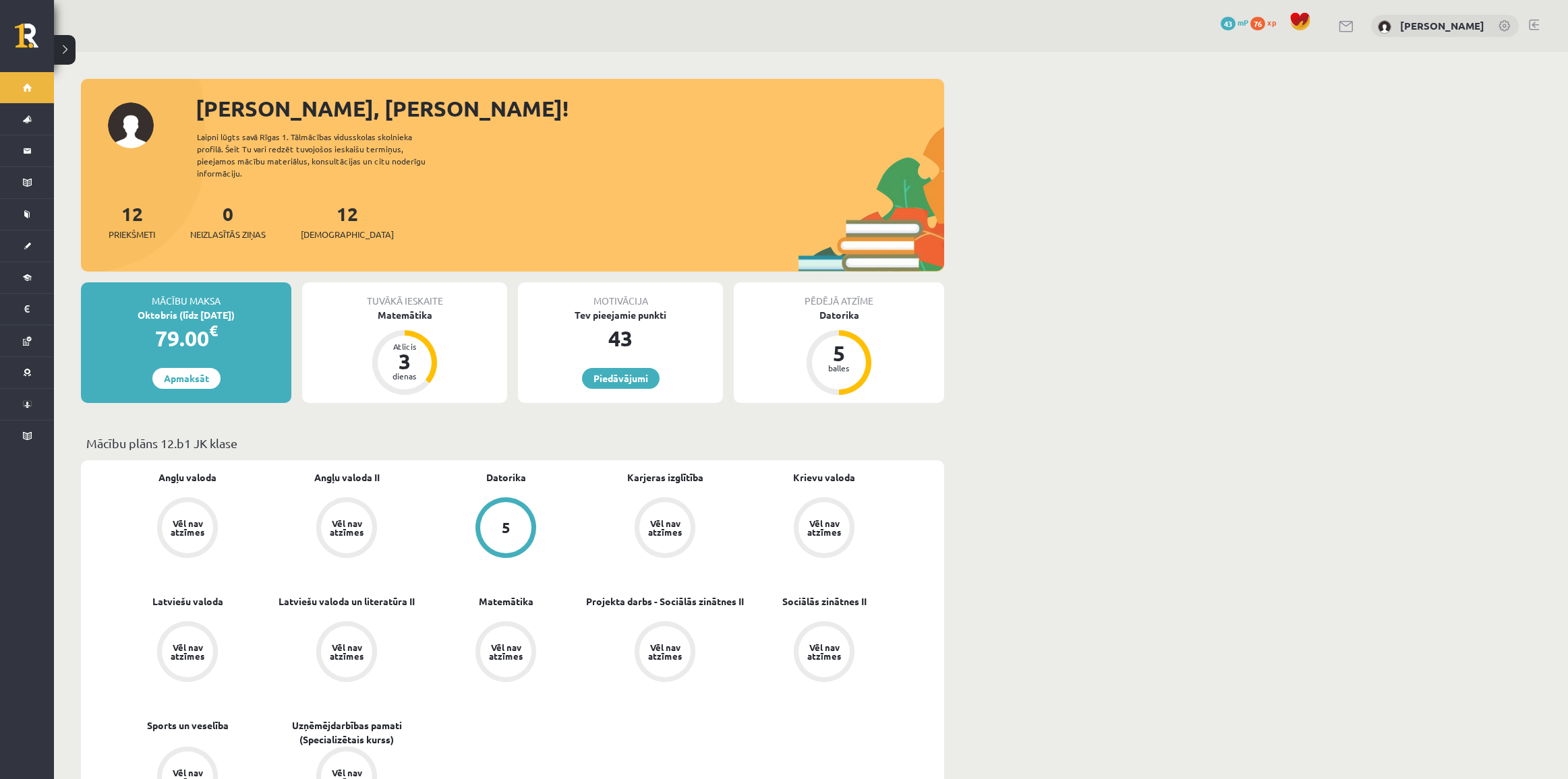
click at [125, 109] on div "[PERSON_NAME], [PERSON_NAME]! Laipni lūgts savā Rīgas 1. Tālmācības vidusskolas…" at bounding box center [512, 182] width 863 height 180
click at [123, 202] on link "12 Priekšmeti" at bounding box center [132, 221] width 47 height 40
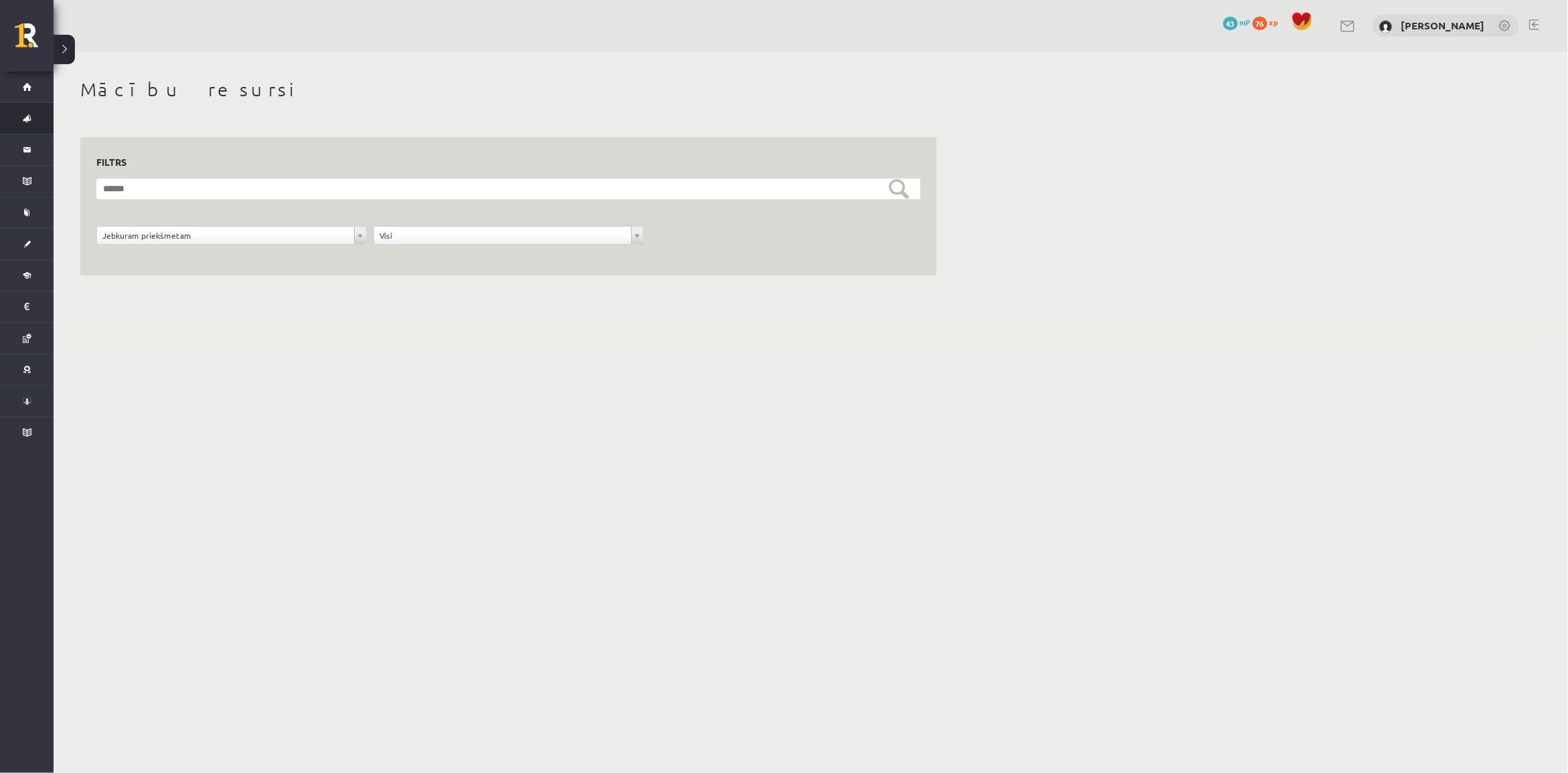
click at [48, 107] on link "Aktuāli" at bounding box center [26, 118] width 53 height 31
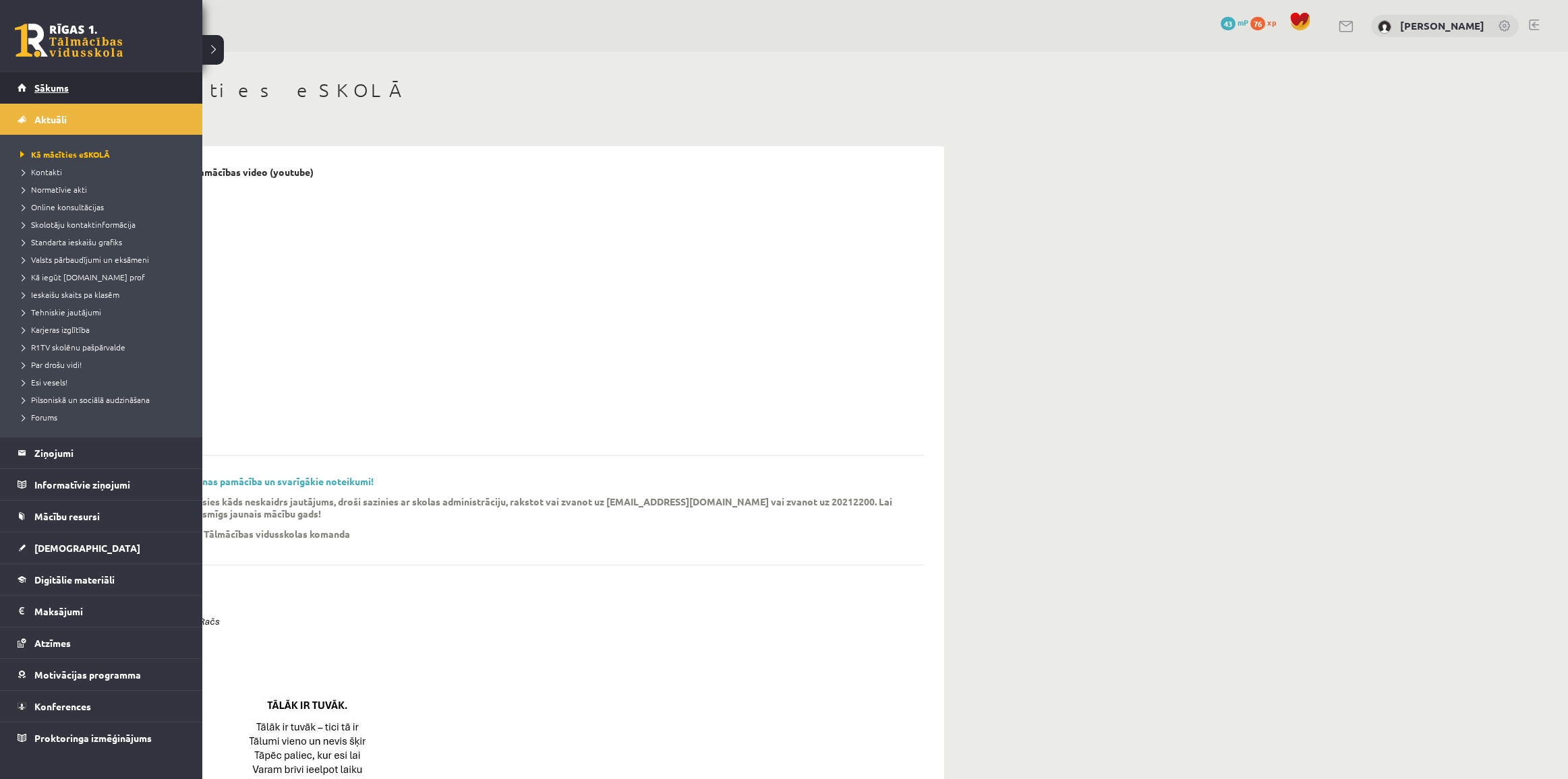
click at [42, 83] on span "Sākums" at bounding box center [52, 88] width 35 height 12
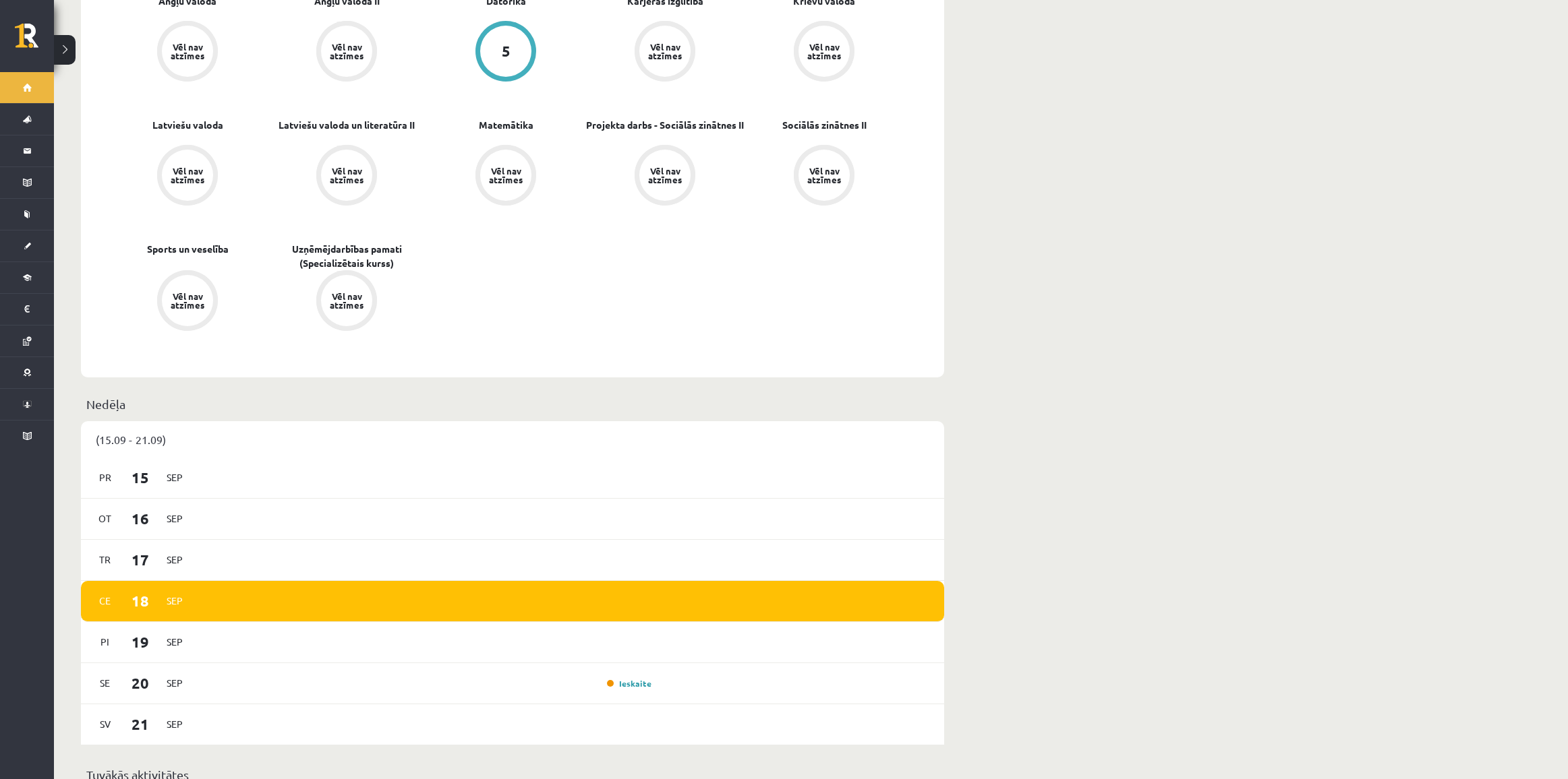
scroll to position [506, 0]
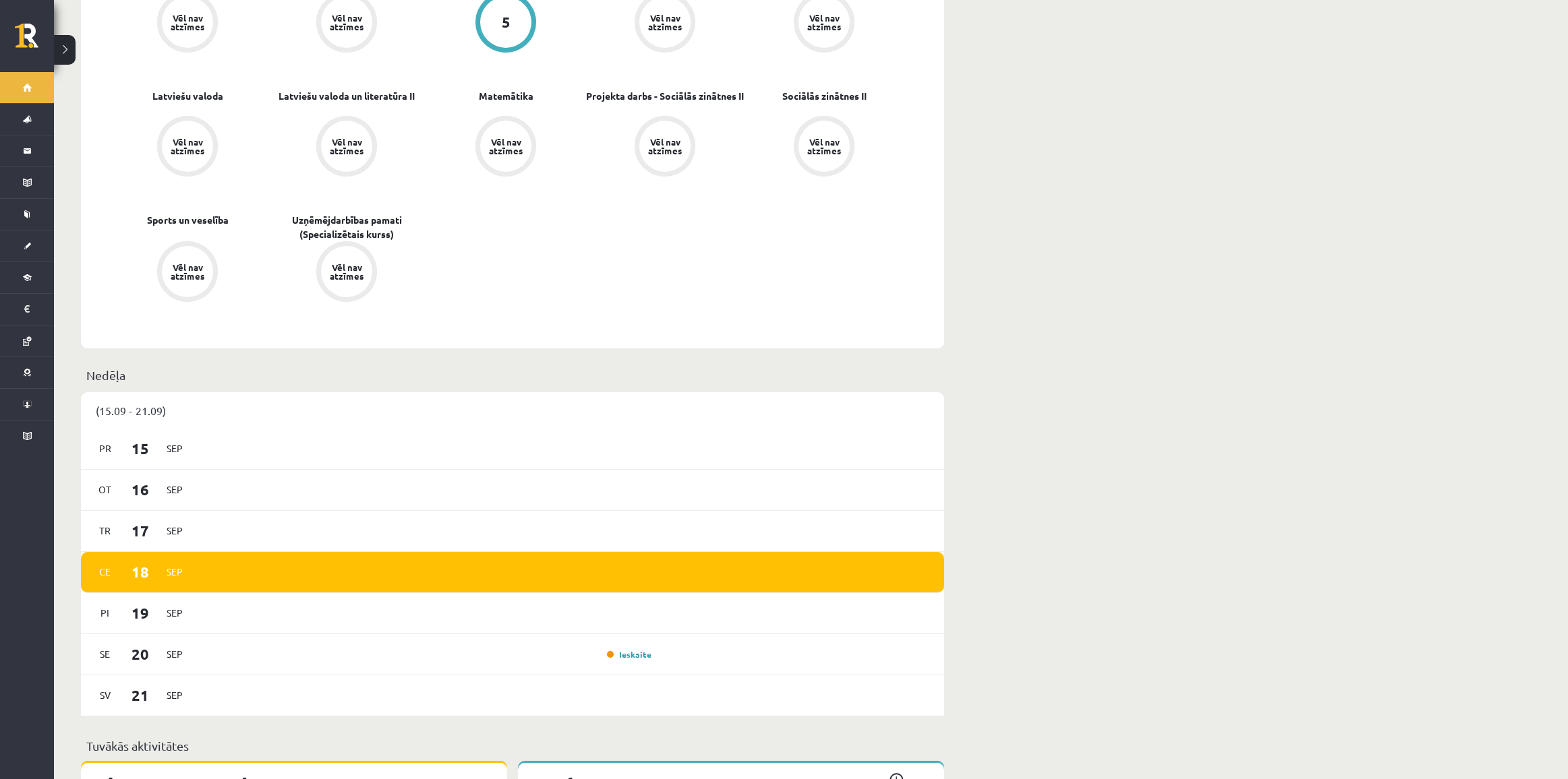
click at [362, 272] on div "Vēl nav atzīmes" at bounding box center [347, 272] width 51 height 51
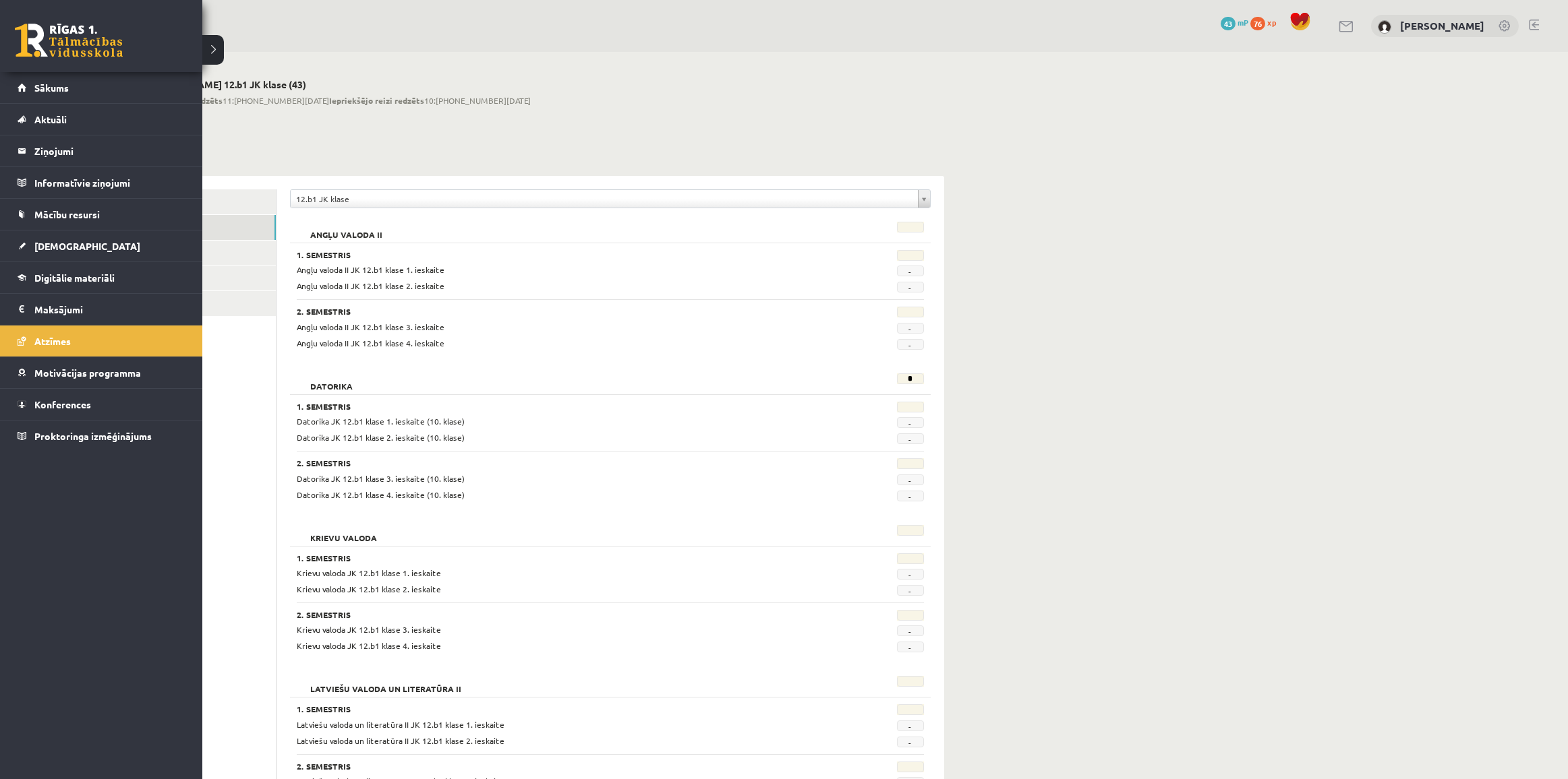
click at [29, 37] on link at bounding box center [69, 40] width 108 height 34
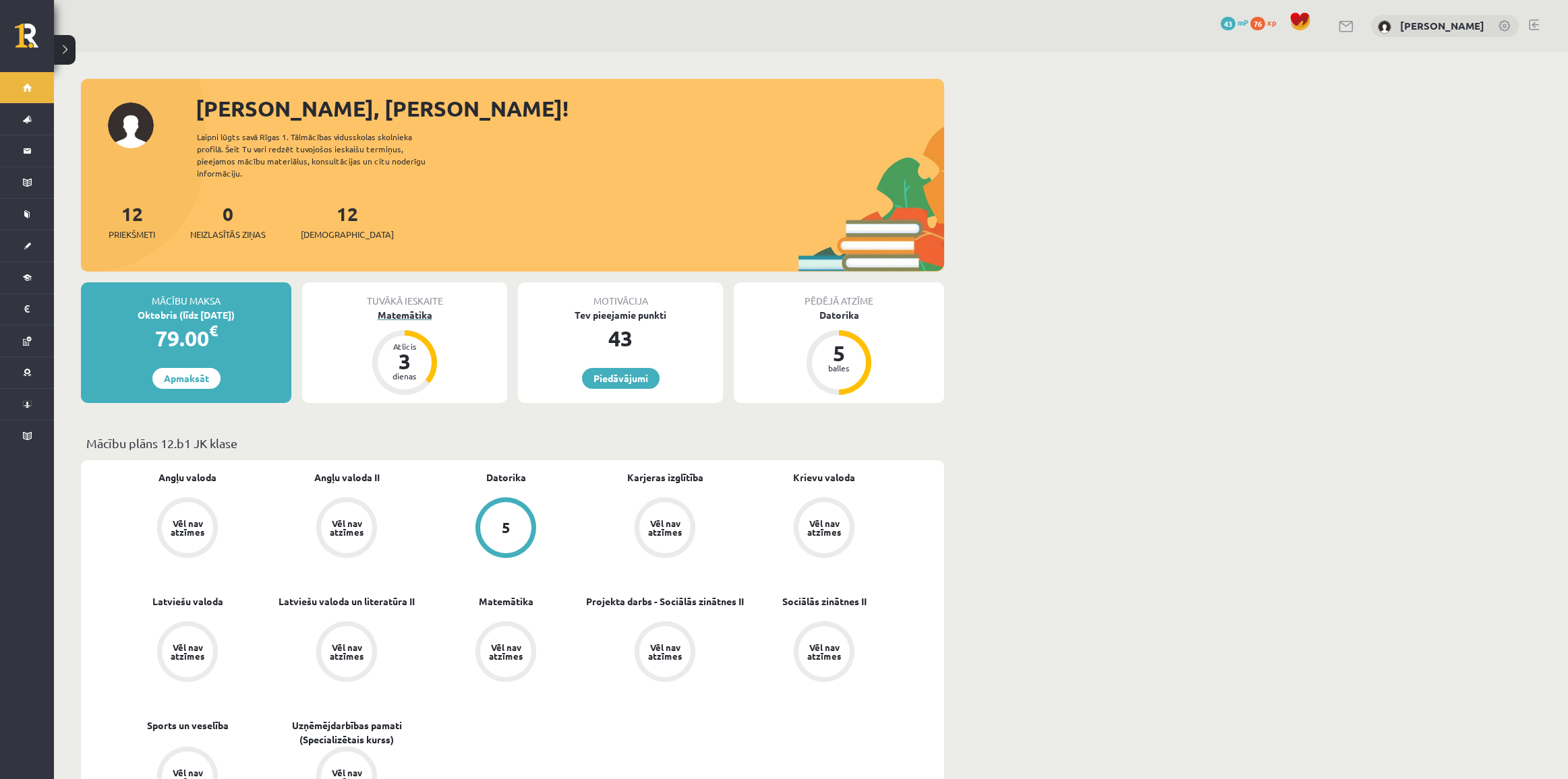
click at [413, 308] on div "Matemātika" at bounding box center [405, 315] width 205 height 14
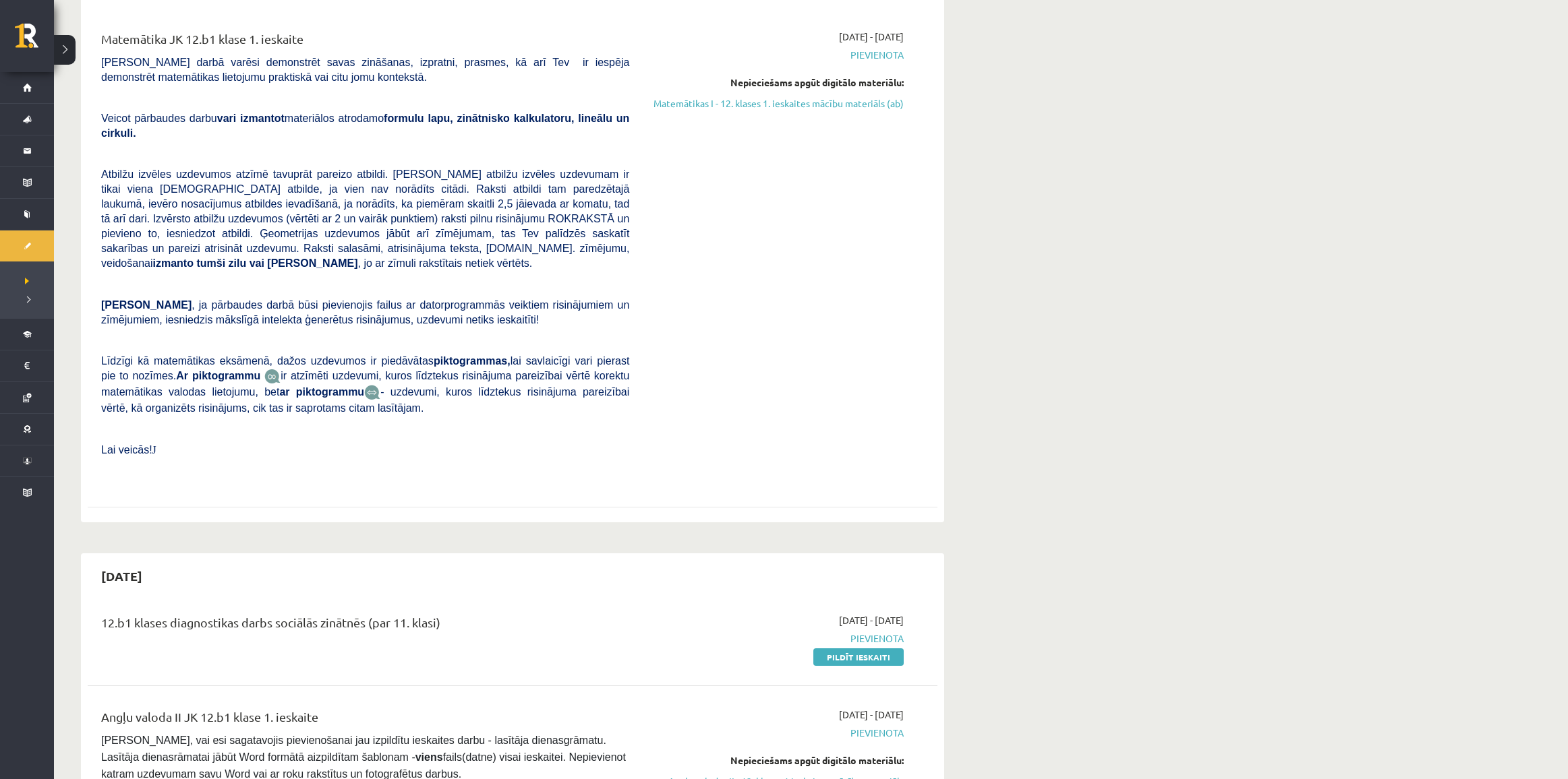
scroll to position [168, 0]
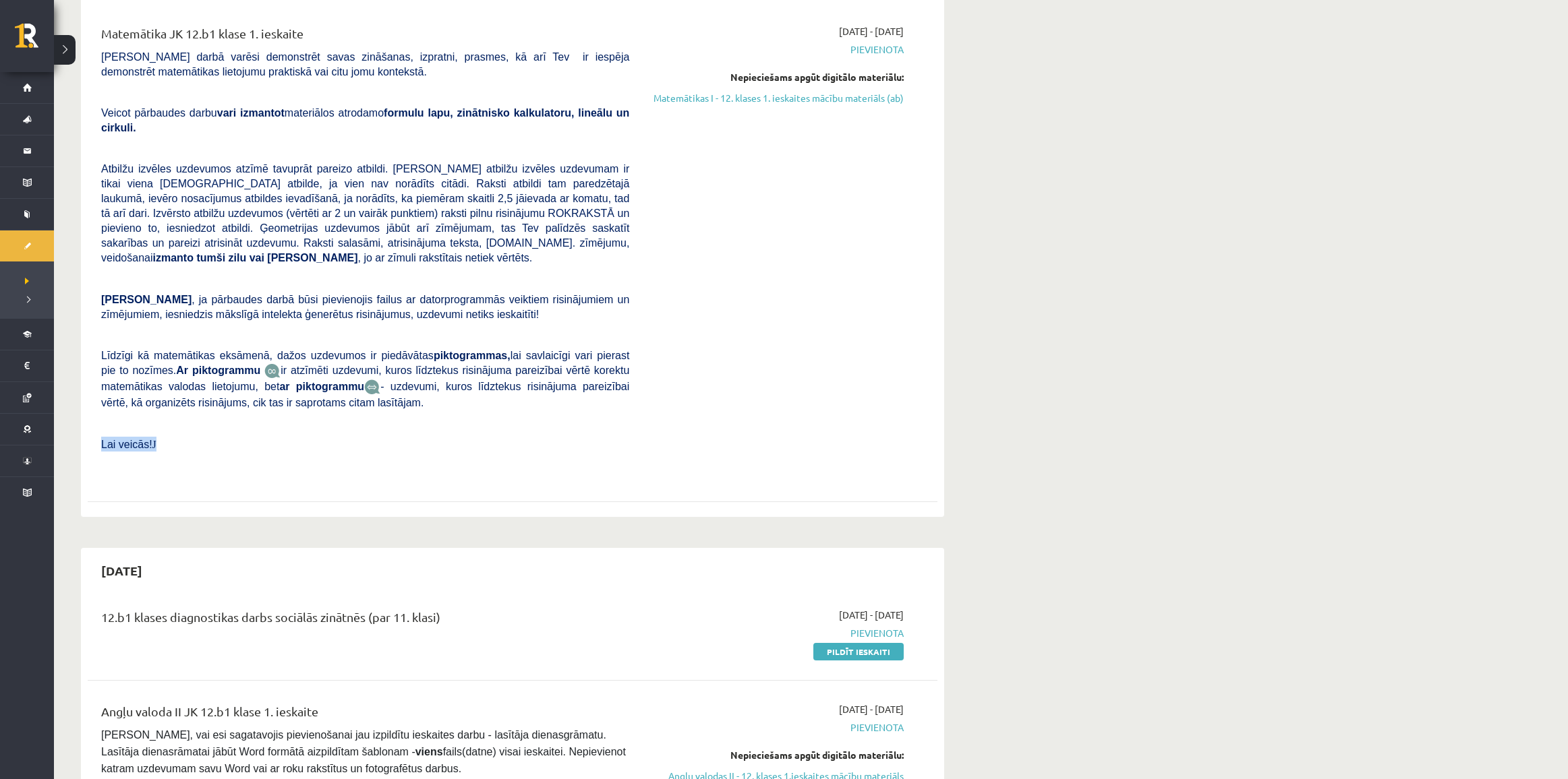
drag, startPoint x: 159, startPoint y: 415, endPoint x: 101, endPoint y: 410, distance: 58.2
click at [101, 437] on p "Lai veicās! J" at bounding box center [365, 445] width 528 height 15
click at [174, 458] on p at bounding box center [365, 464] width 528 height 12
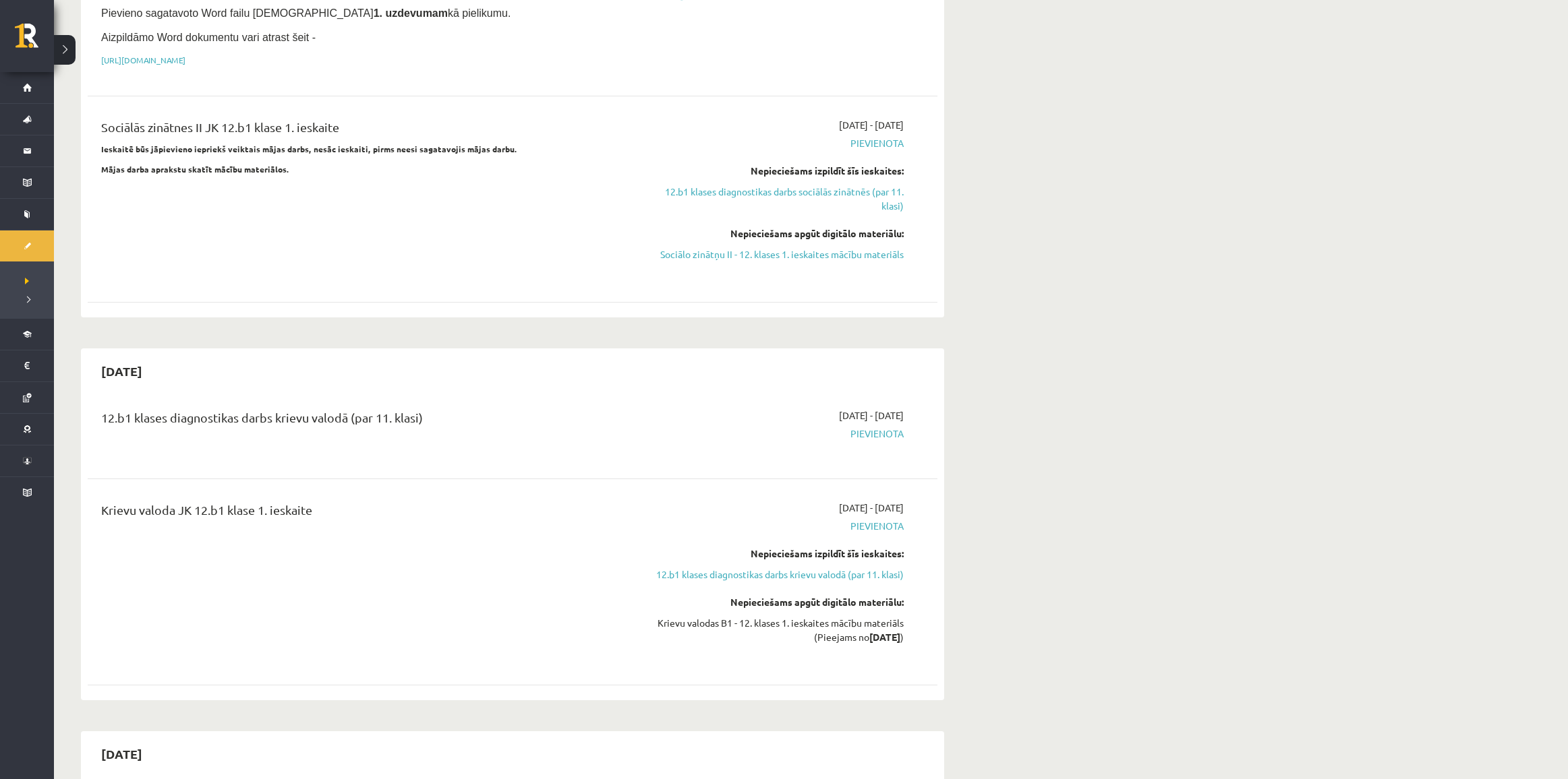
scroll to position [927, 0]
